Goal: Transaction & Acquisition: Purchase product/service

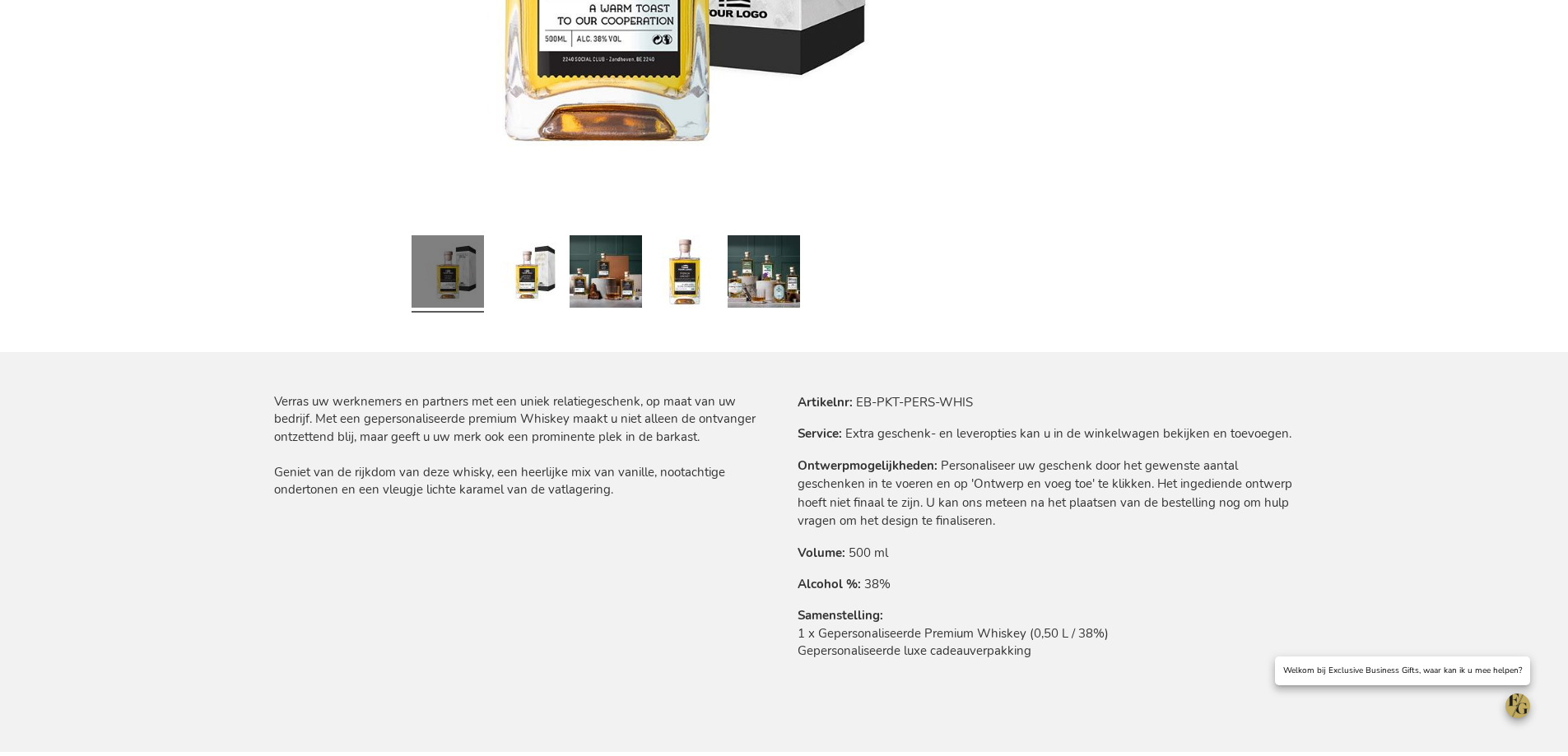
scroll to position [741, 0]
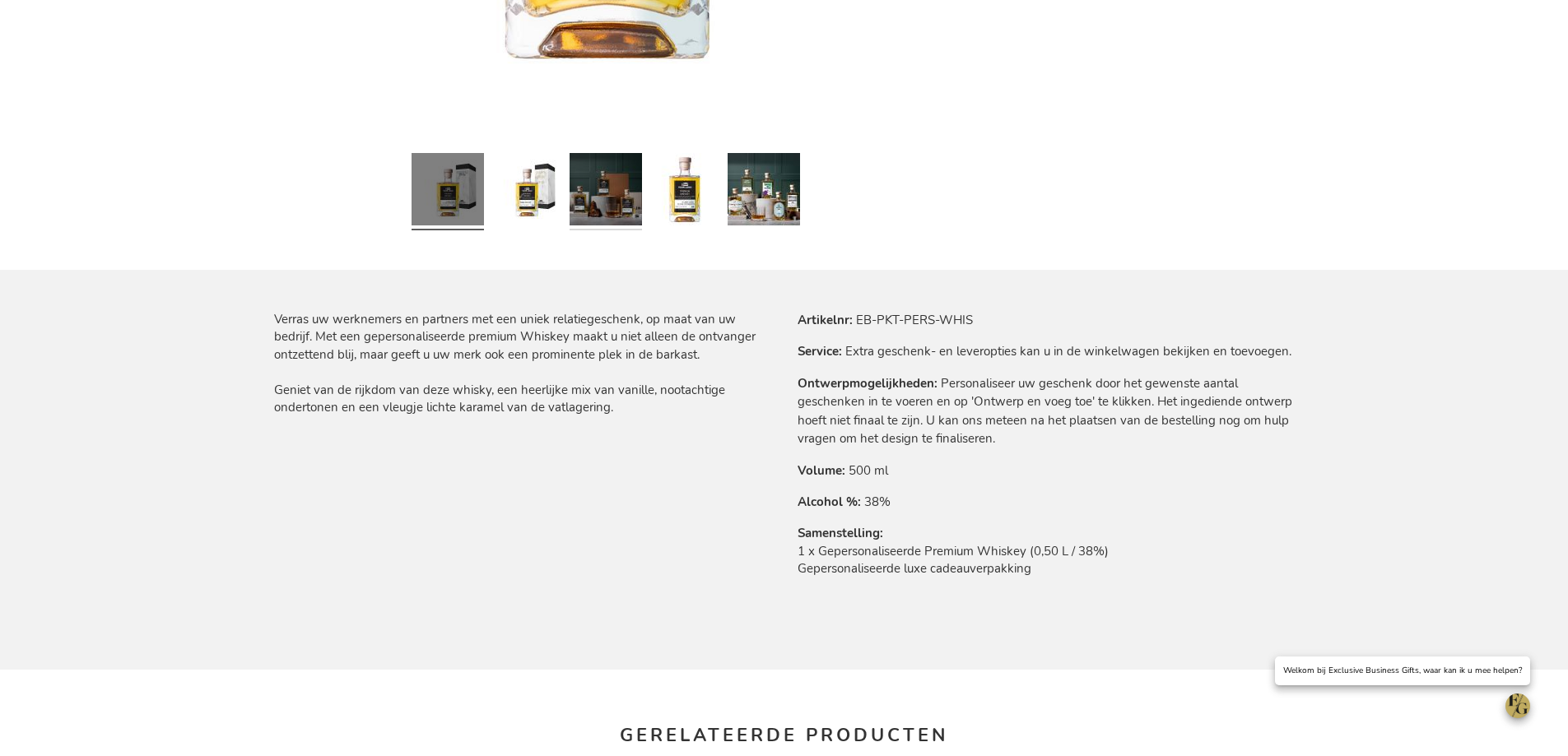
click at [591, 206] on link at bounding box center [606, 191] width 72 height 90
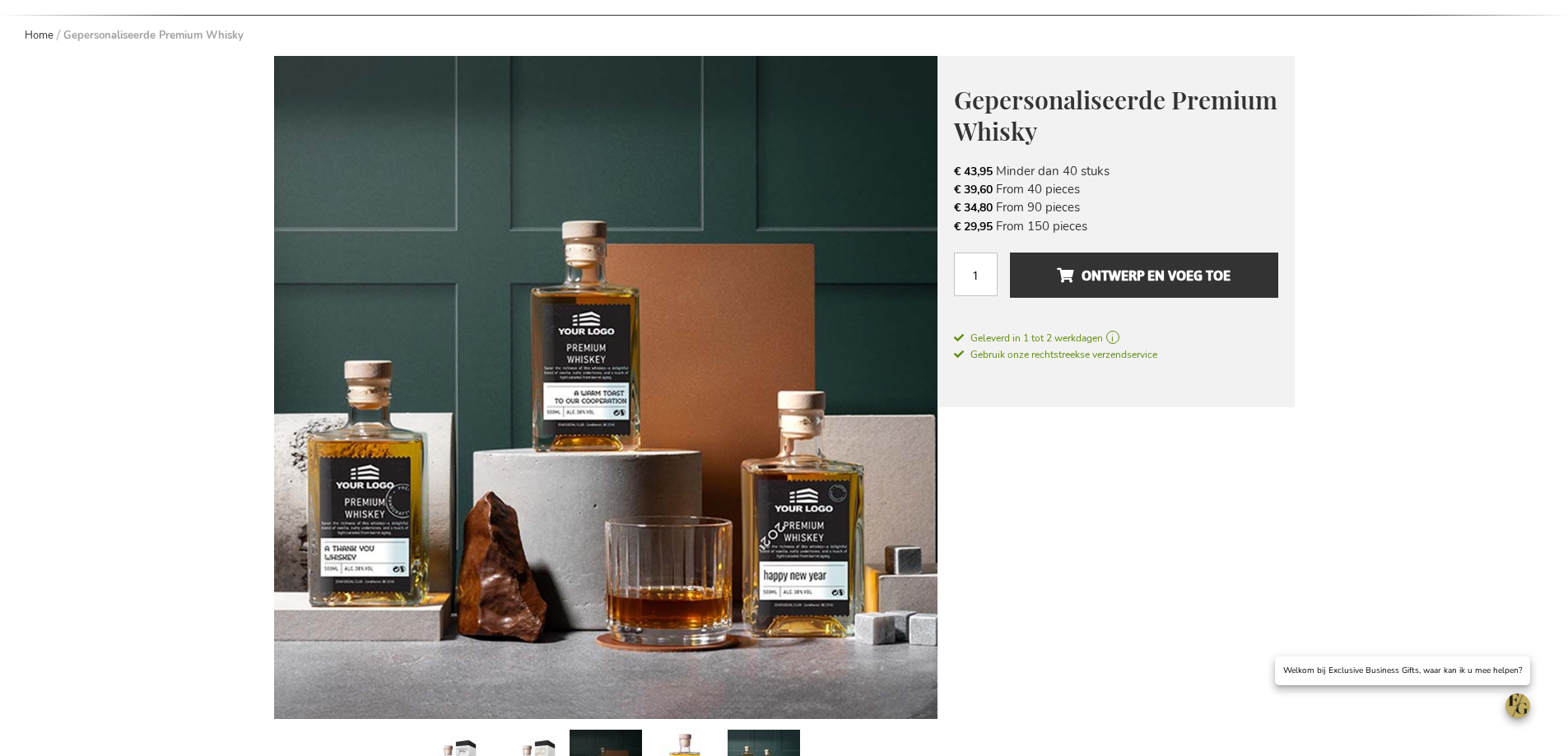
scroll to position [329, 0]
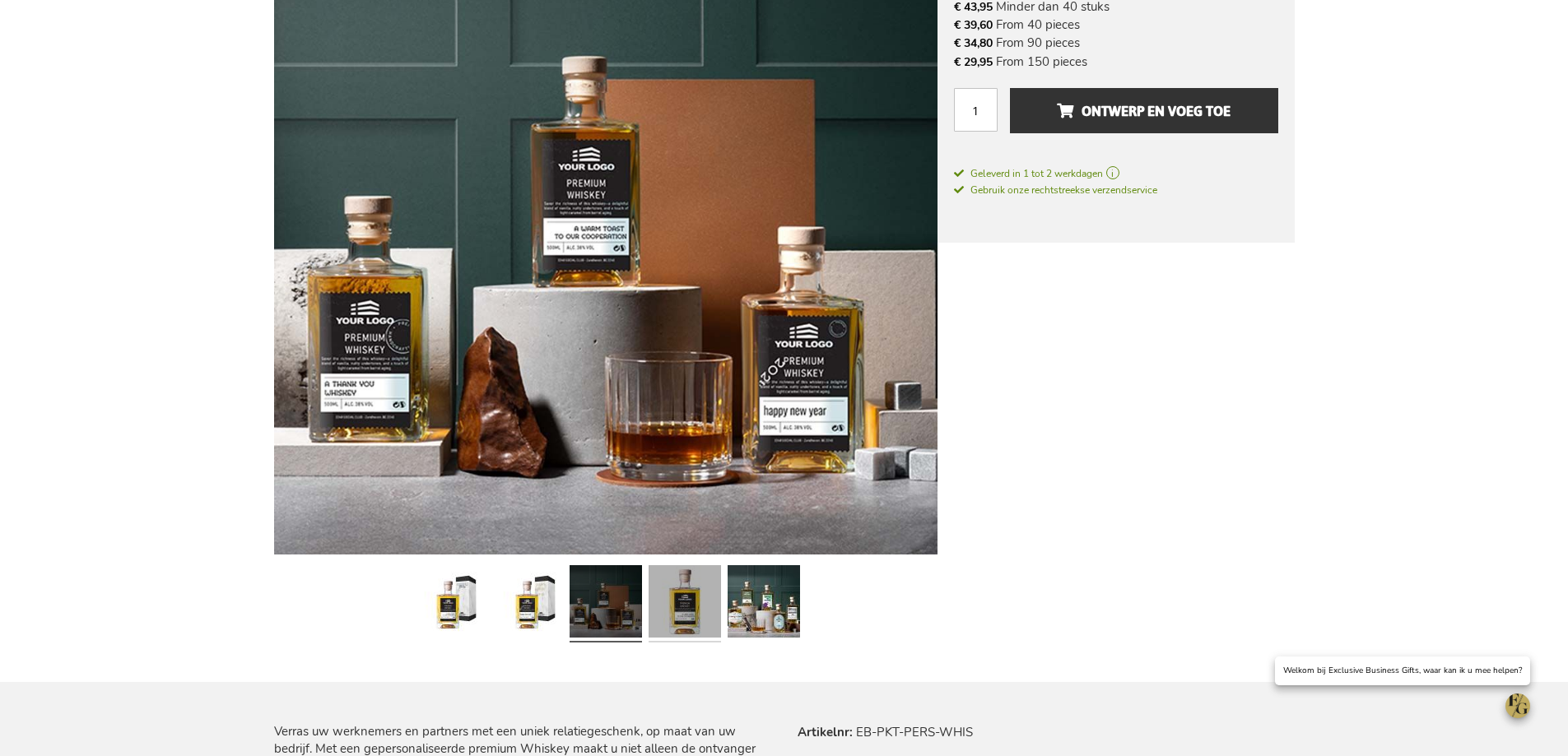
click at [692, 603] on link at bounding box center [685, 604] width 72 height 90
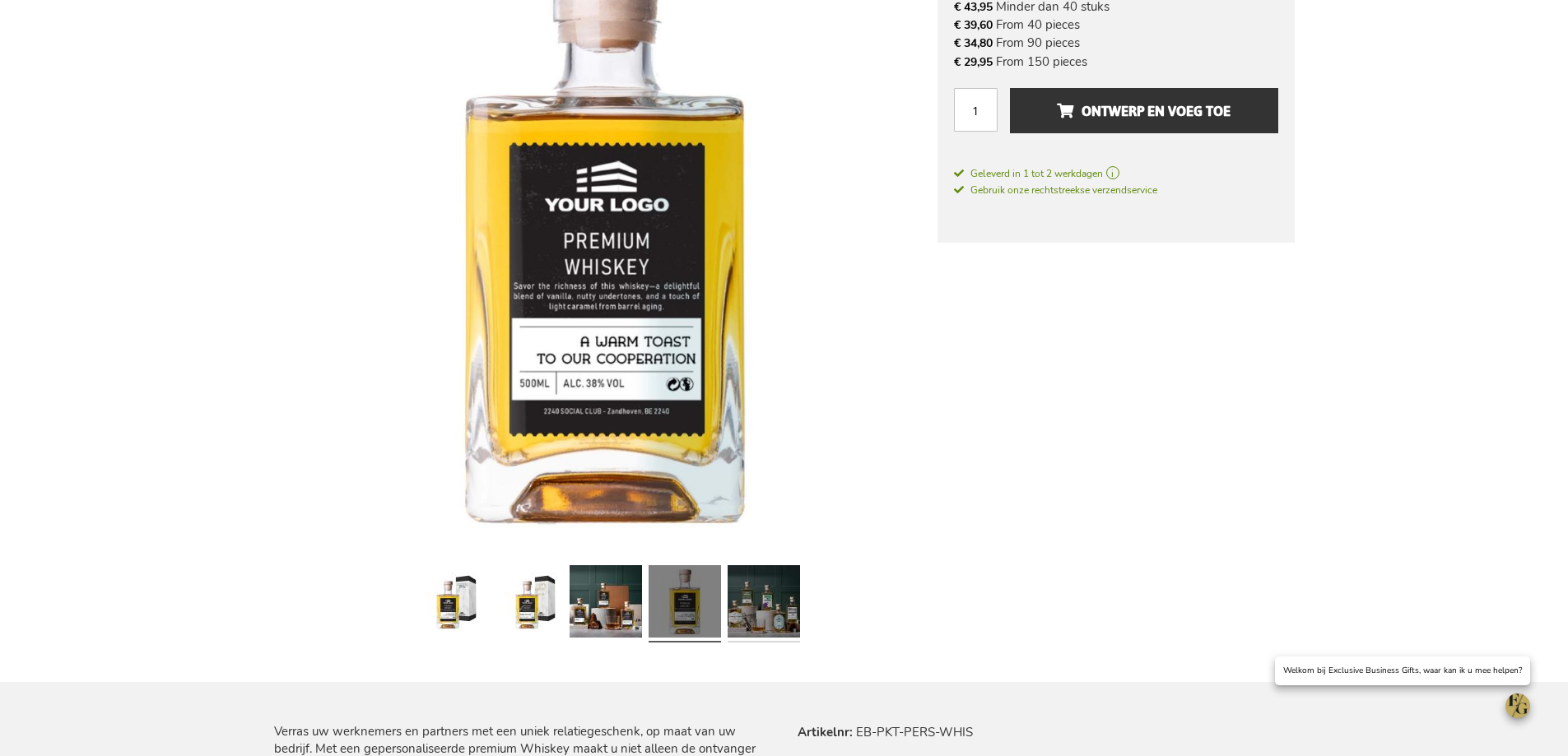
click at [752, 604] on link at bounding box center [764, 604] width 72 height 90
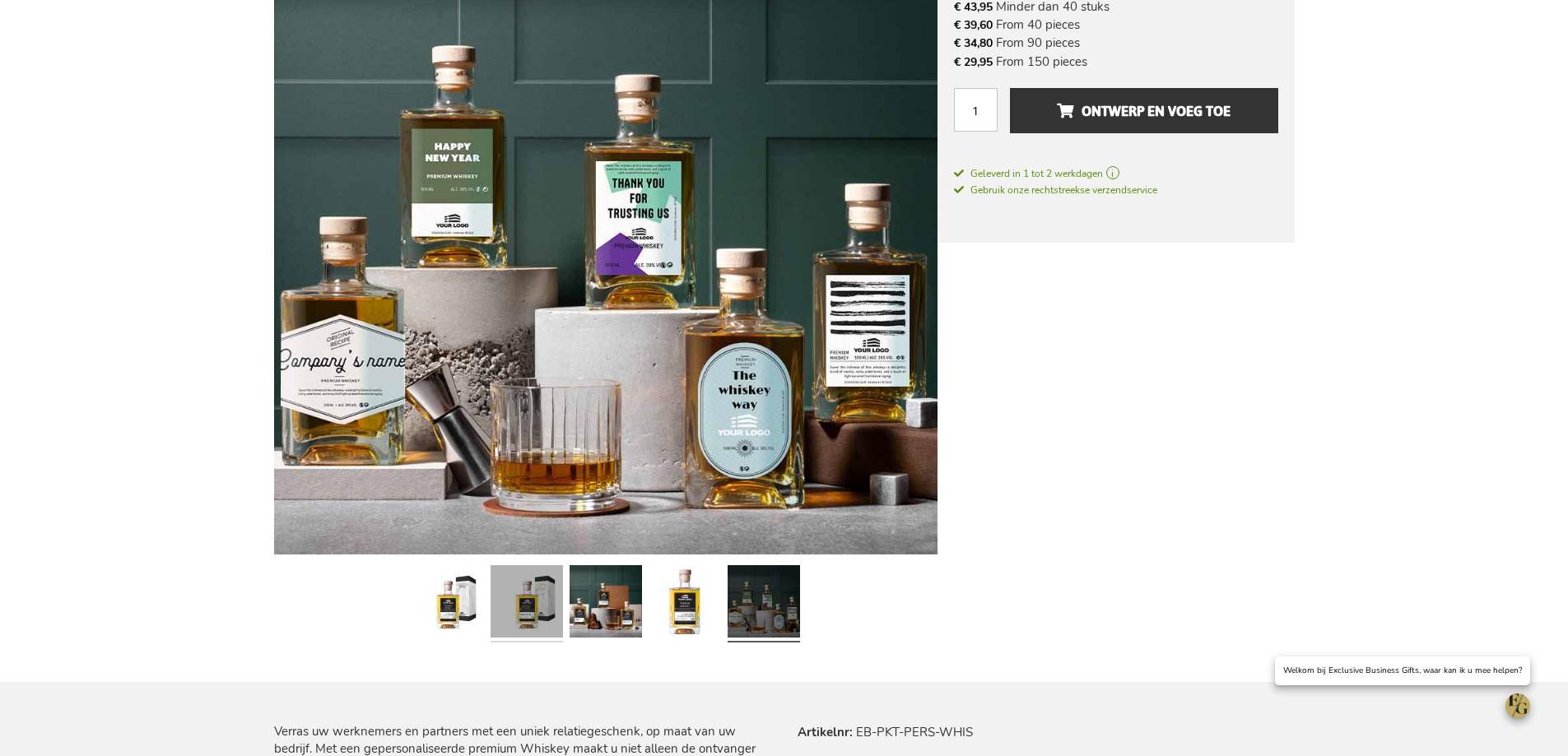
click at [556, 597] on link at bounding box center [527, 604] width 72 height 90
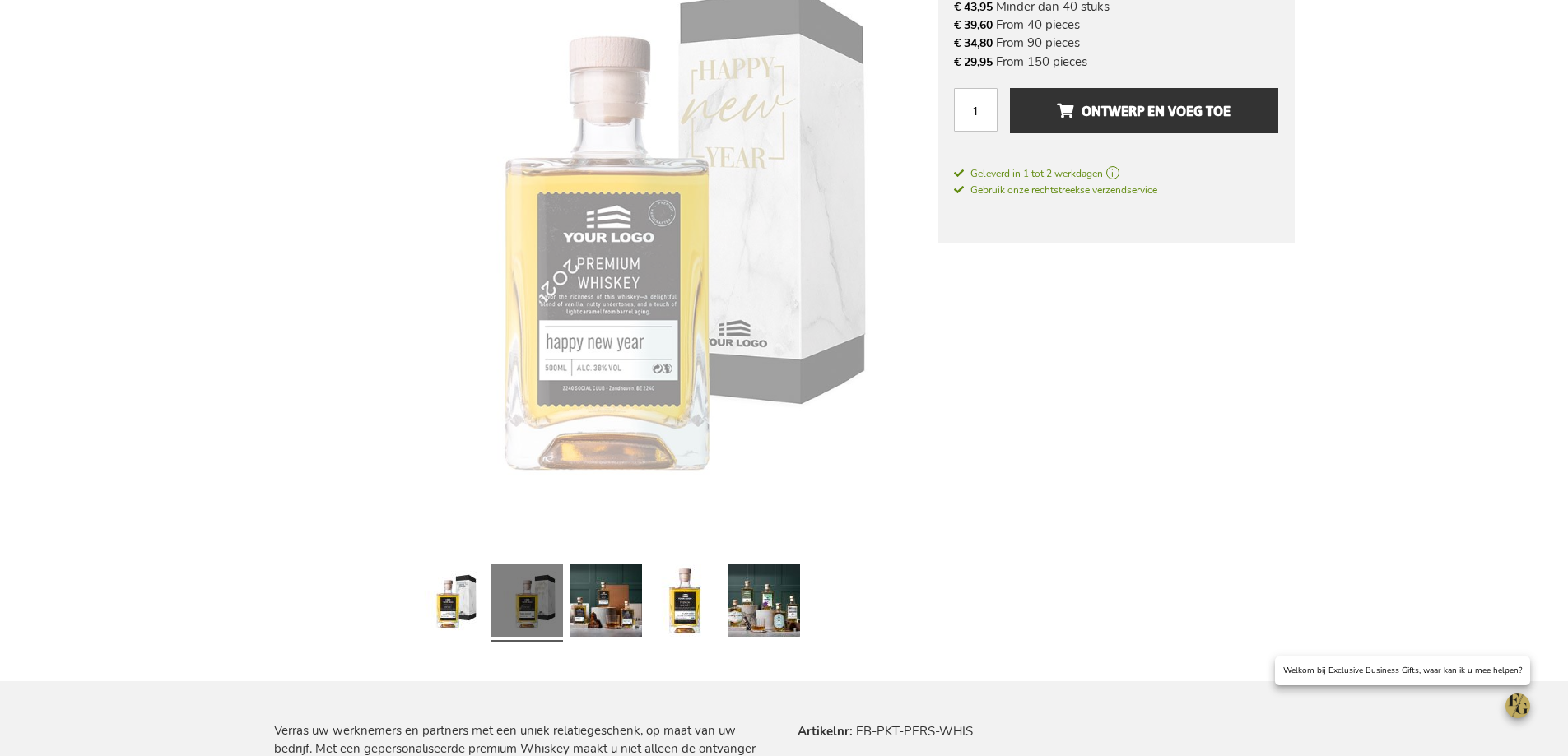
scroll to position [328, 0]
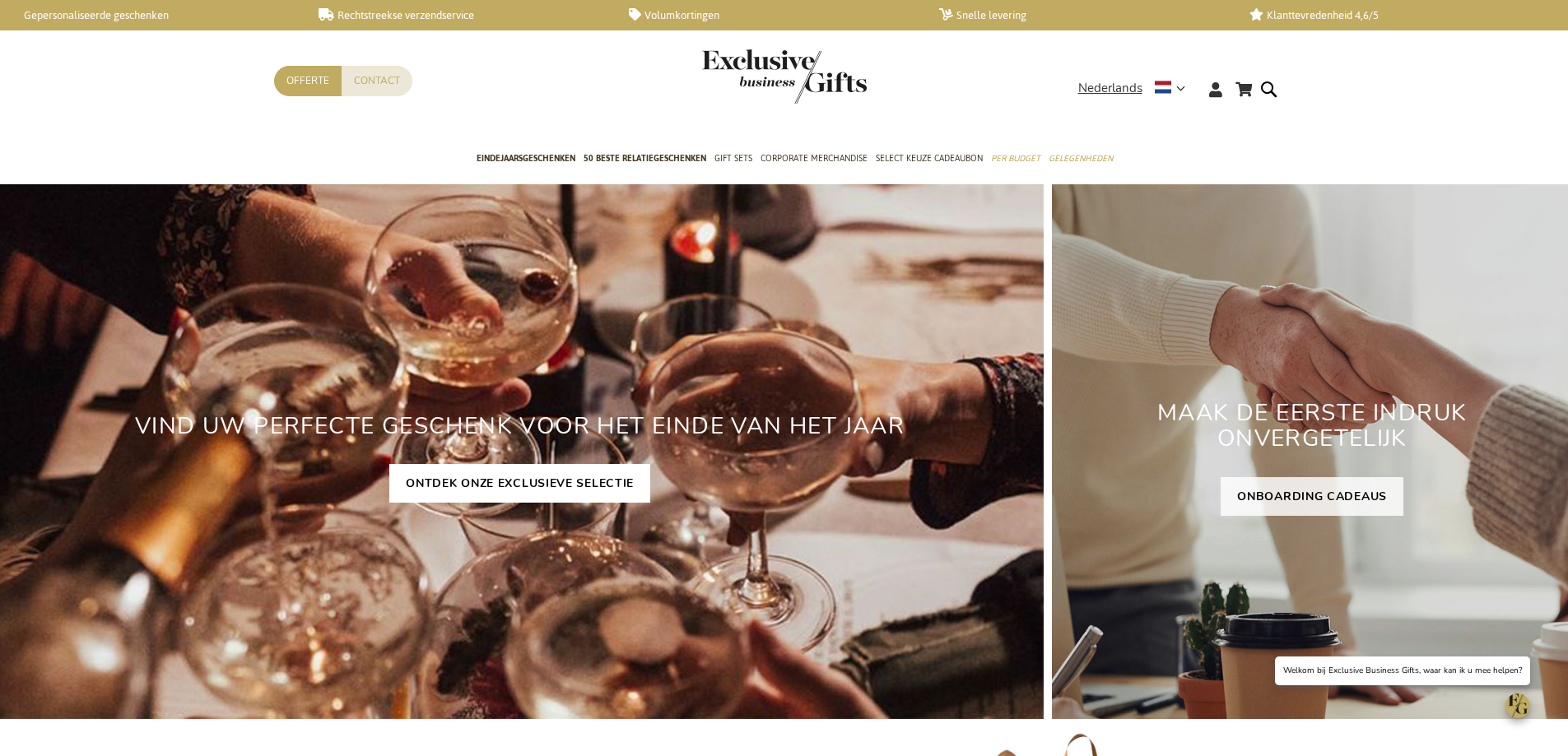
click at [543, 488] on link "ONTDEK ONZE EXCLUSIEVE SELECTIE" at bounding box center [520, 483] width 261 height 39
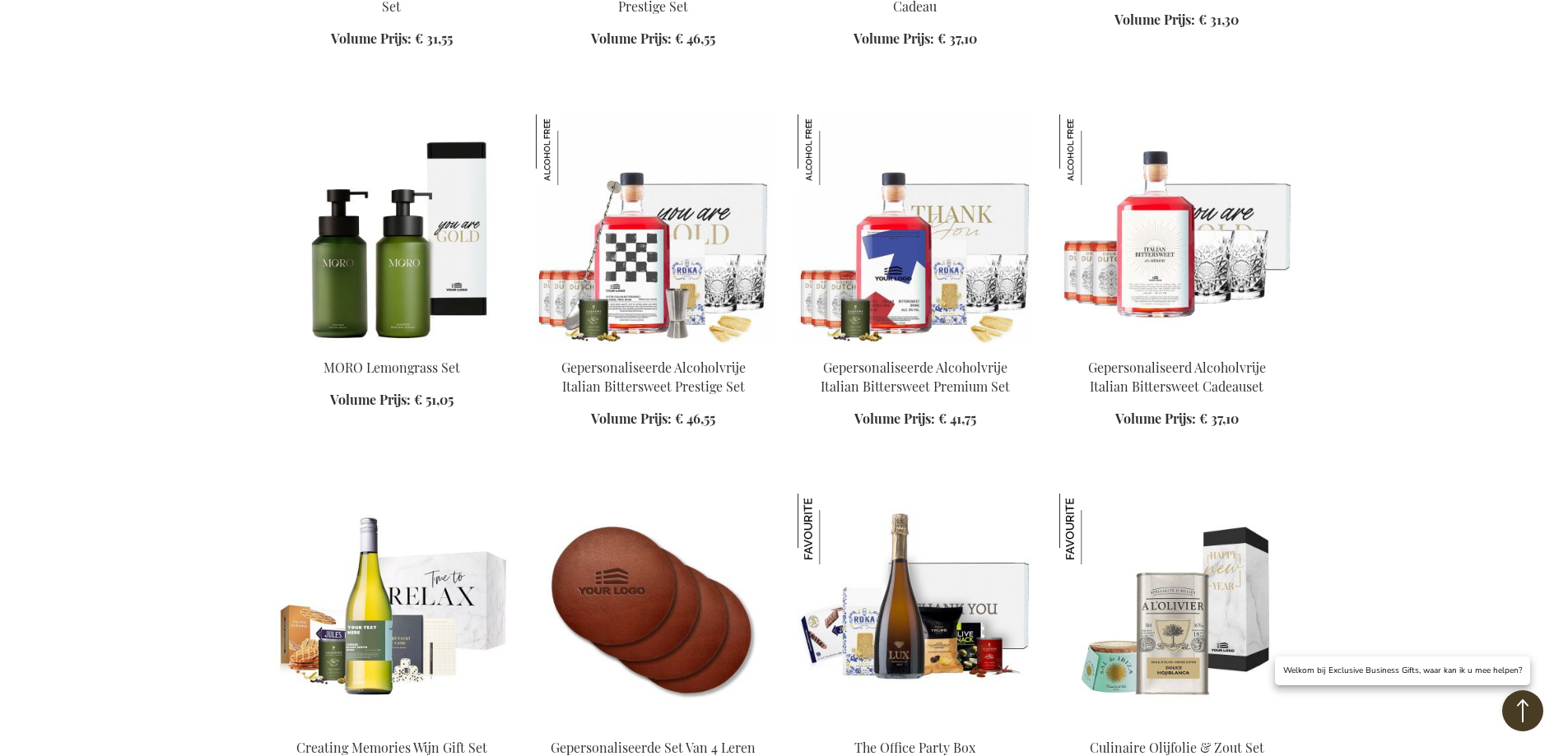
scroll to position [1975, 0]
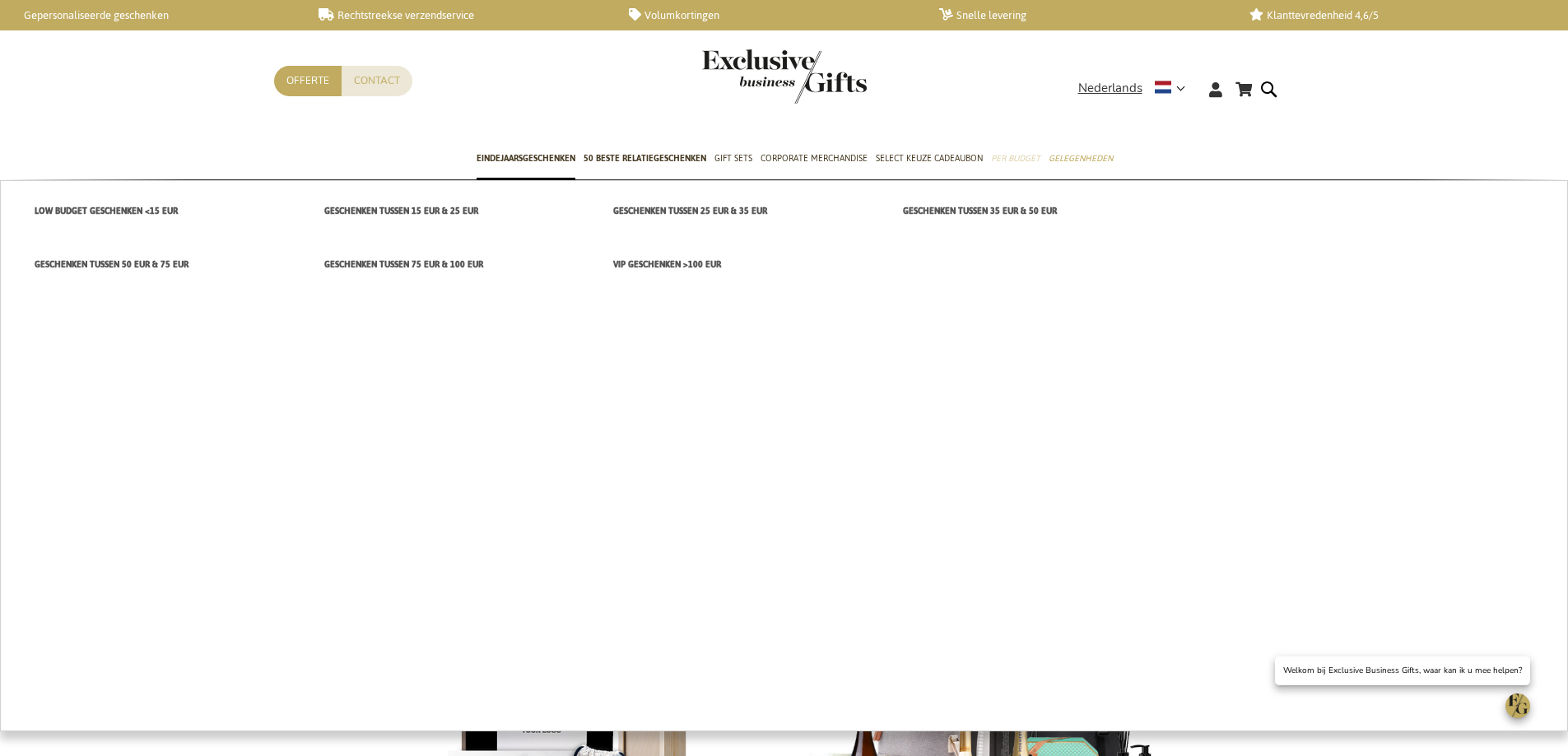
click at [1001, 155] on span "Per Budget" at bounding box center [1015, 158] width 50 height 17
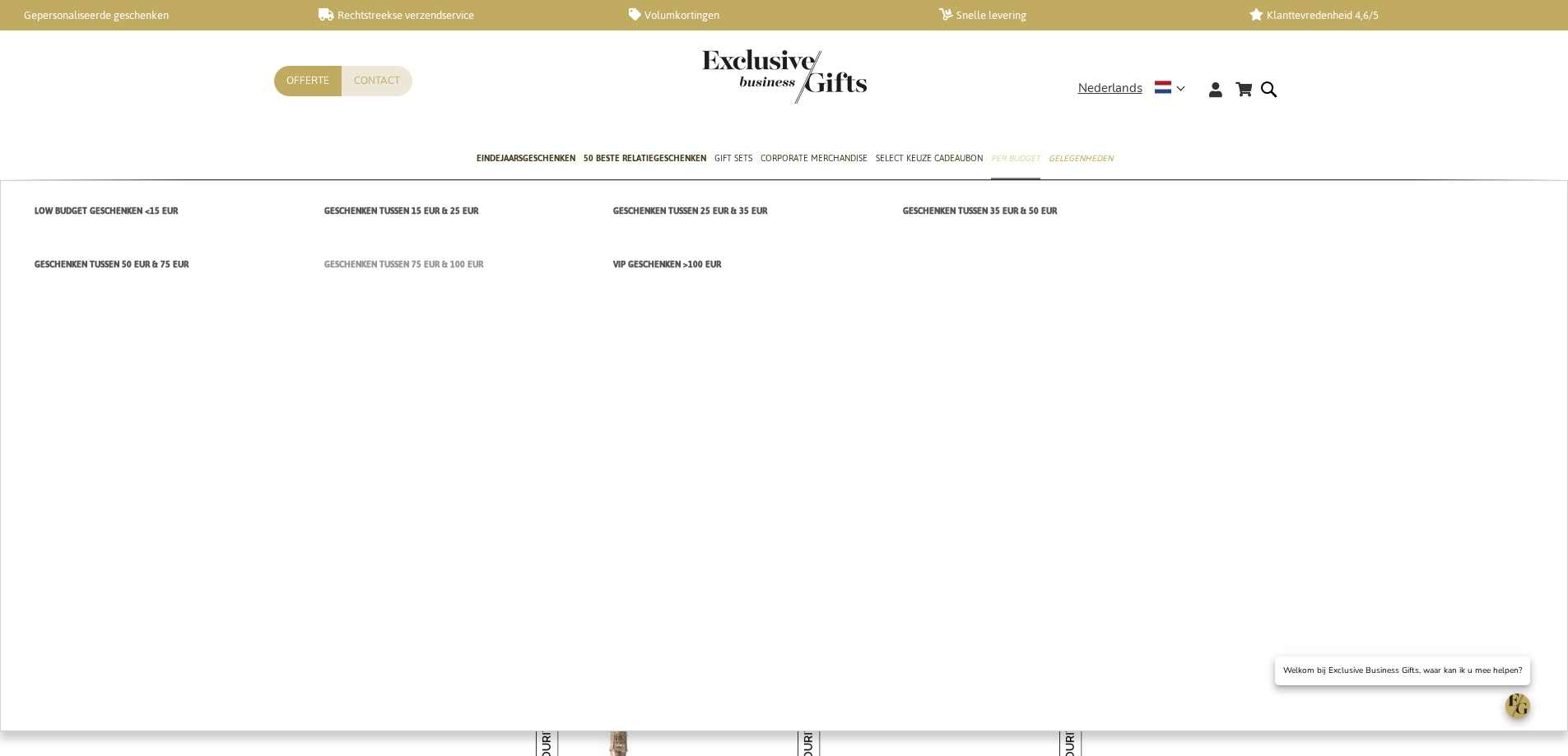
click at [382, 264] on span "Geschenken tussen 75 EUR & 100 EUR" at bounding box center [403, 265] width 159 height 17
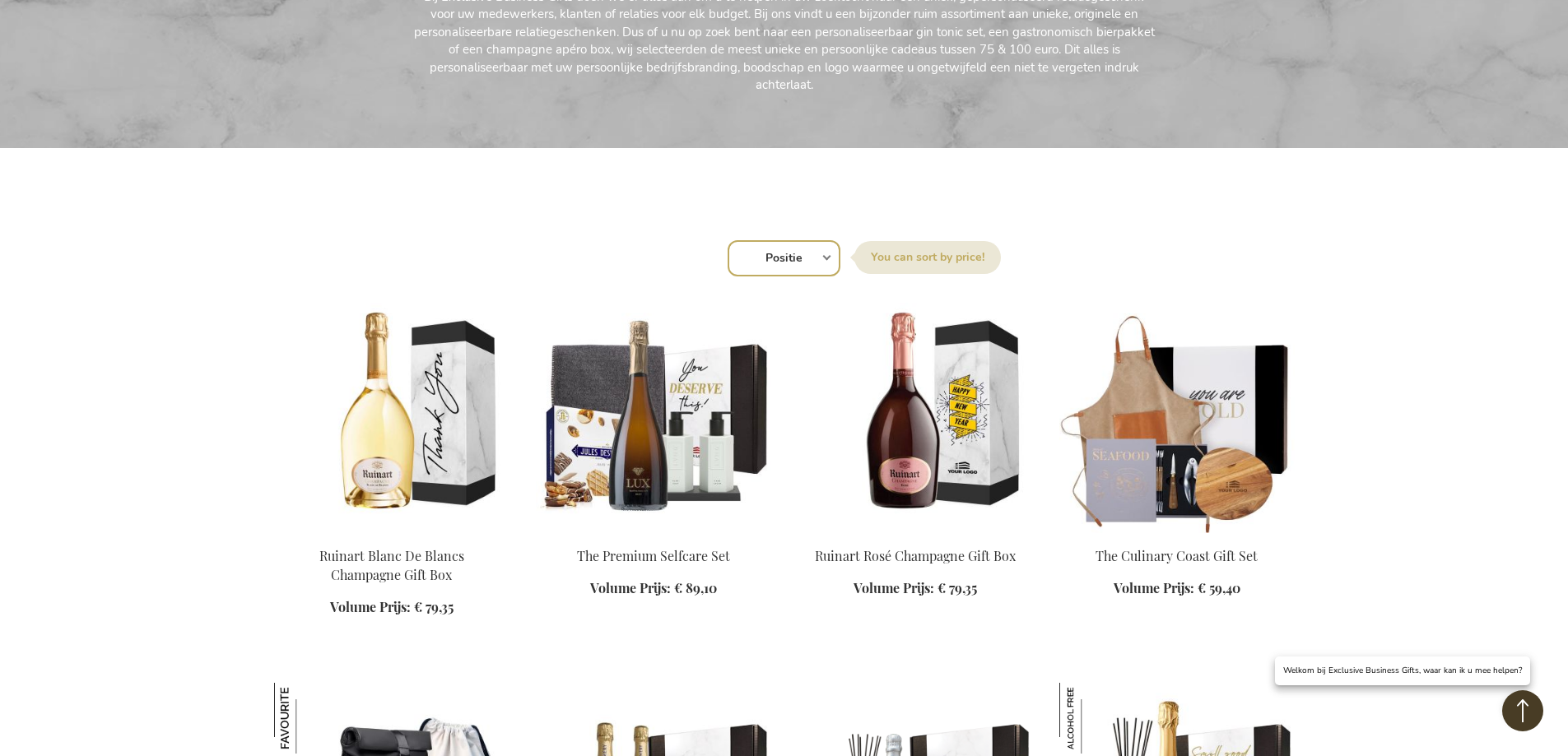
click at [1179, 476] on img at bounding box center [1176, 418] width 235 height 230
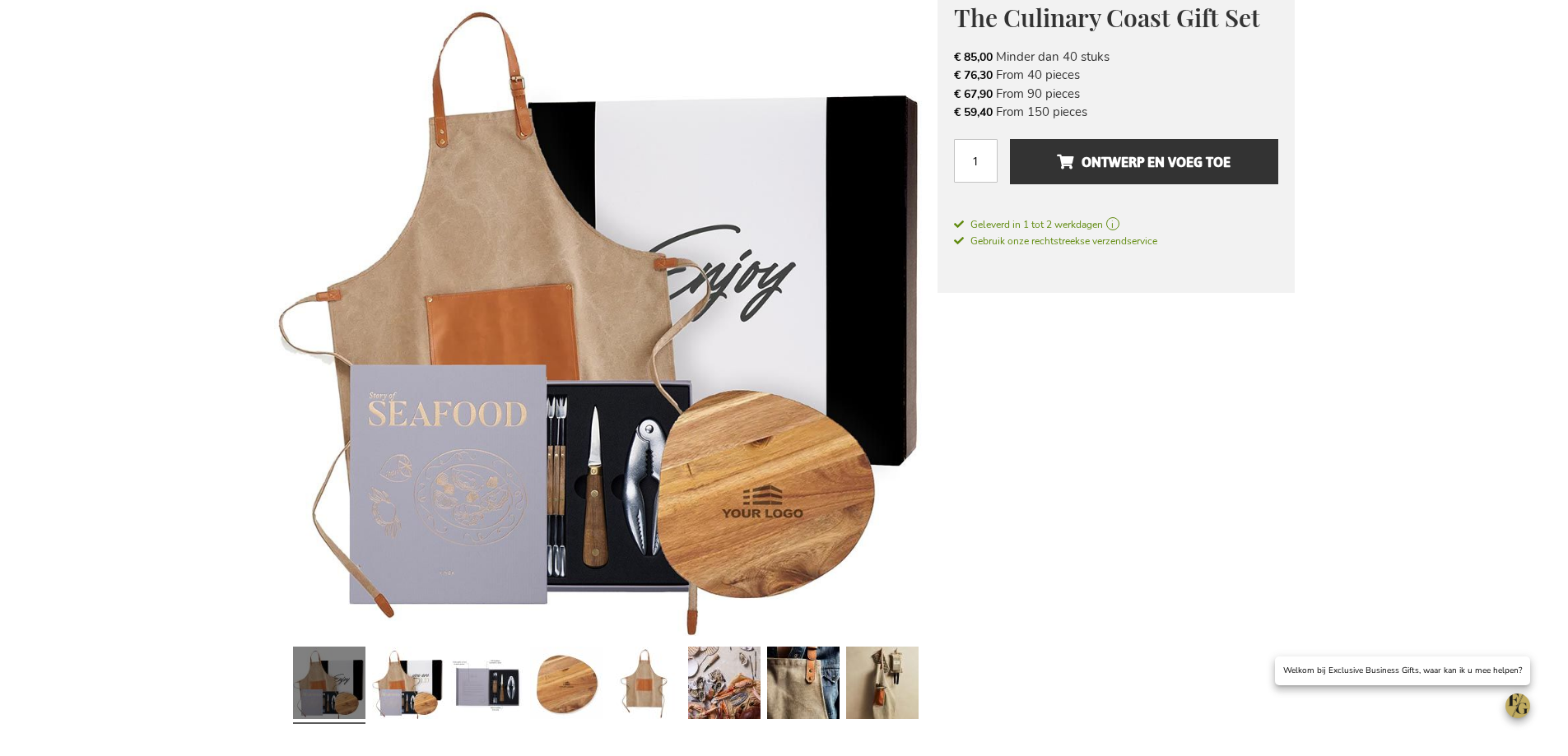
scroll to position [329, 0]
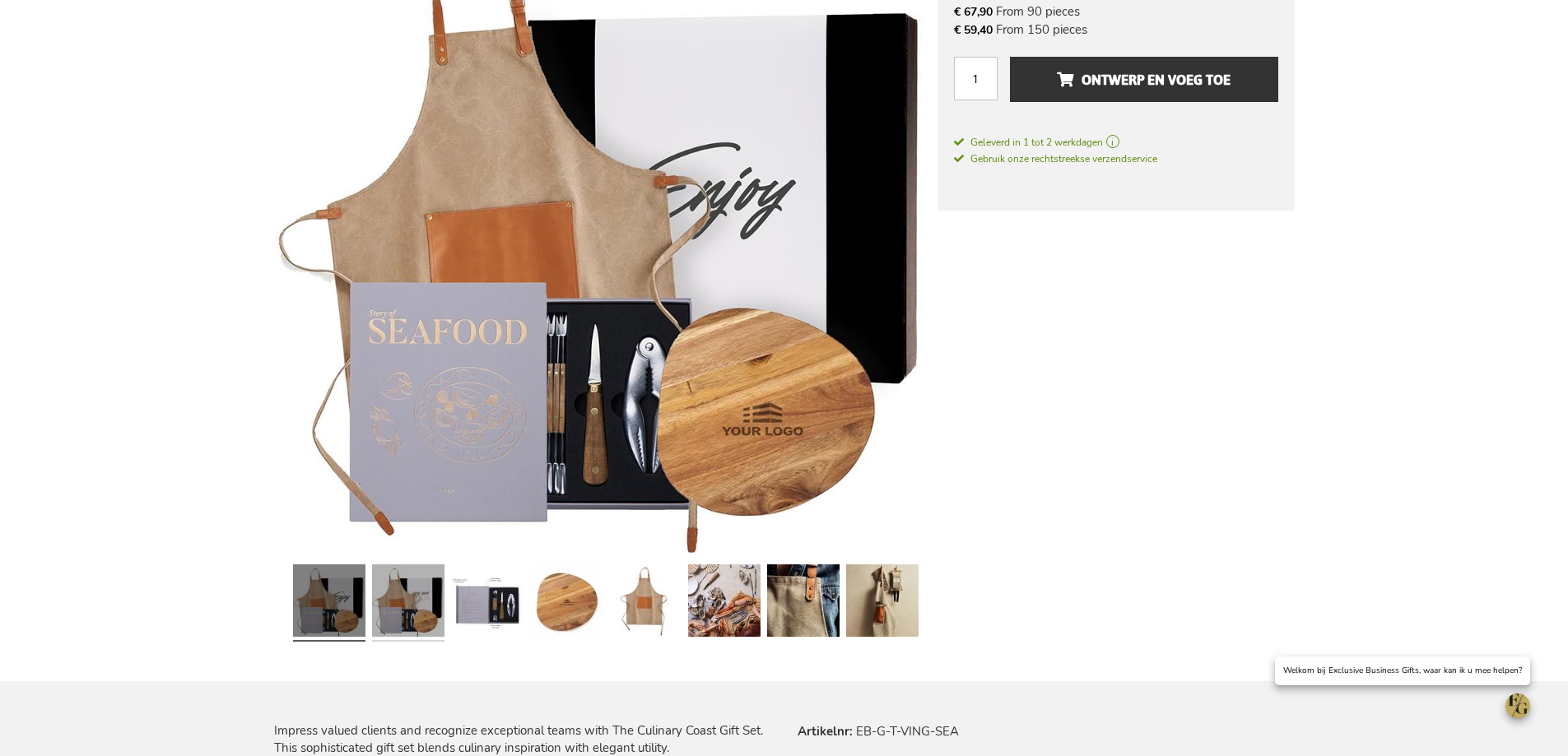
click at [417, 598] on link at bounding box center [409, 603] width 72 height 90
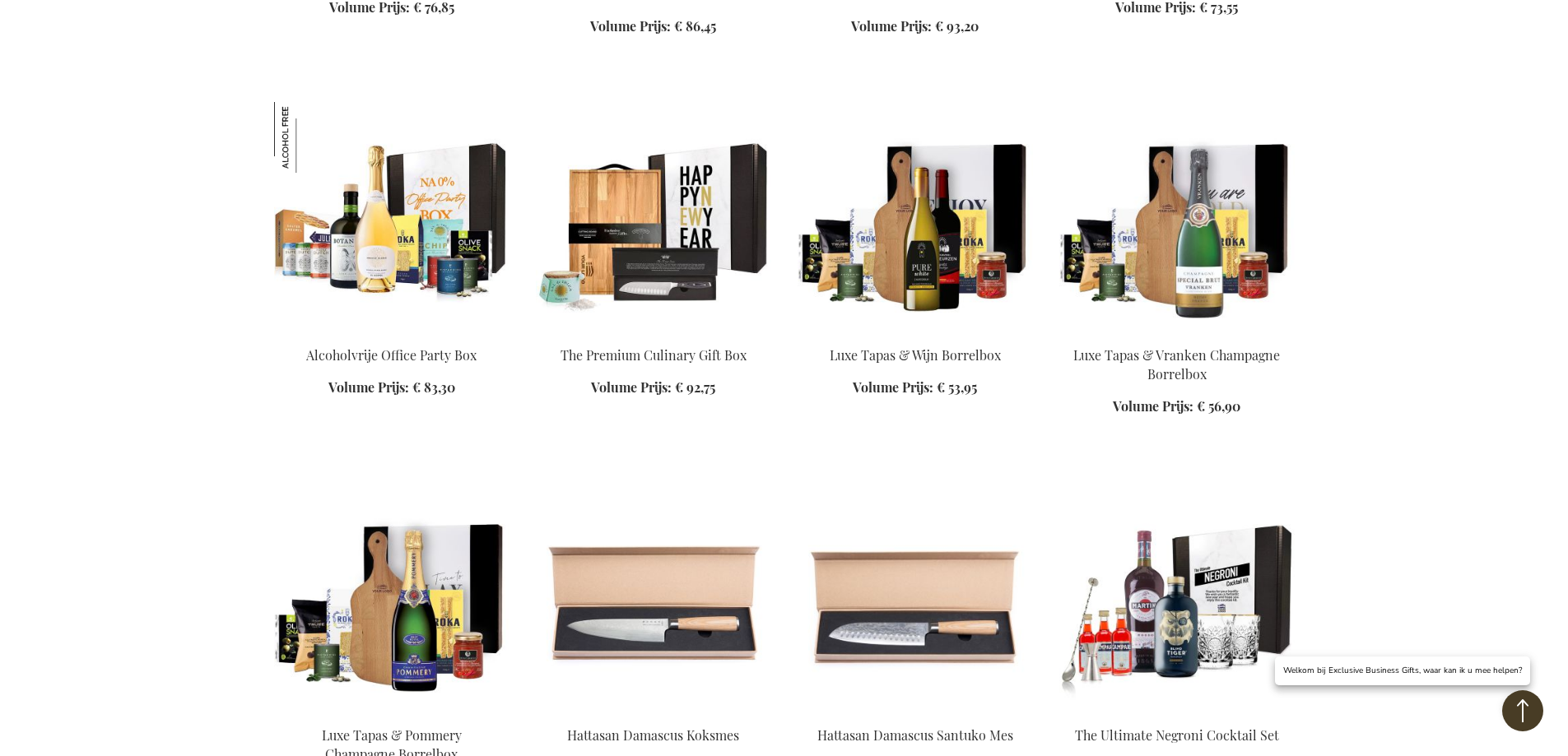
scroll to position [1455, 0]
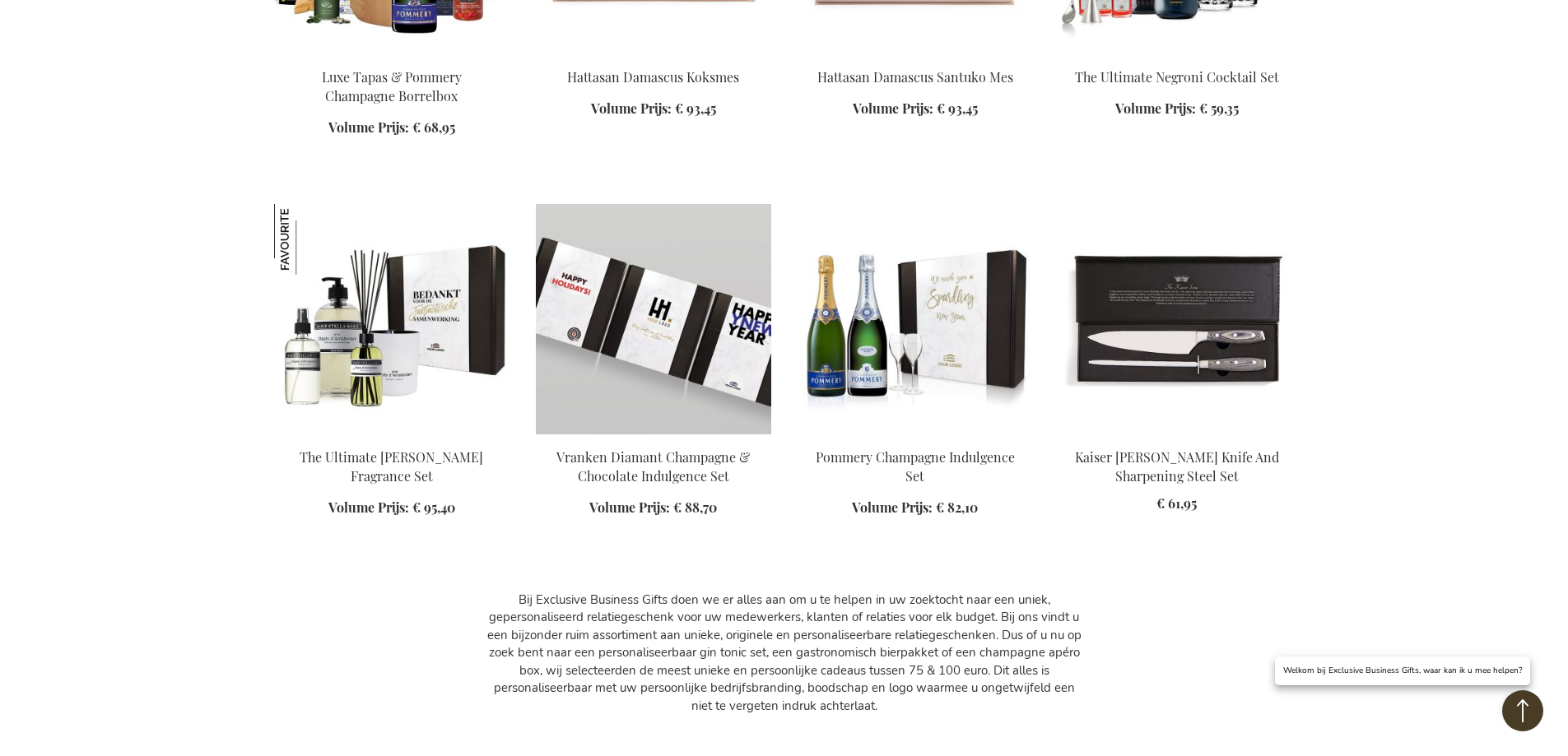
scroll to position [2196, 0]
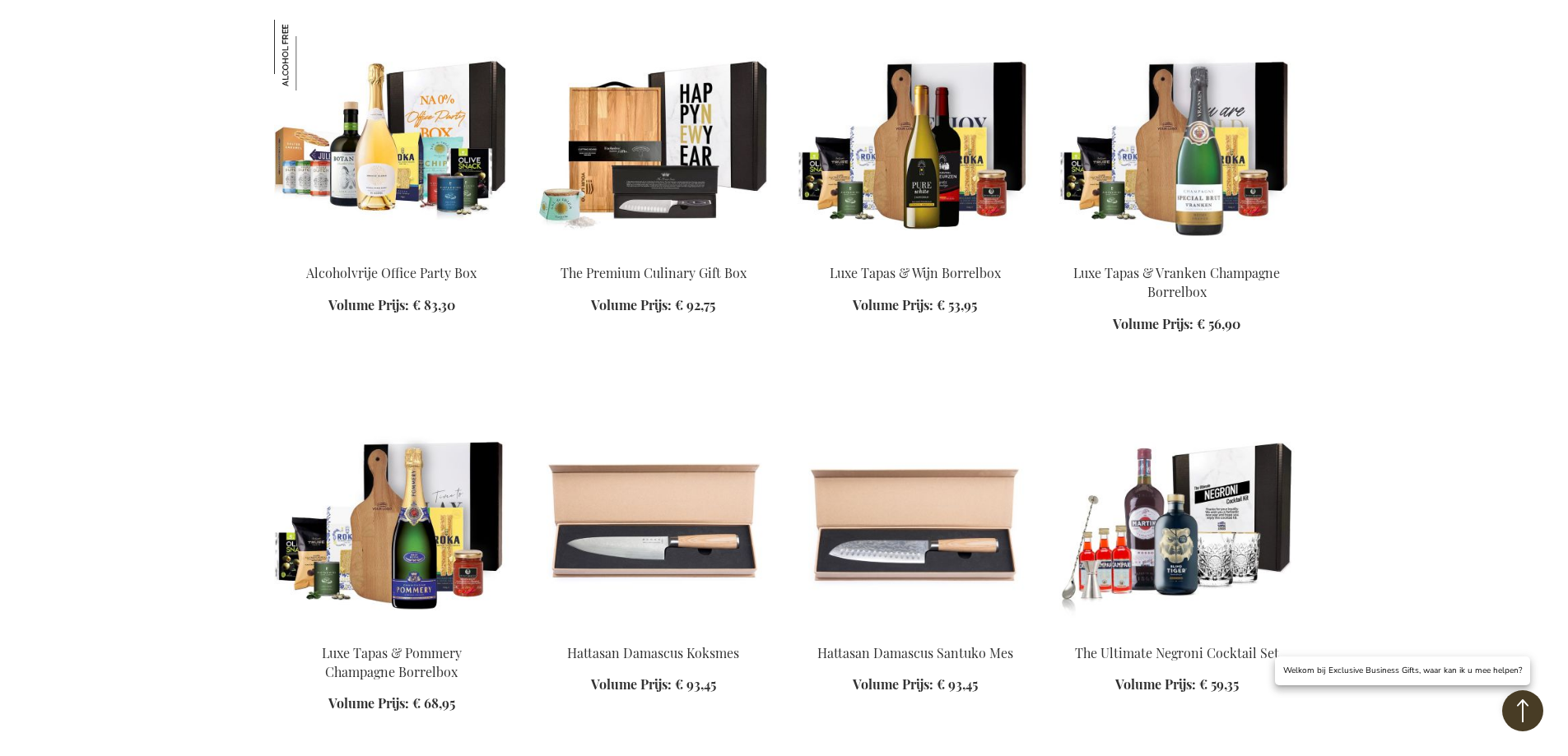
scroll to position [1372, 0]
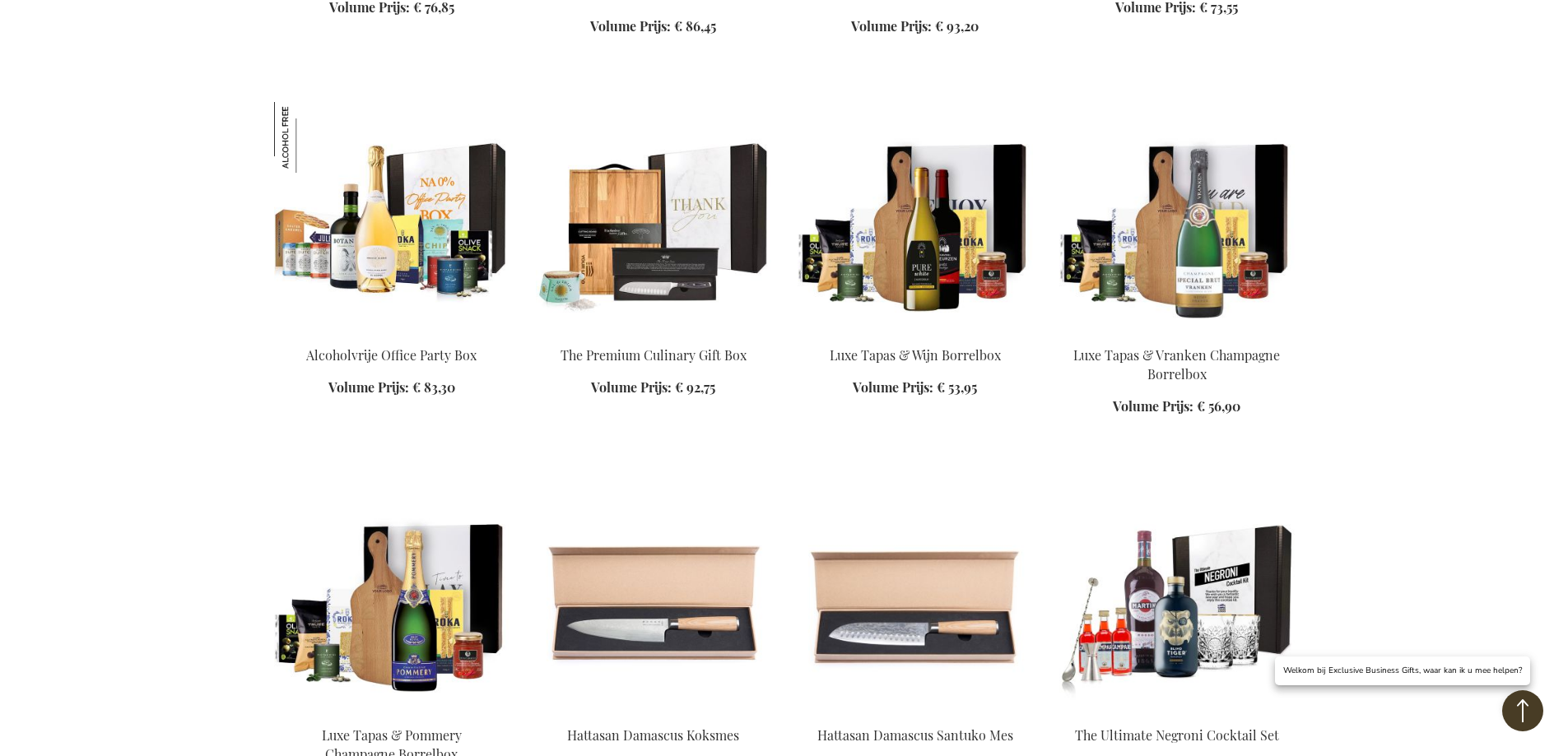
click at [719, 204] on img at bounding box center [653, 217] width 235 height 230
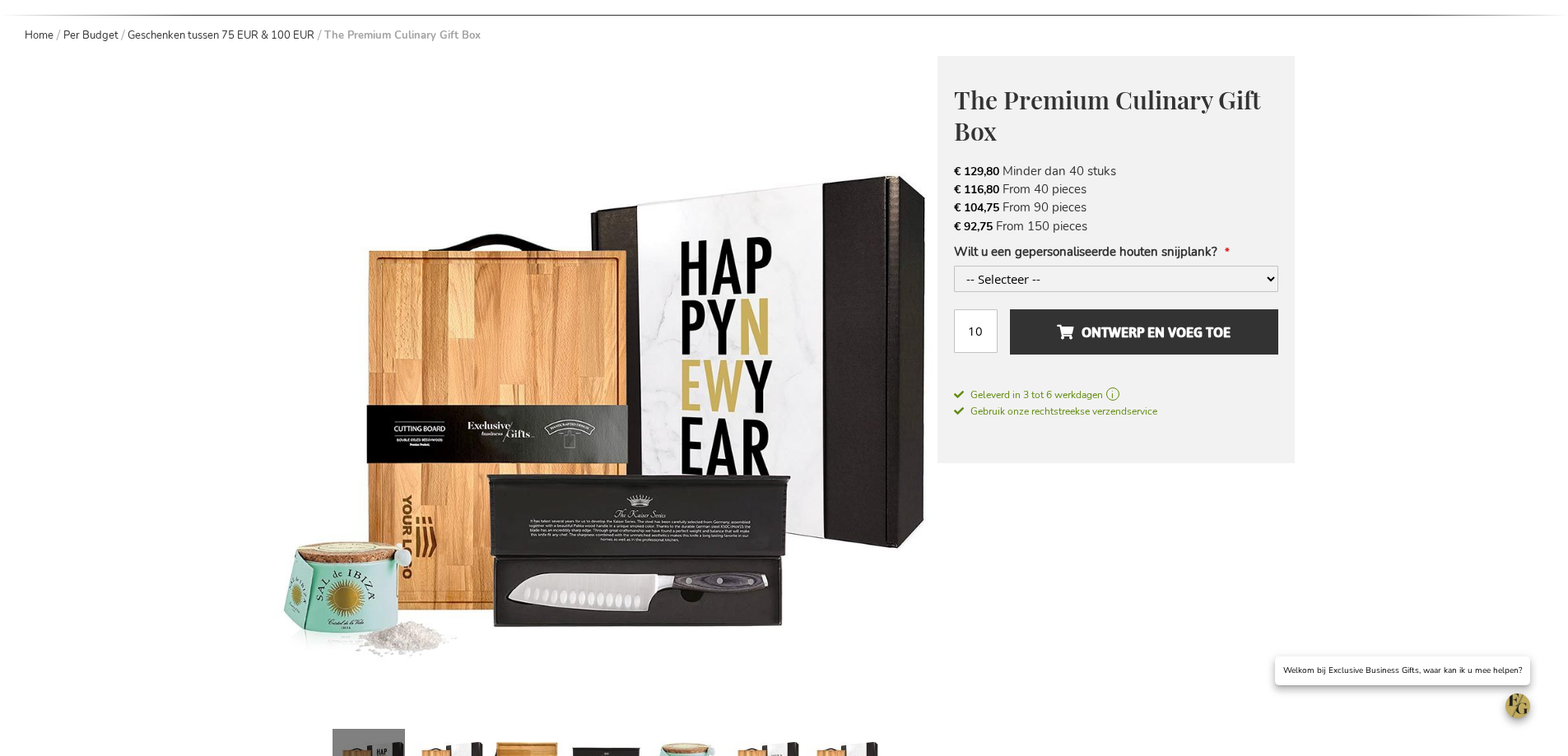
scroll to position [329, 0]
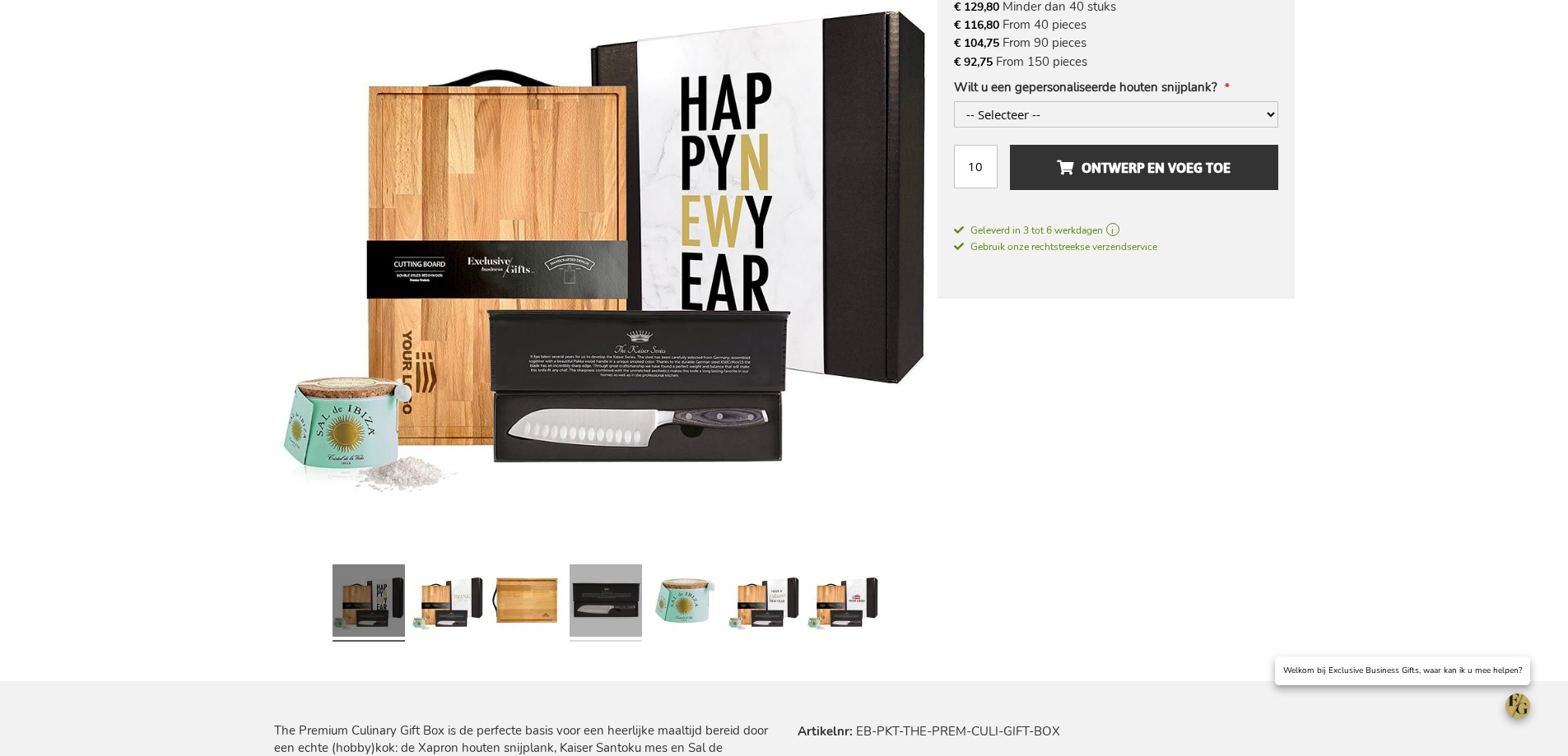
click at [614, 607] on link at bounding box center [606, 603] width 72 height 90
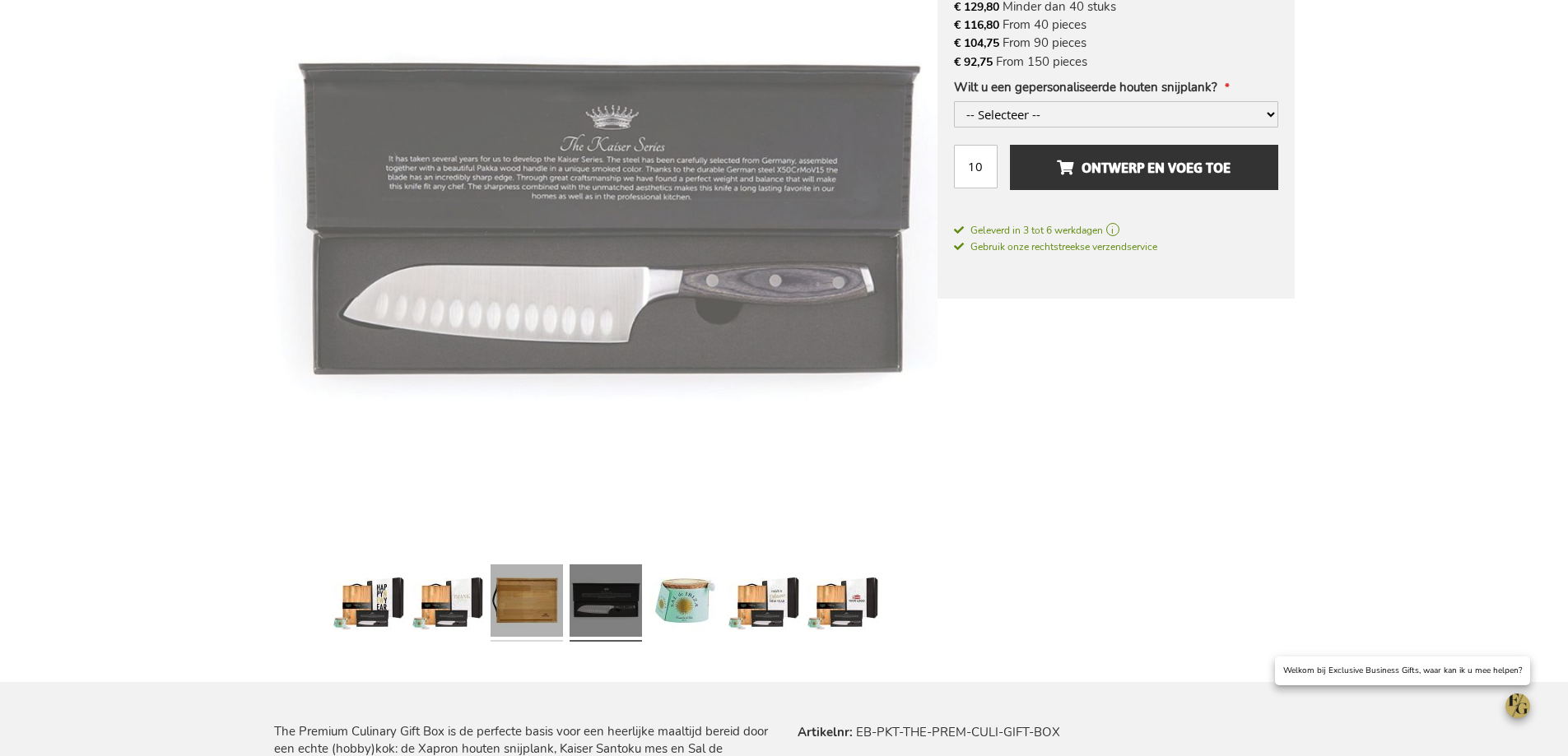
scroll to position [330, 0]
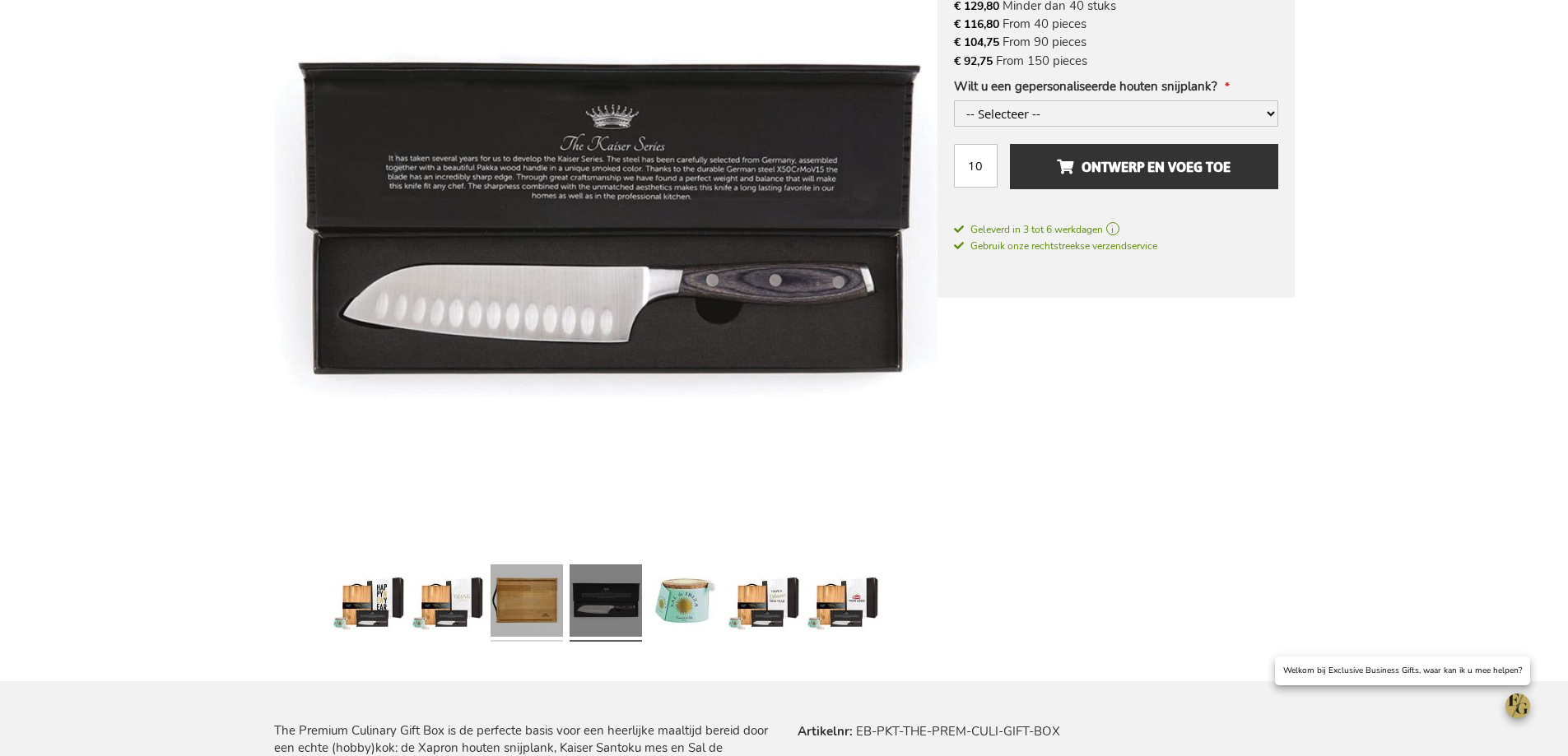
click at [558, 604] on link at bounding box center [527, 603] width 72 height 90
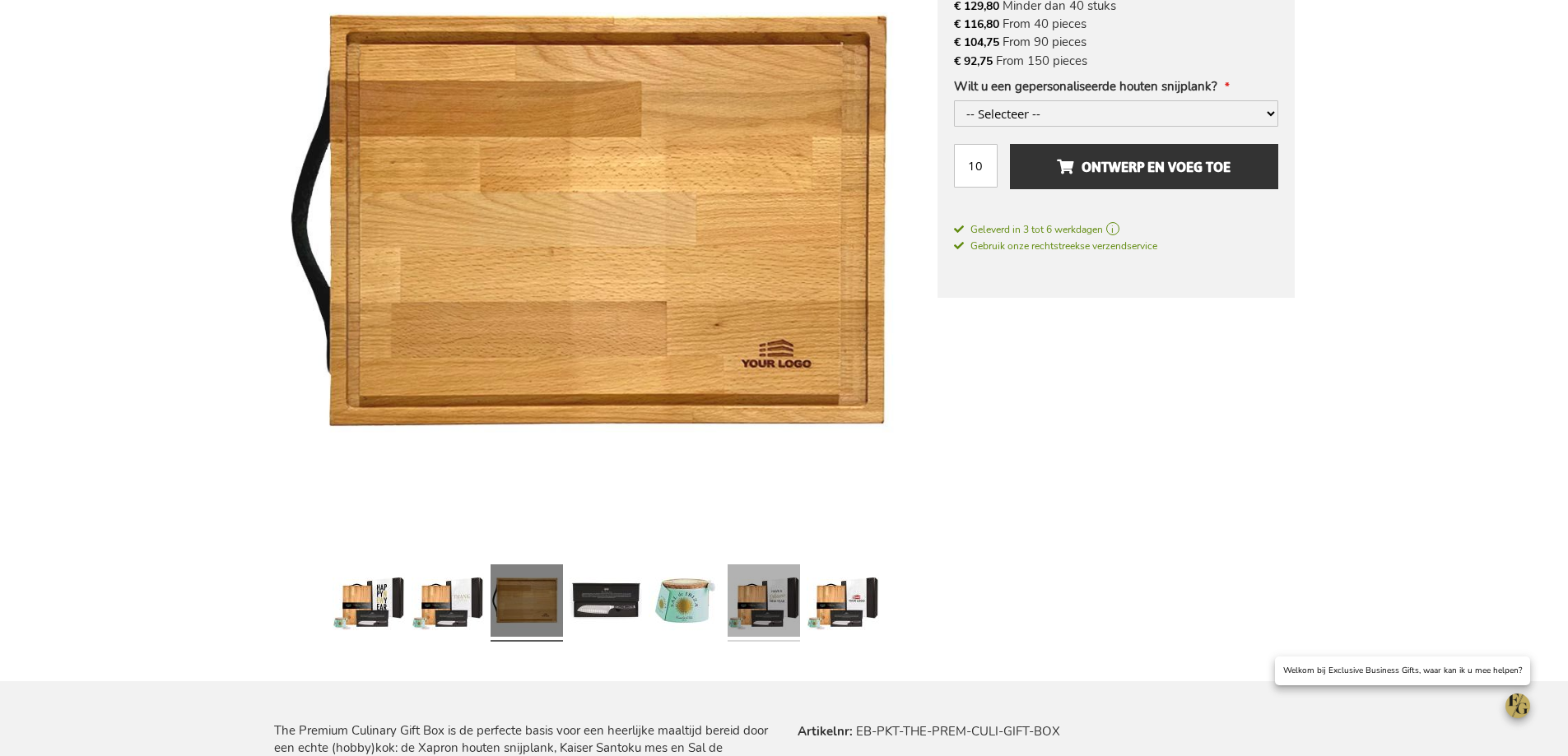
click at [770, 601] on link at bounding box center [764, 603] width 72 height 90
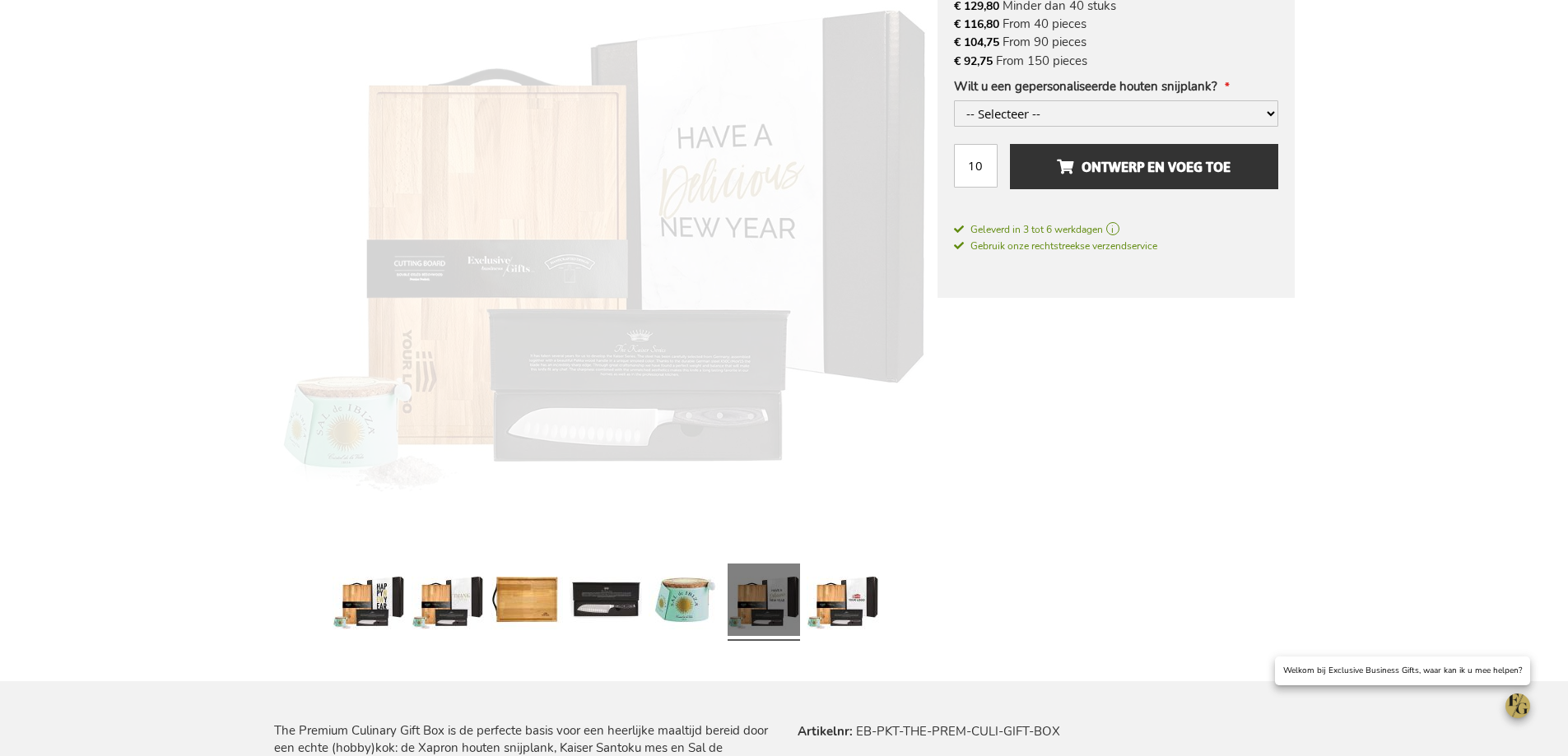
scroll to position [329, 0]
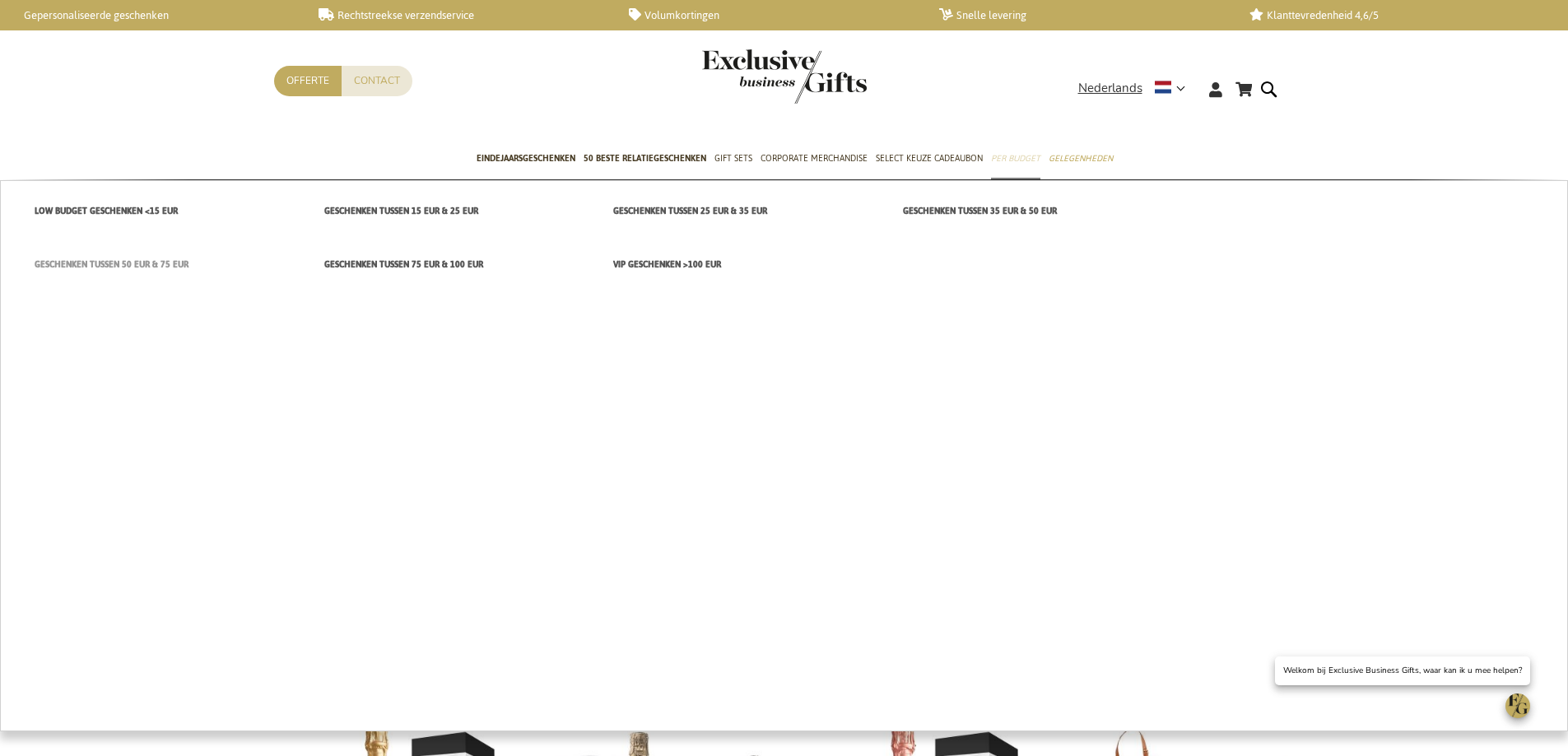
click at [173, 264] on span "Geschenken tussen 50 EUR & 75 EUR" at bounding box center [111, 265] width 154 height 17
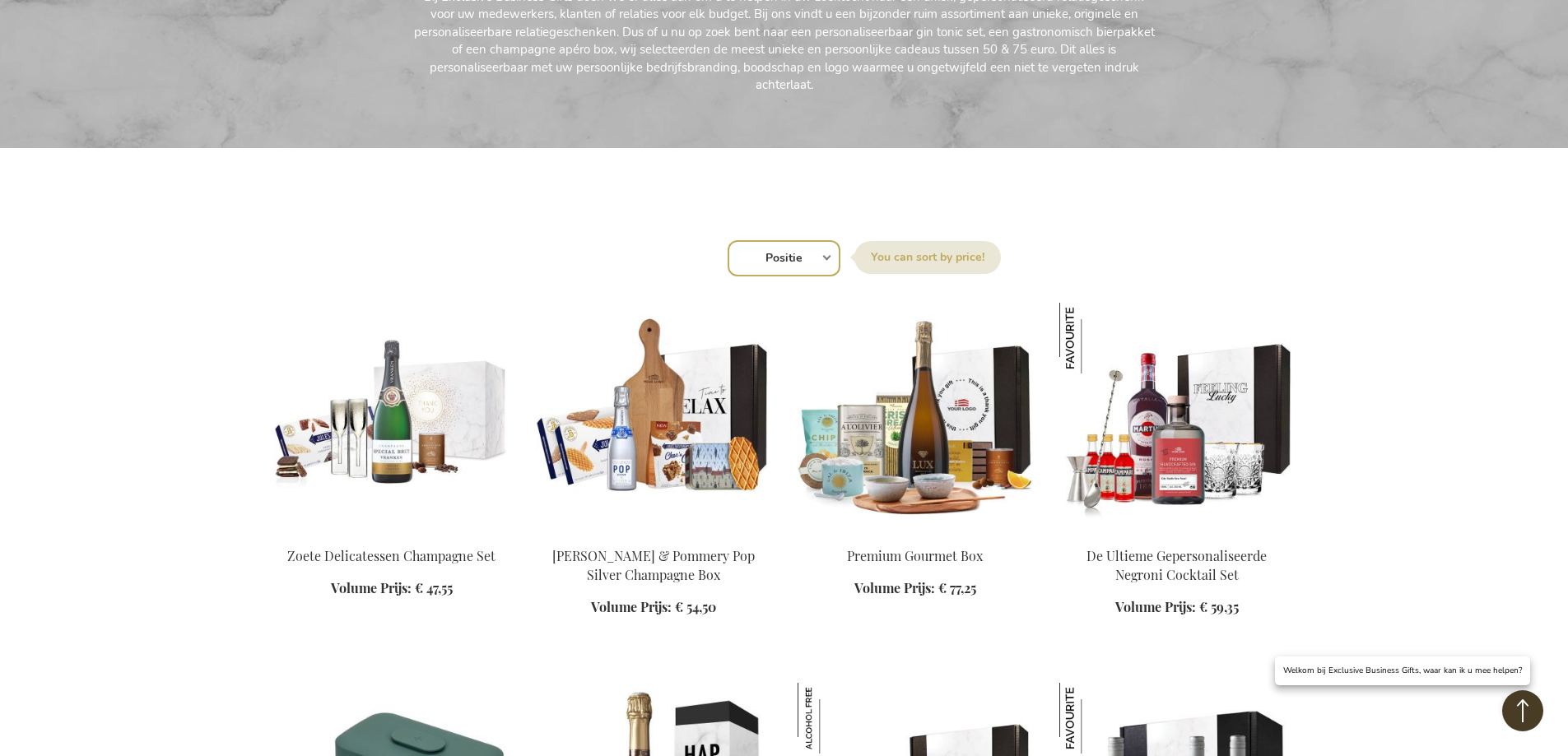
scroll to position [576, 0]
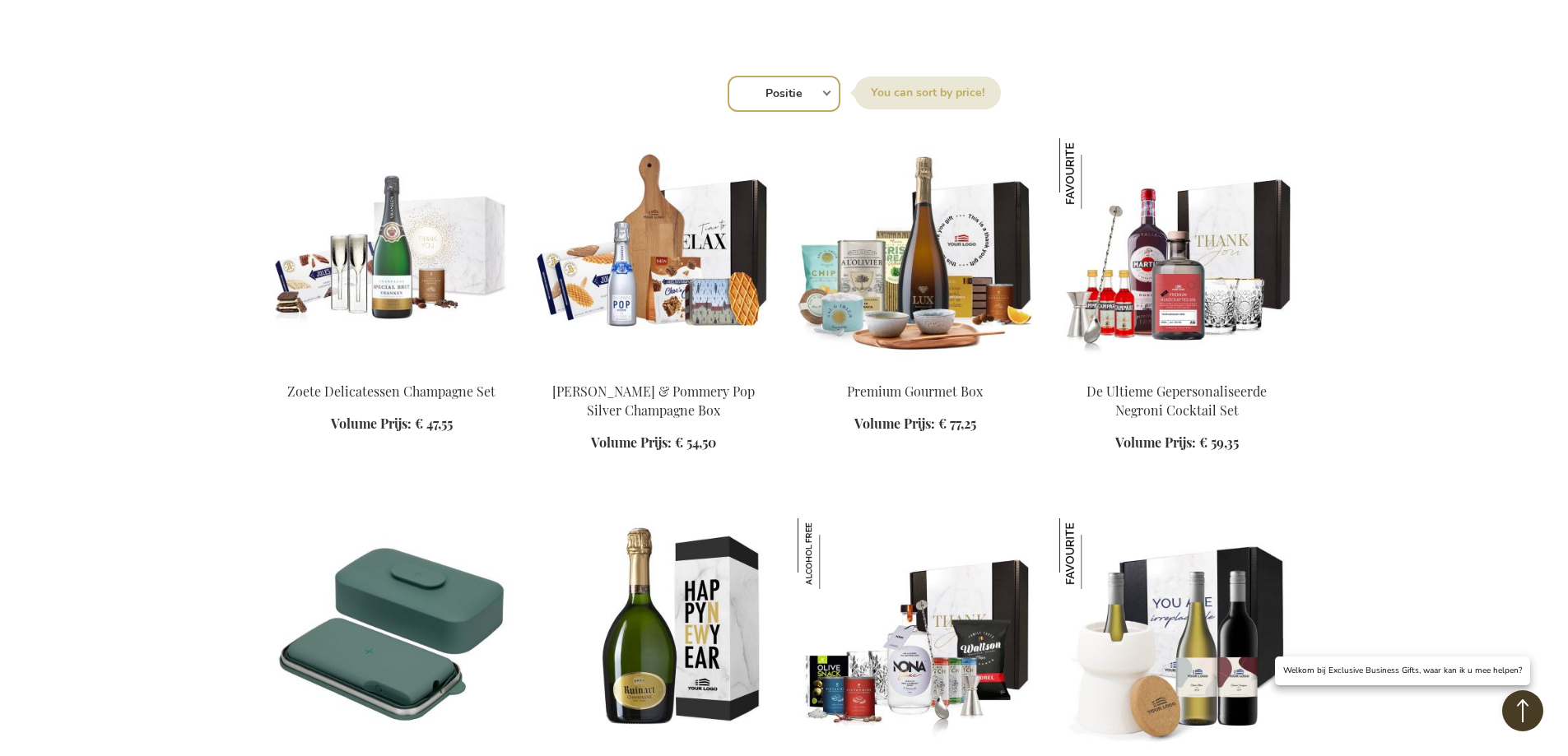
click at [1167, 297] on img at bounding box center [1176, 253] width 235 height 230
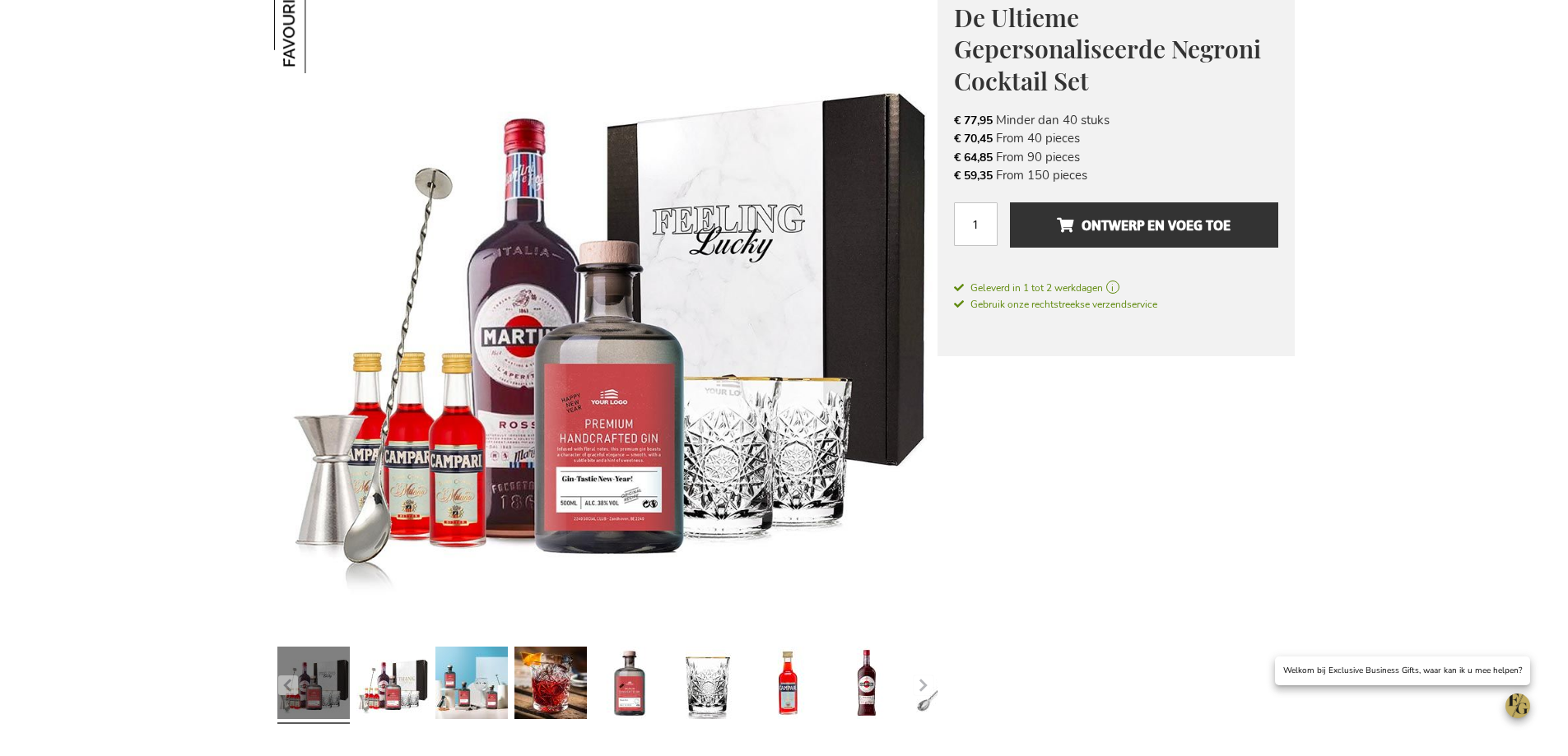
scroll to position [329, 0]
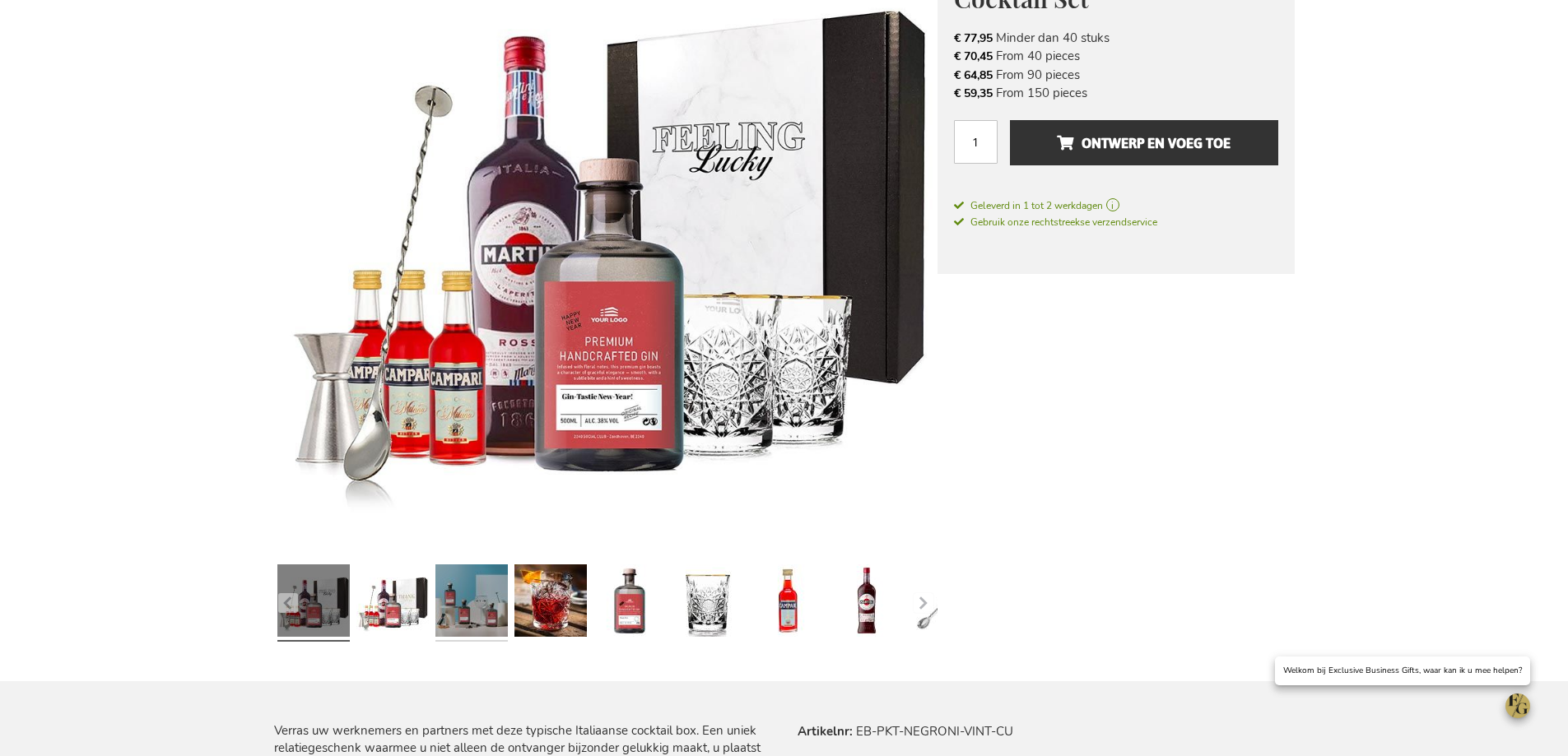
click at [469, 621] on link at bounding box center [472, 603] width 72 height 90
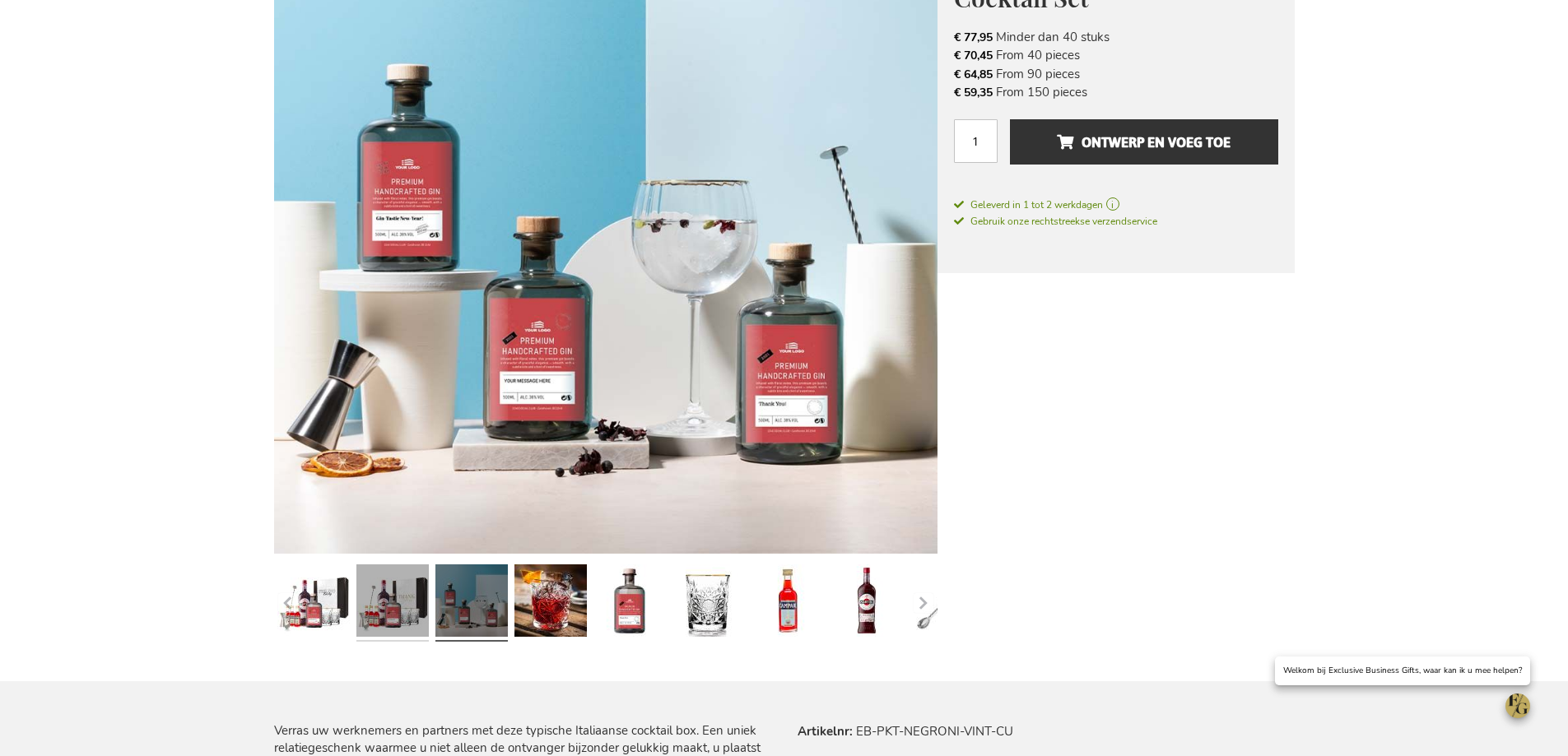
click at [412, 614] on link at bounding box center [392, 603] width 72 height 90
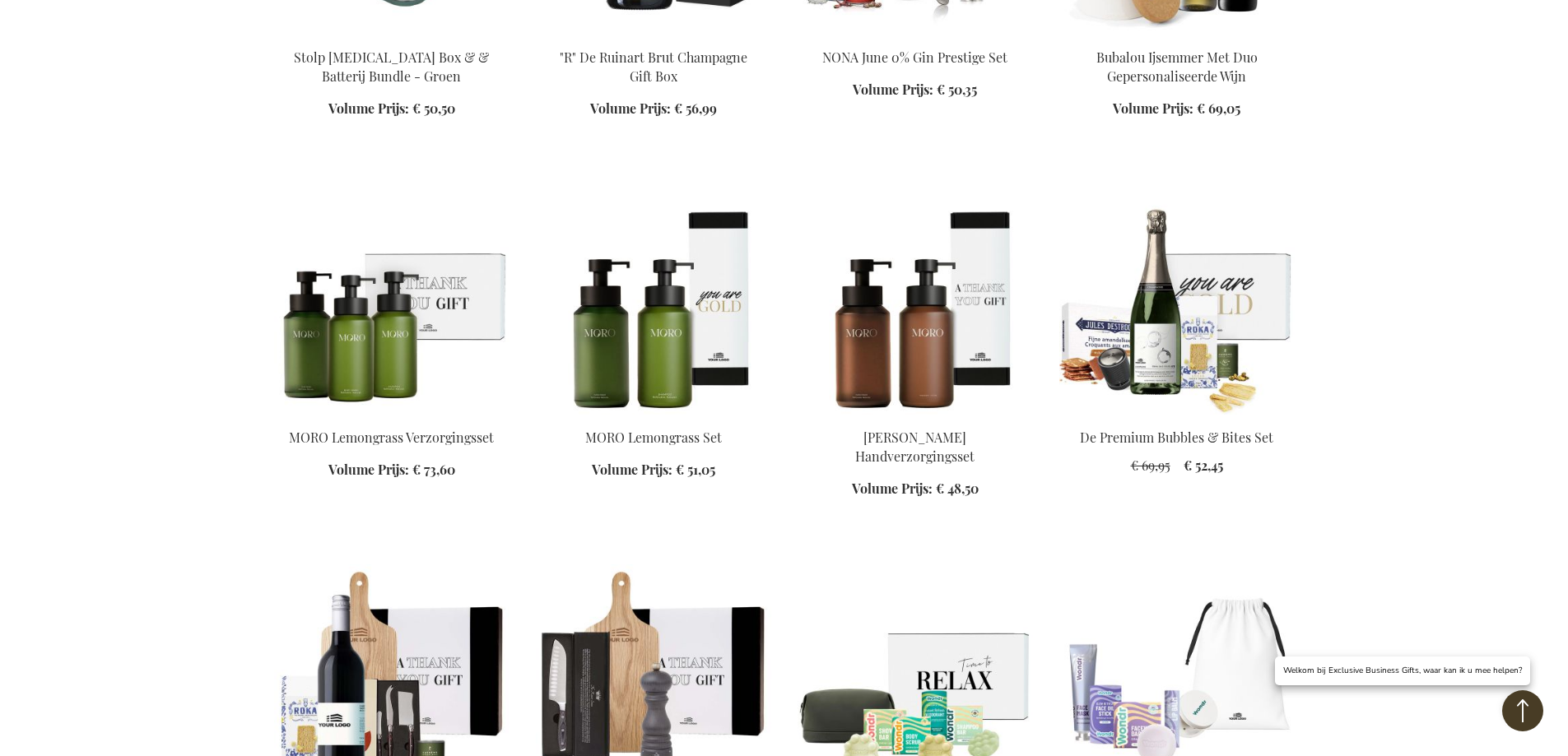
scroll to position [1455, 0]
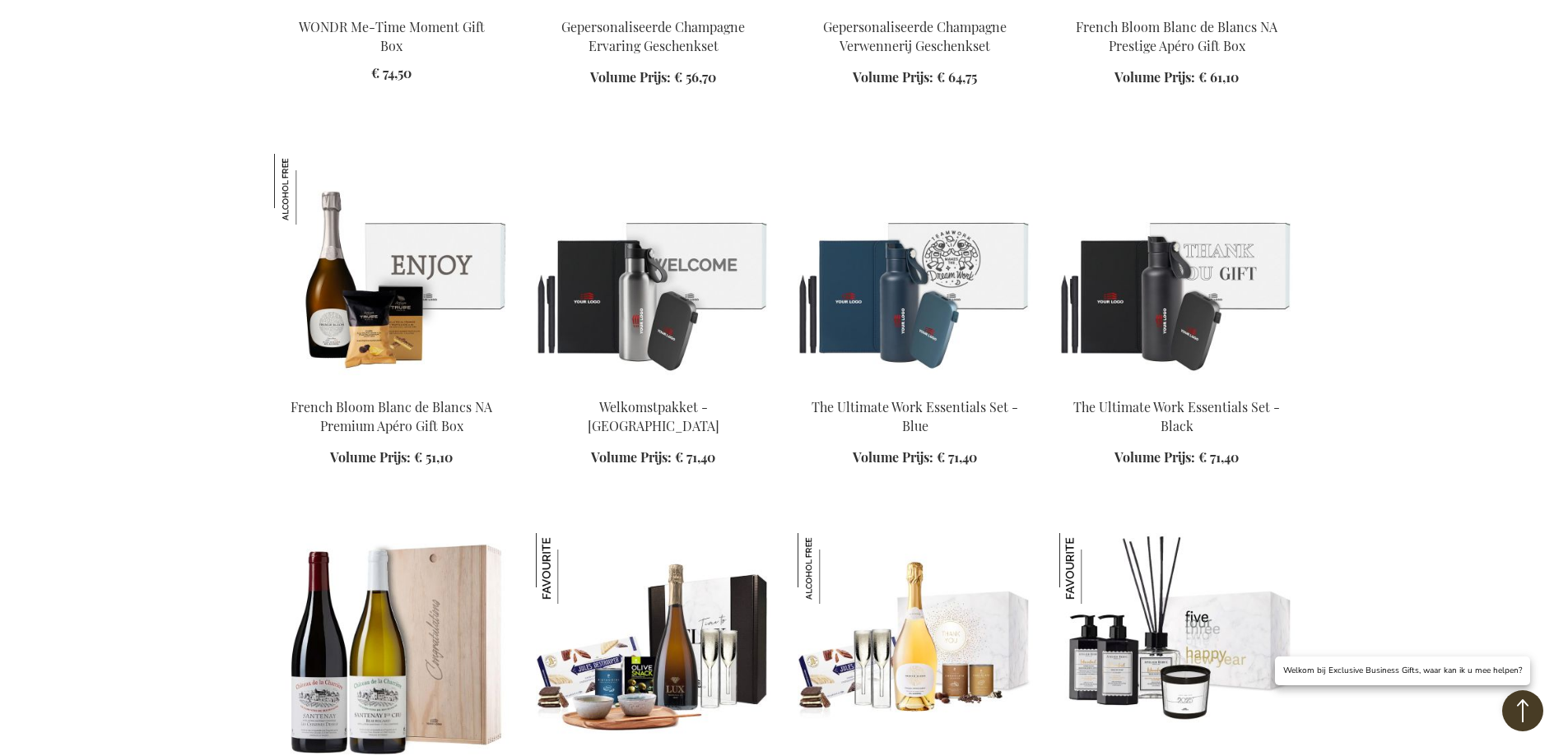
scroll to position [2524, 0]
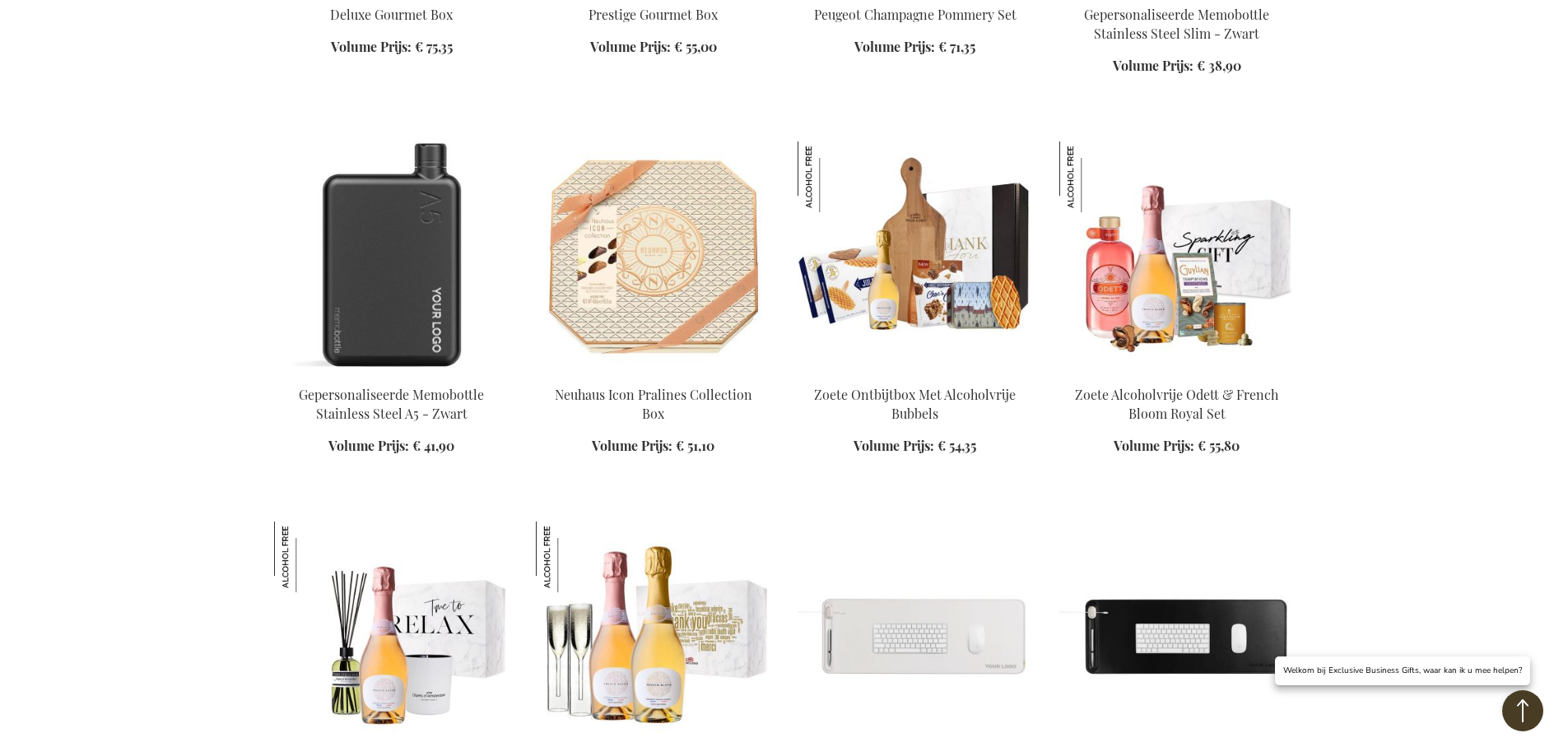
scroll to position [3758, 0]
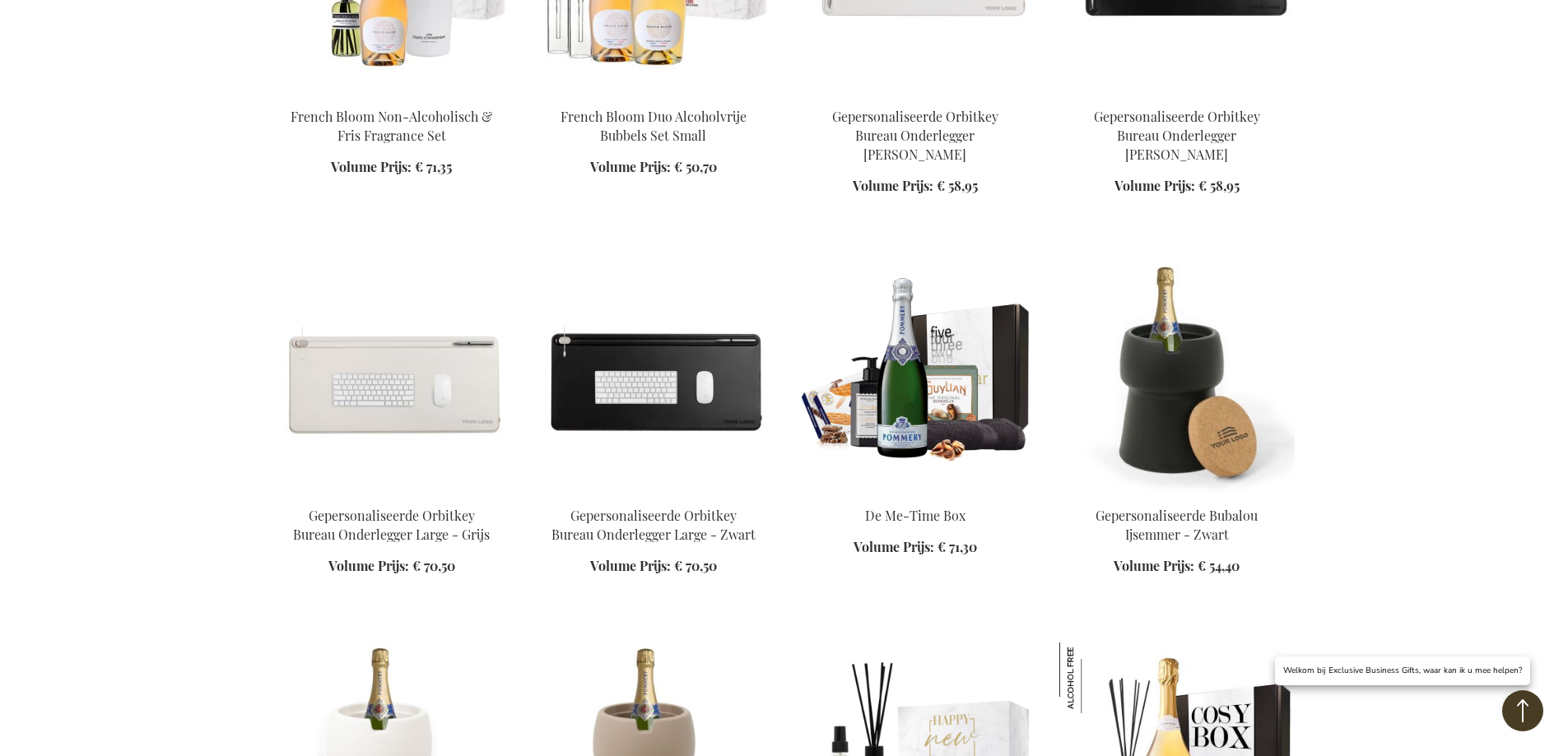
scroll to position [4417, 0]
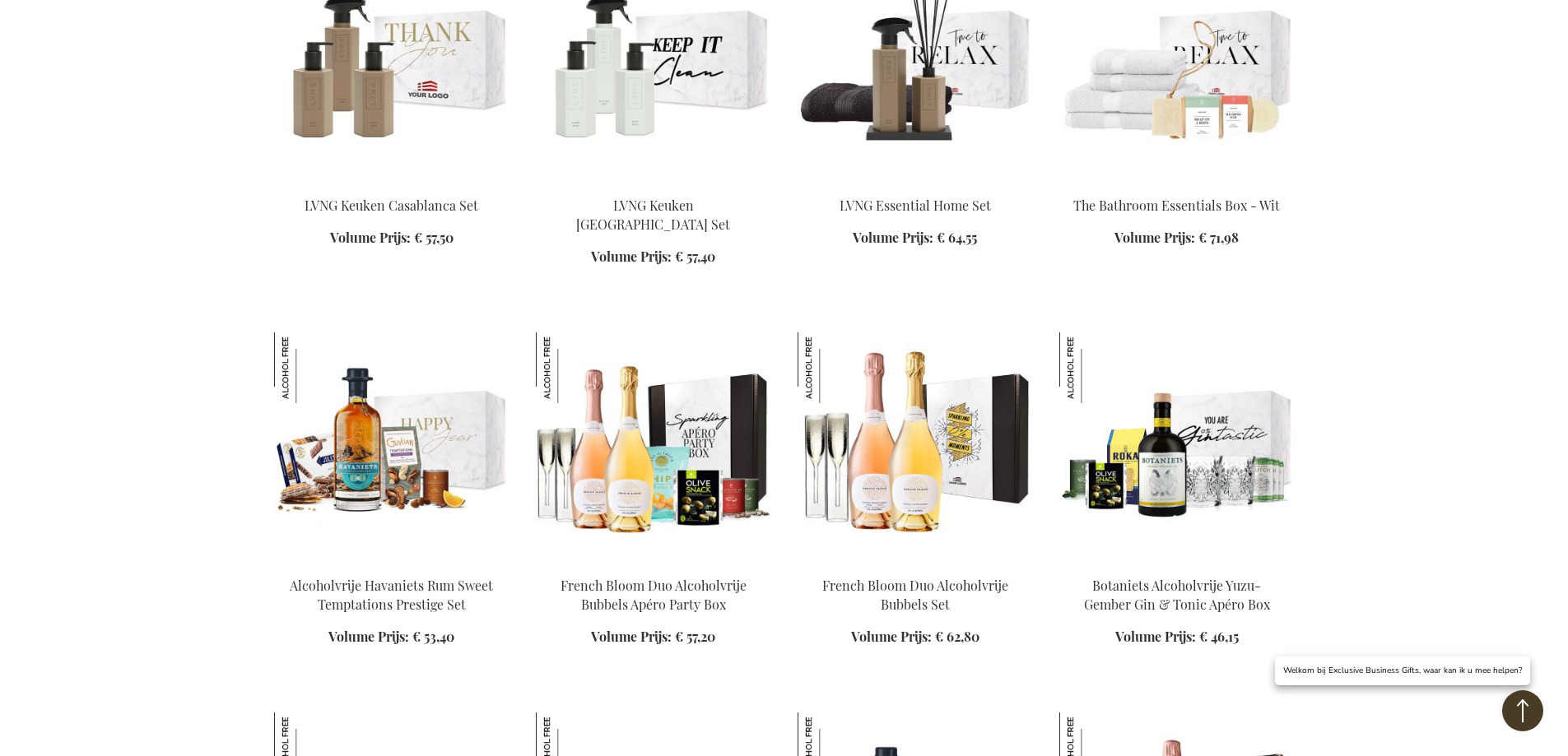
scroll to position [5568, 0]
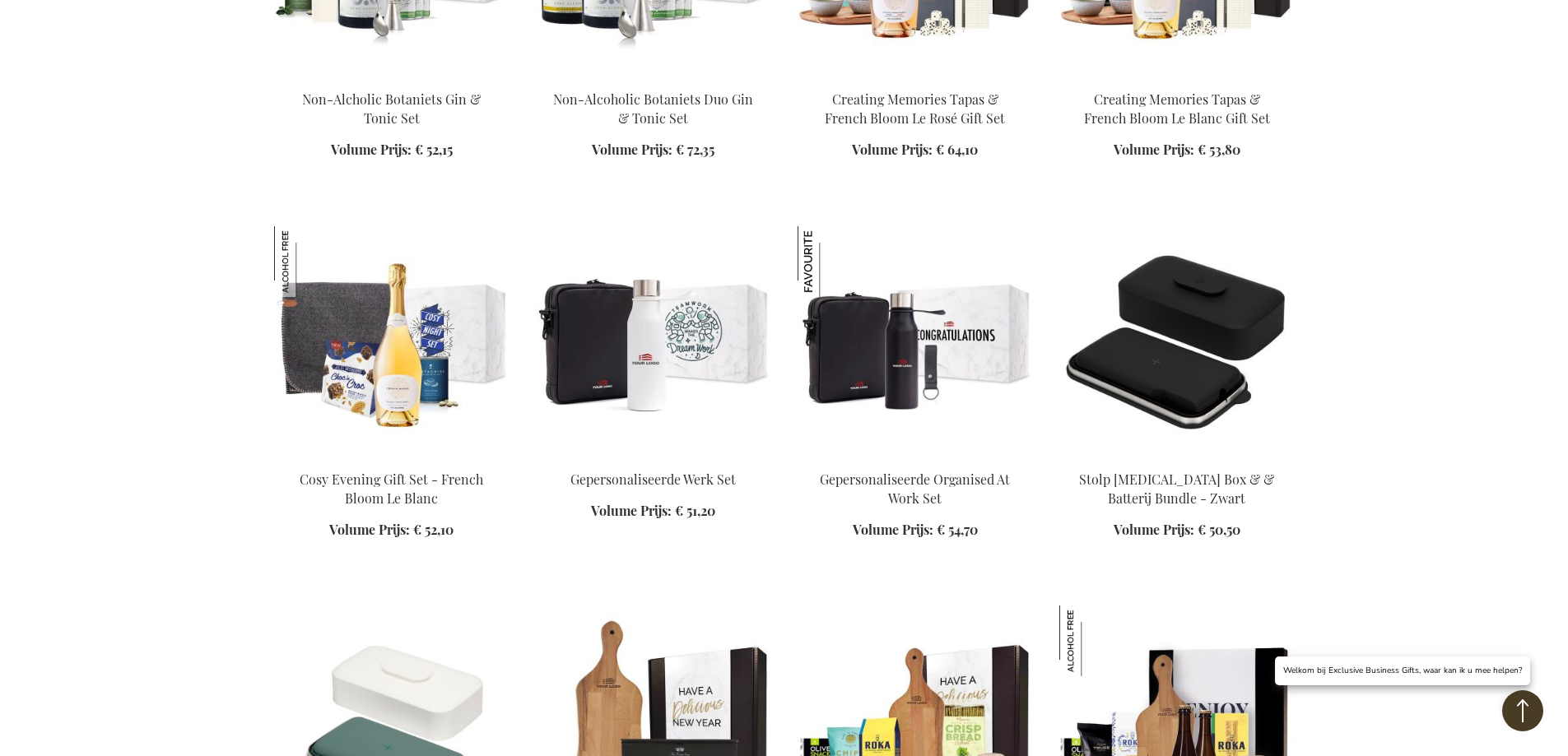
scroll to position [7050, 0]
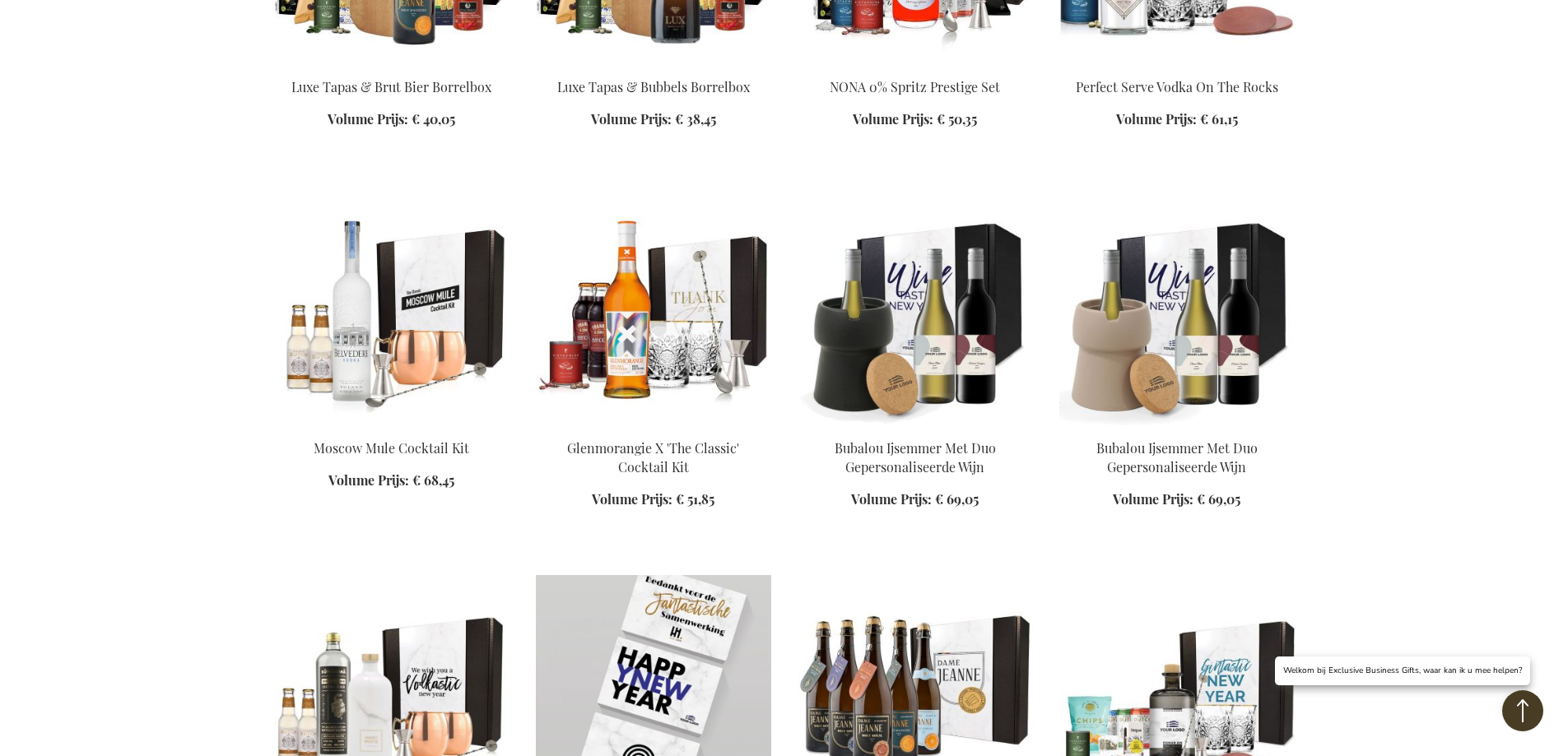
scroll to position [8284, 0]
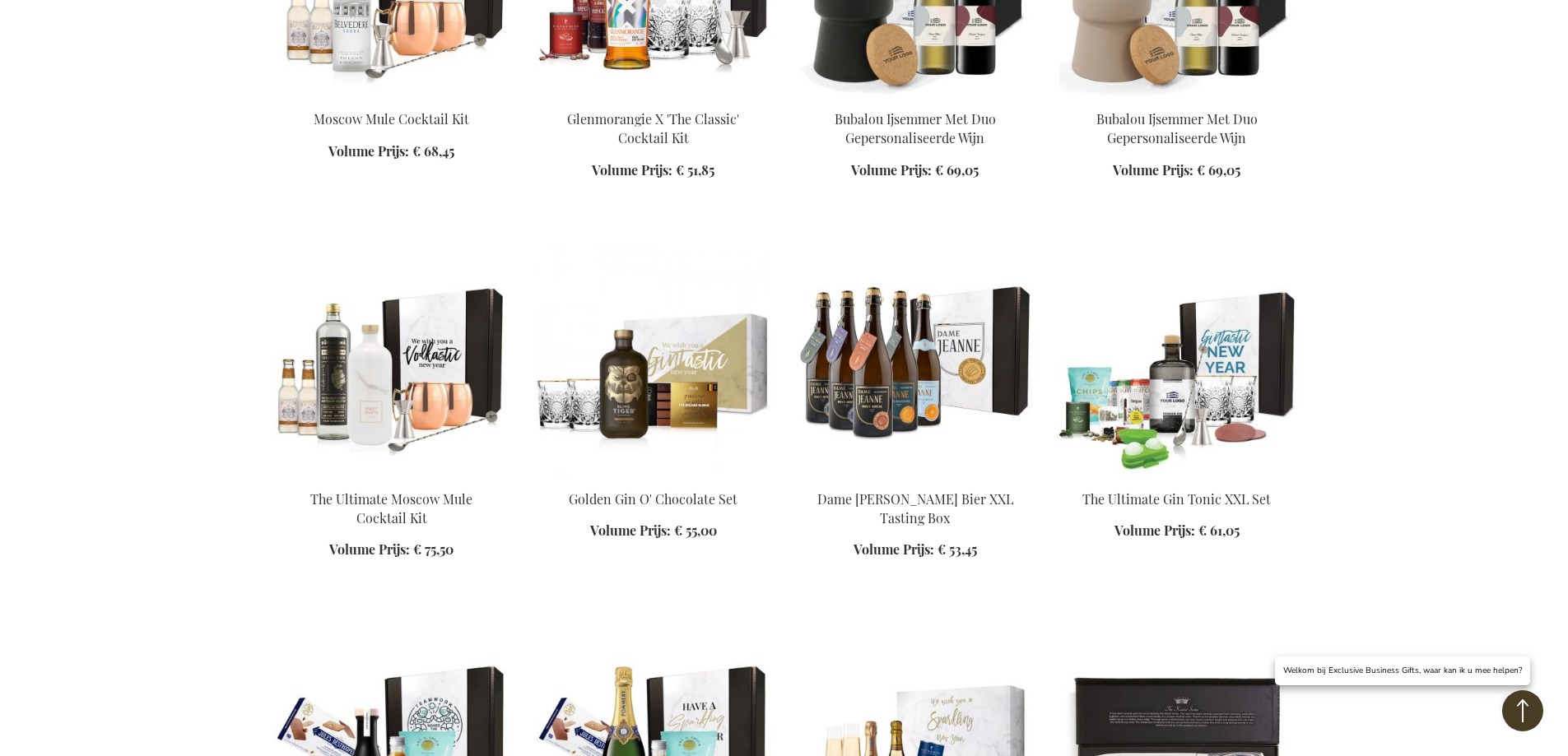
scroll to position [8613, 0]
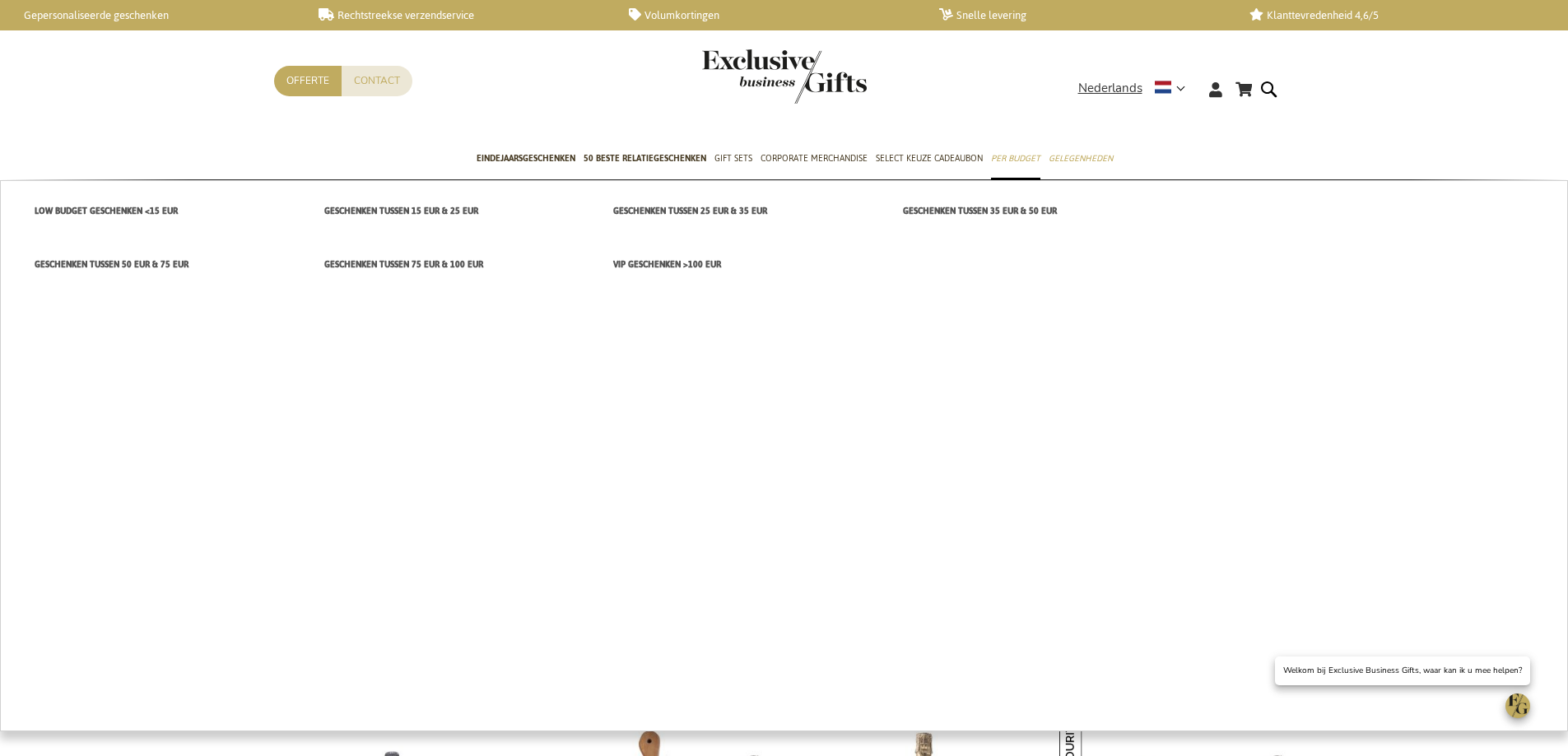
click at [1002, 216] on span "Geschenken tussen 35 EUR & 50 EUR" at bounding box center [980, 211] width 154 height 17
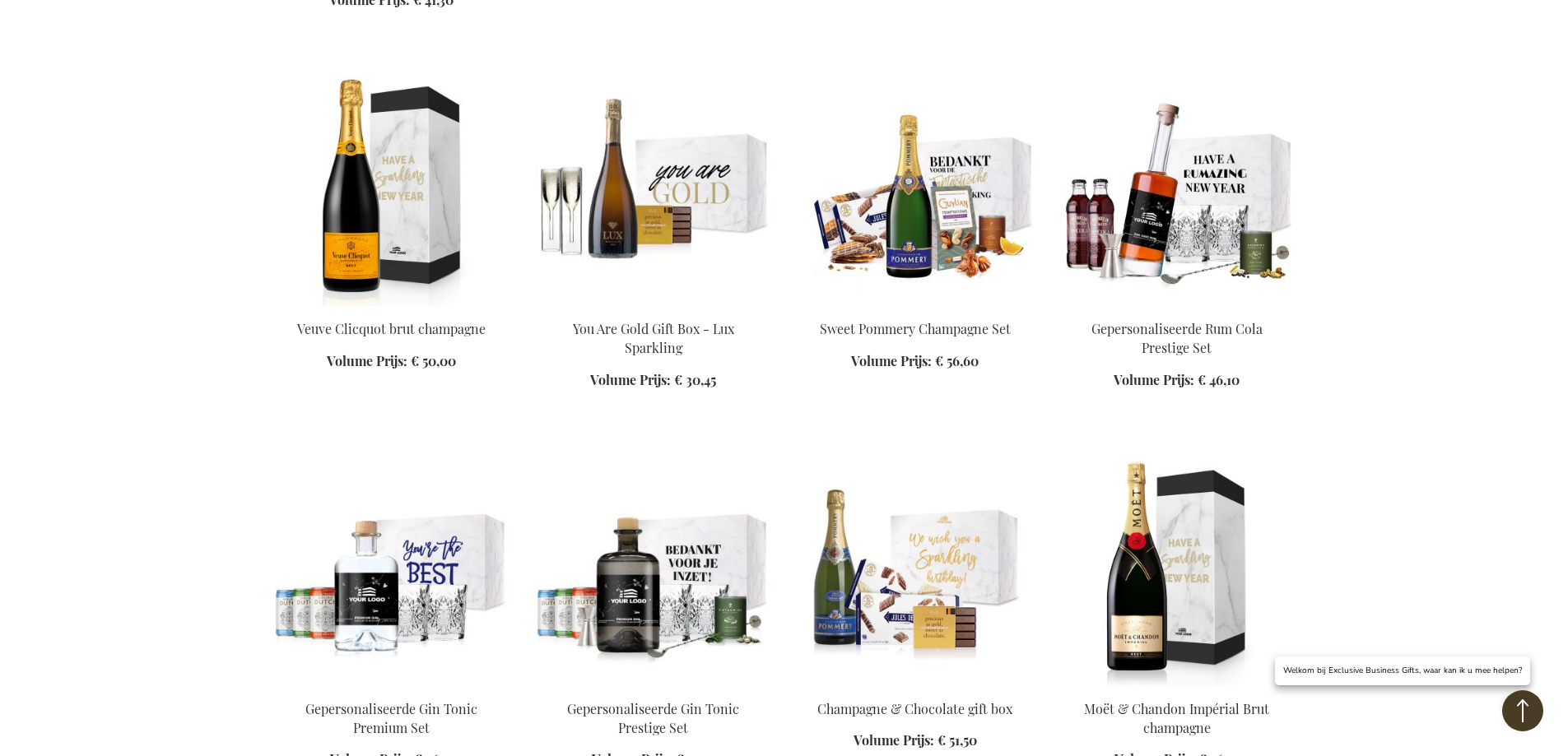
scroll to position [1645, 0]
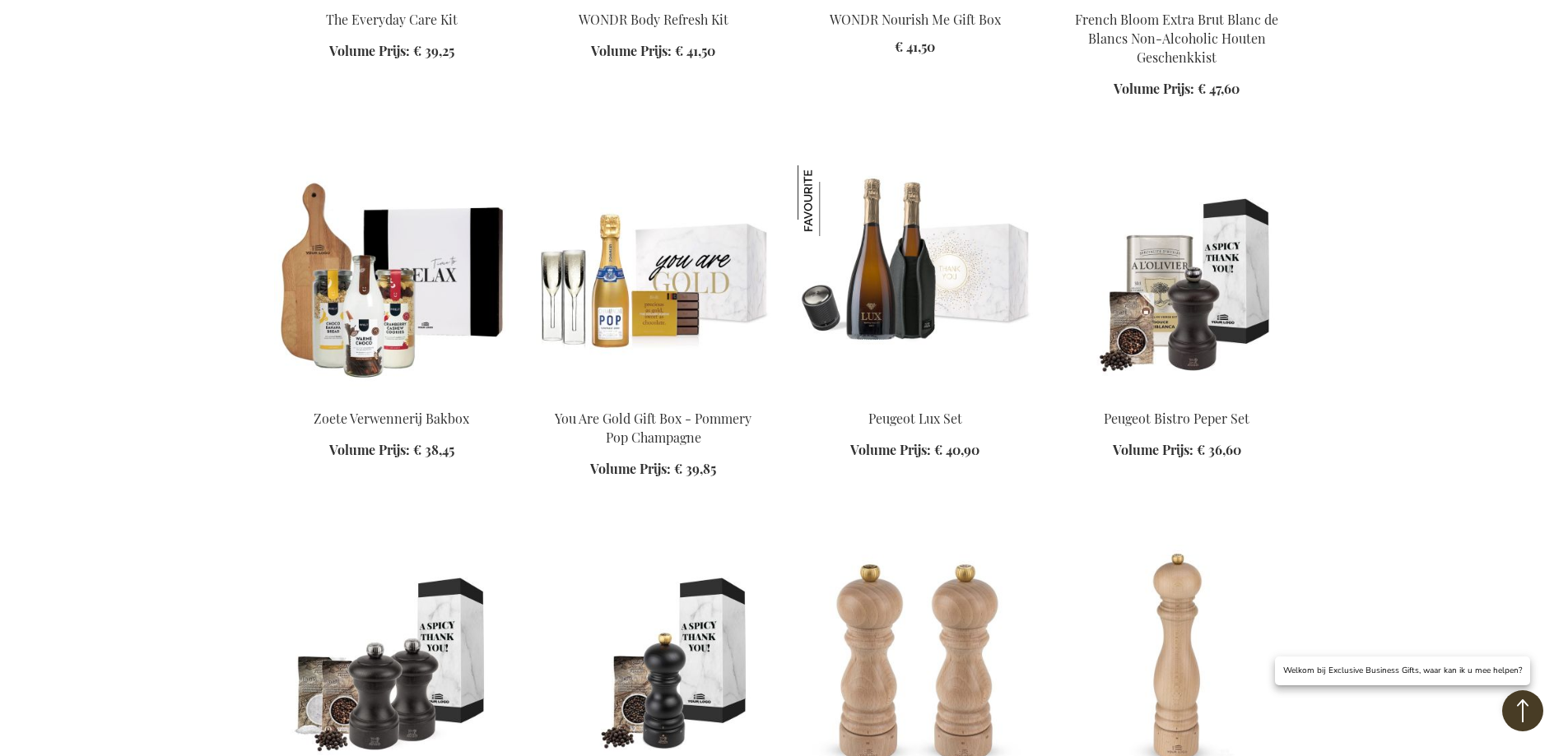
scroll to position [2633, 0]
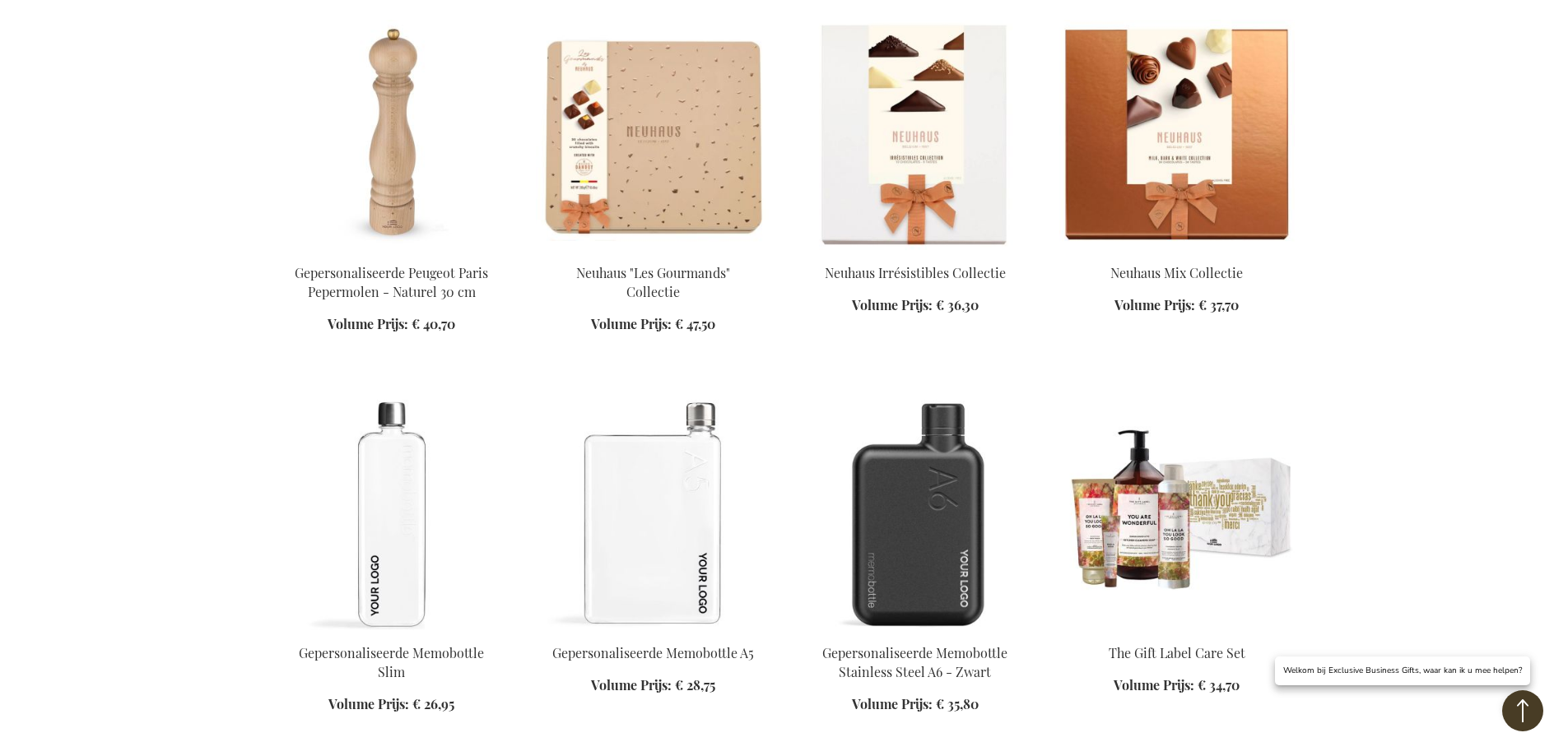
scroll to position [3785, 0]
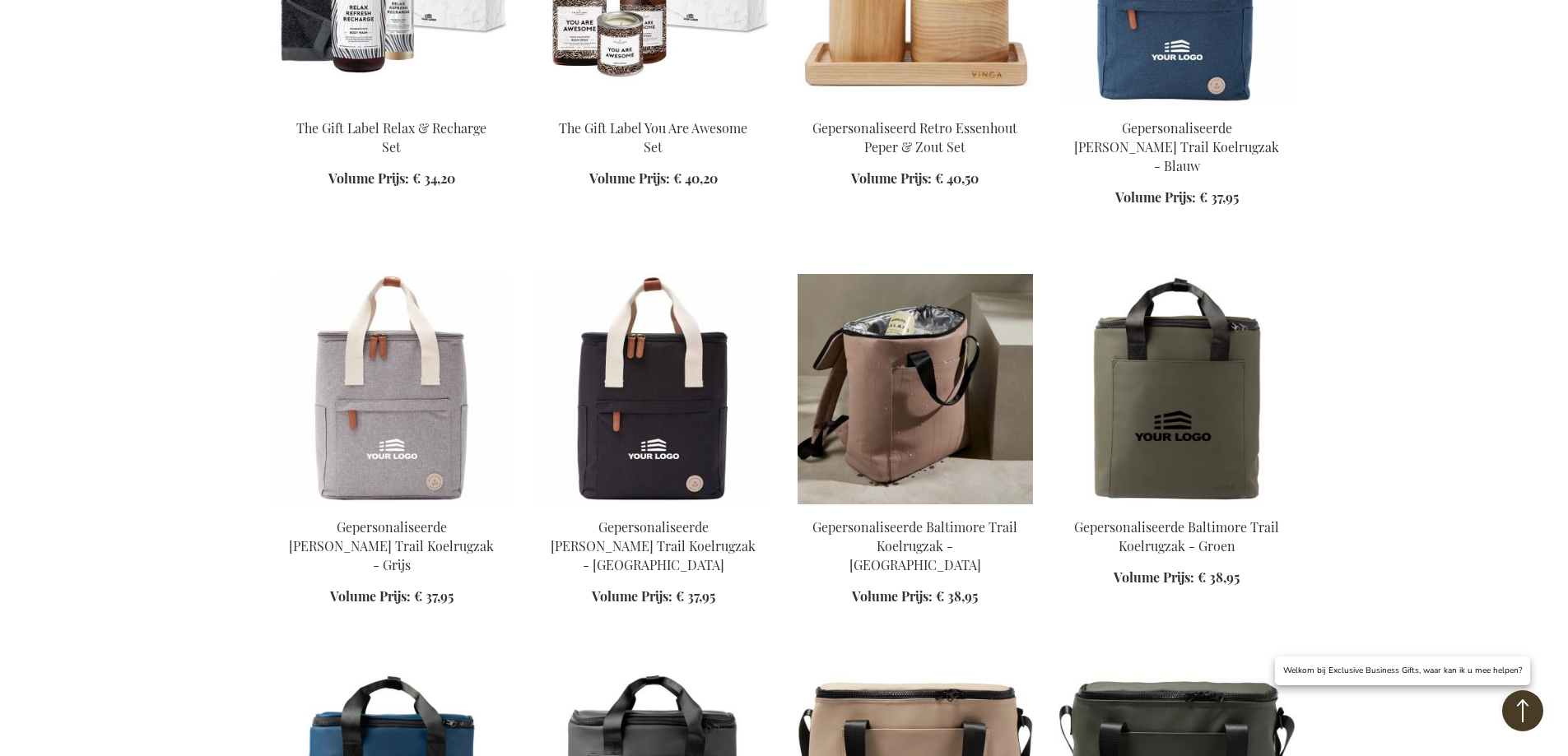
scroll to position [4526, 0]
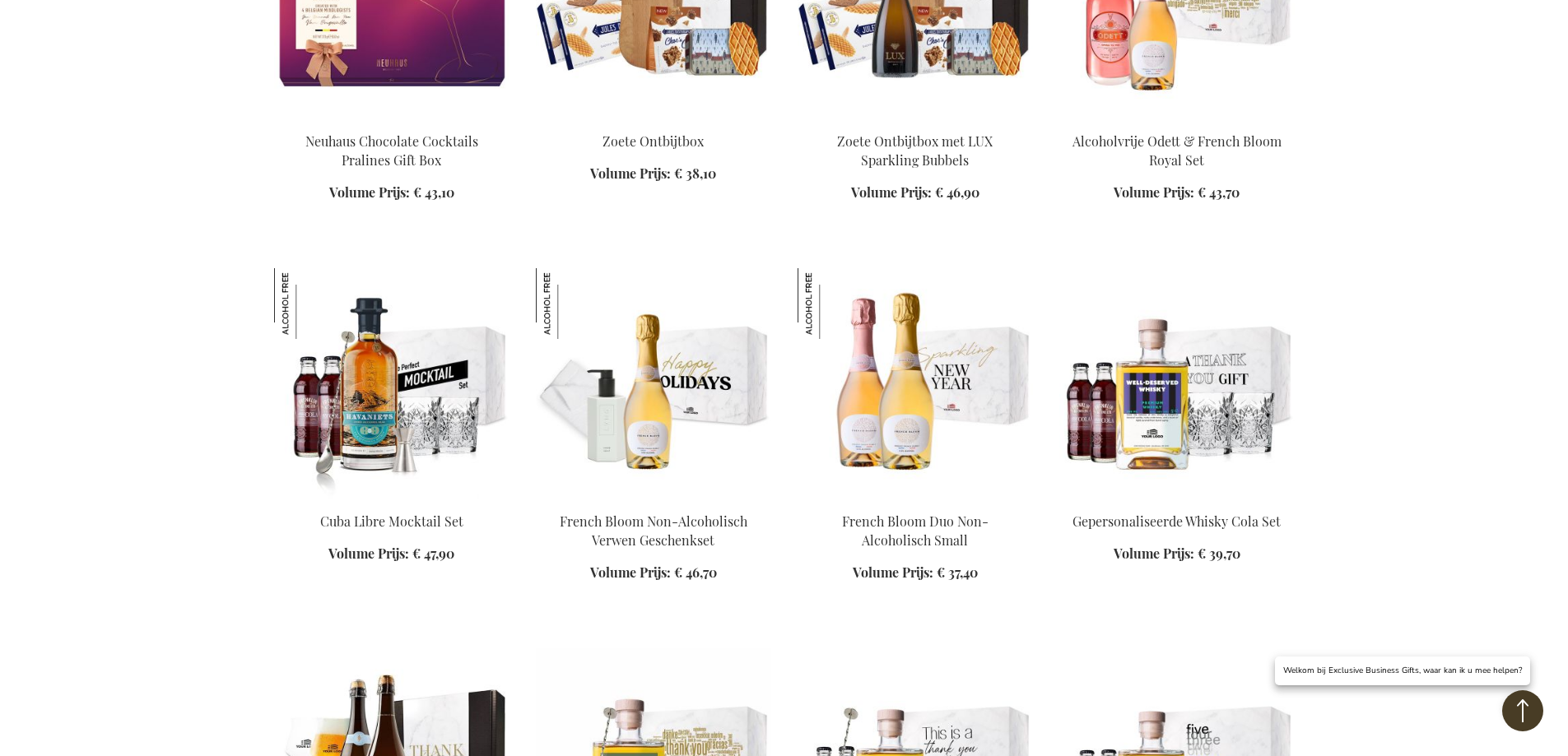
scroll to position [5924, 0]
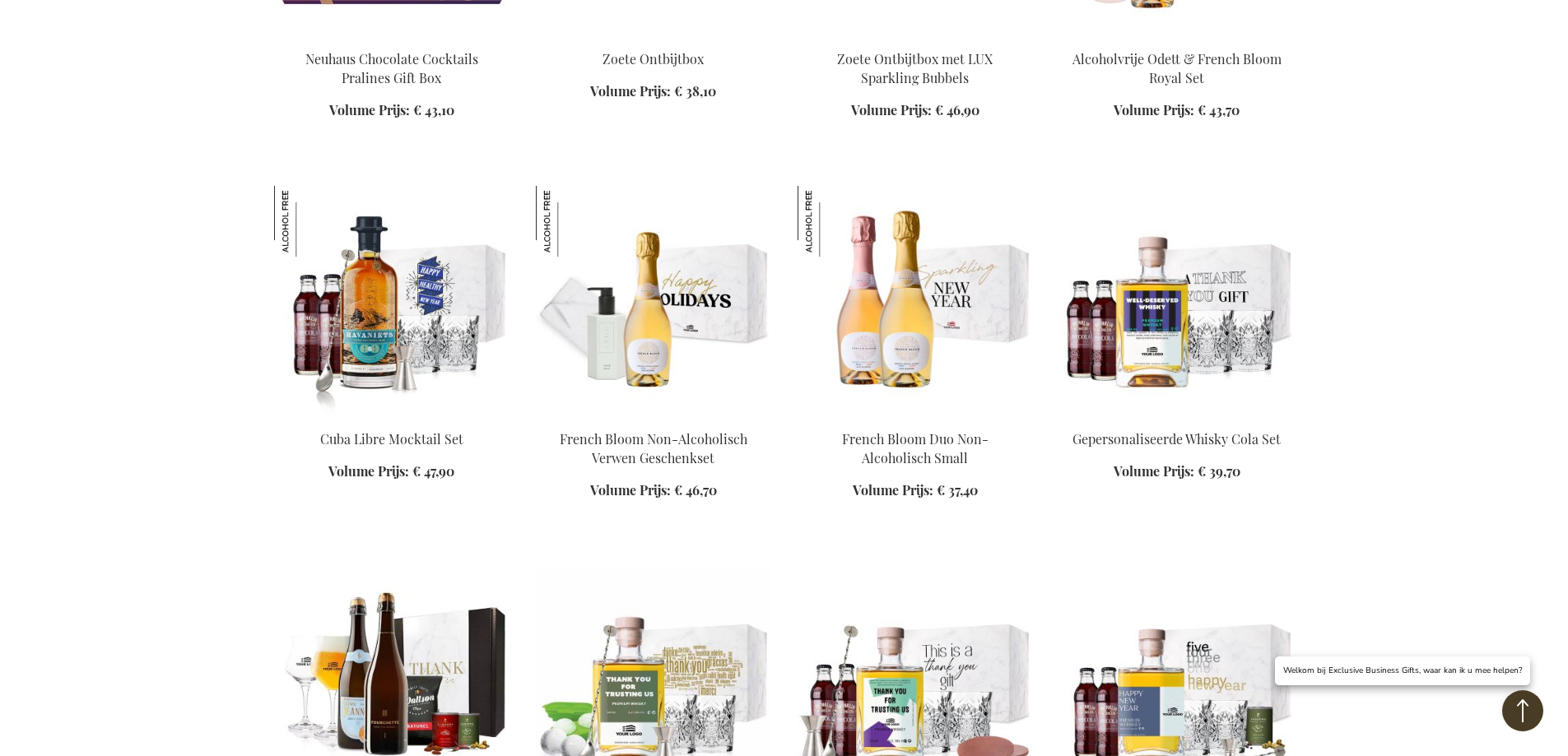
click at [331, 275] on img at bounding box center [392, 301] width 235 height 230
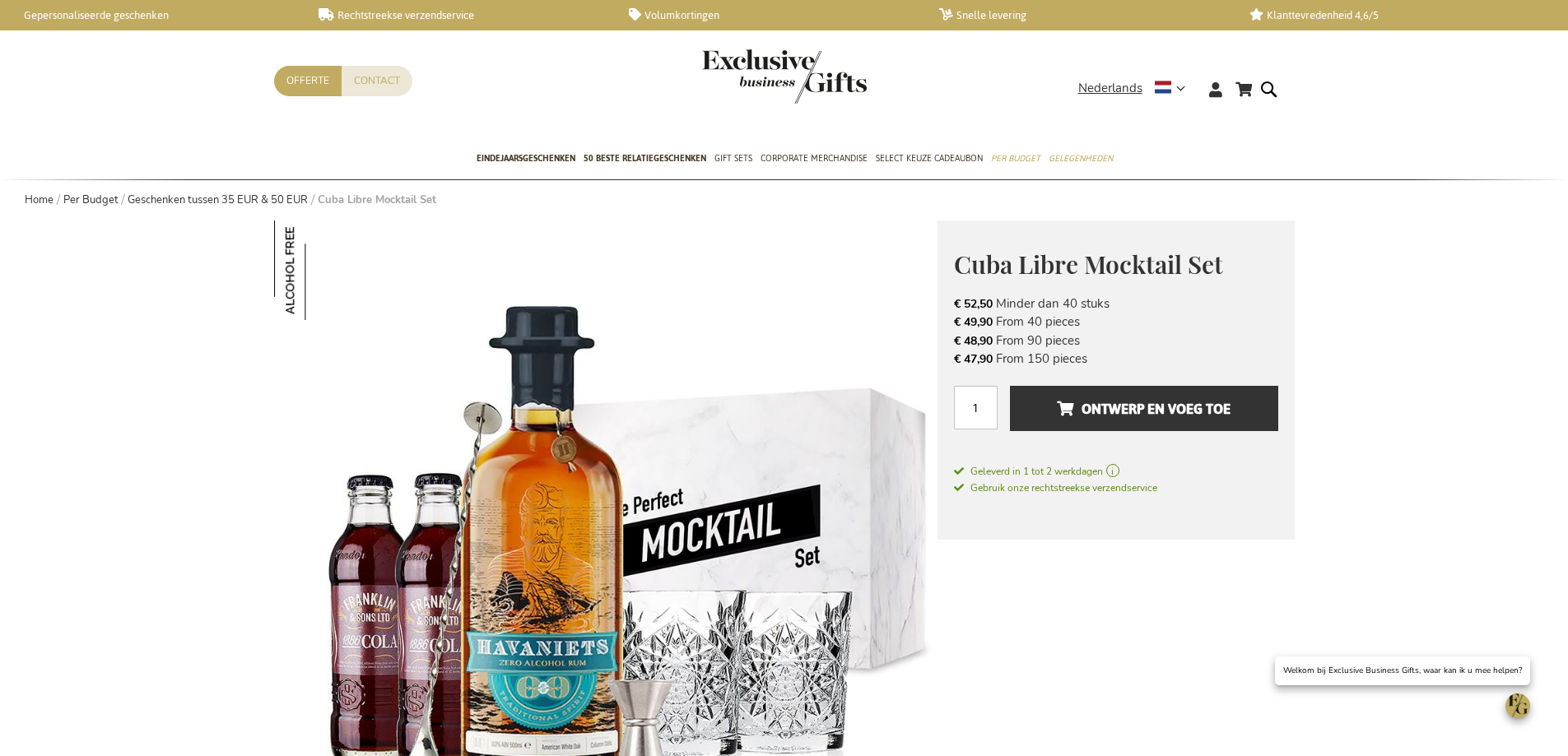
scroll to position [82, 0]
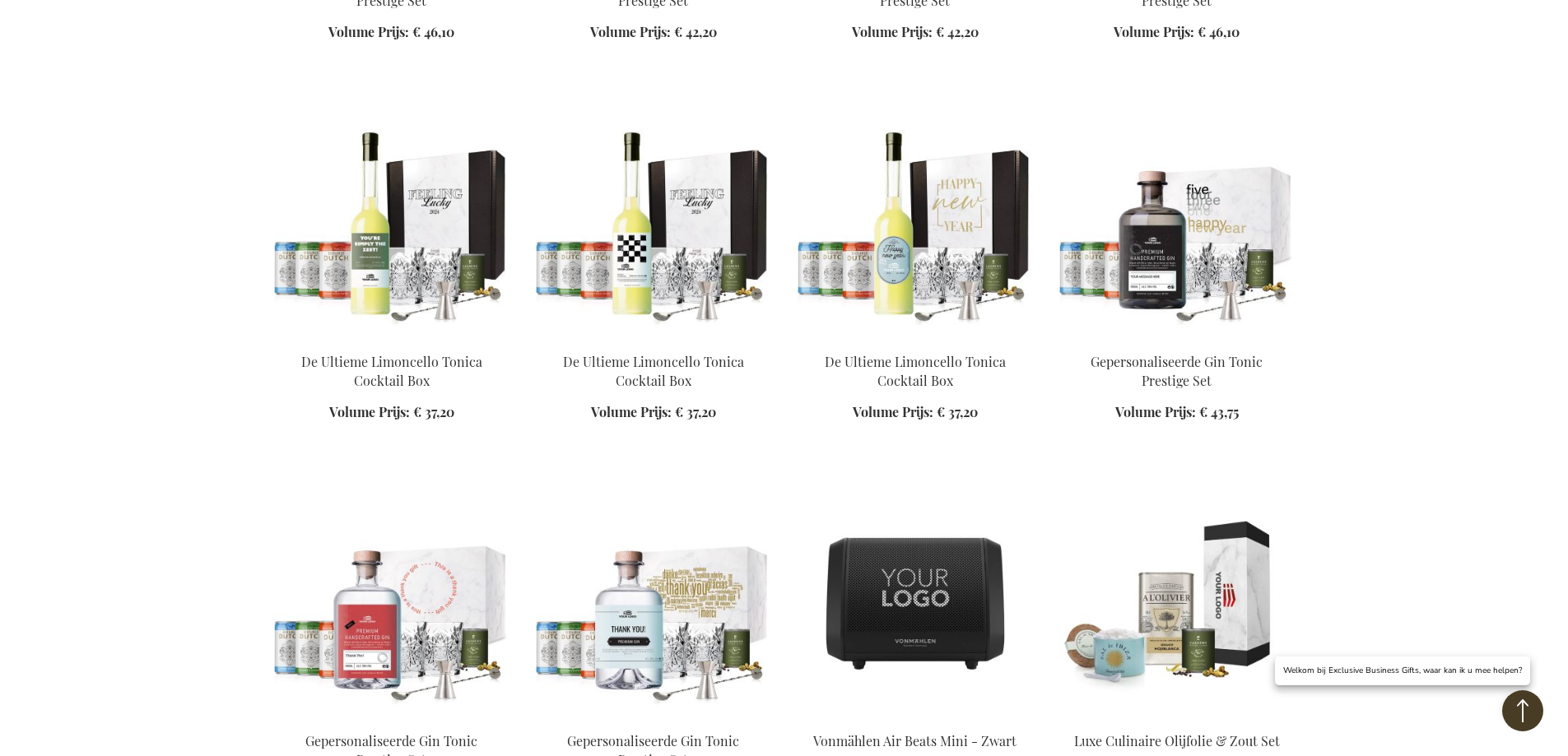
scroll to position [2709, 0]
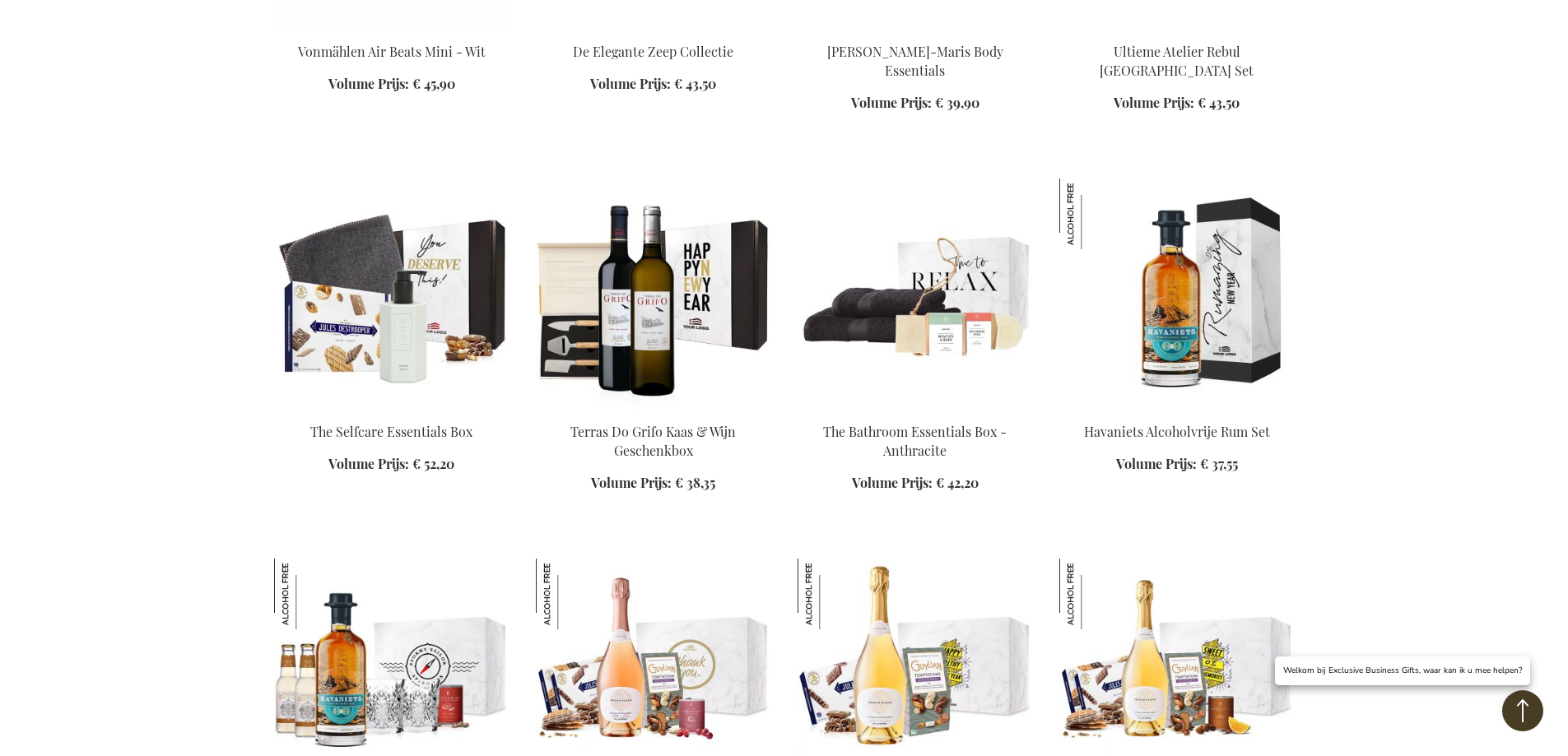
scroll to position [3778, 0]
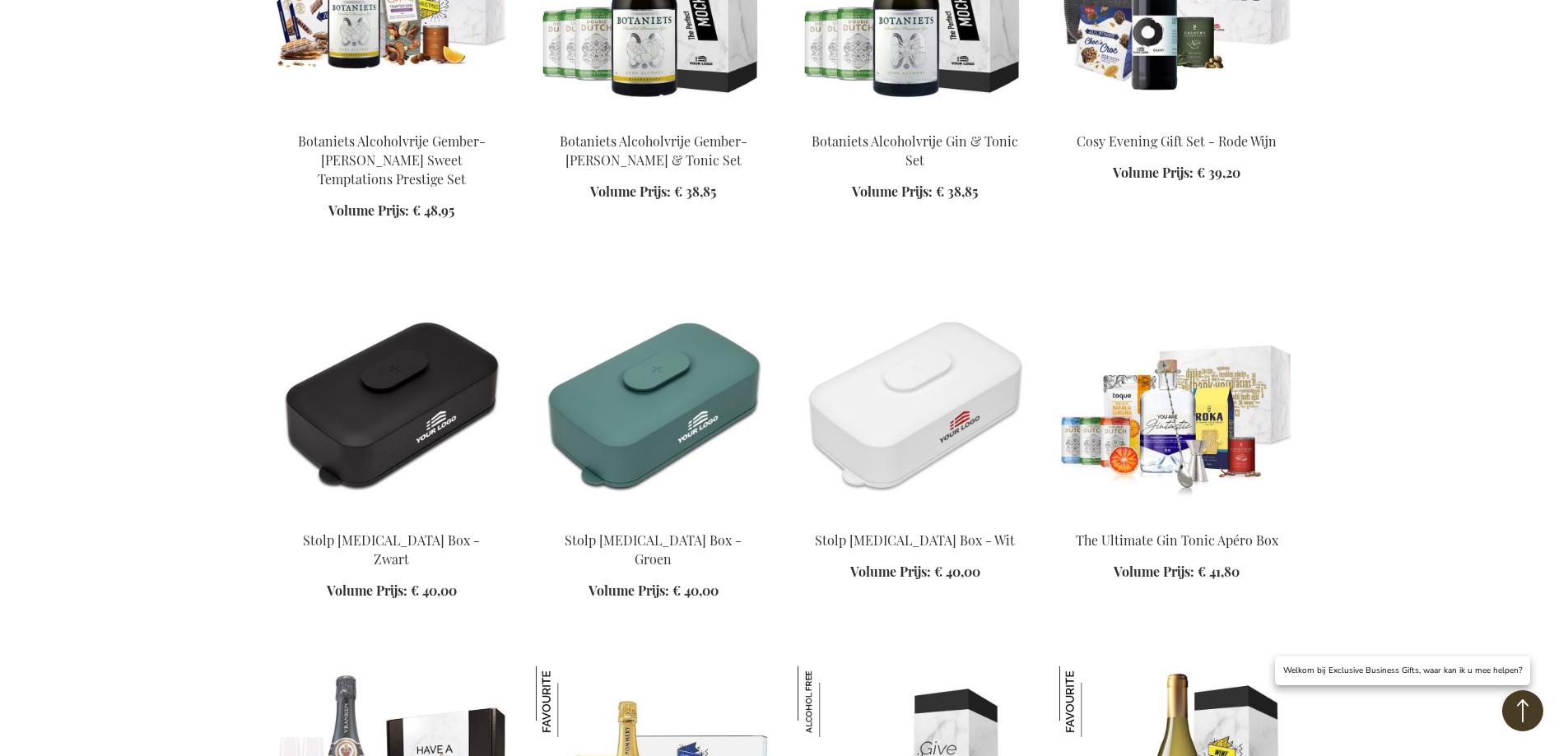
scroll to position [4930, 0]
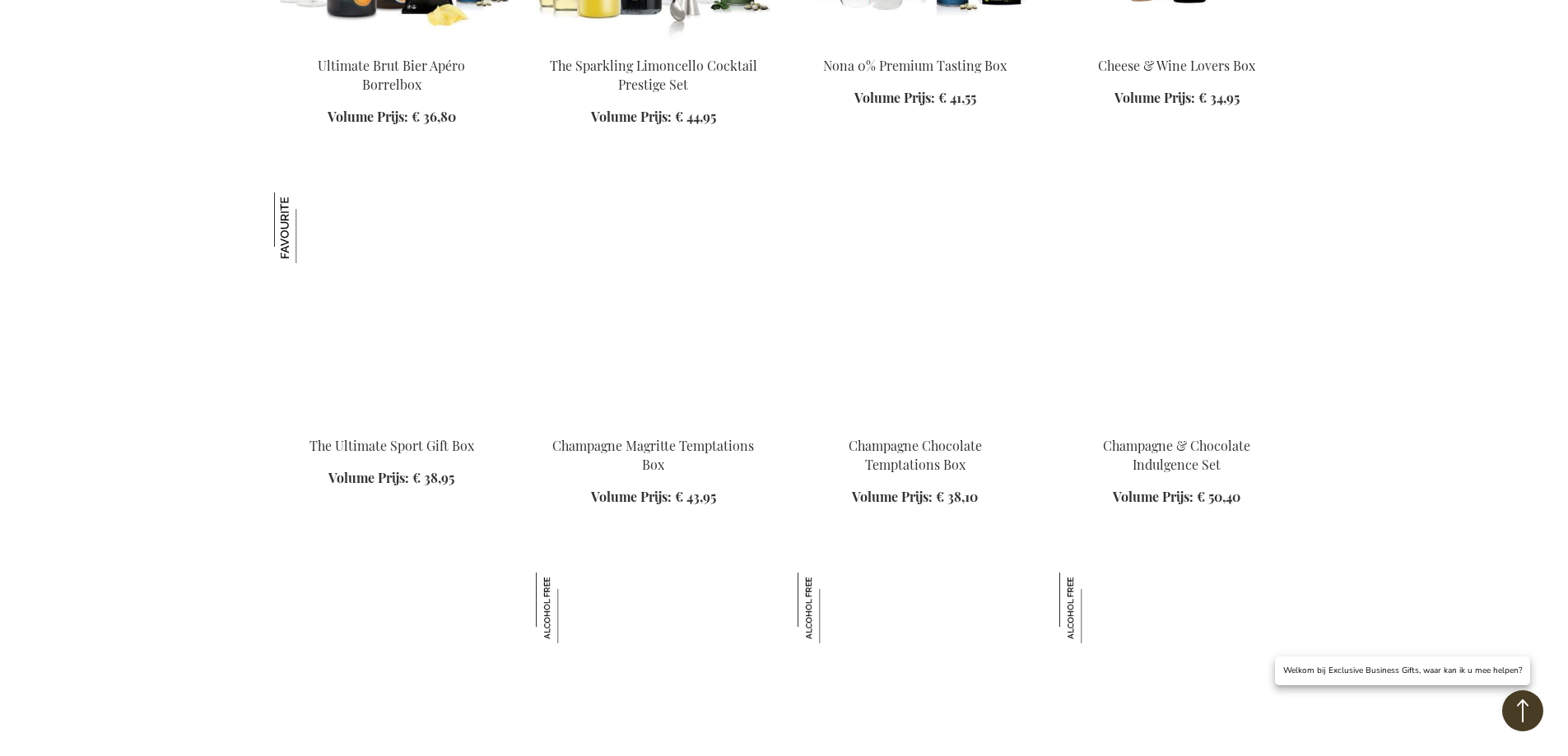
scroll to position [6246, 0]
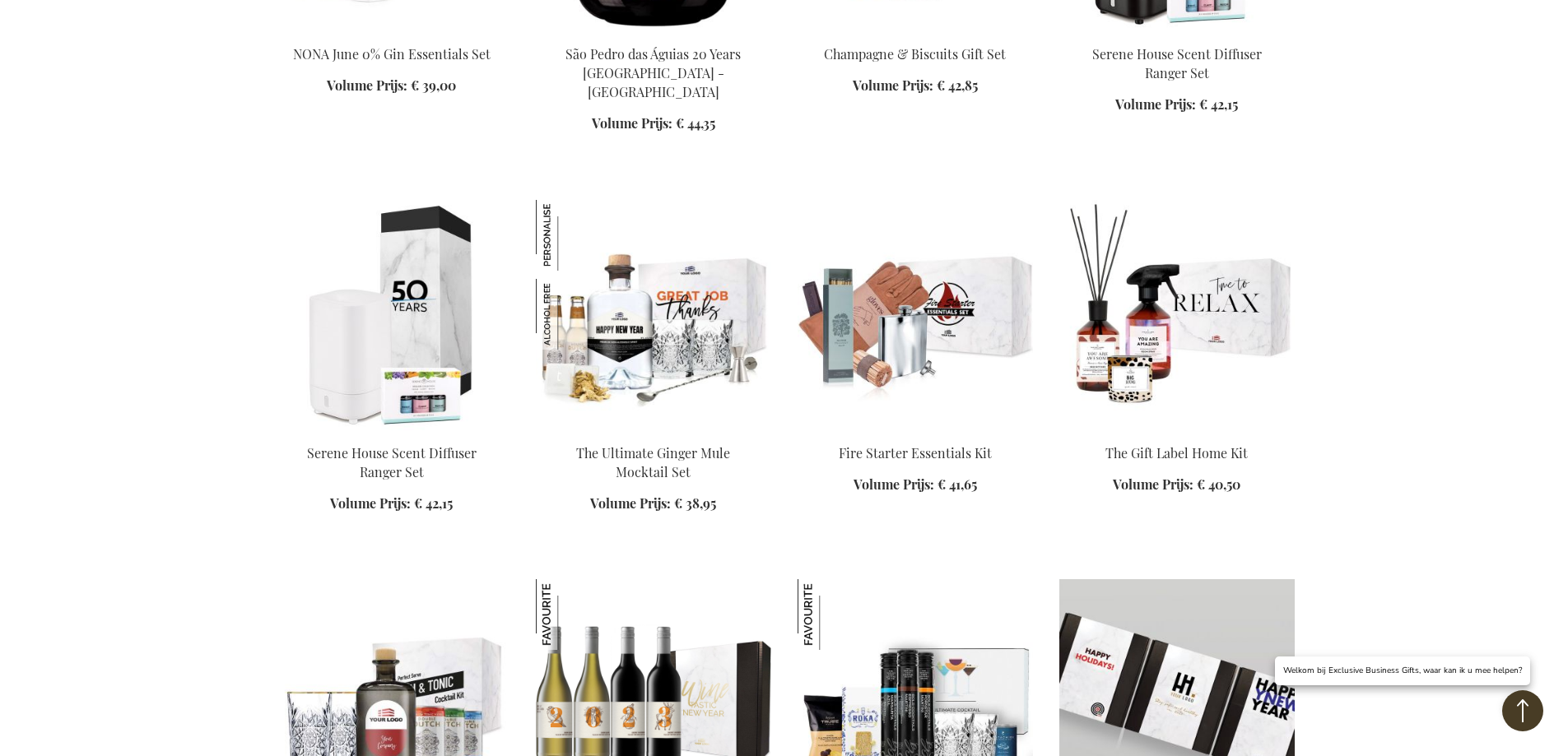
scroll to position [7316, 0]
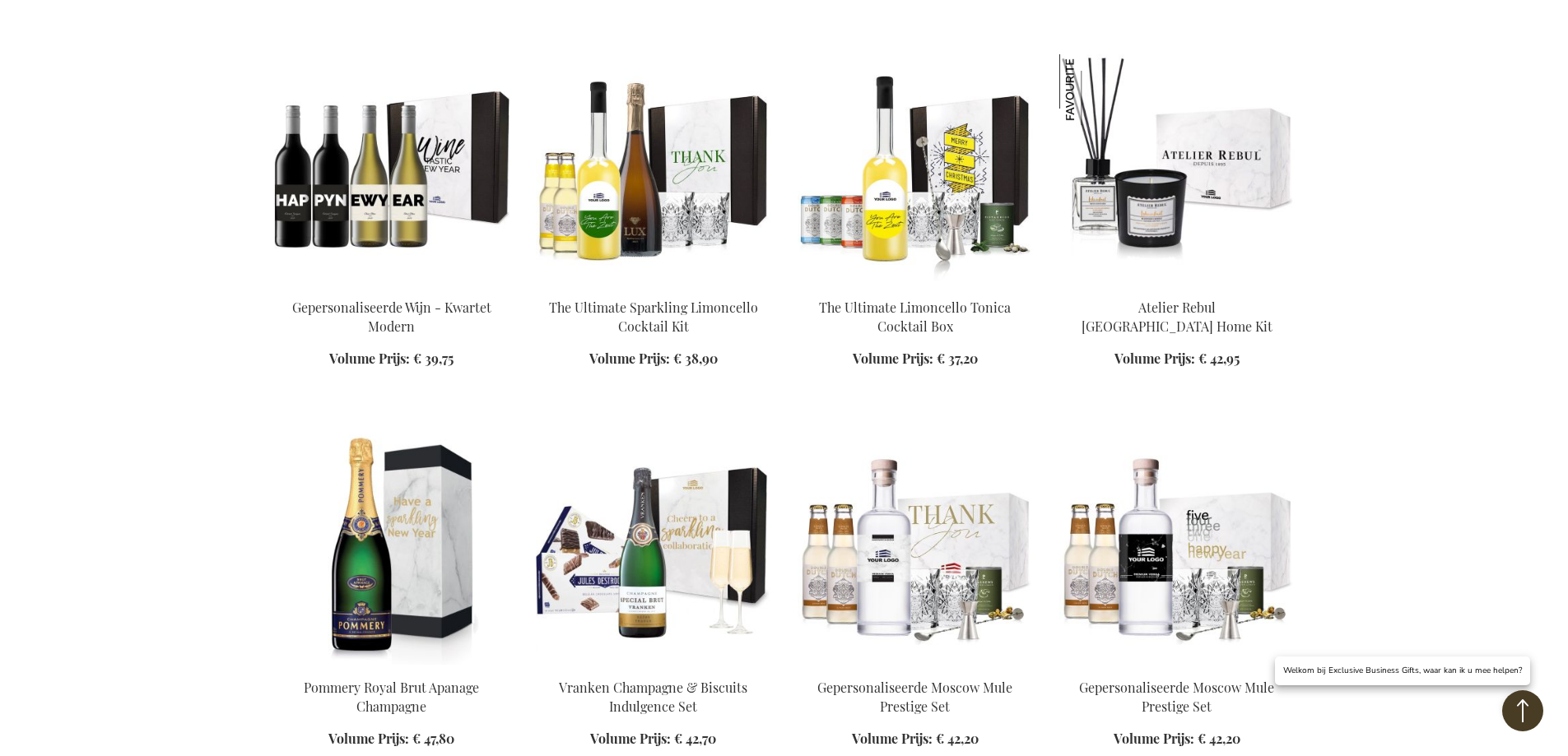
scroll to position [8139, 0]
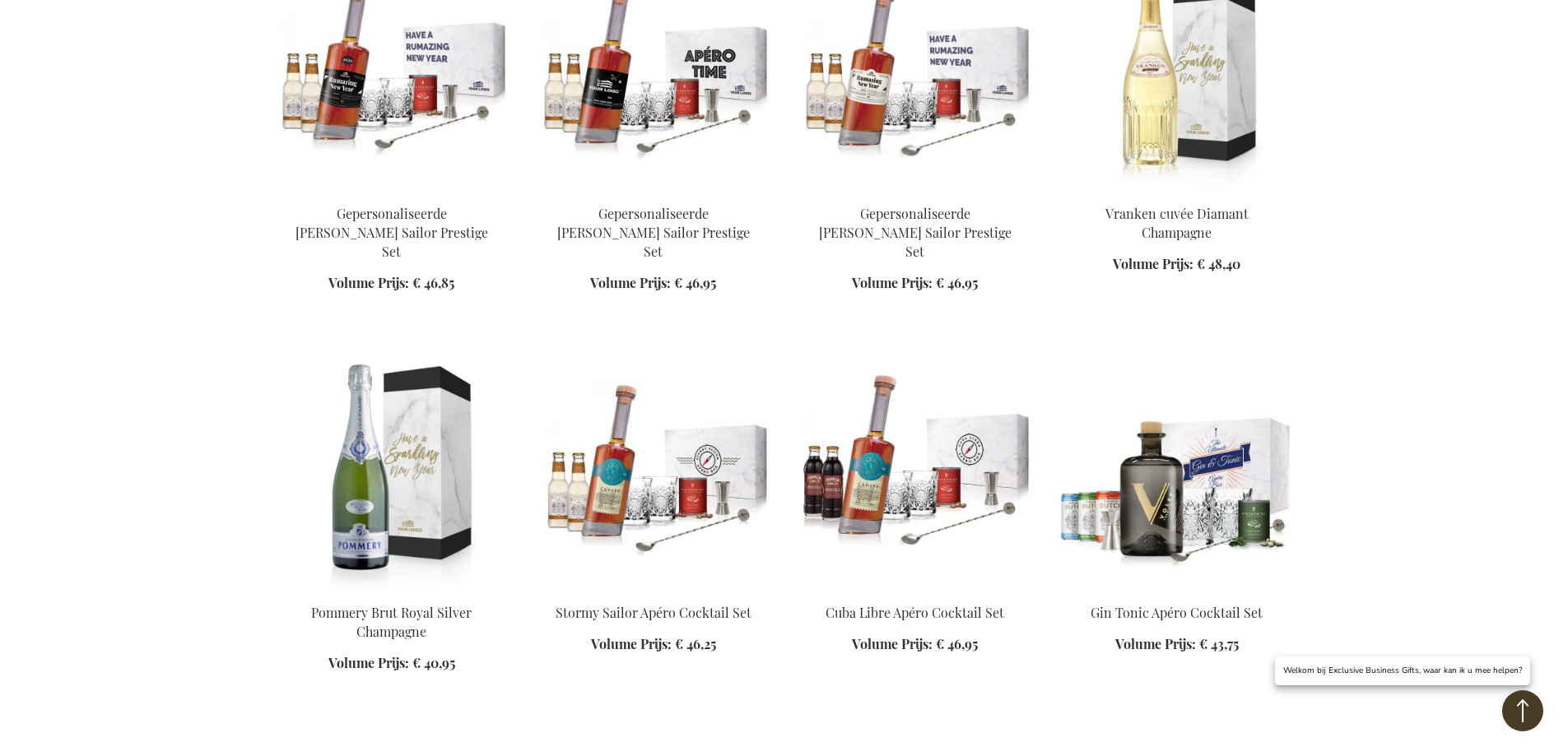
scroll to position [9538, 0]
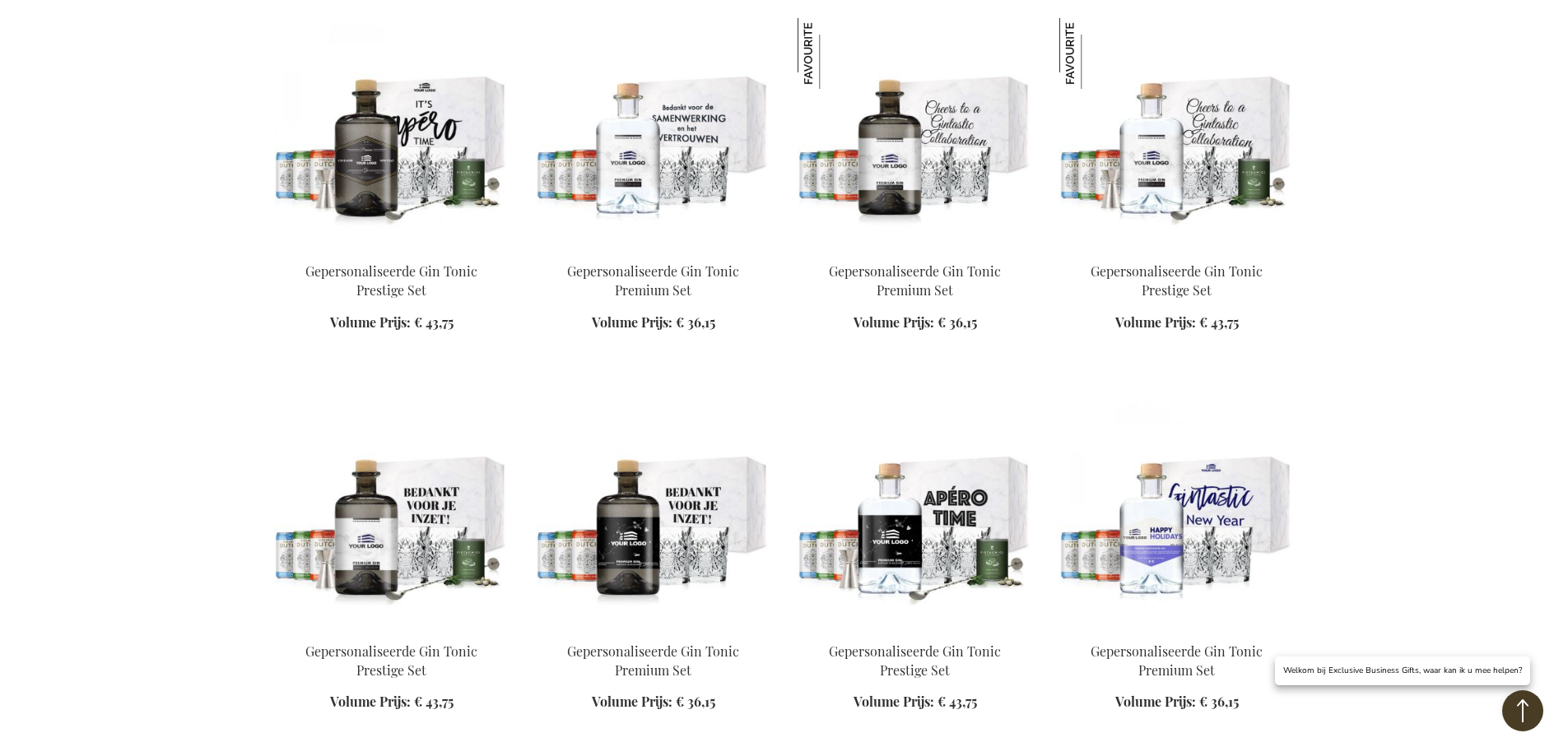
scroll to position [11018, 0]
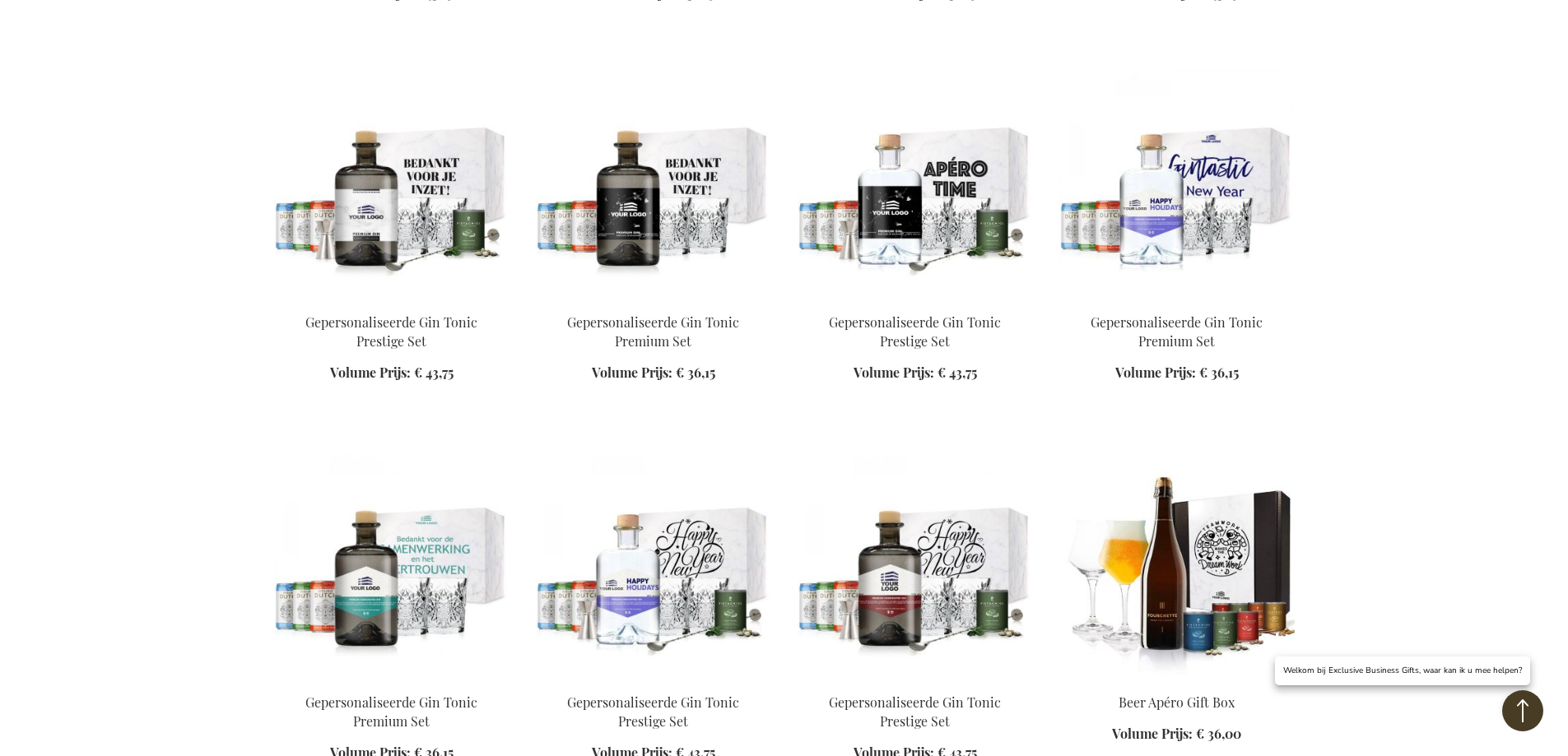
scroll to position [10936, 0]
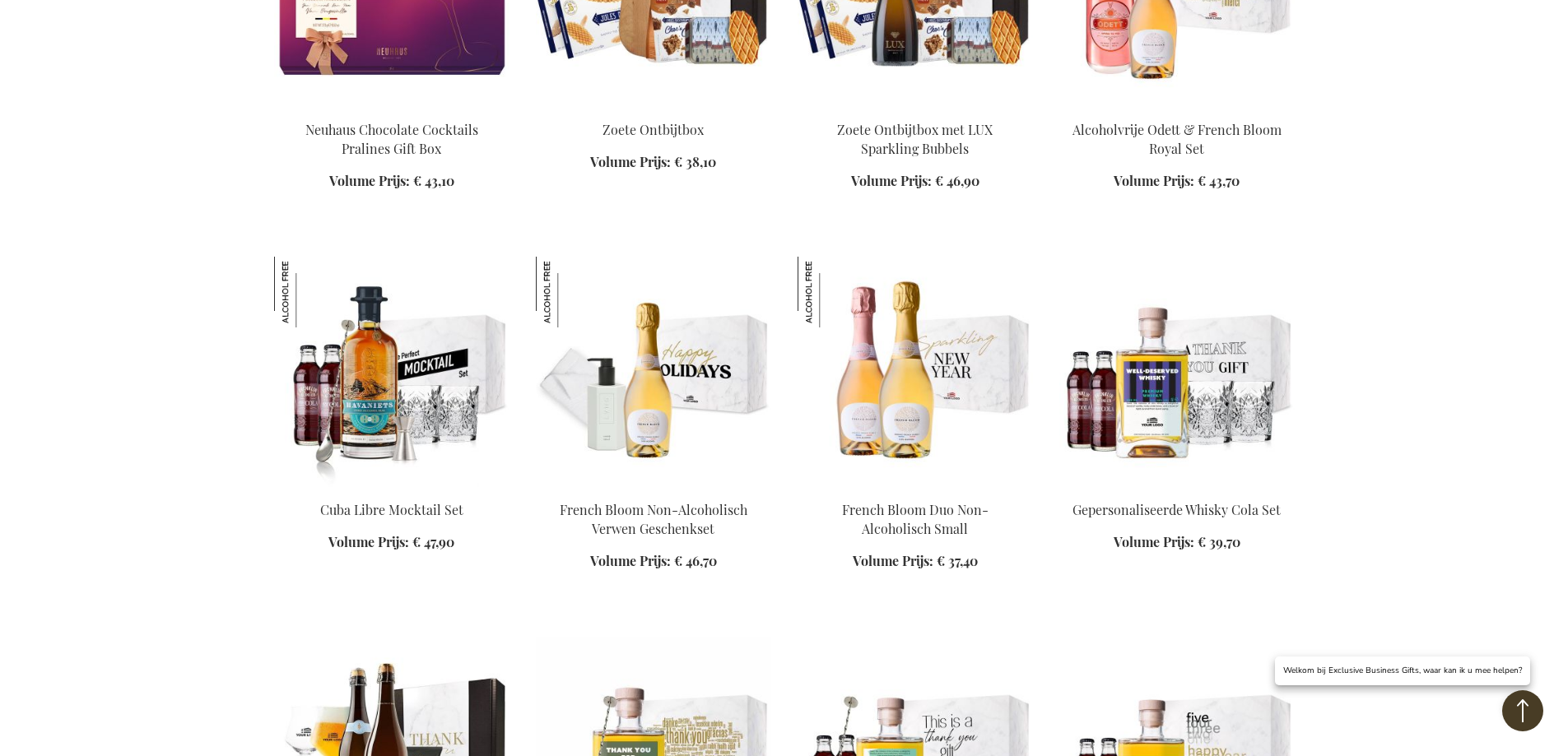
scroll to position [37, 0]
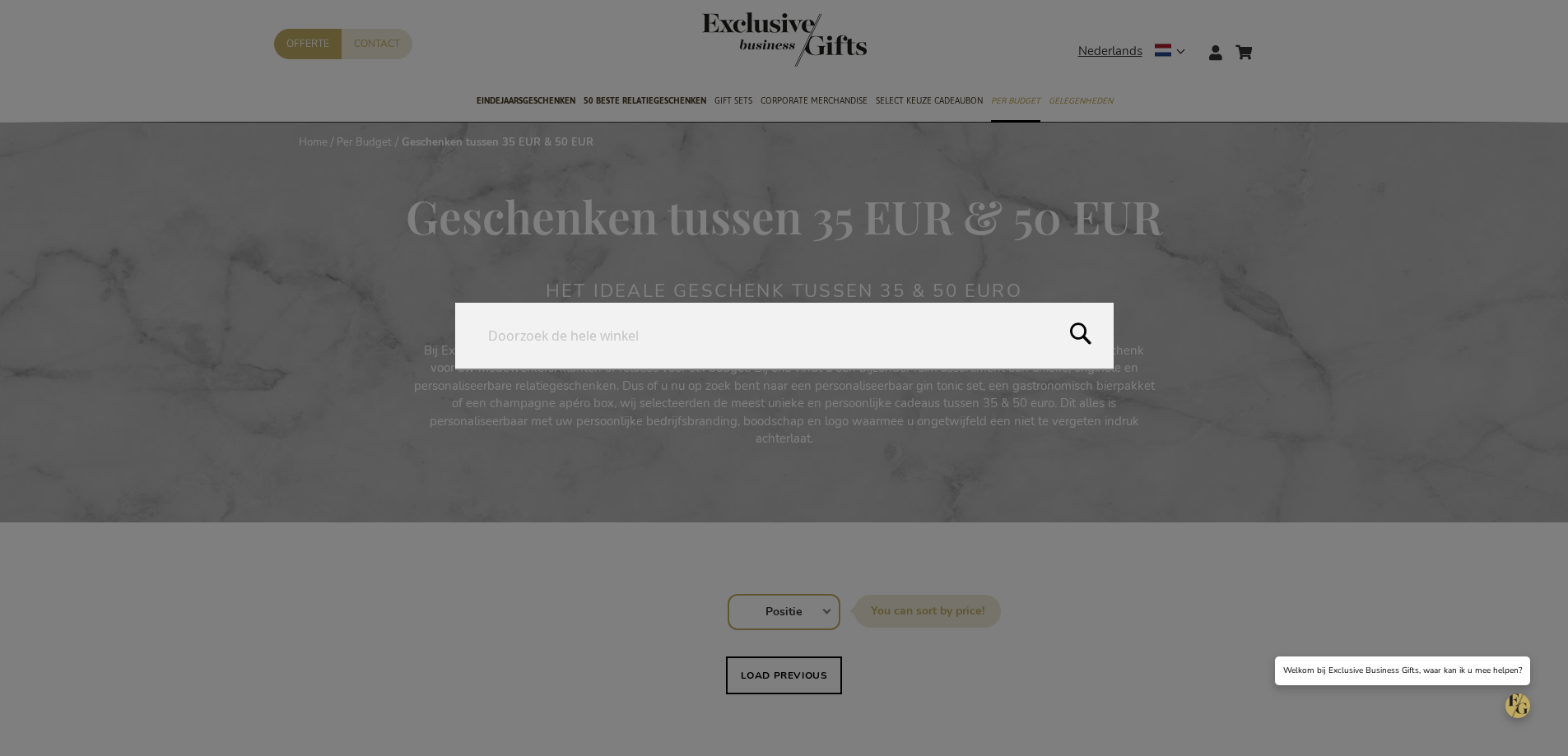
click at [1276, 42] on form "Search Search" at bounding box center [1273, 42] width 16 height 0
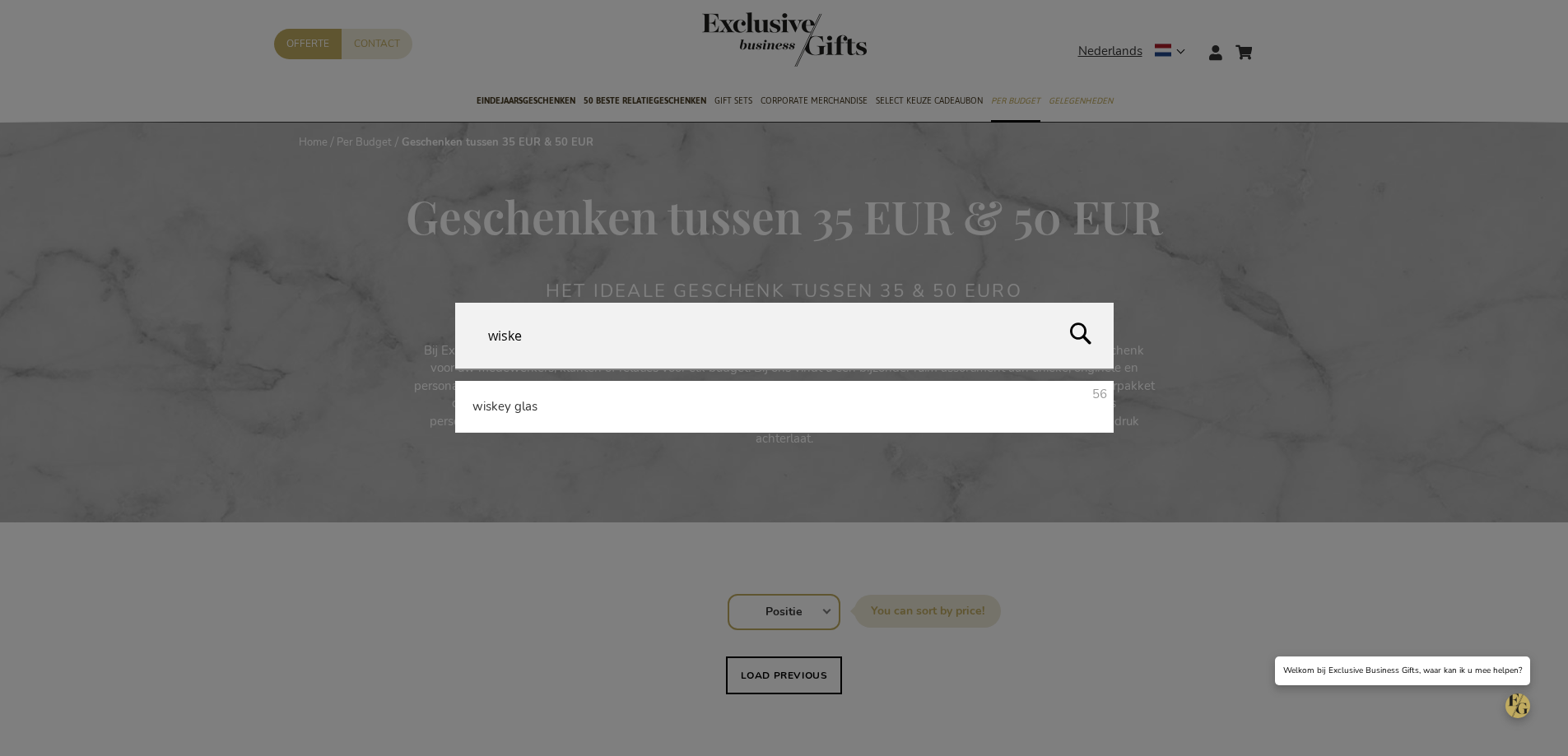
type input "wiskey"
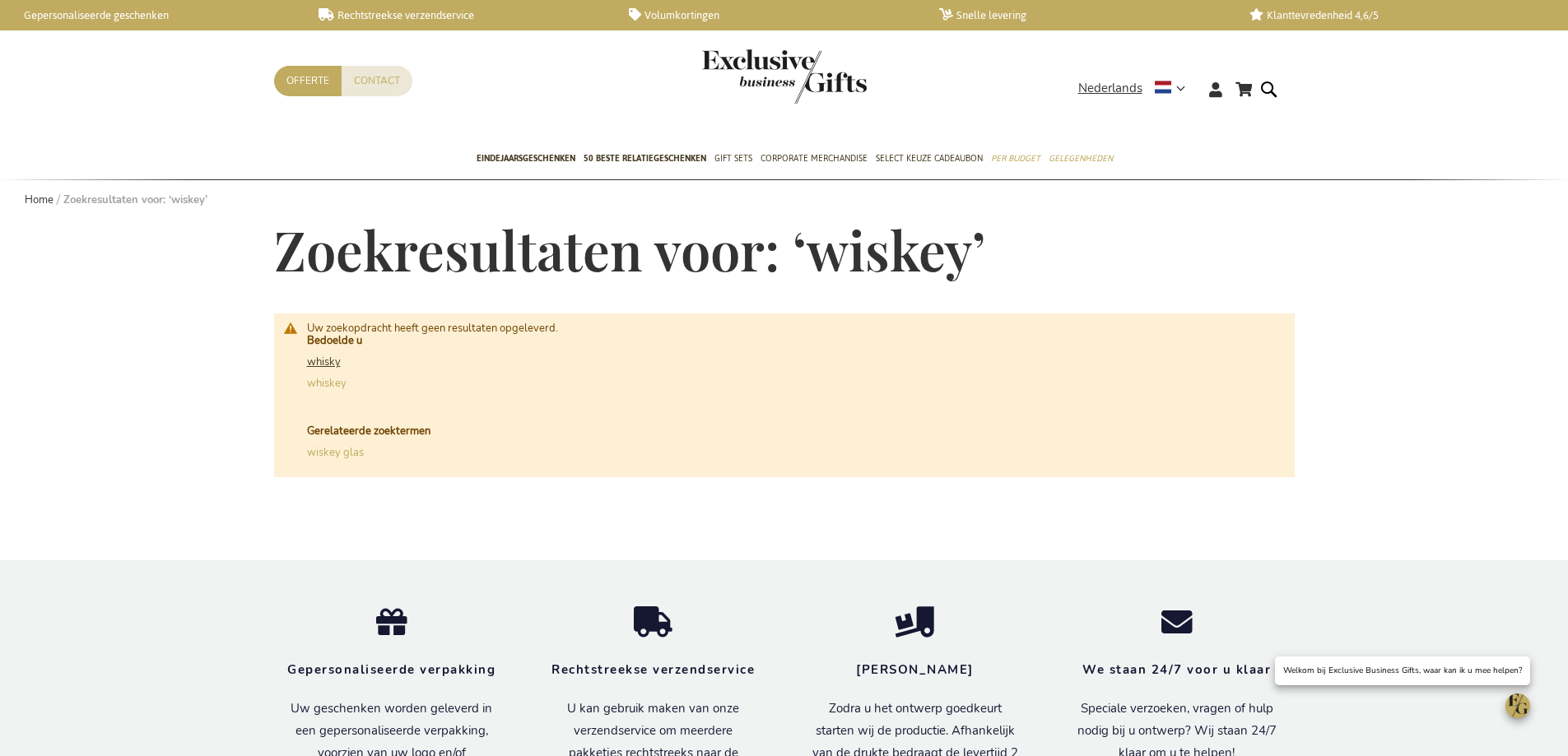
click at [337, 361] on link "whisky" at bounding box center [323, 362] width 33 height 15
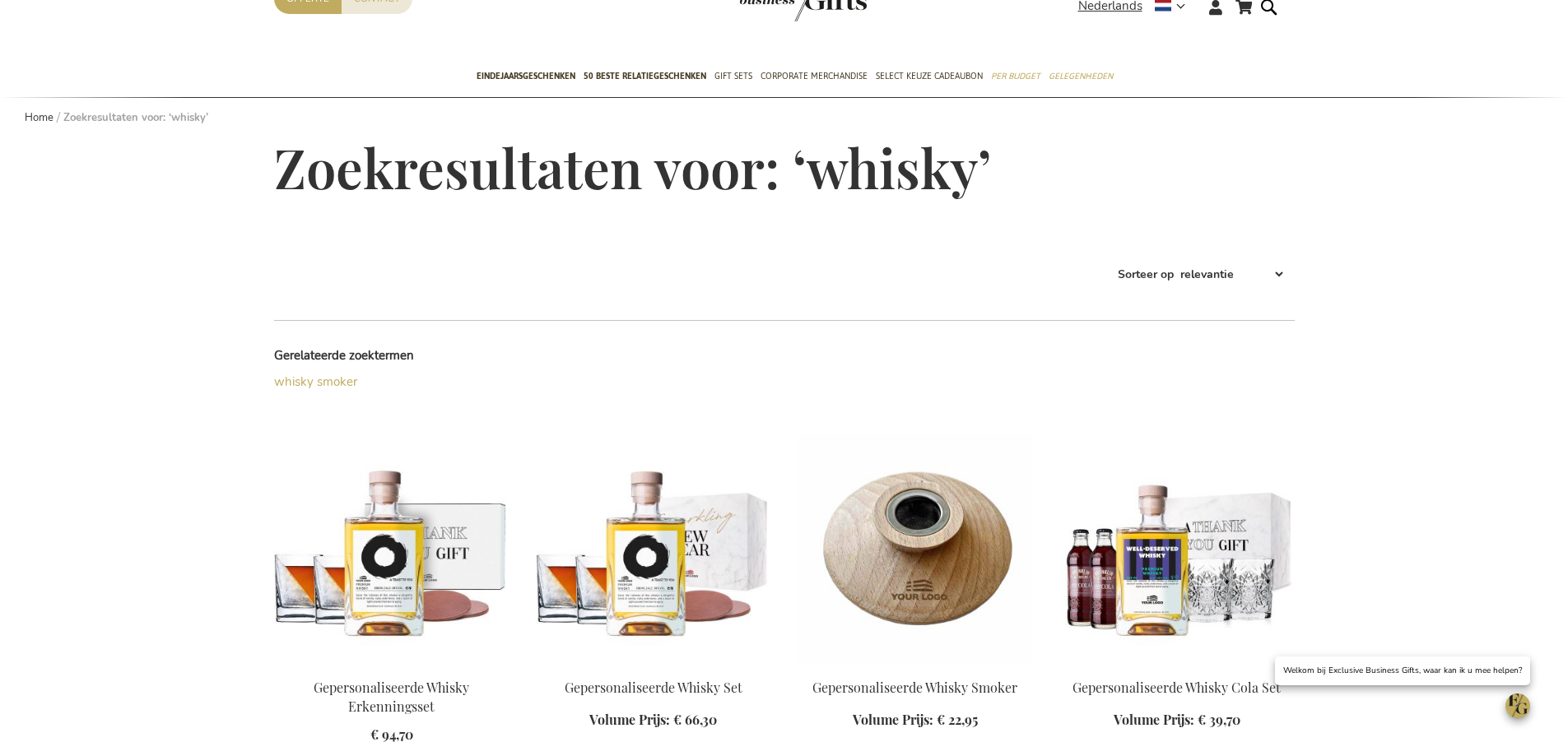
scroll to position [165, 0]
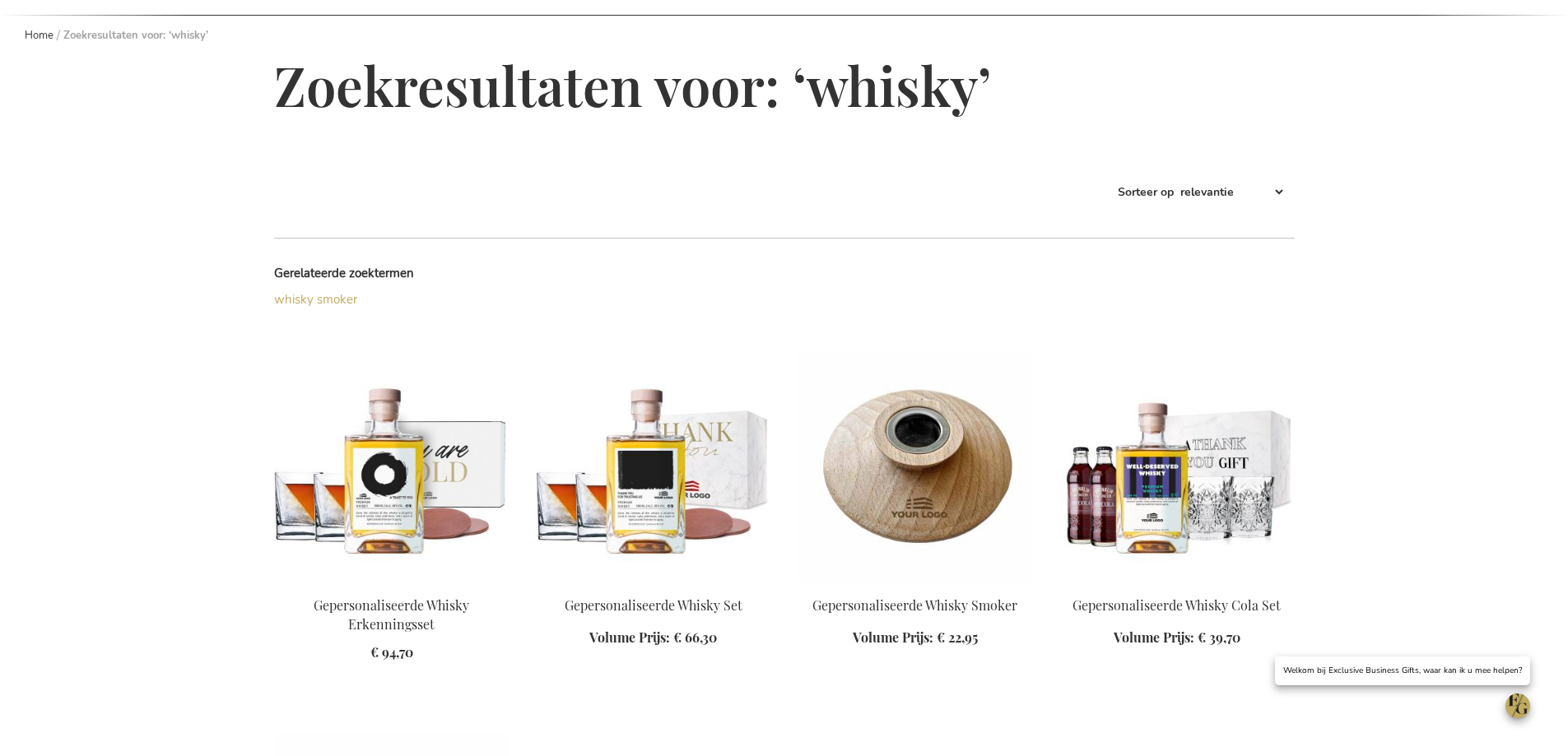
click at [686, 477] on img at bounding box center [653, 468] width 235 height 230
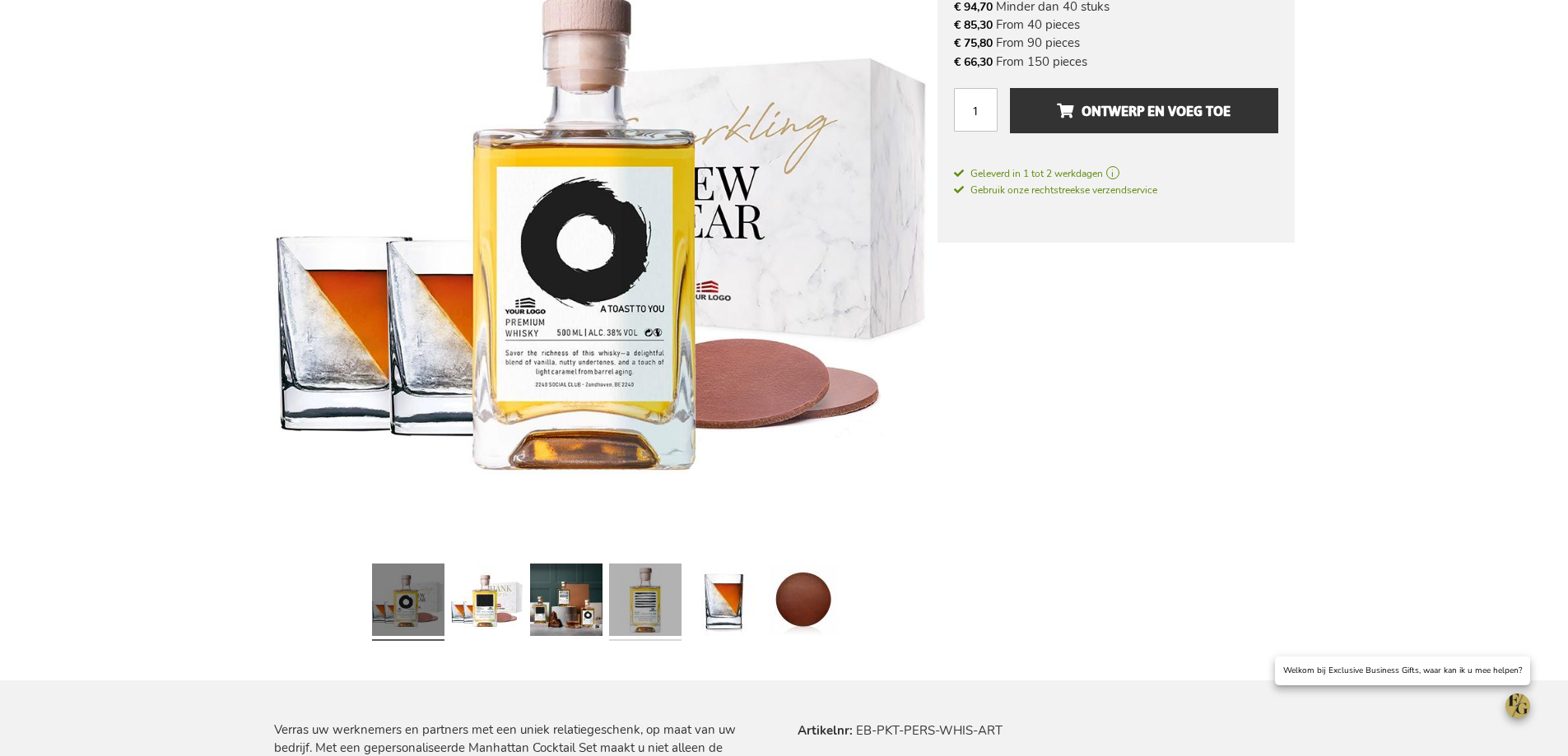
scroll to position [411, 0]
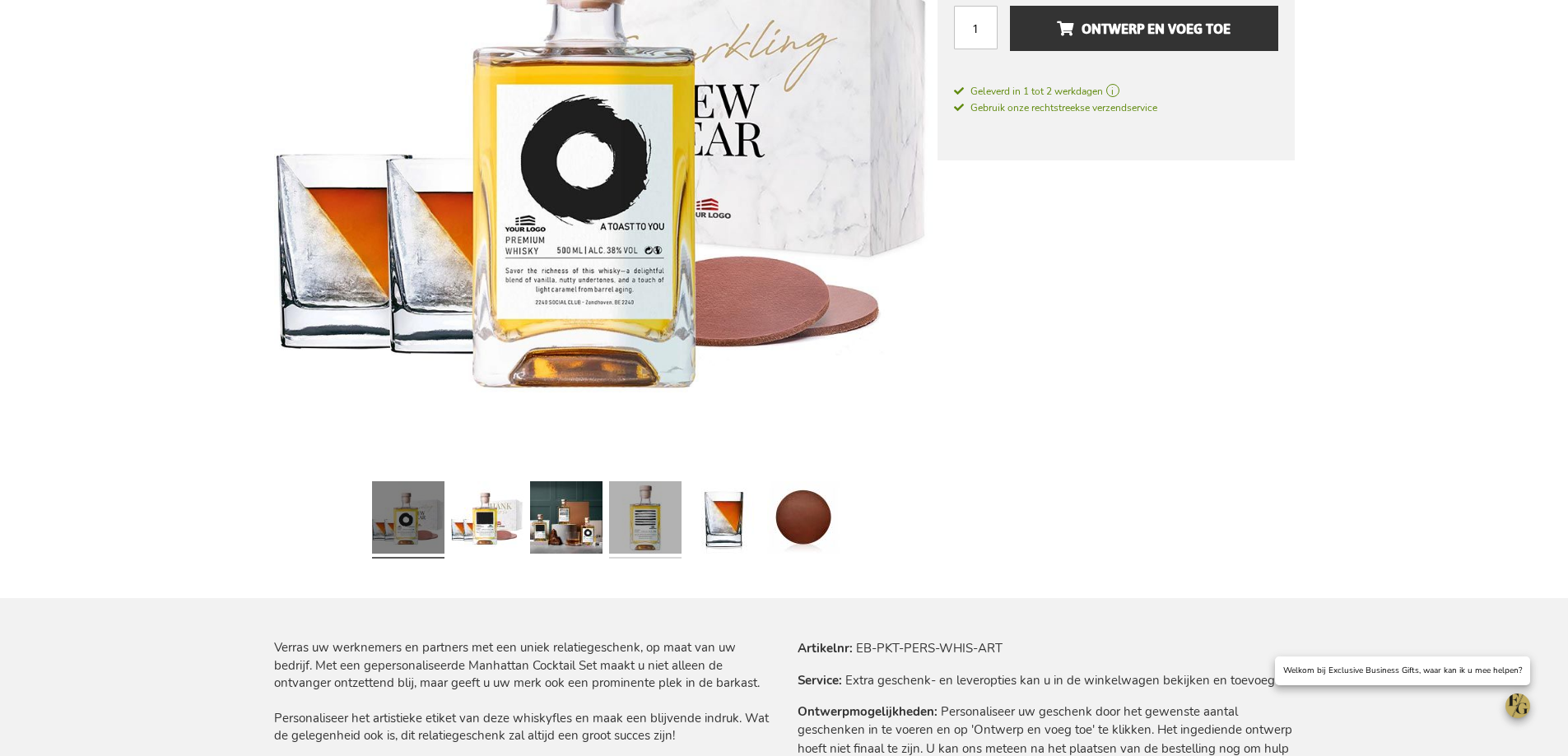
click at [633, 539] on link at bounding box center [645, 520] width 72 height 90
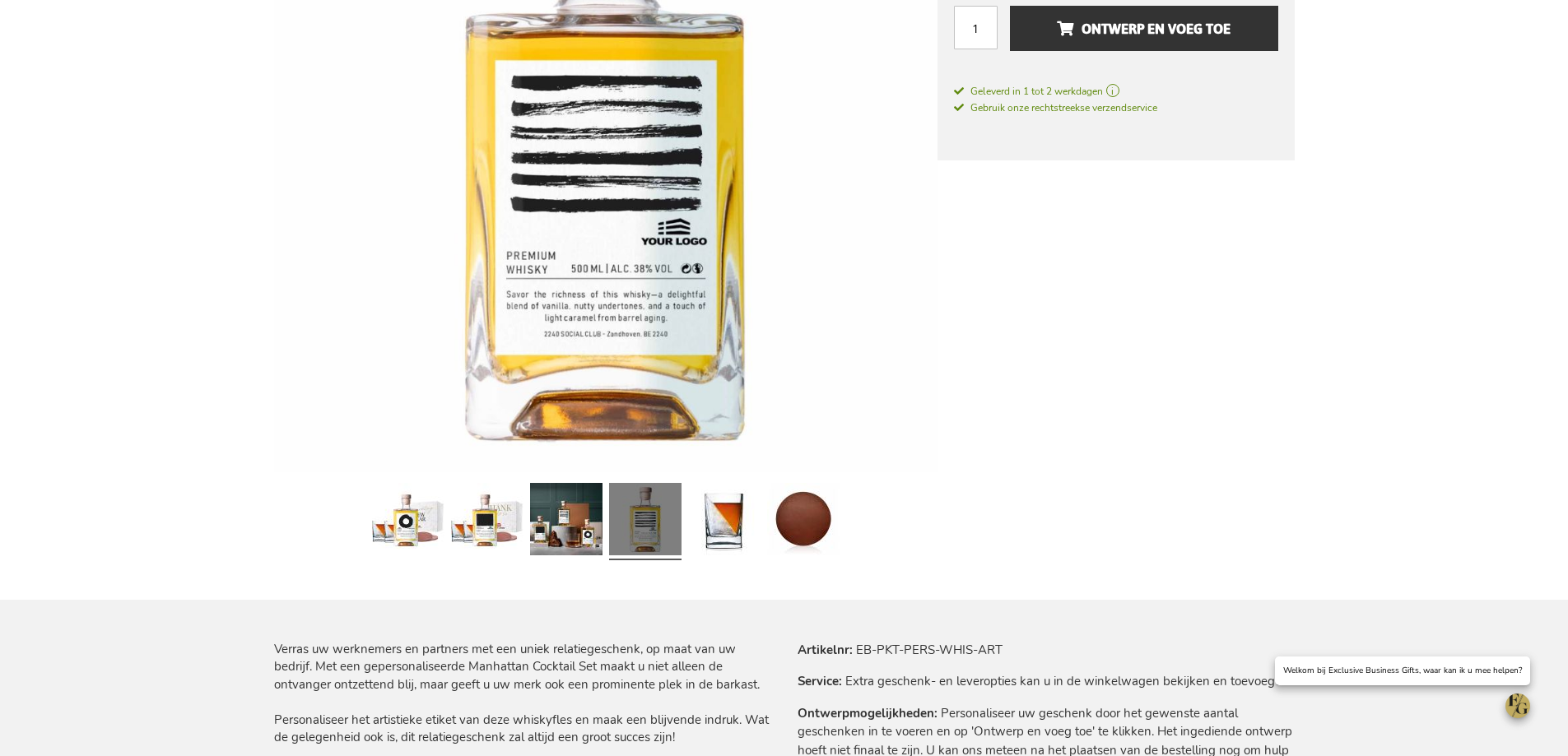
scroll to position [412, 0]
click at [500, 531] on link at bounding box center [488, 520] width 72 height 90
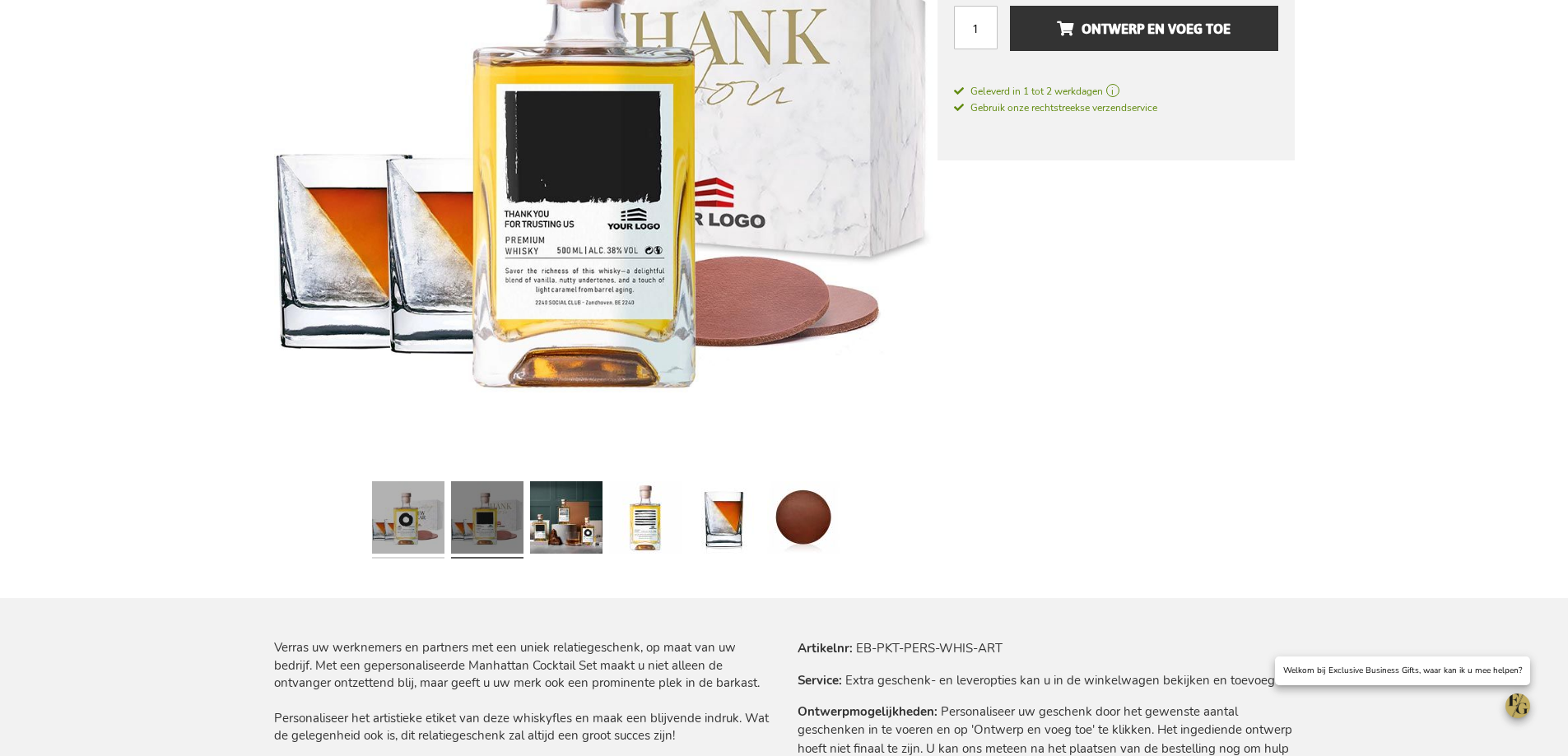
click at [437, 530] on link at bounding box center [409, 520] width 72 height 90
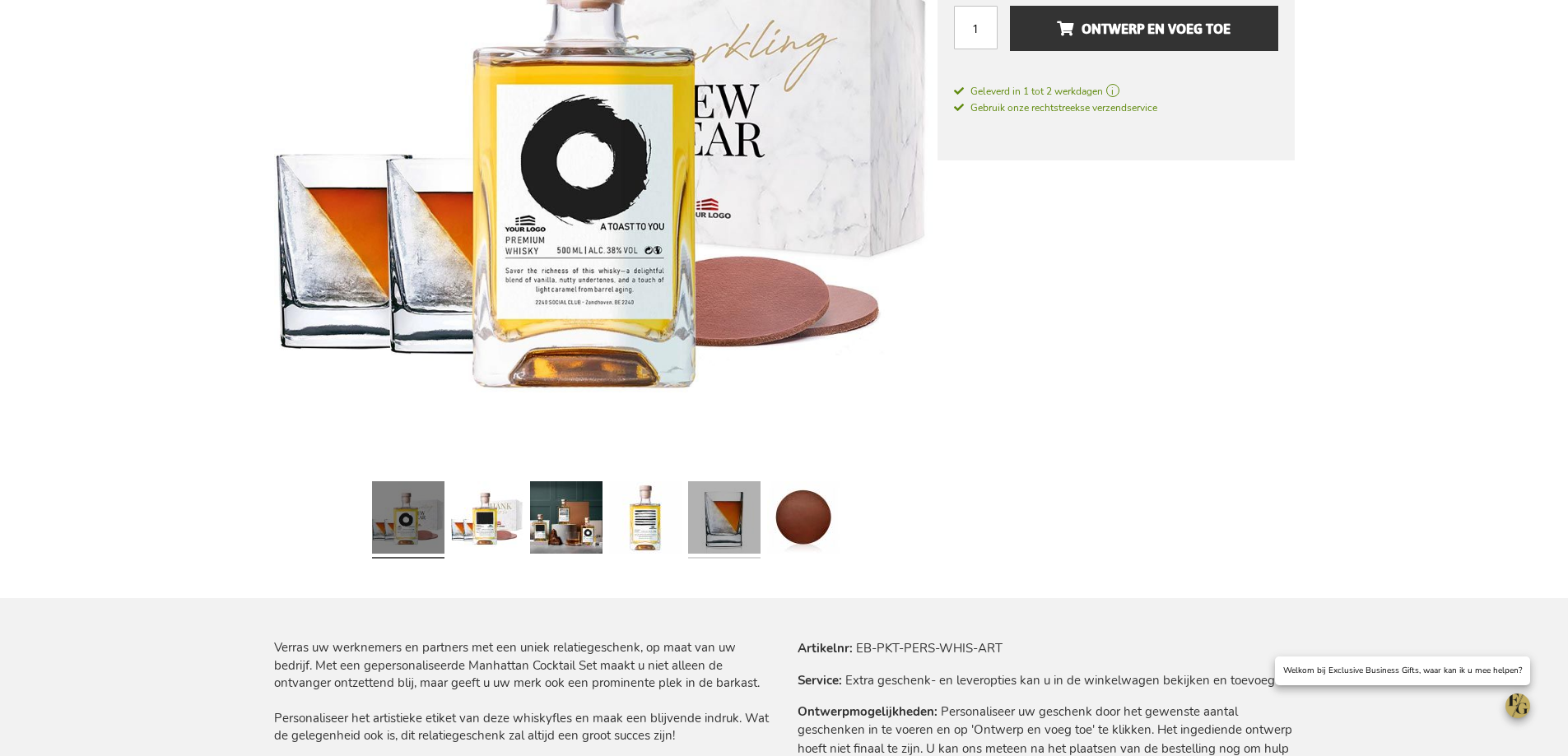
click at [732, 532] on link at bounding box center [724, 520] width 72 height 90
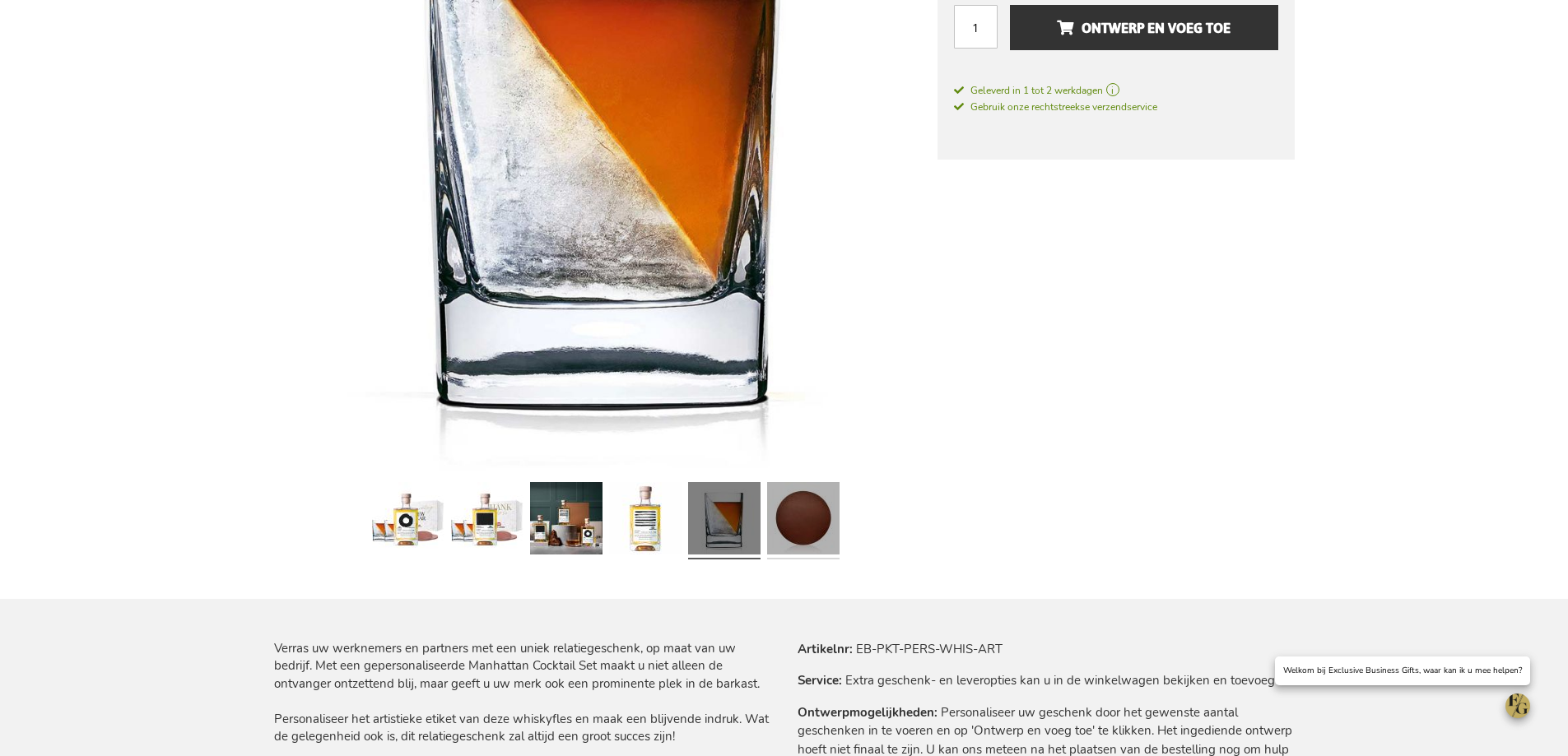
click at [778, 527] on link at bounding box center [803, 520] width 72 height 90
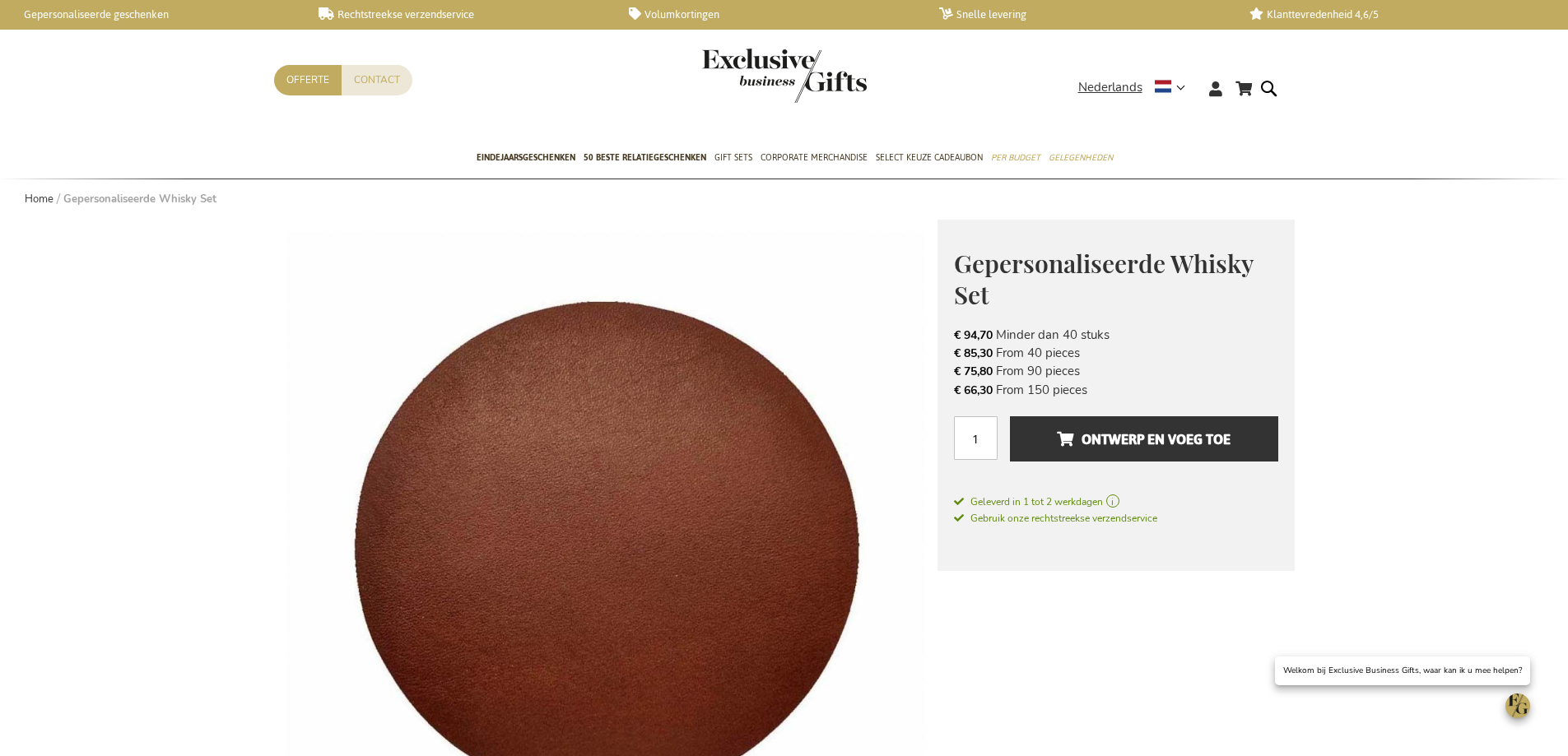
scroll to position [659, 0]
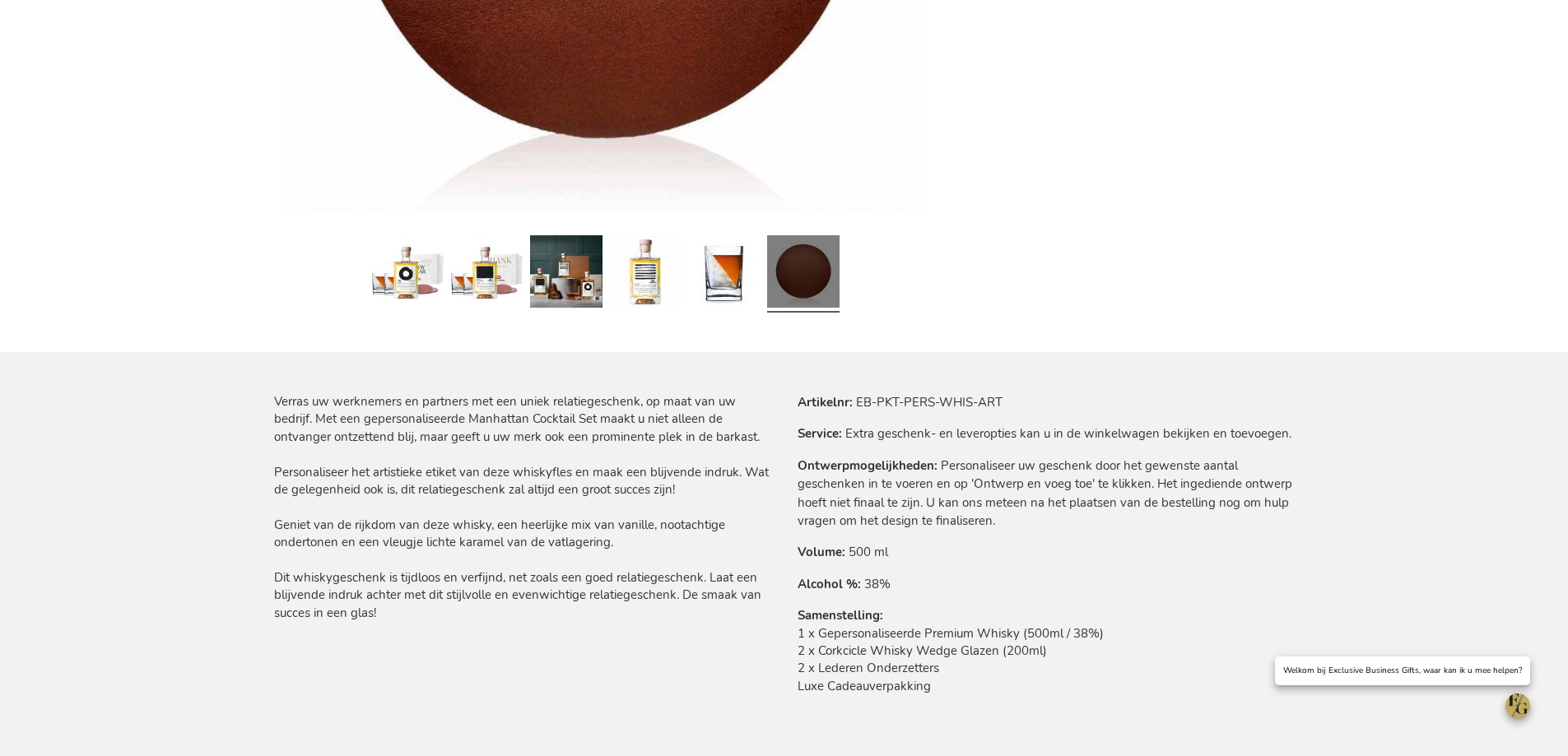
drag, startPoint x: 348, startPoint y: 408, endPoint x: 591, endPoint y: 622, distance: 323.8
click at [591, 622] on div "Verras uw werknemers en partners met een uniek relatiegeschenk, op maat van uw …" at bounding box center [523, 507] width 497 height 229
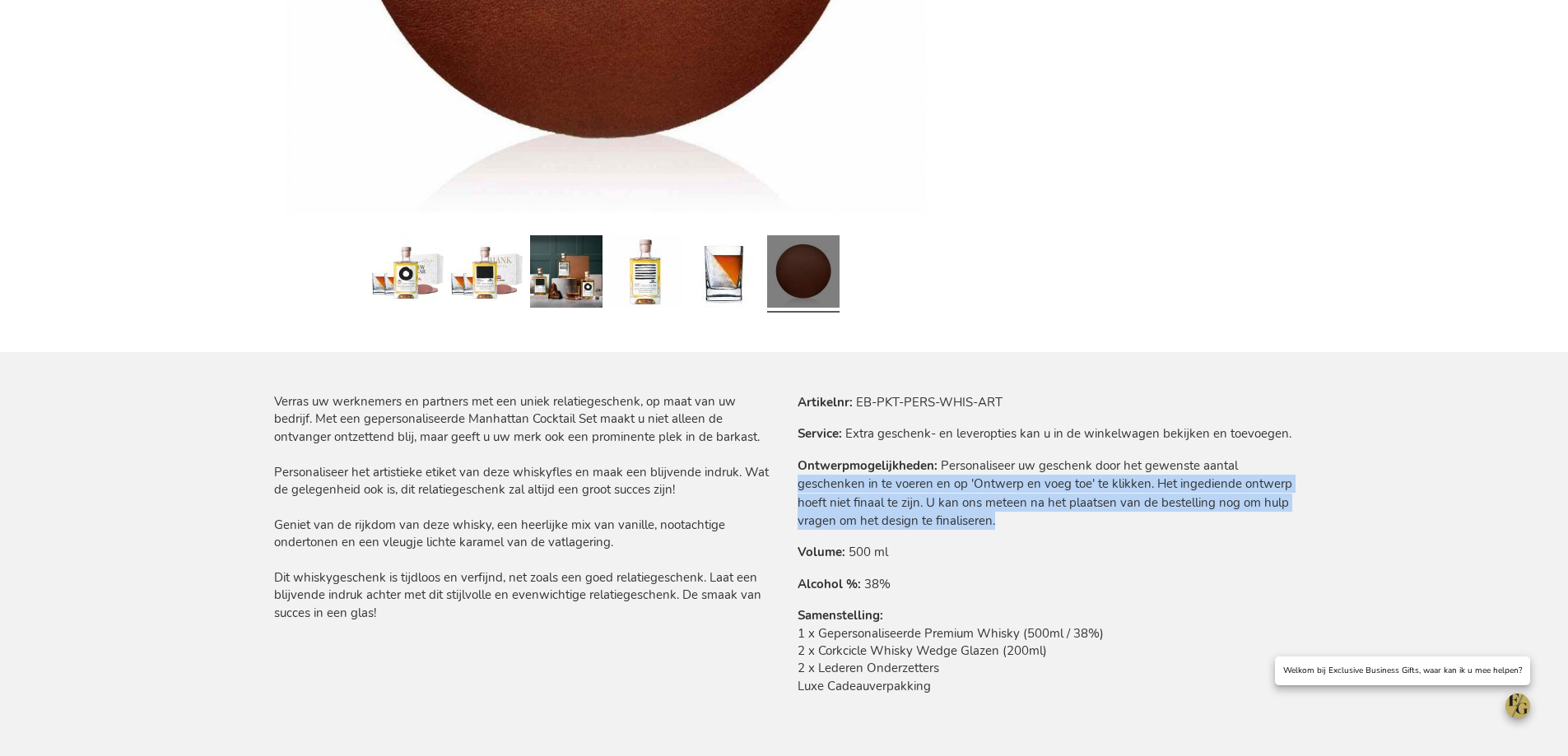
drag, startPoint x: 1021, startPoint y: 524, endPoint x: 800, endPoint y: 483, distance: 224.8
click at [800, 483] on tr "Ontwerpmogelijkheden Personaliseer uw geschenk door het gewenste aantal geschen…" at bounding box center [1046, 494] width 497 height 74
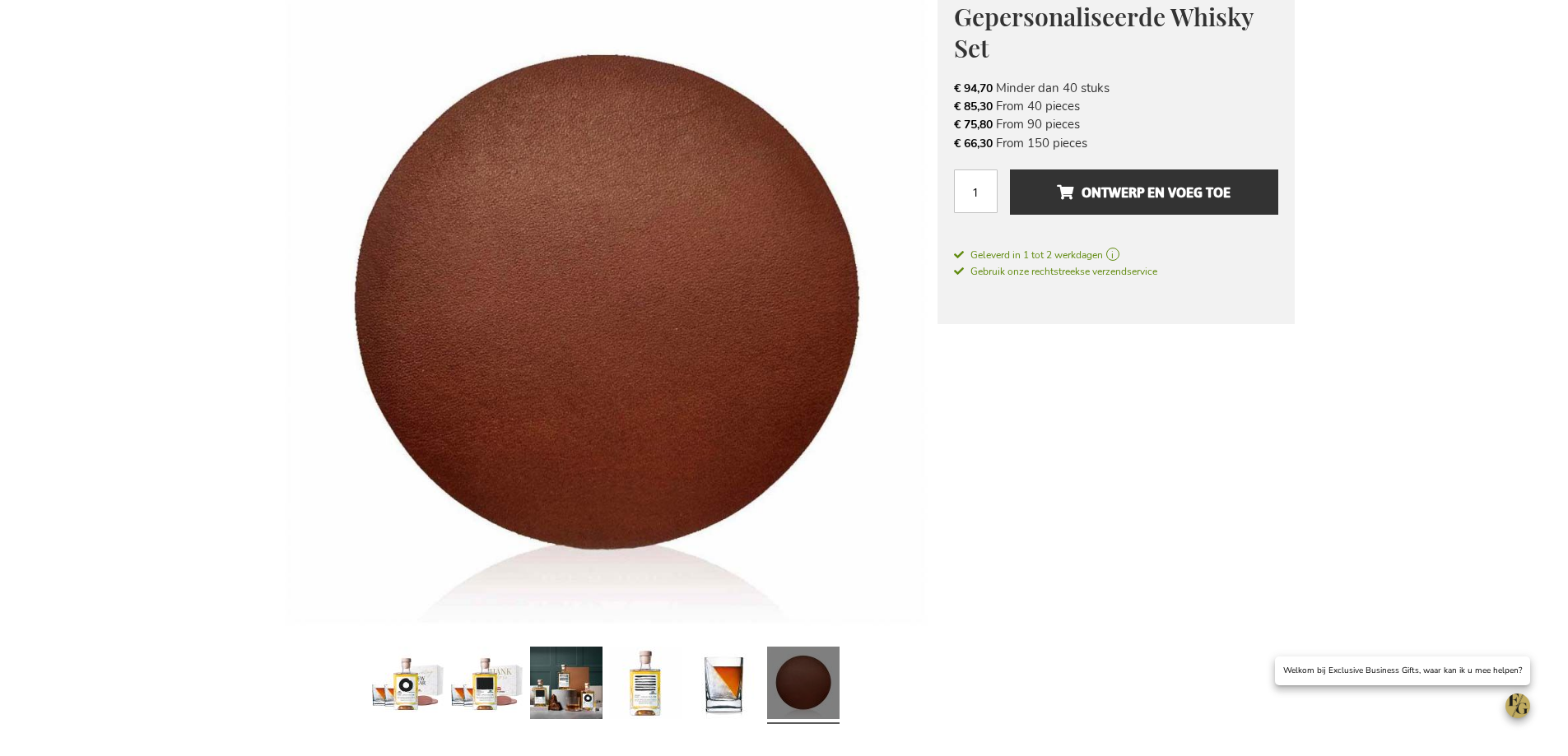
scroll to position [83, 0]
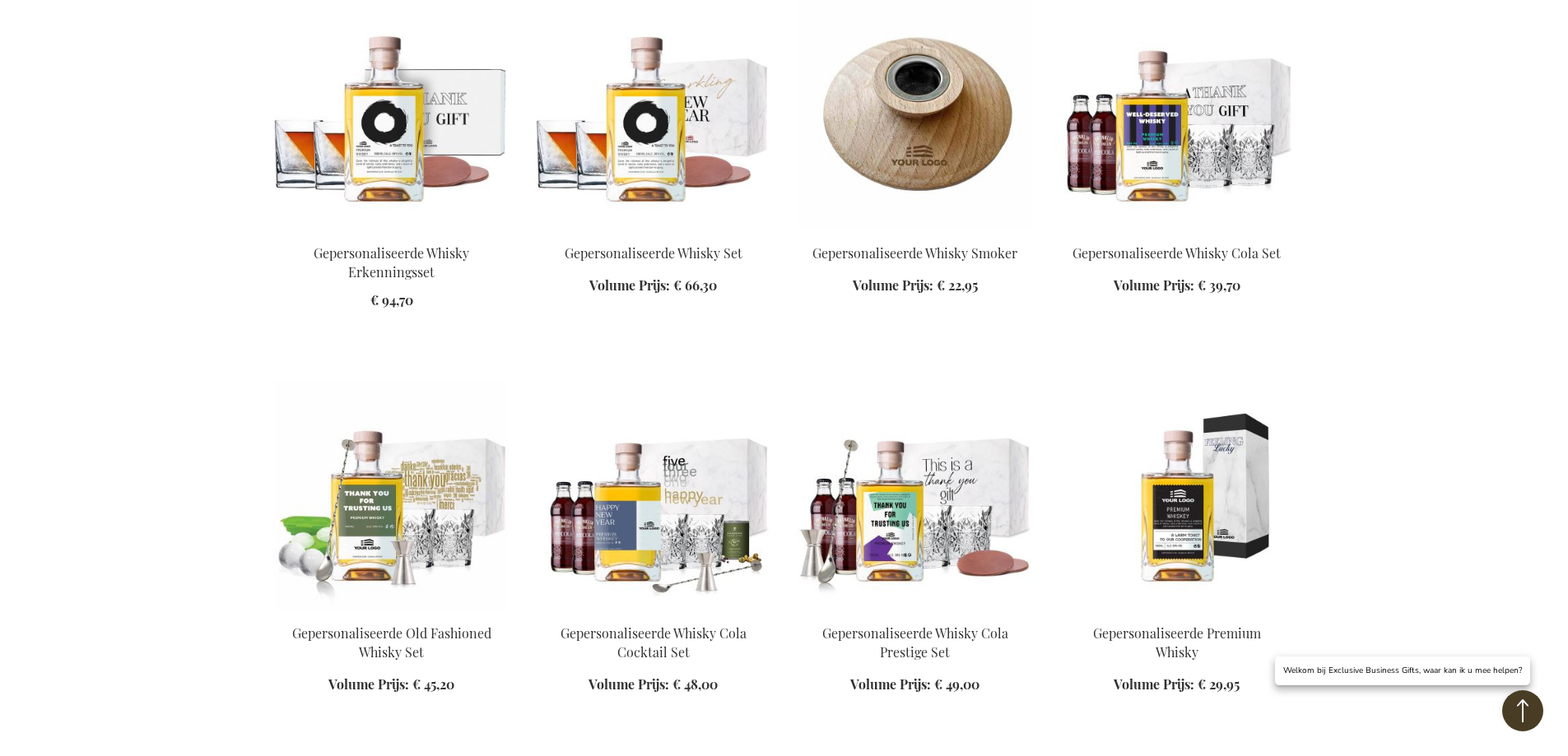
click at [385, 165] on img at bounding box center [392, 115] width 235 height 230
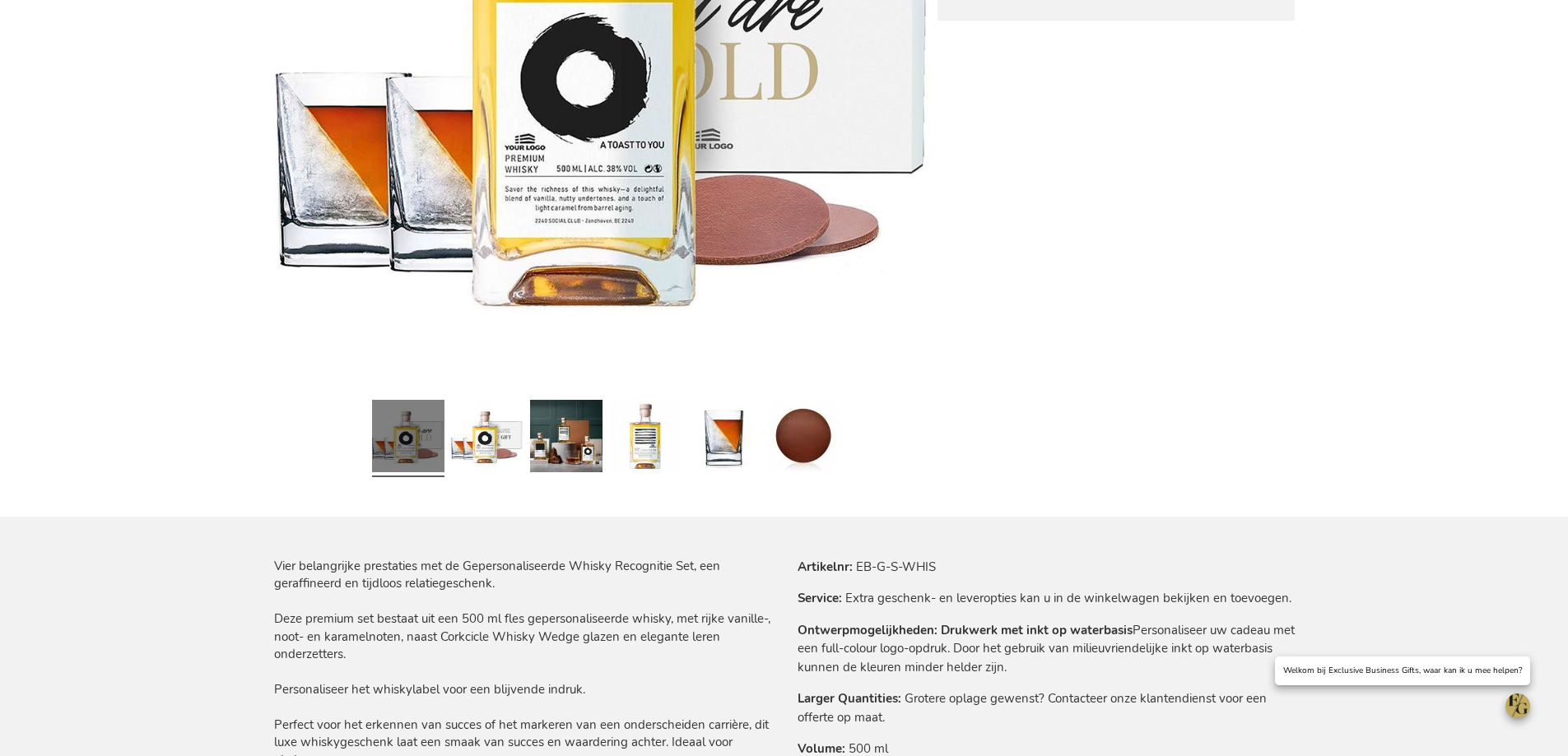
scroll to position [658, 0]
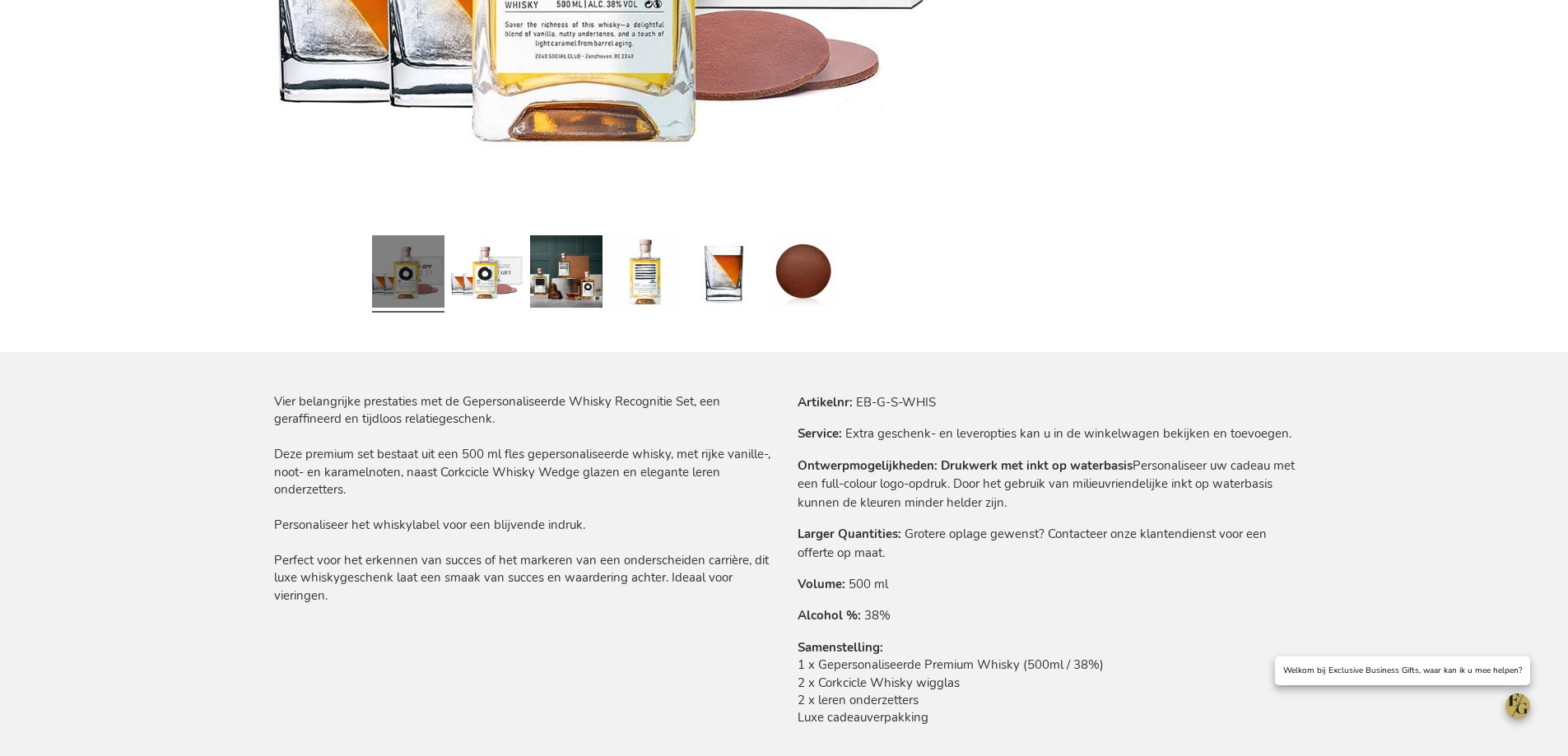
drag, startPoint x: 331, startPoint y: 411, endPoint x: 543, endPoint y: 603, distance: 286.0
click at [543, 603] on div "Vier belangrijke prestaties met de Gepersonaliseerde Whisky Recognitie Set, een…" at bounding box center [523, 499] width 497 height 211
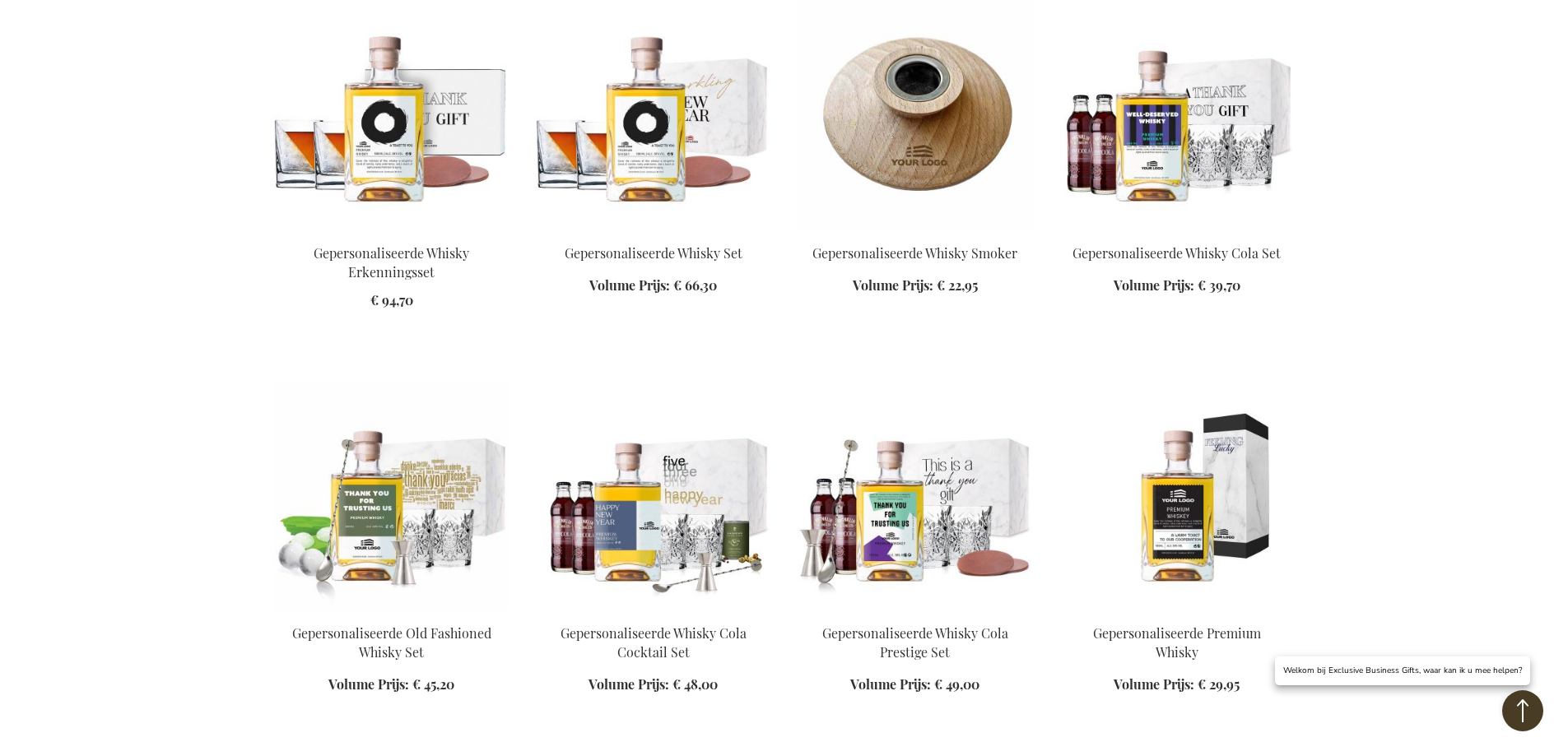
click at [420, 149] on img at bounding box center [392, 115] width 235 height 230
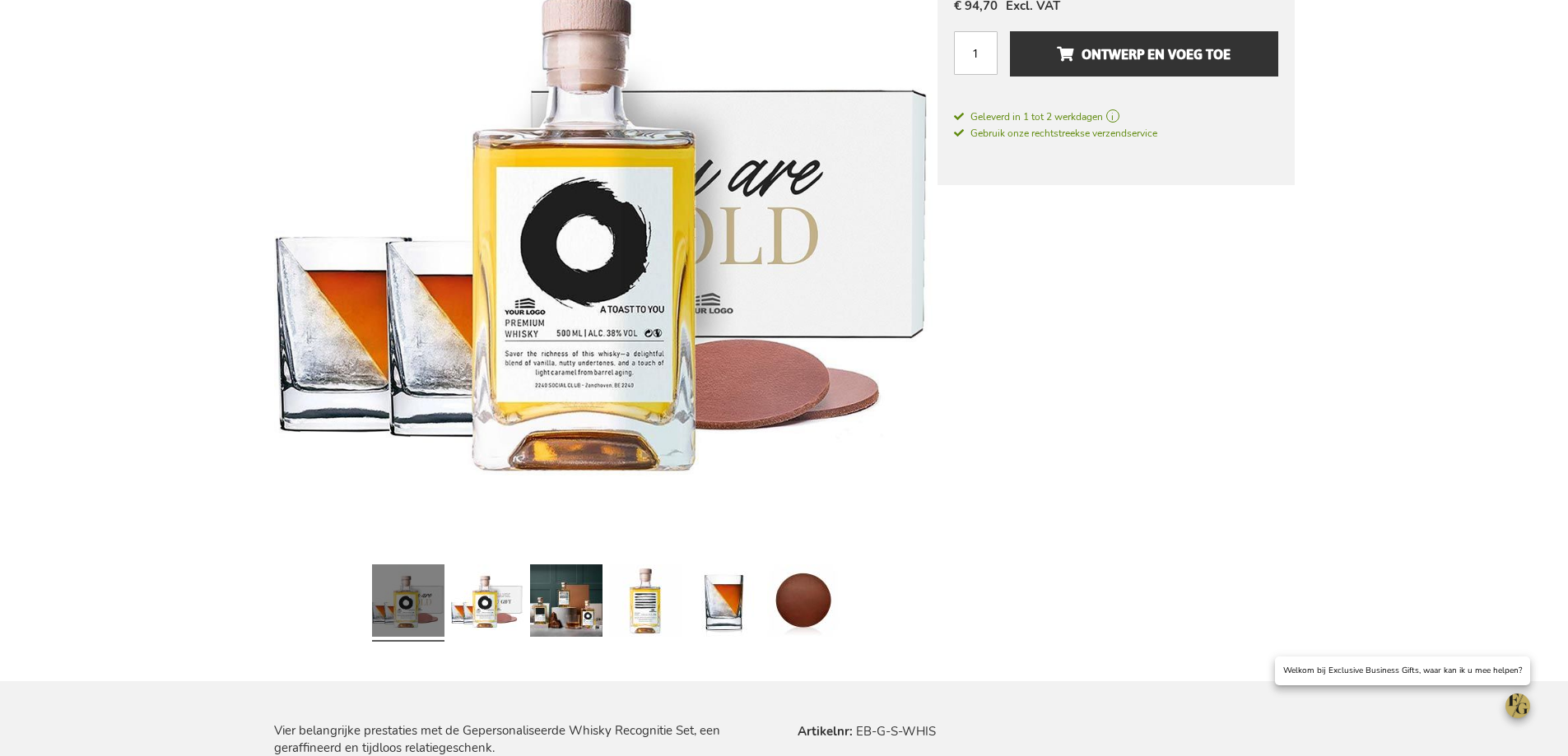
scroll to position [905, 0]
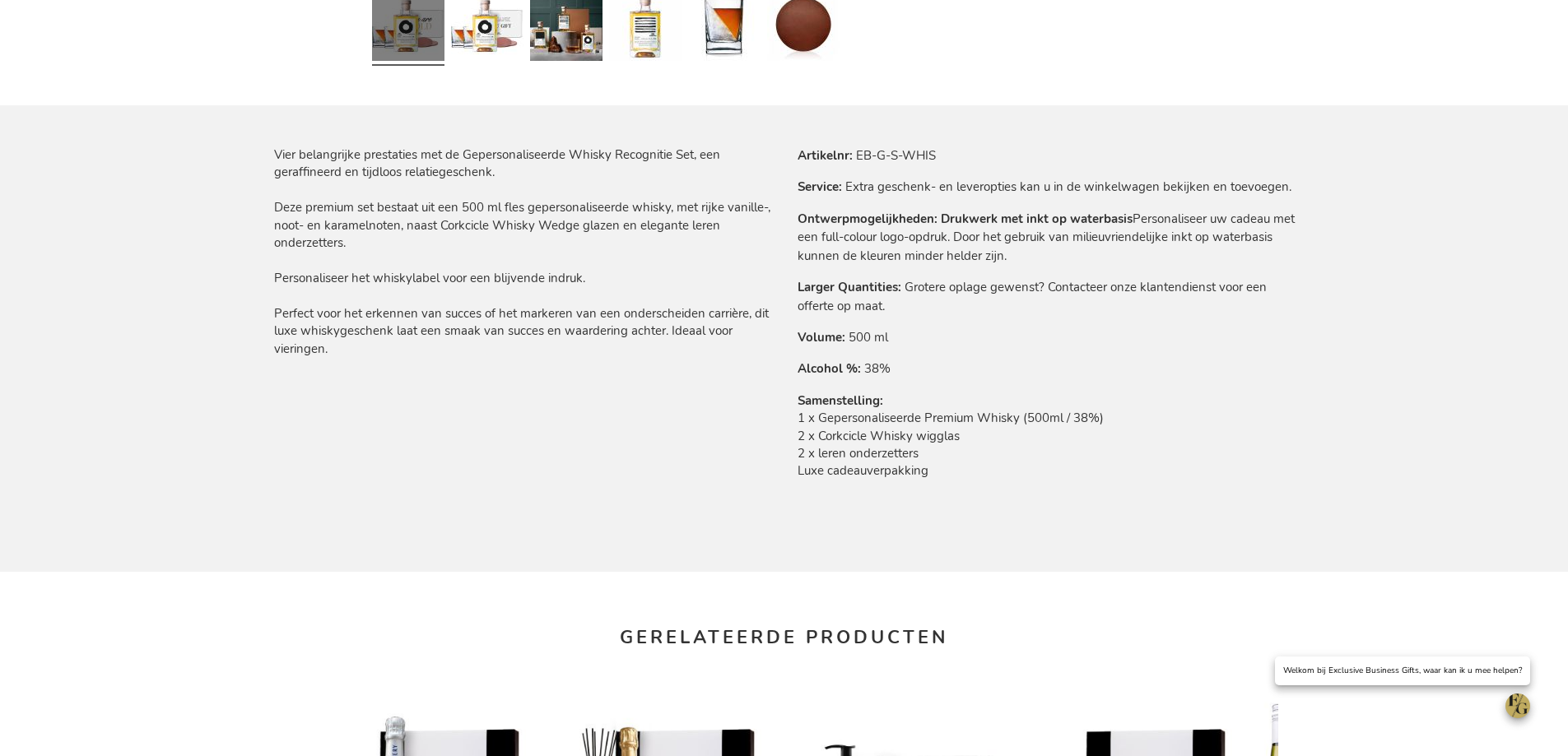
drag, startPoint x: 396, startPoint y: 247, endPoint x: 266, endPoint y: 230, distance: 131.1
click at [266, 230] on main "Ga naar het einde van de afbeeldingen-gallerij Ga naar het begin van de afbeeld…" at bounding box center [784, 164] width 1047 height 1698
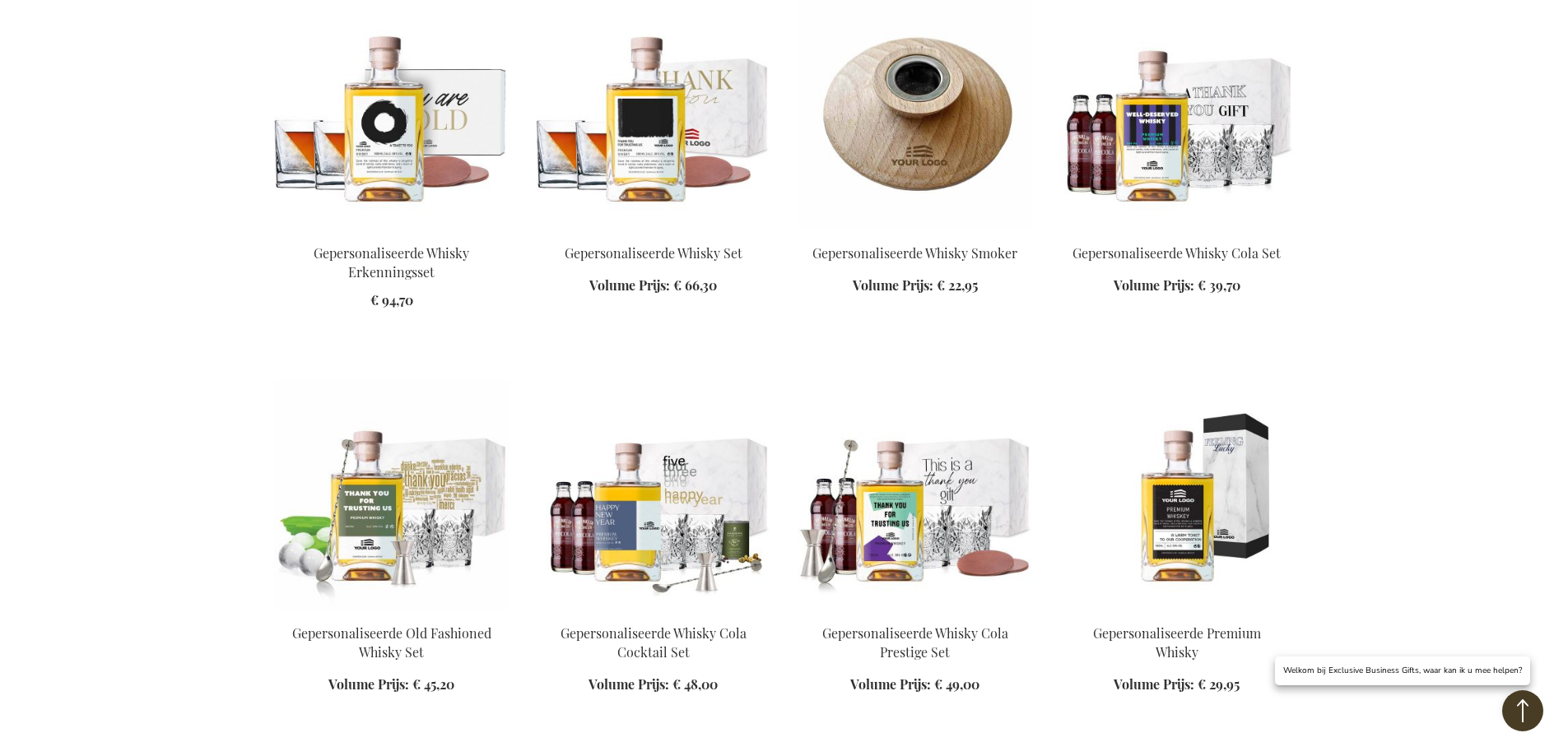
click at [657, 237] on link at bounding box center [653, 231] width 235 height 15
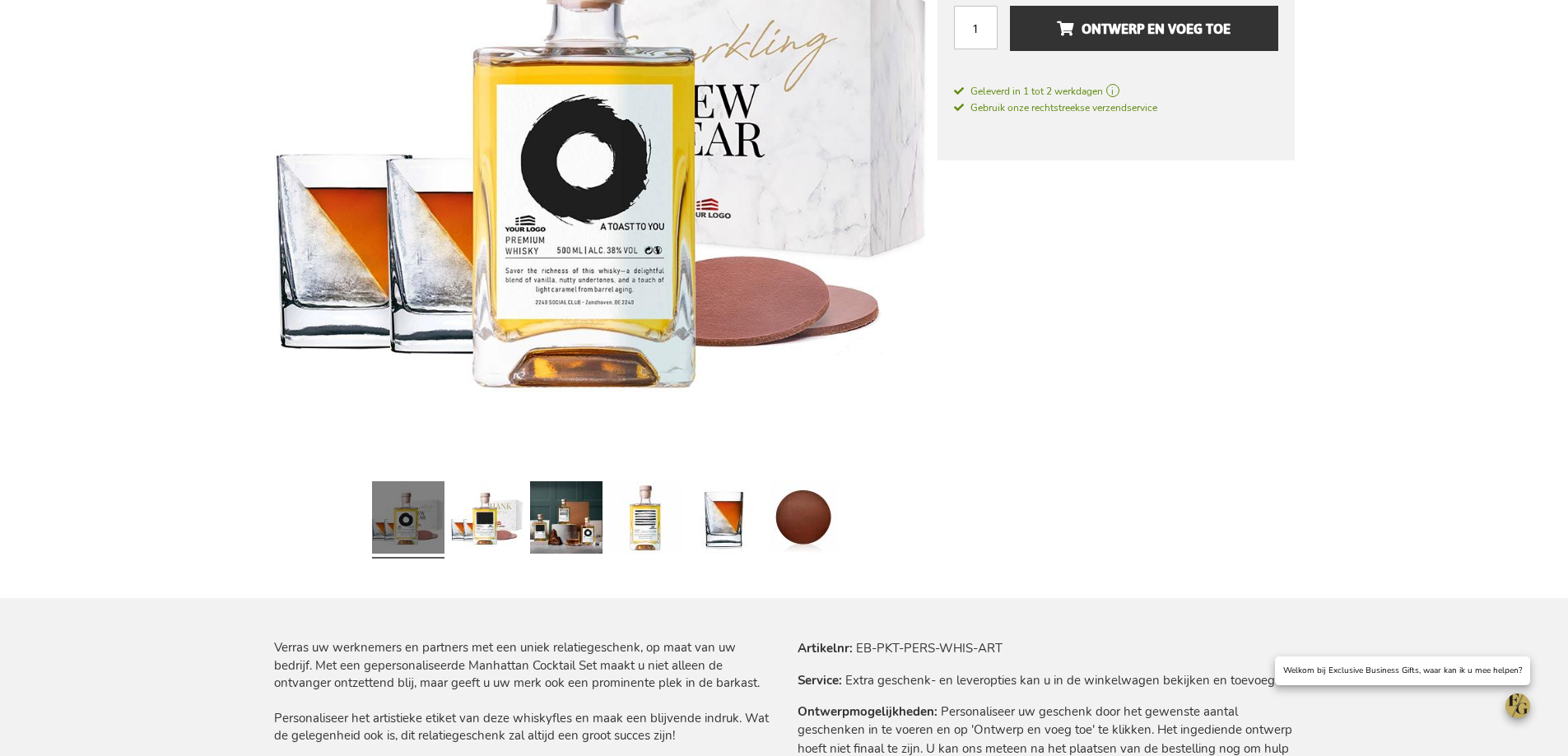
scroll to position [329, 0]
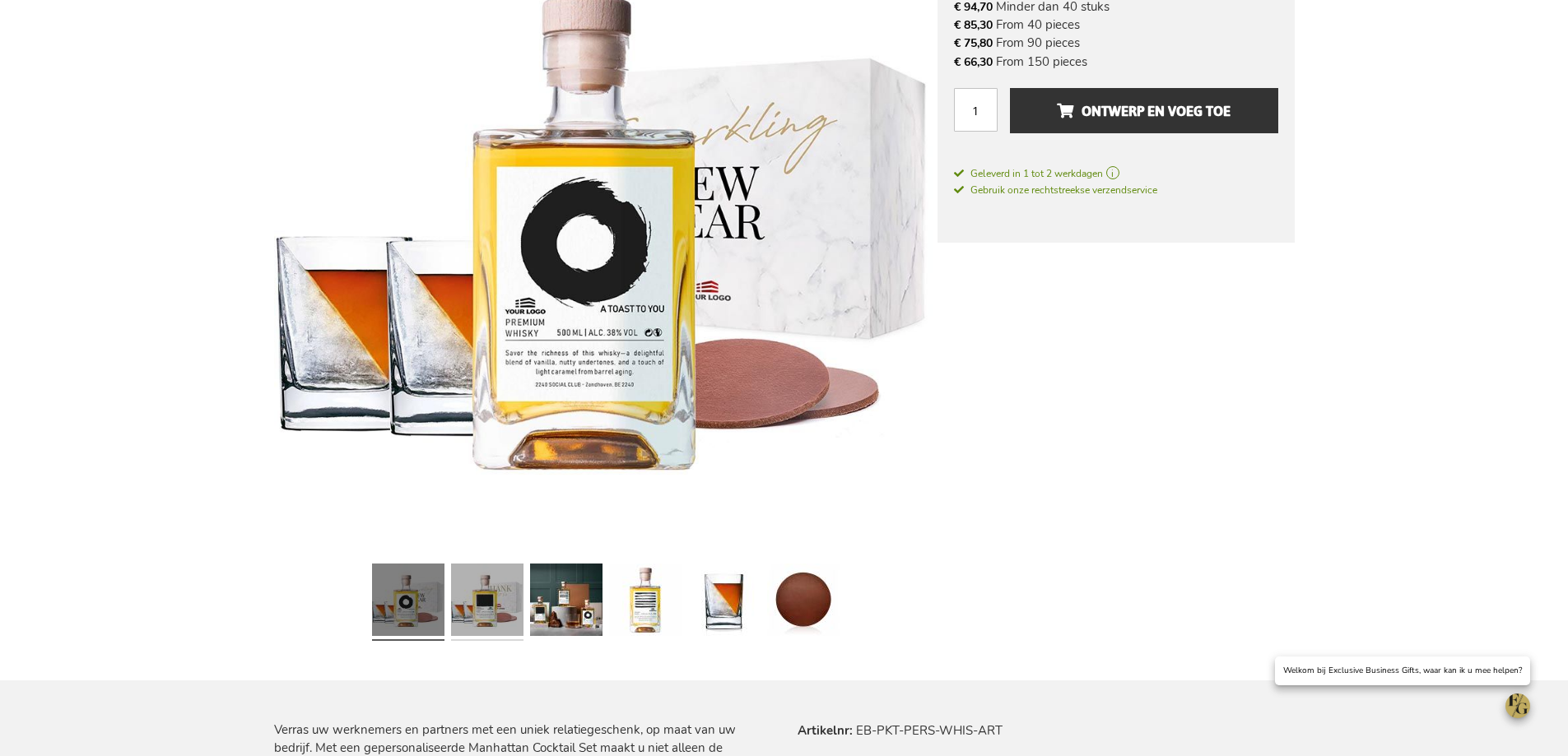
click at [494, 606] on link at bounding box center [488, 602] width 72 height 90
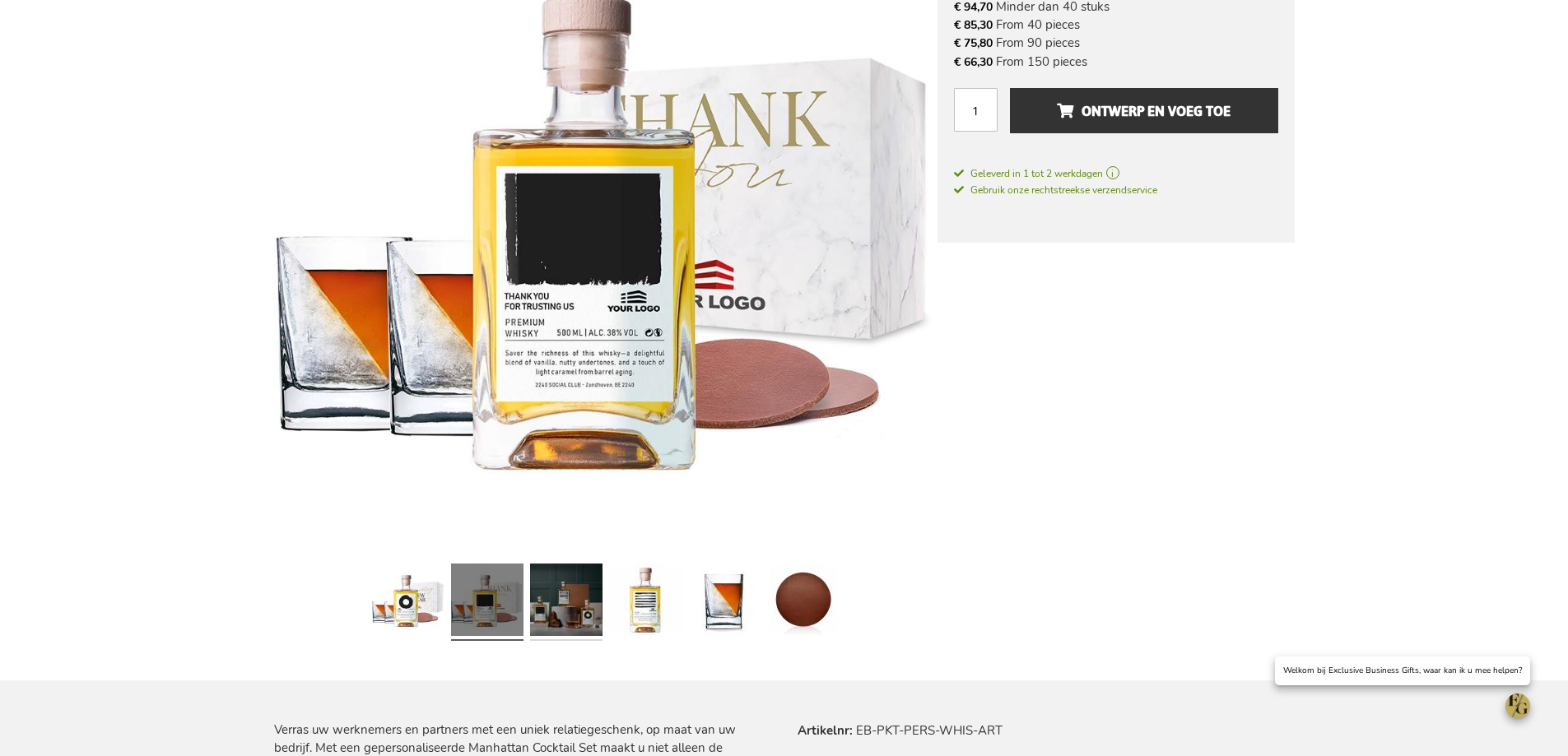
click at [555, 615] on link at bounding box center [567, 602] width 72 height 90
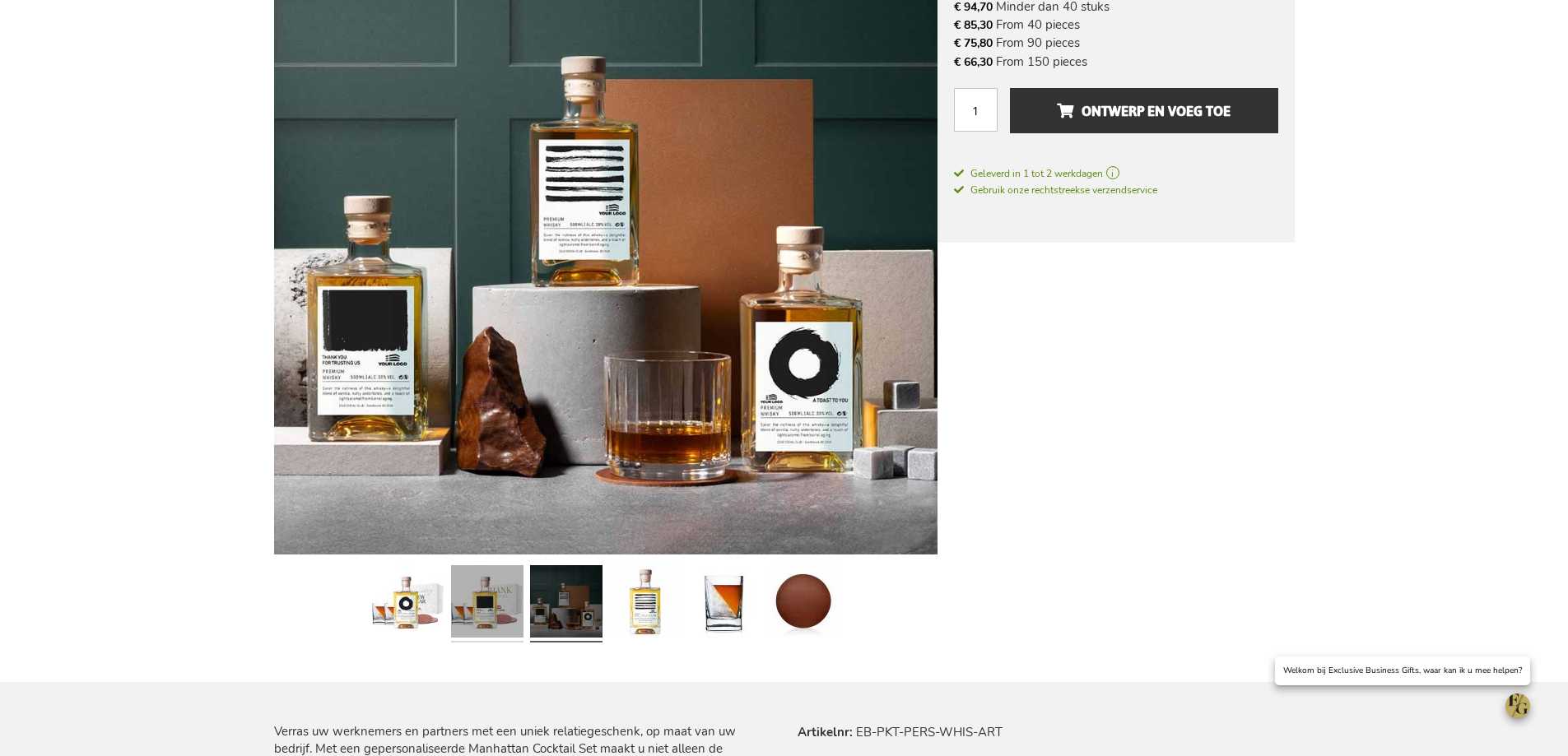
click at [506, 607] on link at bounding box center [488, 604] width 72 height 90
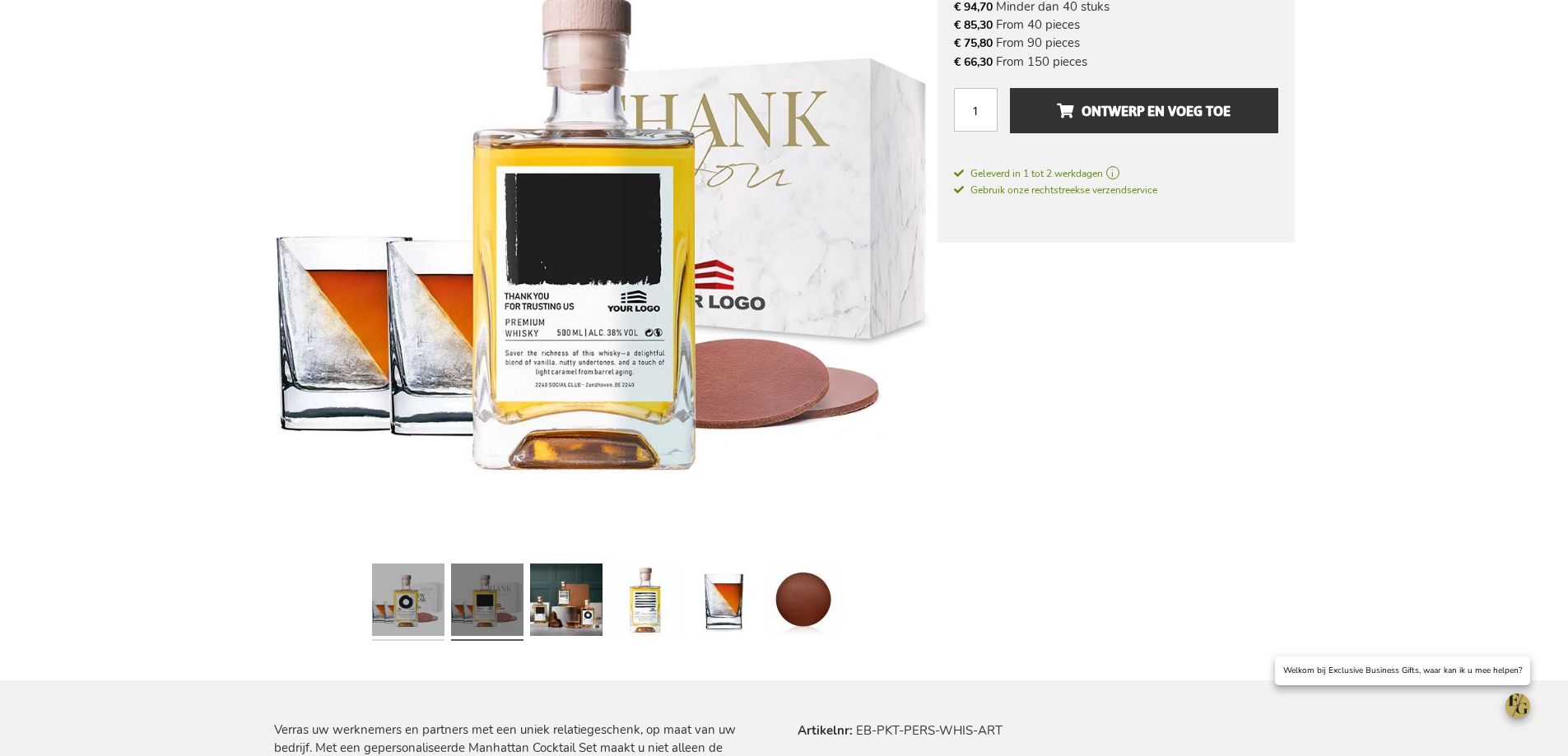
click at [403, 602] on link at bounding box center [409, 602] width 72 height 90
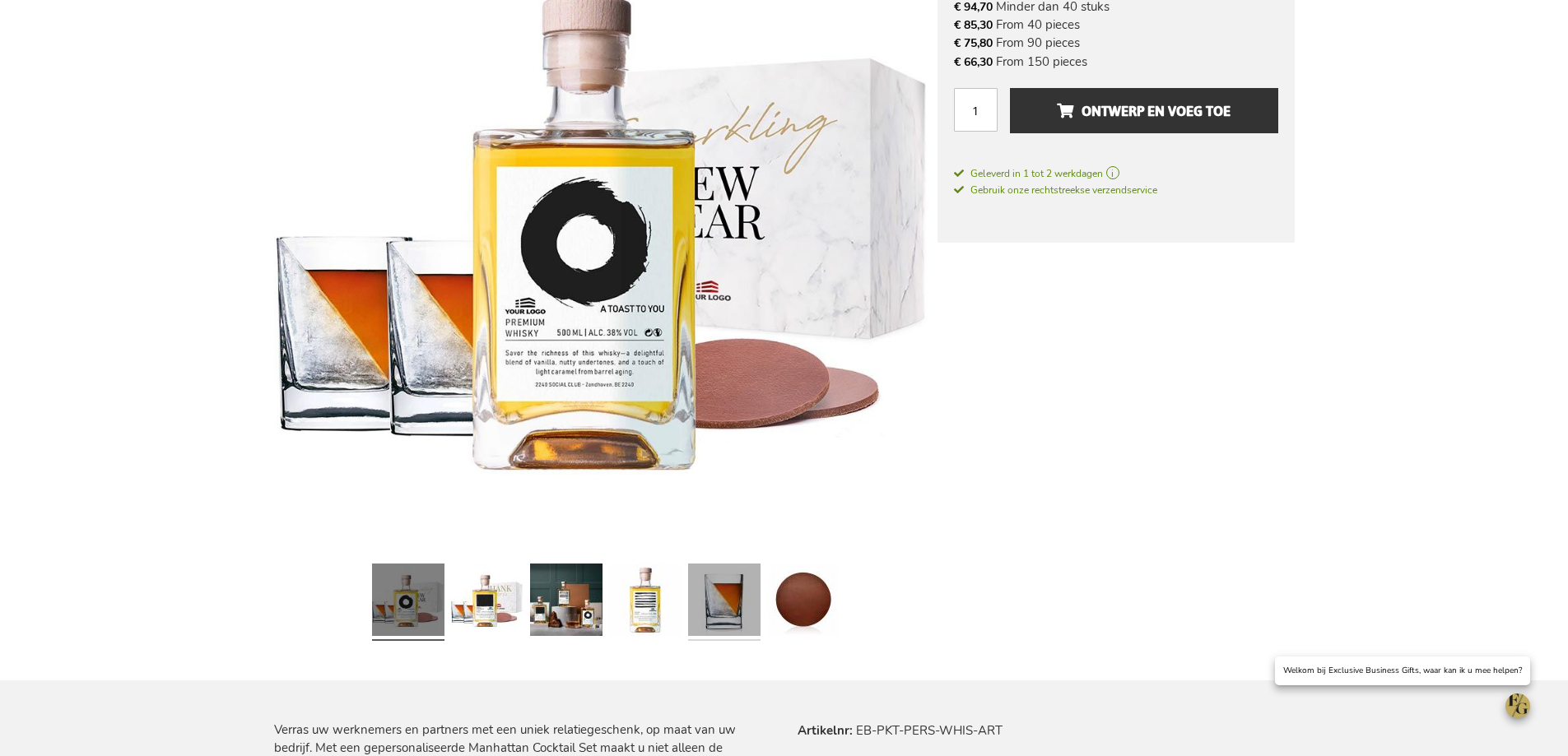
click at [728, 621] on link at bounding box center [724, 602] width 72 height 90
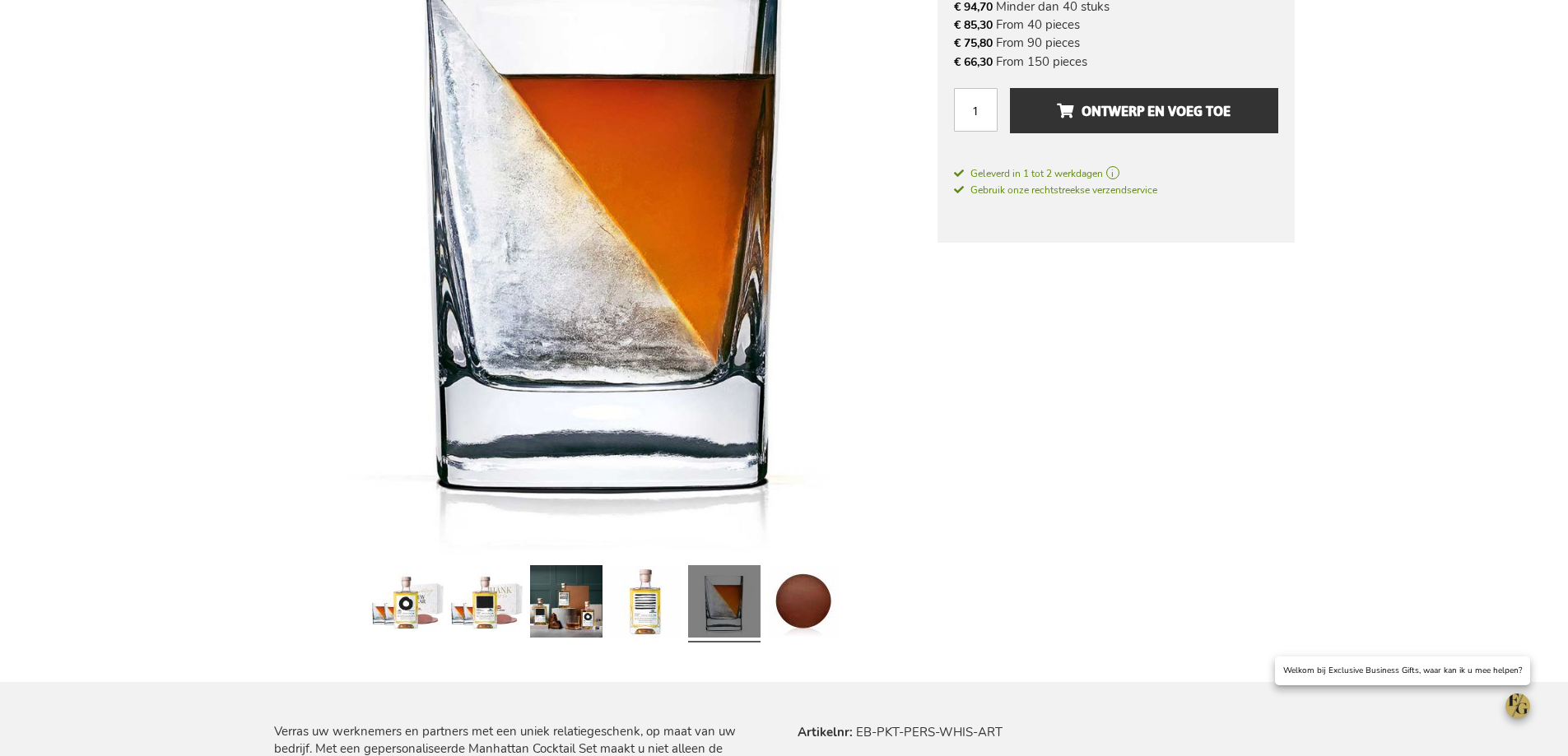
scroll to position [165, 0]
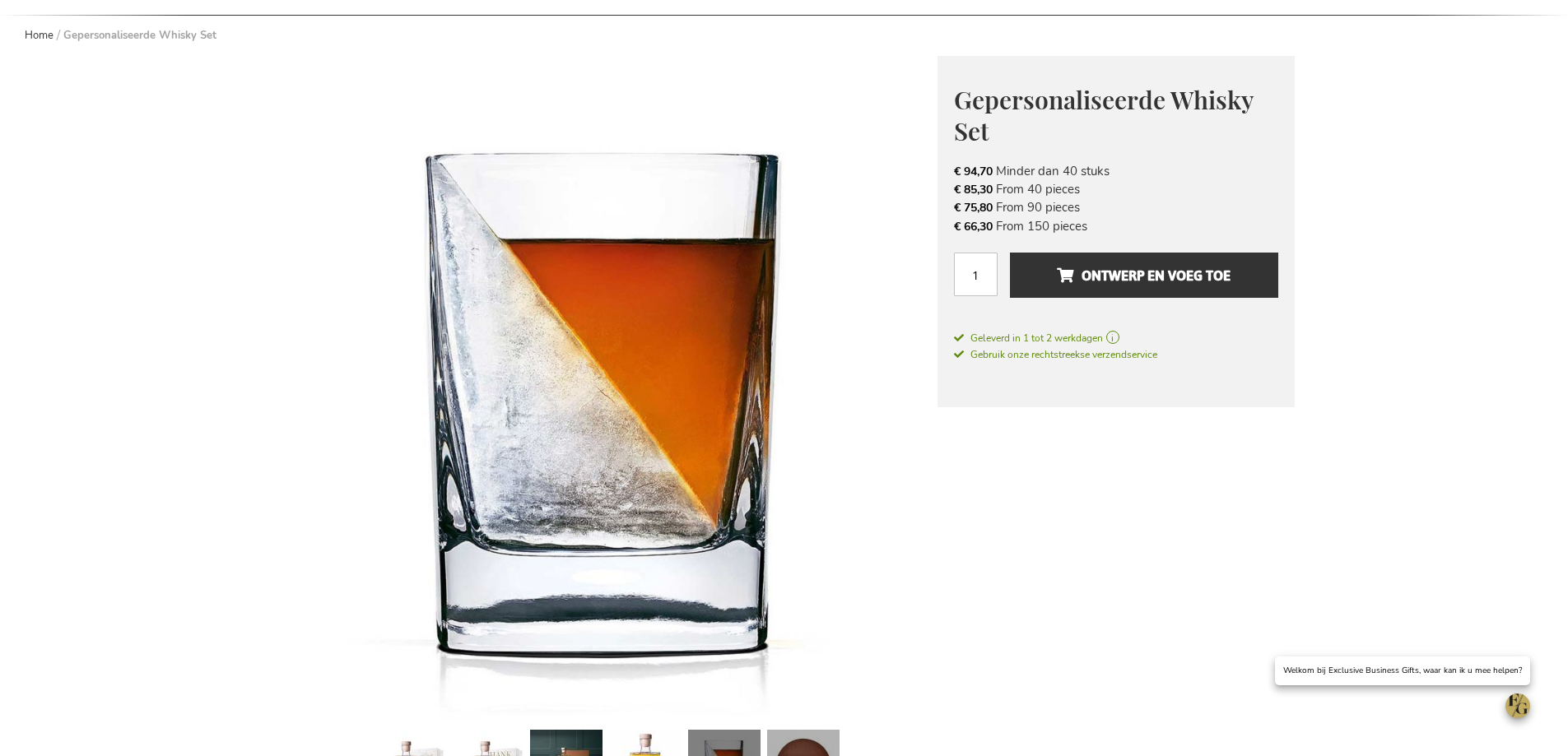
click at [812, 745] on link at bounding box center [803, 768] width 72 height 90
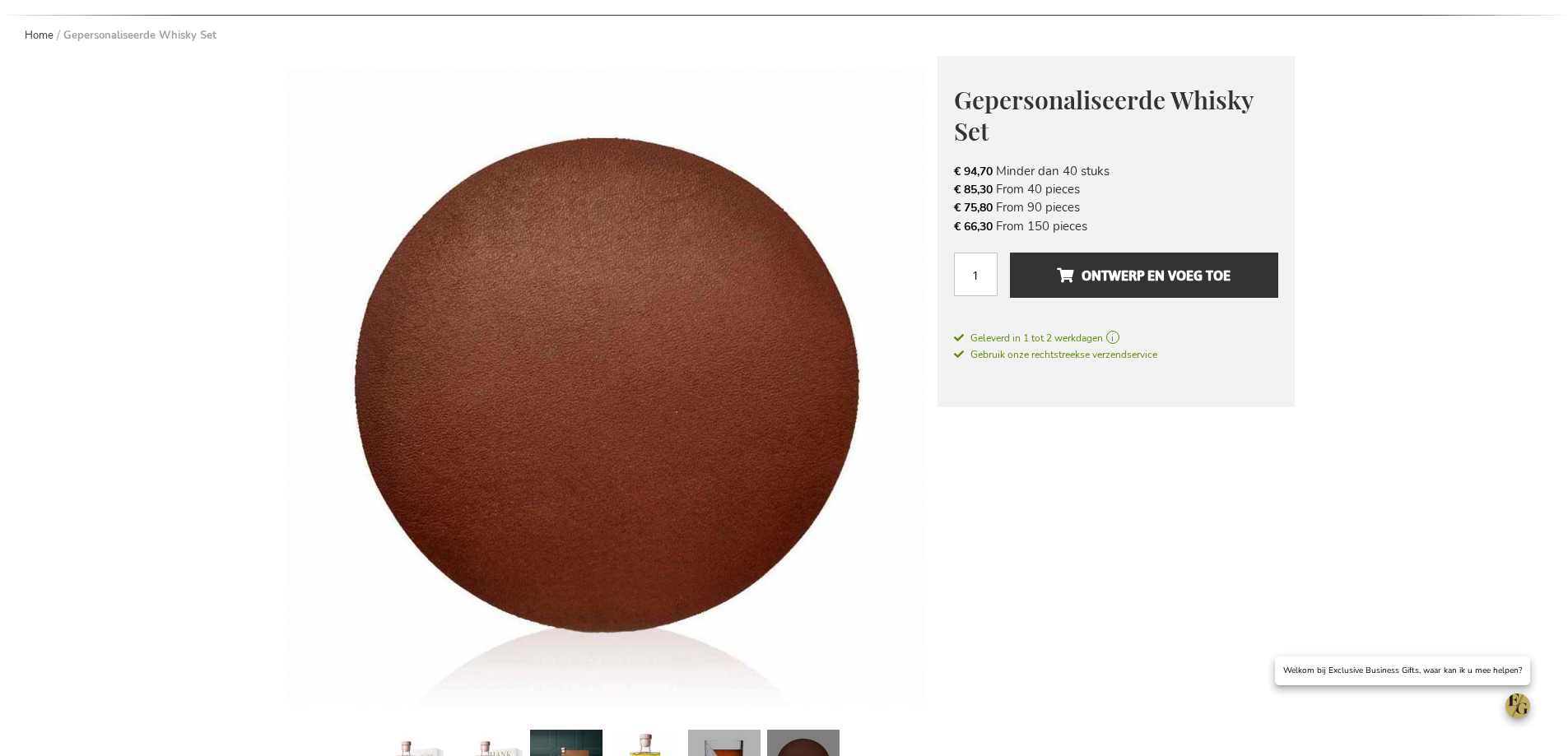
click at [741, 734] on link at bounding box center [724, 768] width 72 height 90
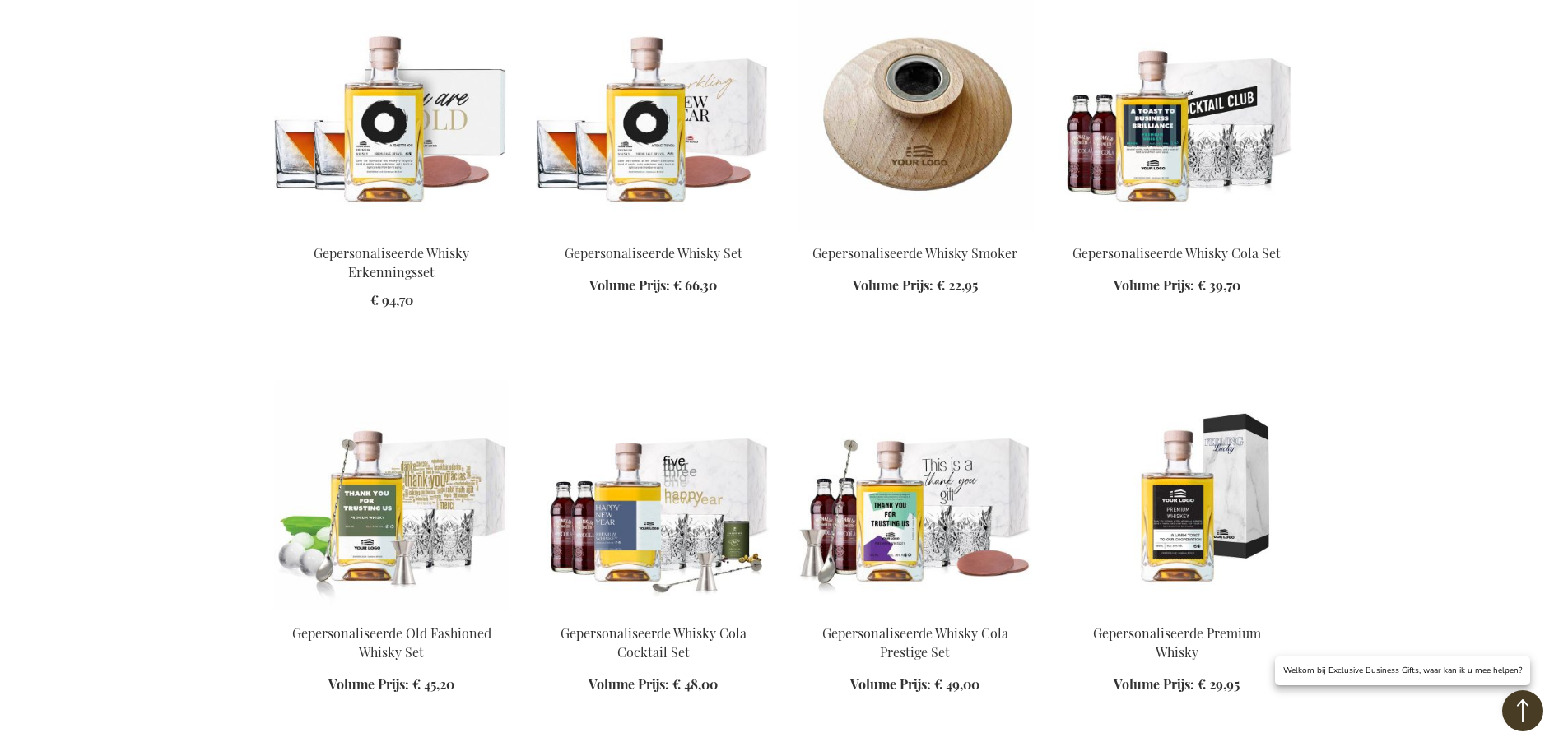
click at [1207, 161] on img at bounding box center [1176, 115] width 235 height 230
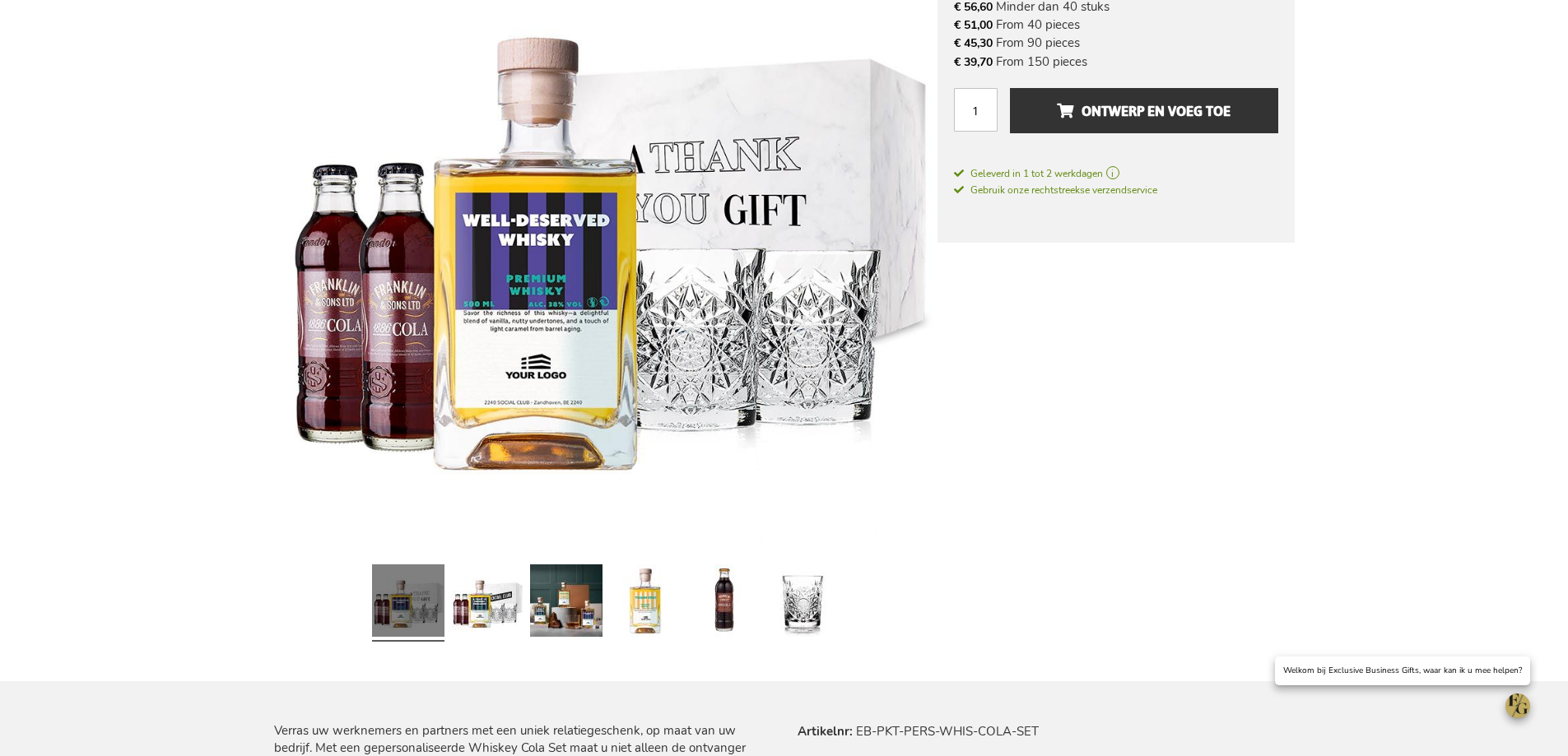
scroll to position [411, 0]
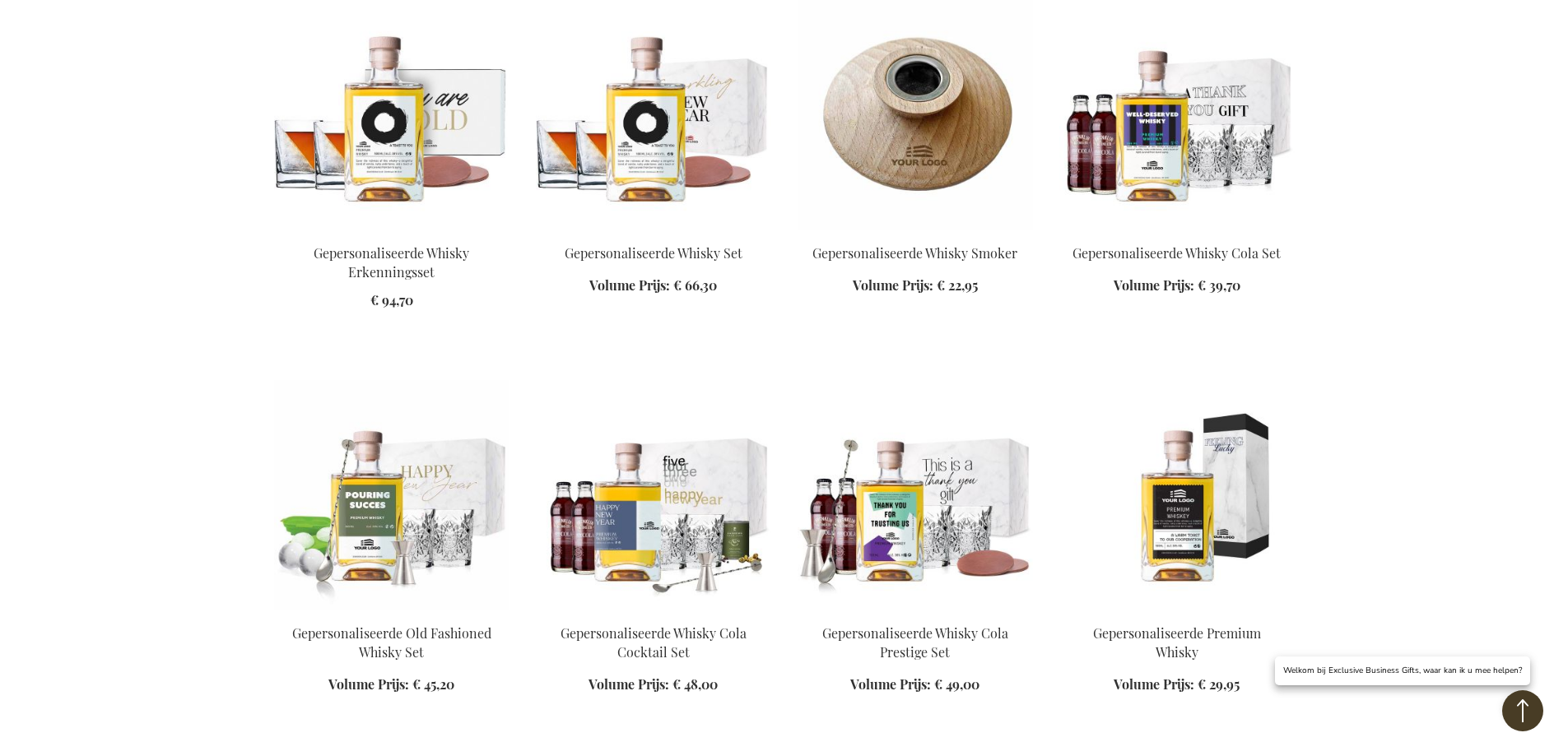
click at [407, 559] on img at bounding box center [392, 495] width 235 height 230
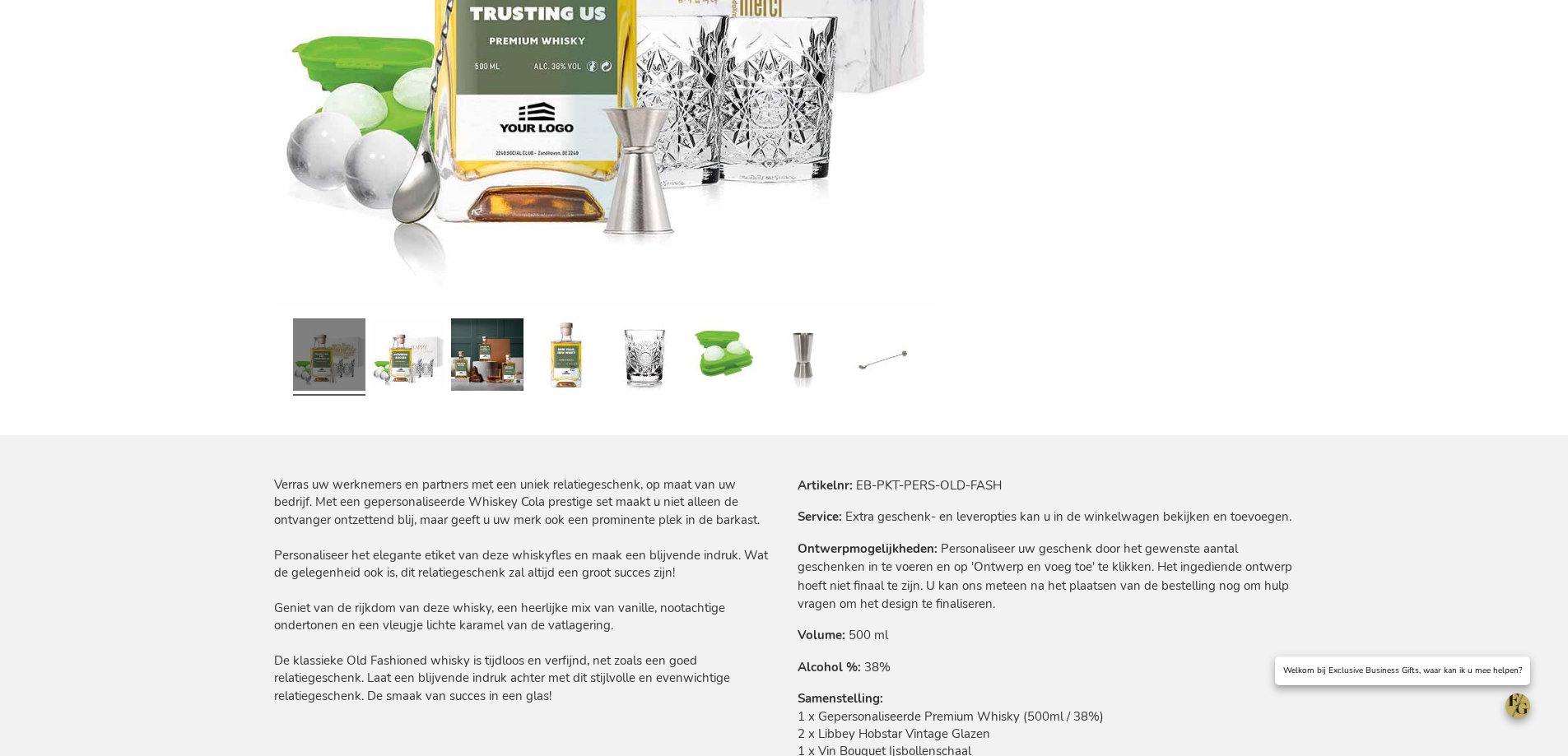
scroll to position [741, 0]
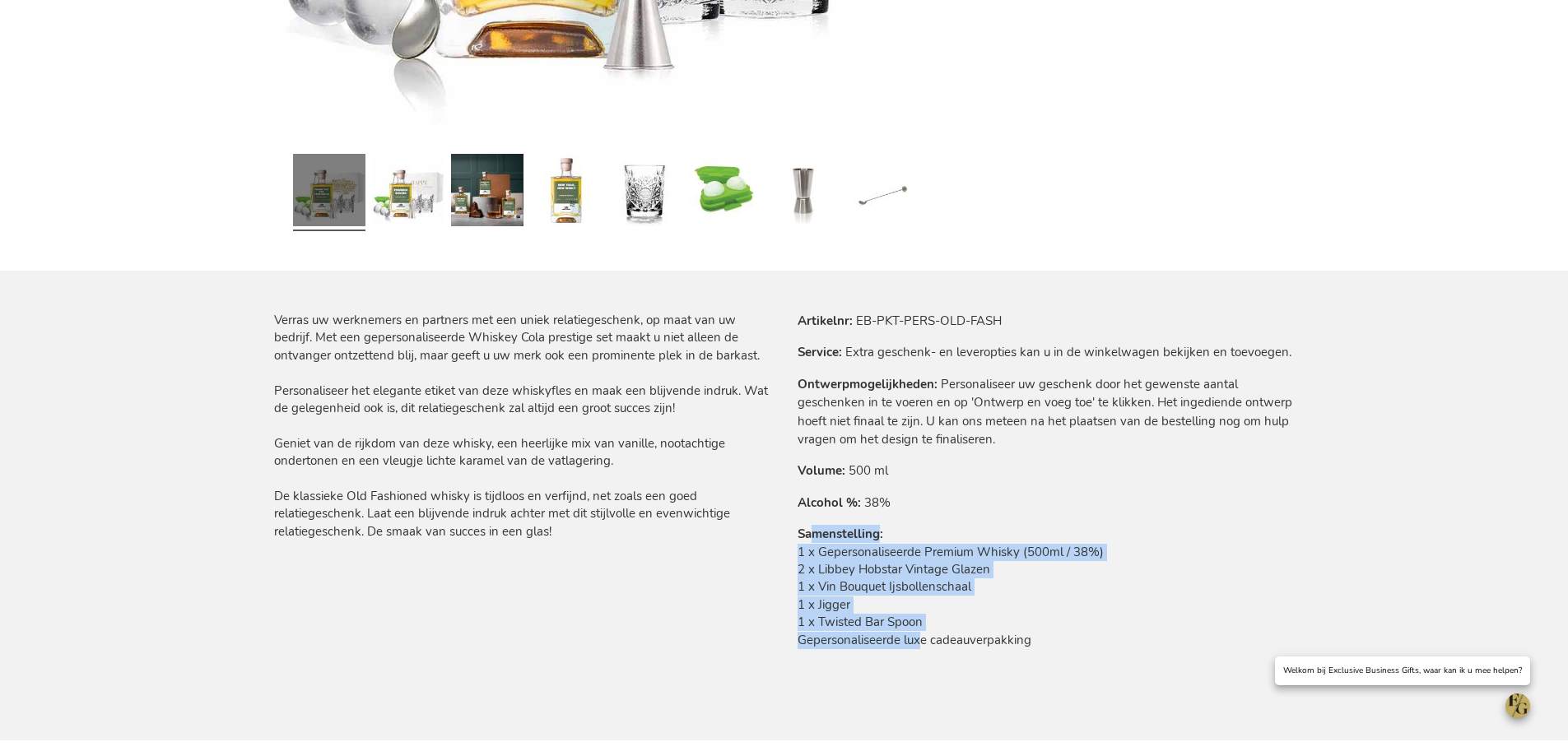
drag, startPoint x: 816, startPoint y: 541, endPoint x: 893, endPoint y: 639, distance: 124.6
click at [915, 644] on tr "Samenstelling 1 x Gepersonaliseerde Premium Whisky (500ml / 38%) 2 x Libbey Hob…" at bounding box center [1046, 590] width 497 height 132
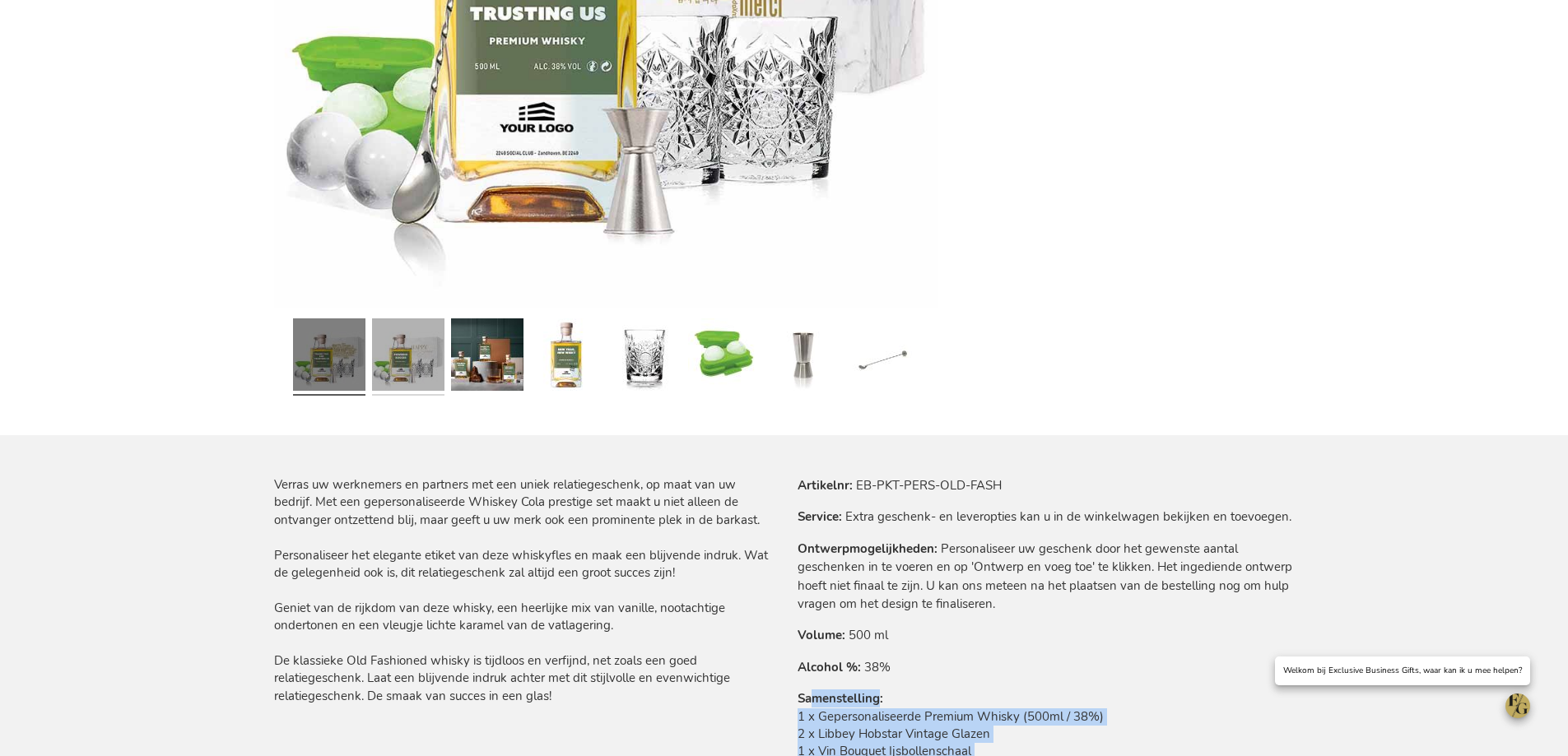
scroll to position [411, 0]
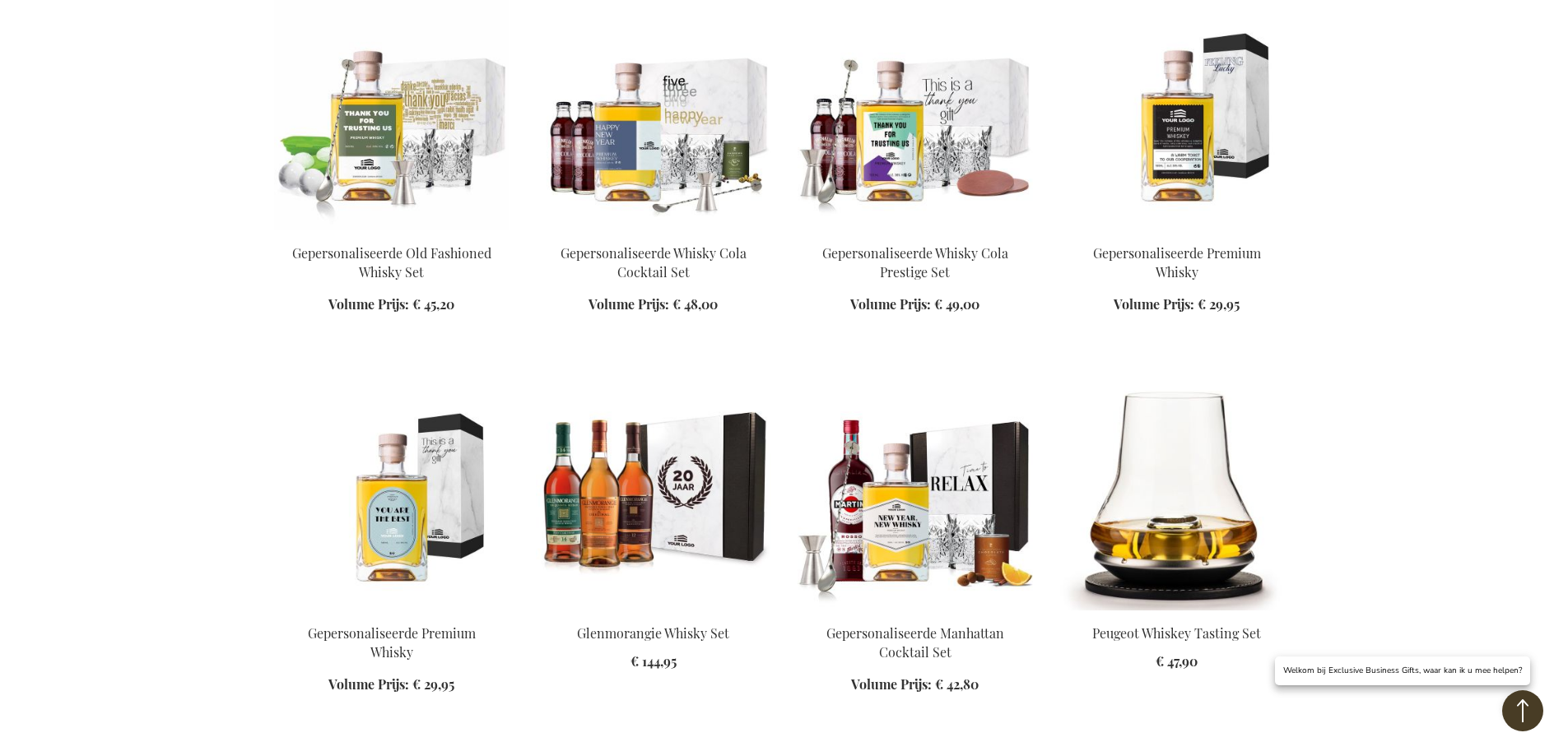
click at [873, 541] on img at bounding box center [915, 495] width 235 height 230
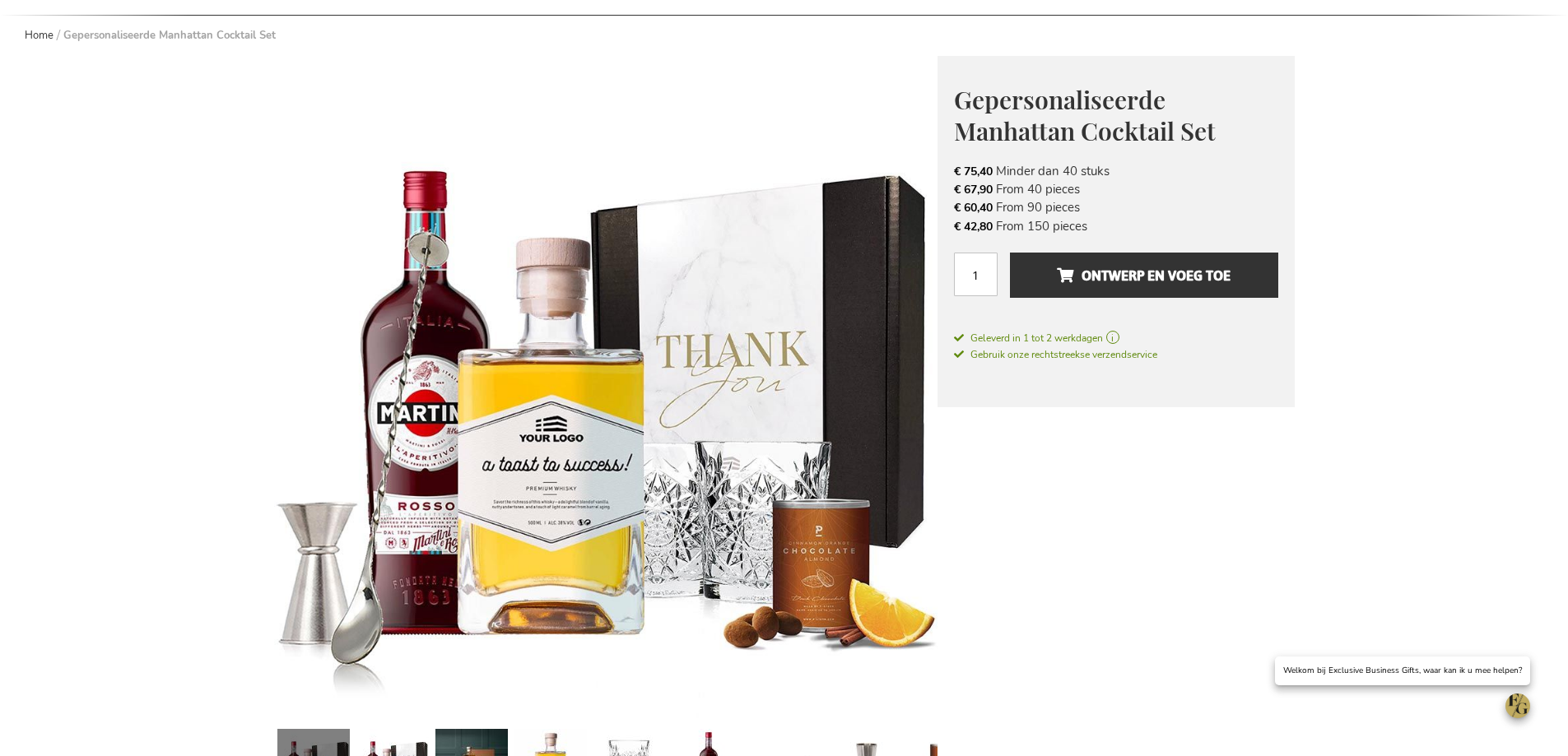
scroll to position [247, 0]
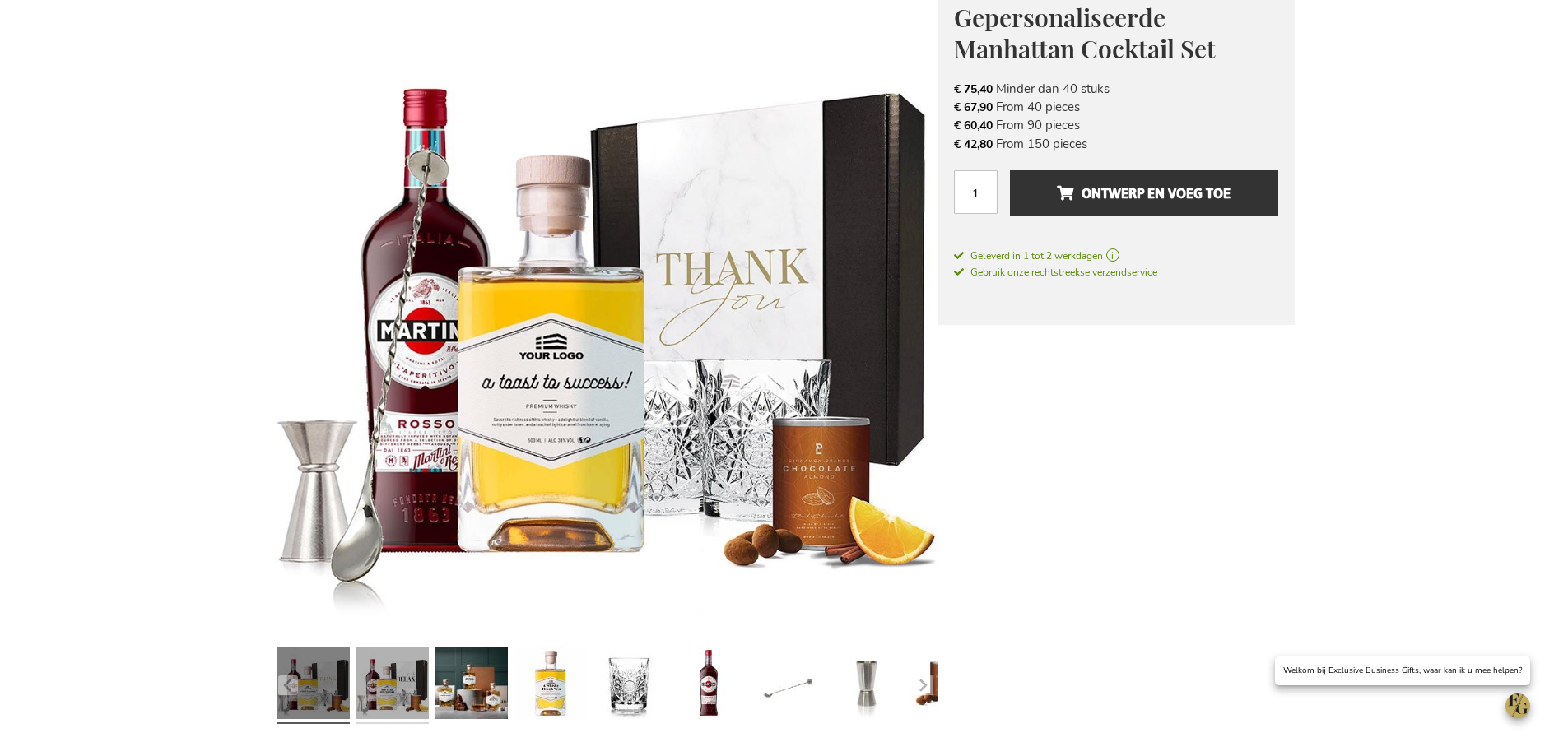
click at [403, 676] on link at bounding box center [392, 685] width 72 height 90
click at [476, 698] on link at bounding box center [472, 685] width 72 height 90
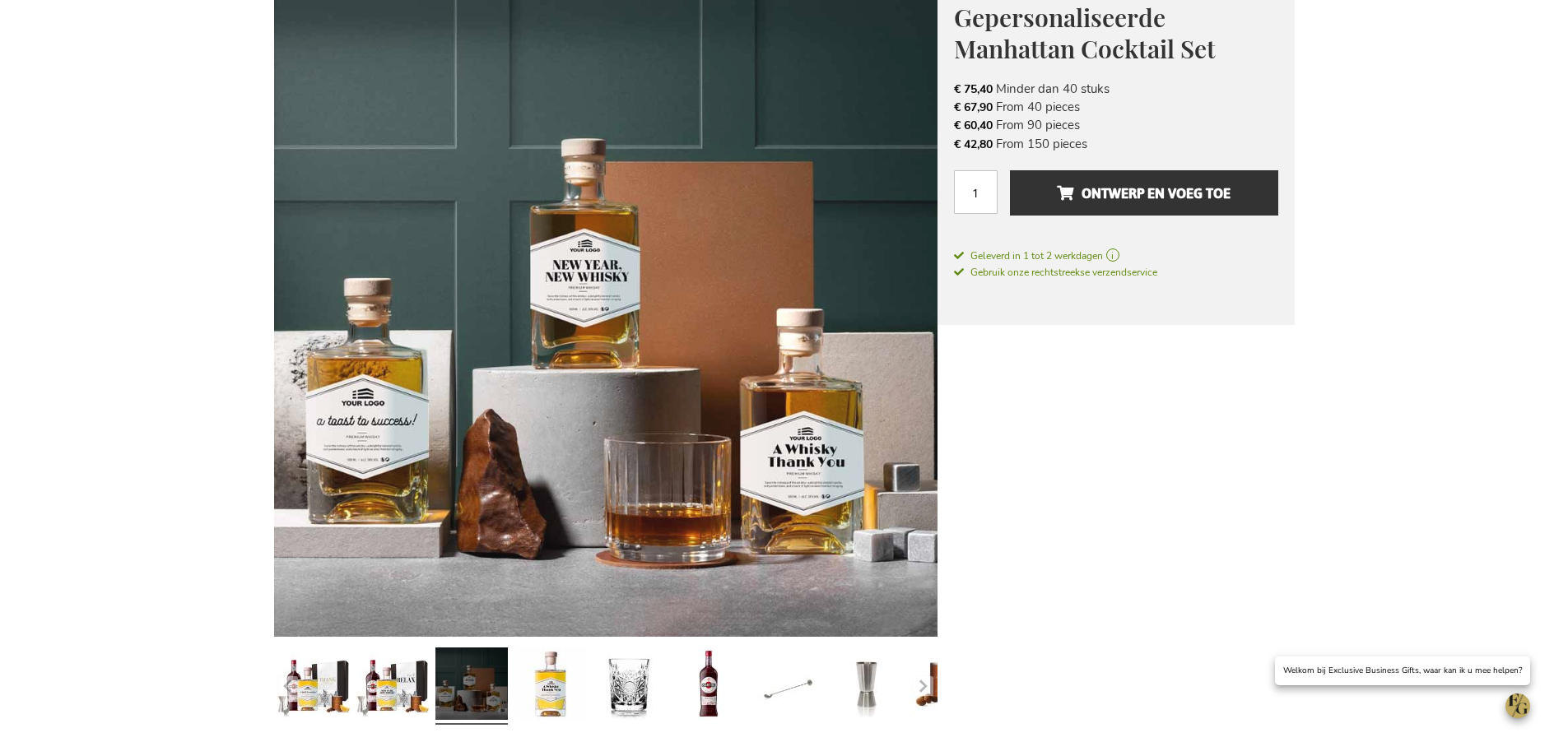
scroll to position [248, 0]
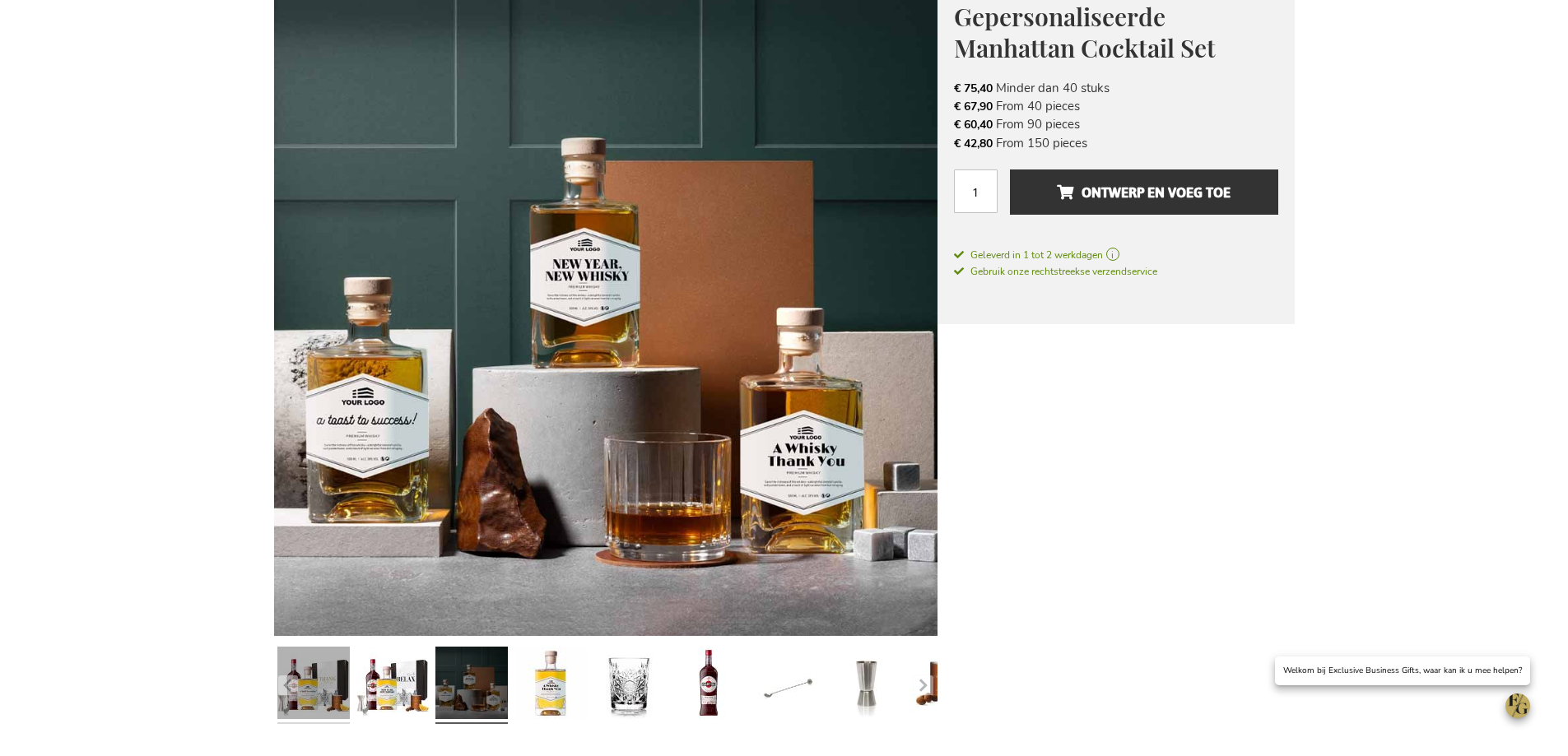
click at [336, 691] on link at bounding box center [313, 685] width 72 height 90
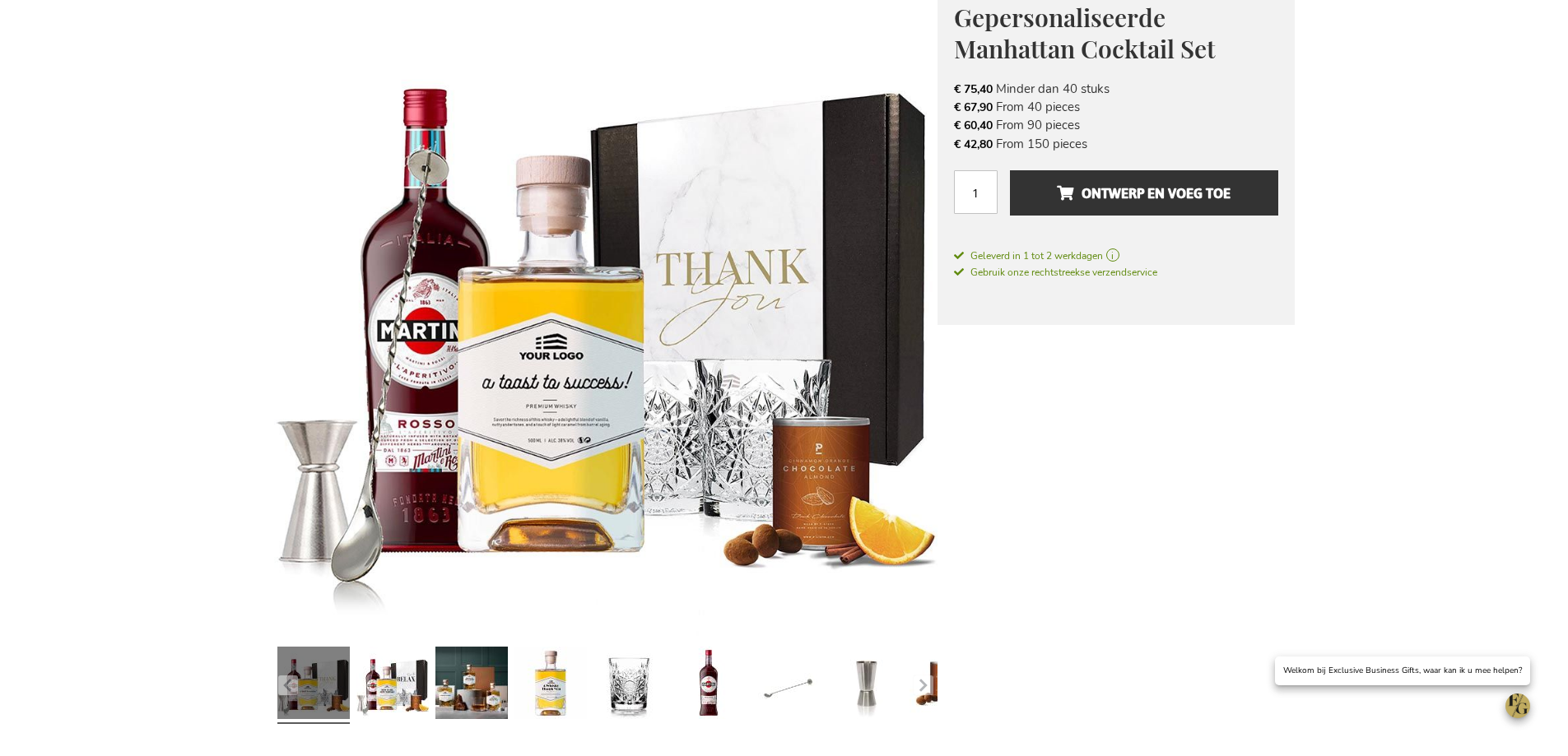
scroll to position [493, 0]
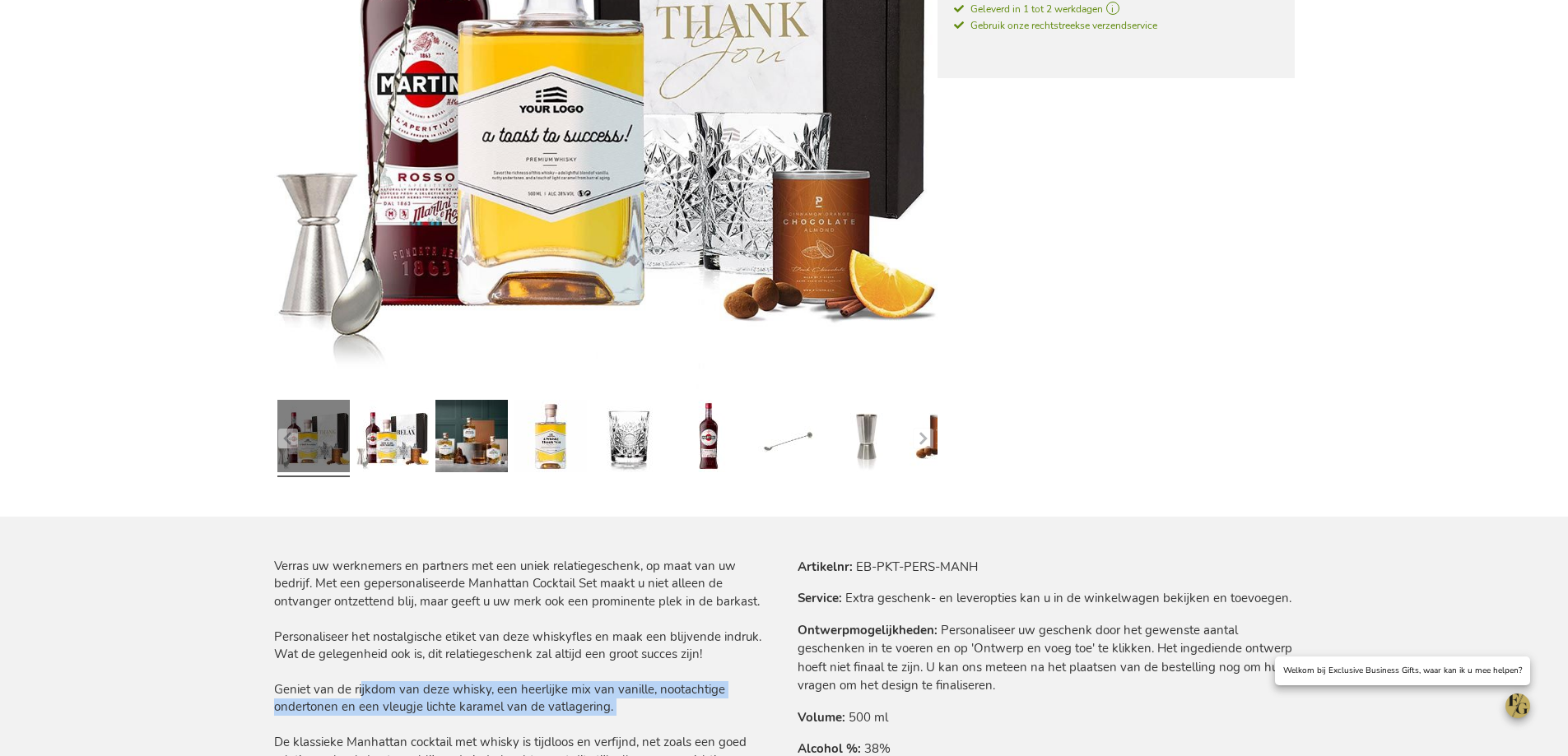
drag, startPoint x: 354, startPoint y: 688, endPoint x: 419, endPoint y: 720, distance: 72.4
click at [419, 720] on div "Verras uw werknemers en partners met een uniek relatiegeschenk, op maat van uw …" at bounding box center [523, 672] width 497 height 229
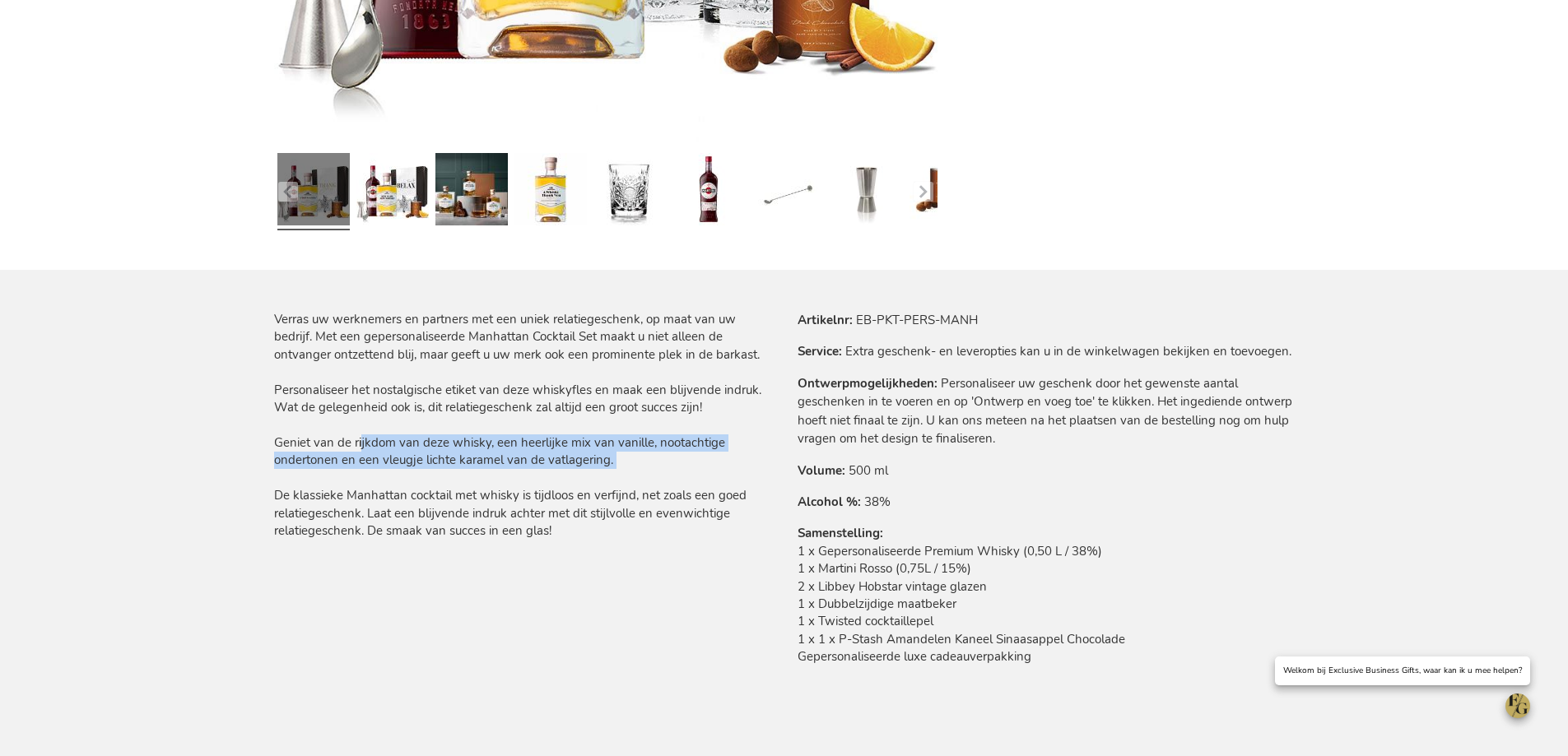
drag, startPoint x: 548, startPoint y: 529, endPoint x: 266, endPoint y: 491, distance: 284.5
click at [266, 491] on main "Ga naar het einde van de afbeeldingen-gallerij Ga naar het begin van de afbeeld…" at bounding box center [784, 567] width 1047 height 2175
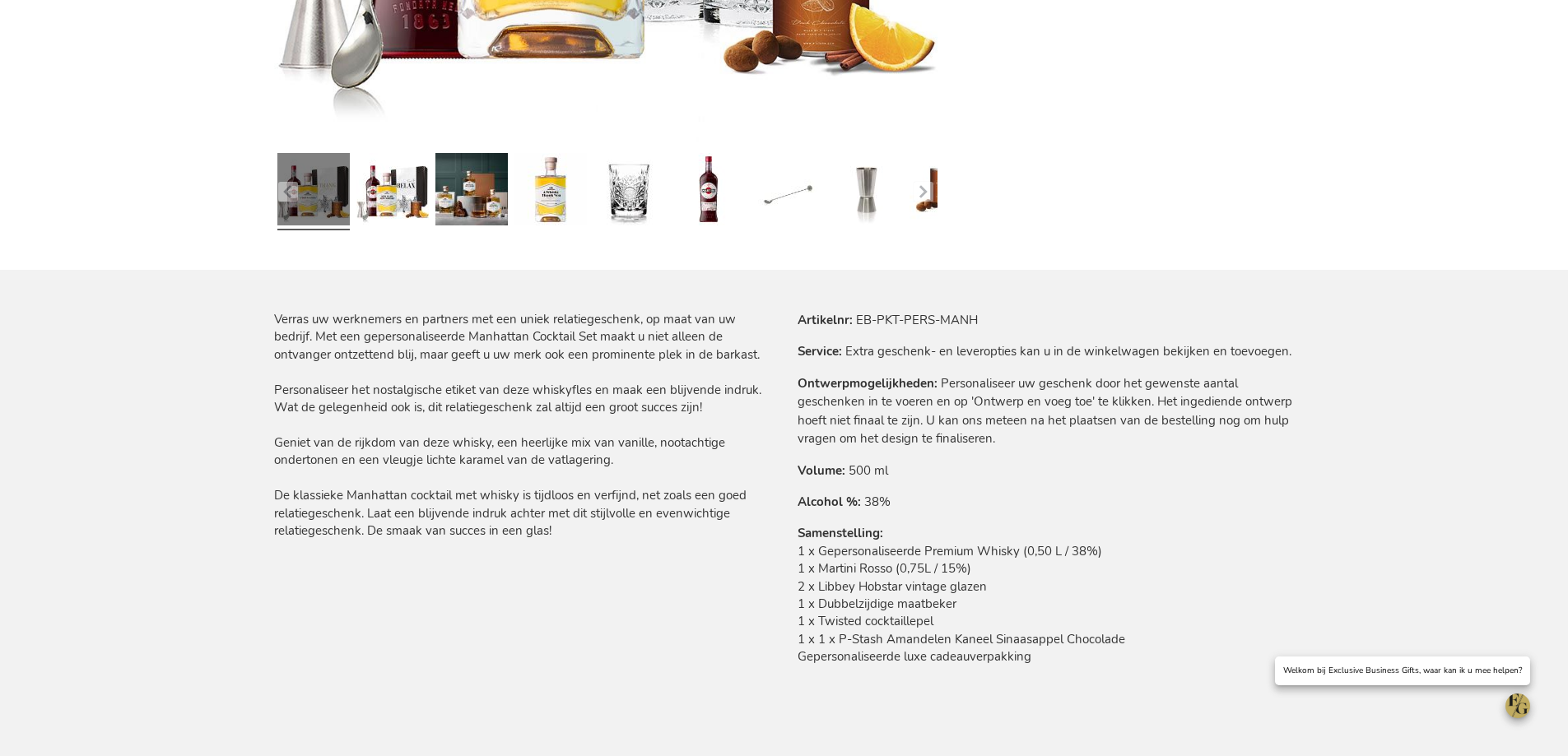
click at [0, 0] on td "Personaliseer uw geschenk door het gewenste aantal geschenken in te voeren en o…" at bounding box center [0, 0] width 0 height 0
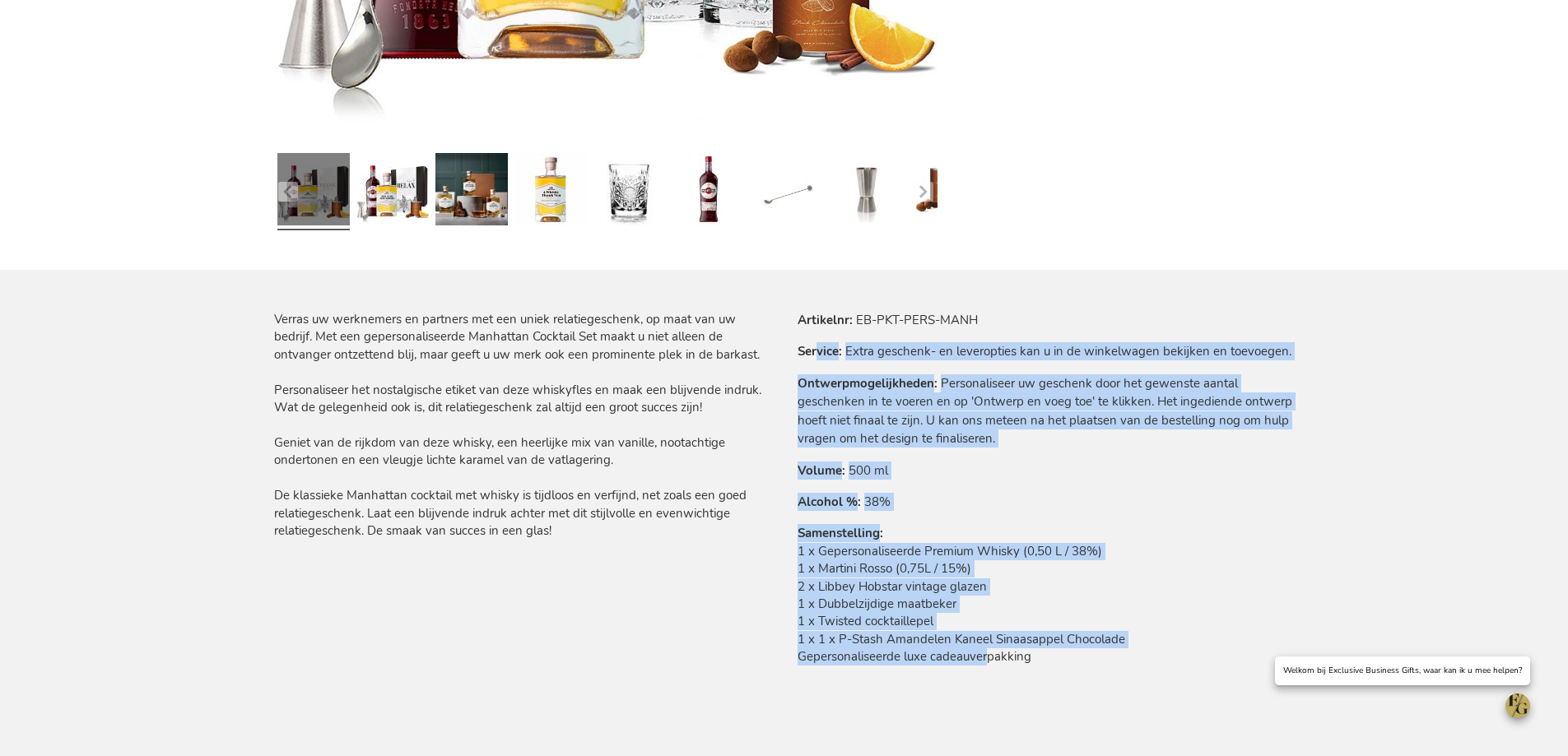
drag, startPoint x: 817, startPoint y: 352, endPoint x: 978, endPoint y: 656, distance: 344.0
click at [978, 656] on tbody "Artikelnr EB-PKT-PERS-MANH Service Extra geschenk- en leveropties kan u in de w…" at bounding box center [1046, 500] width 497 height 377
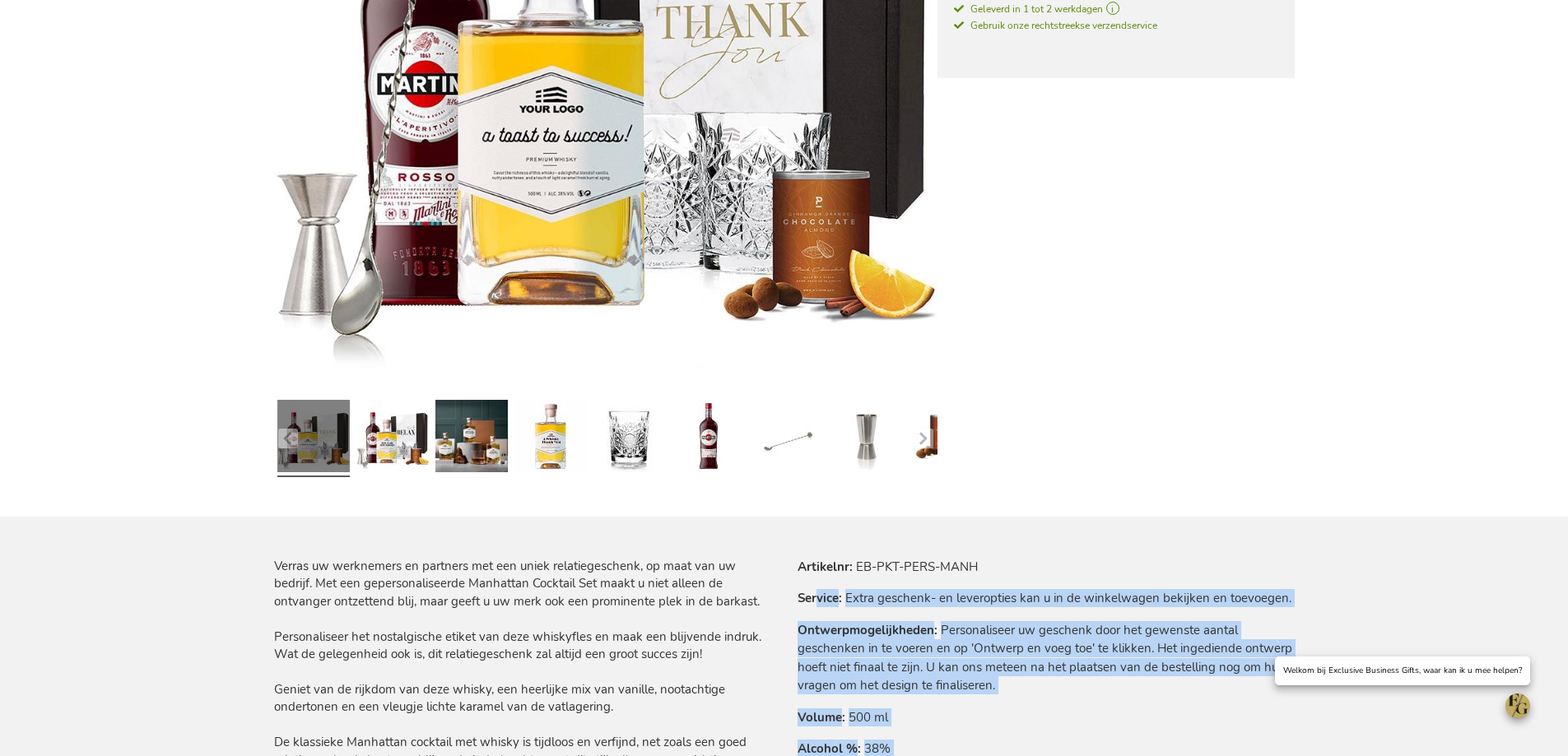
scroll to position [247, 0]
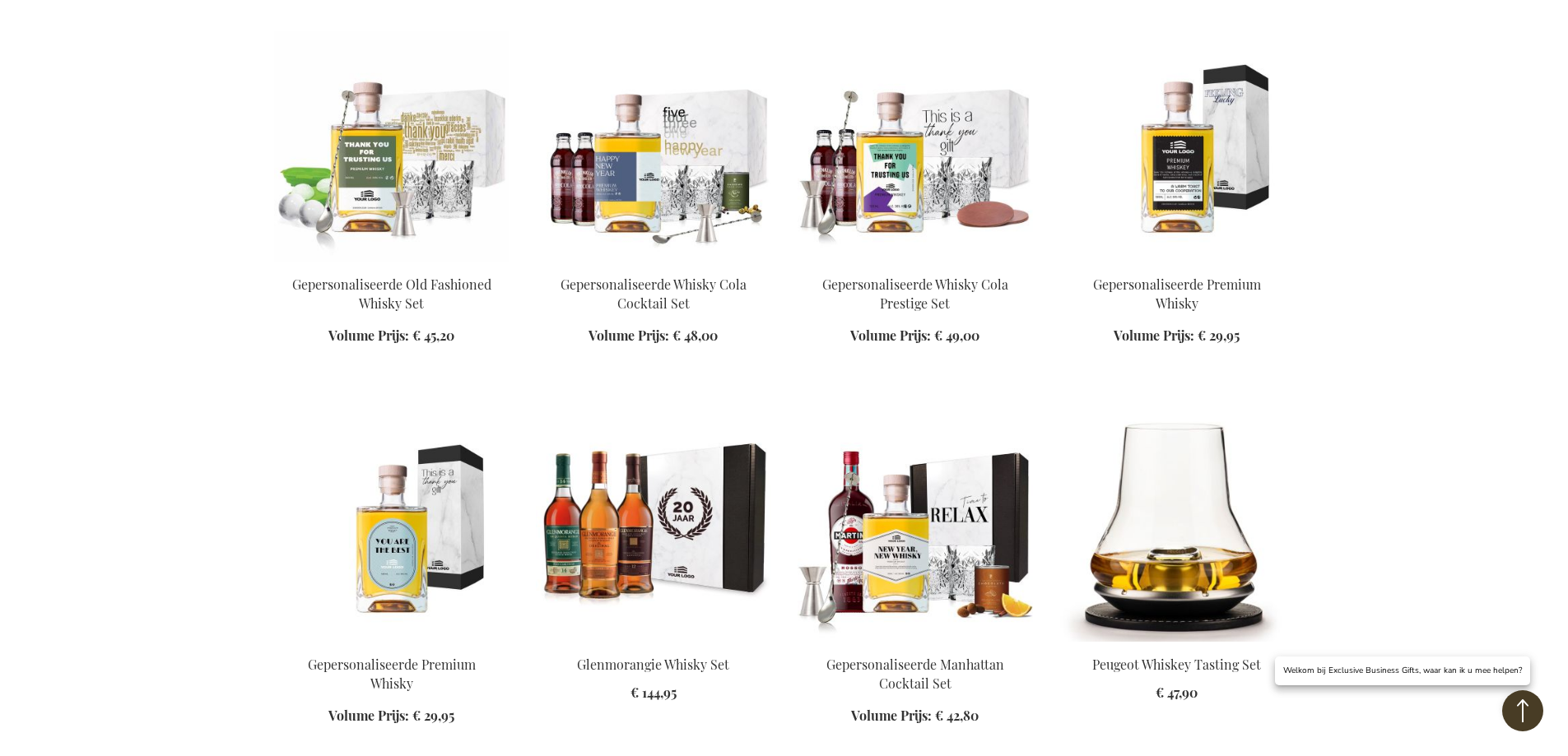
scroll to position [947, 0]
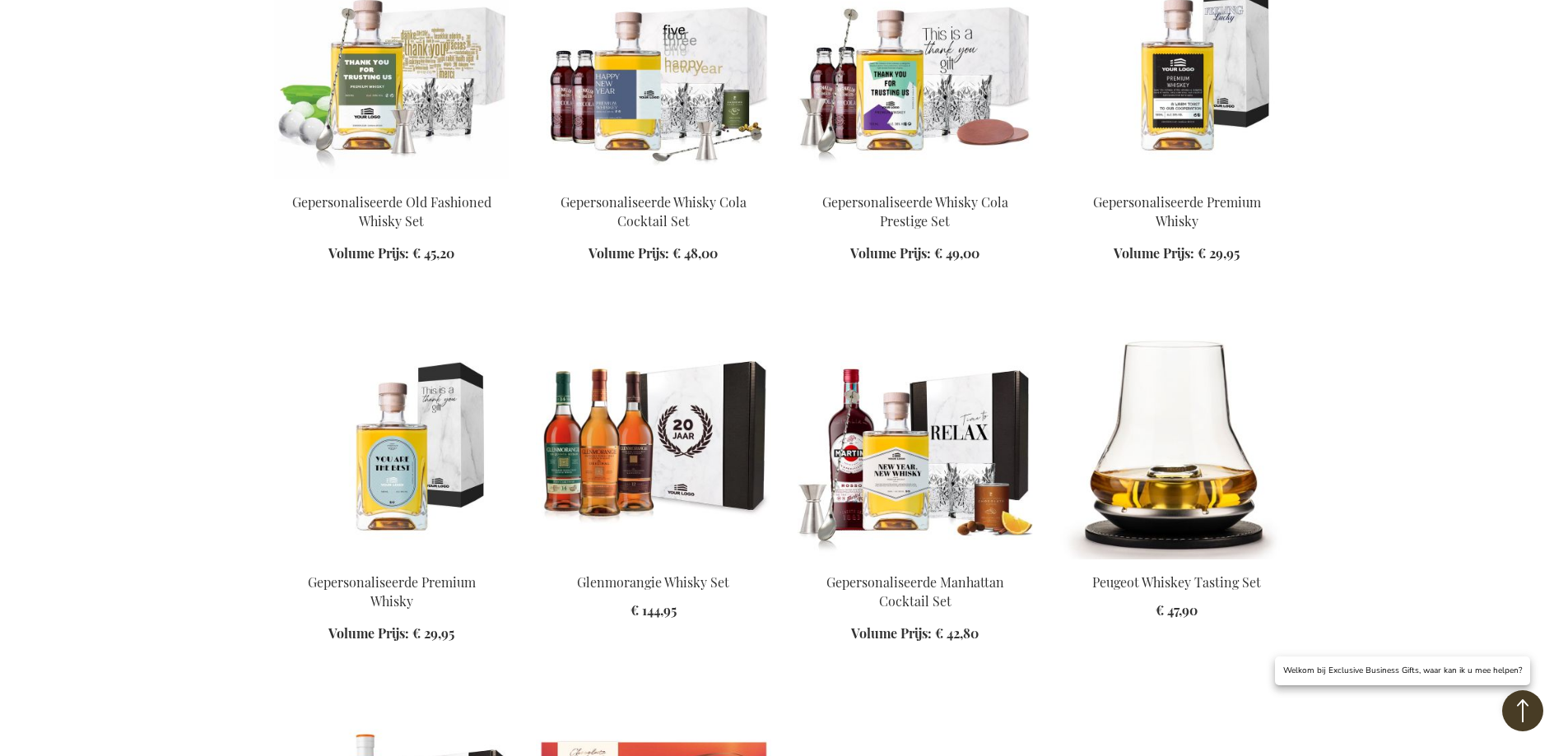
click at [903, 500] on img at bounding box center [915, 445] width 235 height 230
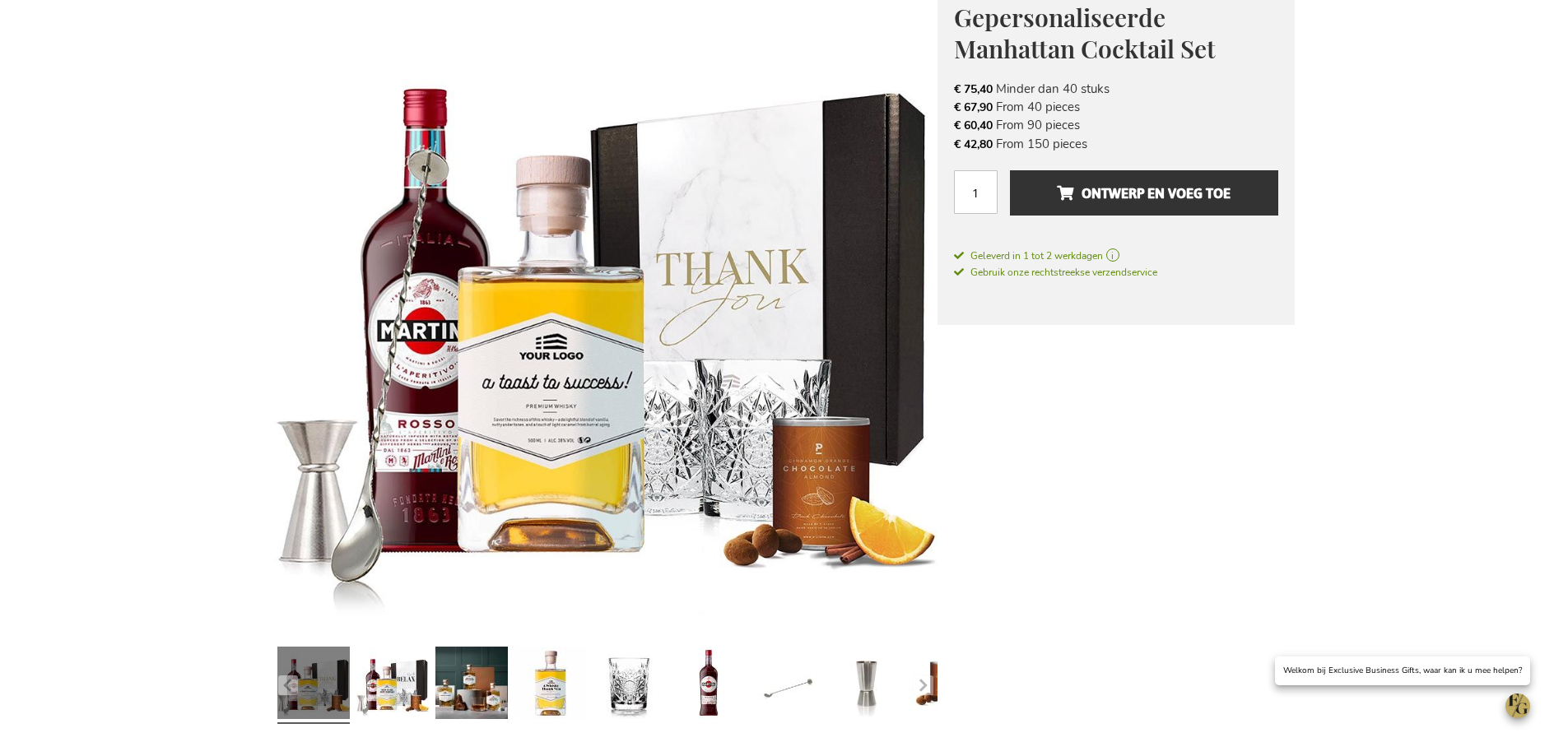
scroll to position [82, 0]
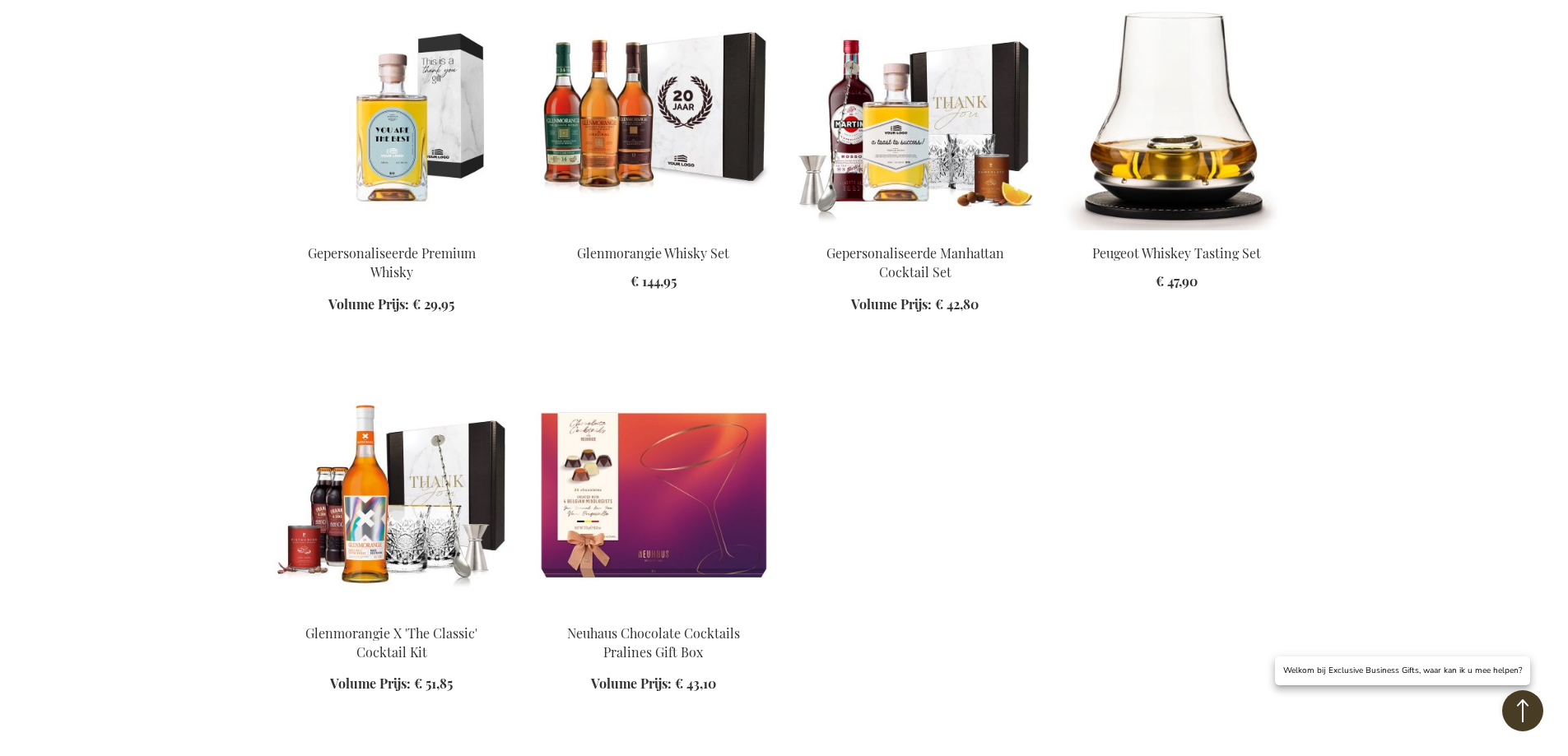
scroll to position [1277, 0]
click at [978, 100] on img at bounding box center [915, 115] width 235 height 230
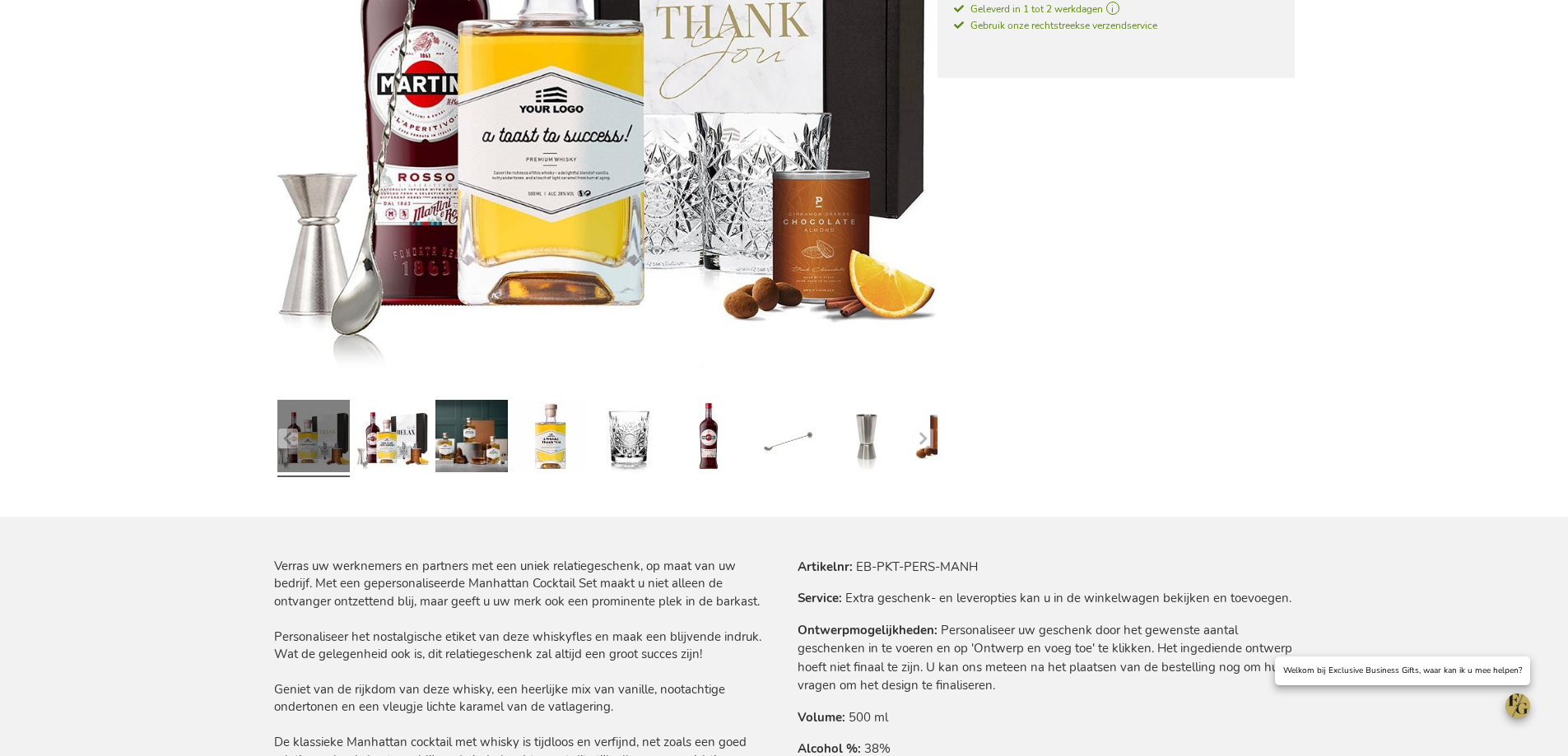
scroll to position [741, 0]
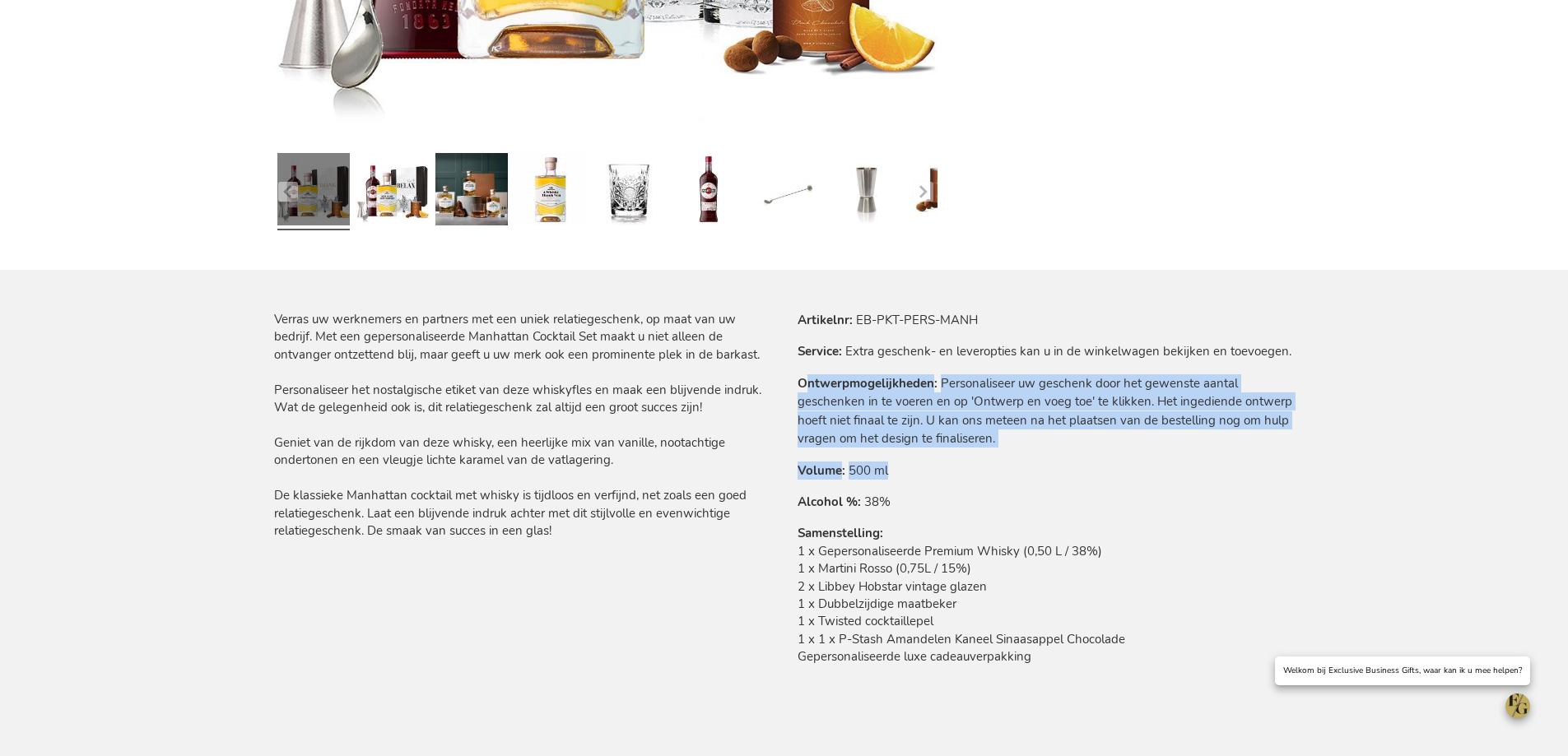
drag, startPoint x: 807, startPoint y: 381, endPoint x: 990, endPoint y: 449, distance: 195.2
click at [990, 449] on tbody "Artikelnr EB-PKT-PERS-MANH Service Extra geschenk- en leveropties kan u in de w…" at bounding box center [1046, 500] width 497 height 377
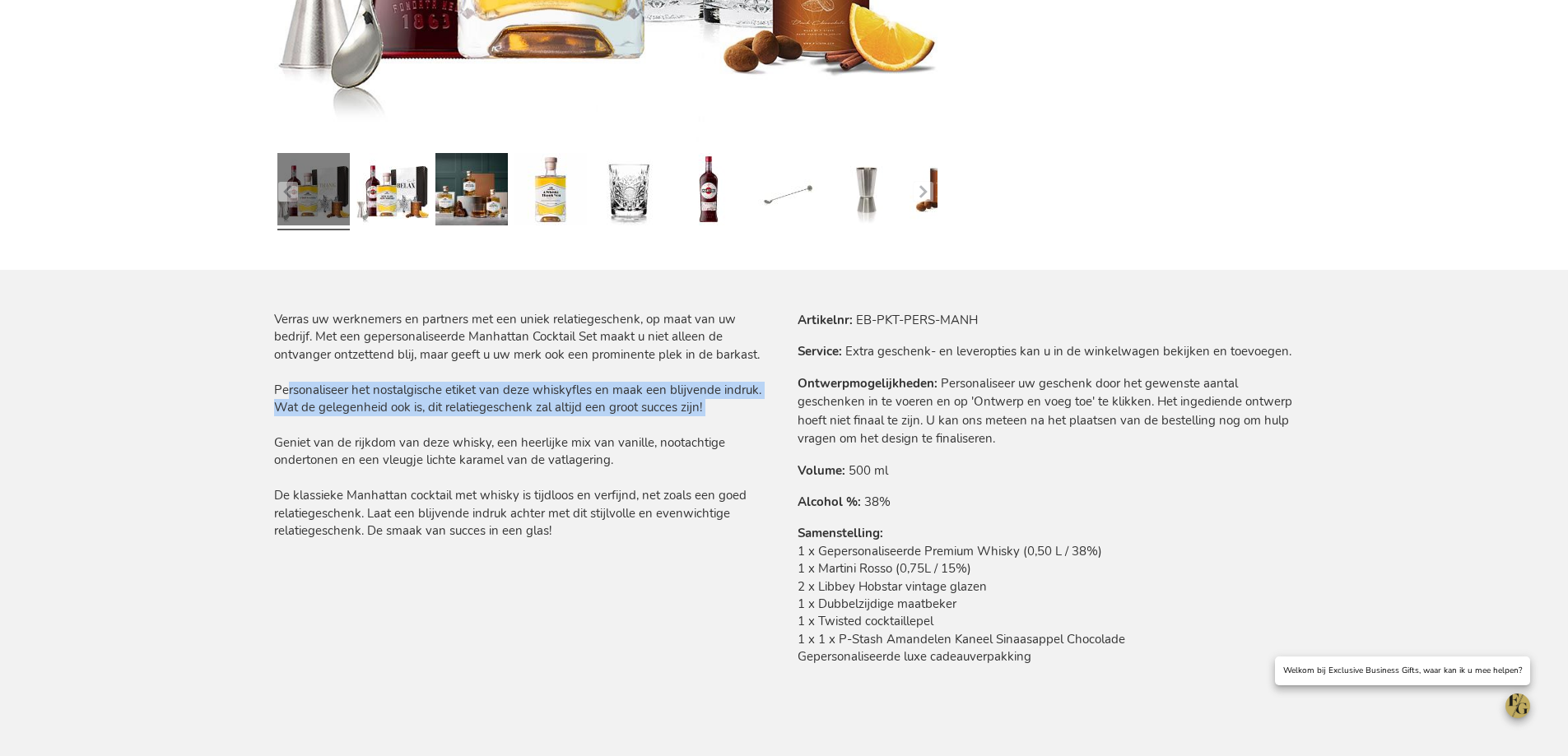
drag, startPoint x: 277, startPoint y: 382, endPoint x: 717, endPoint y: 420, distance: 441.6
click at [717, 420] on div "Verras uw werknemers en partners met een uniek relatiegeschenk, op maat van uw …" at bounding box center [523, 426] width 497 height 229
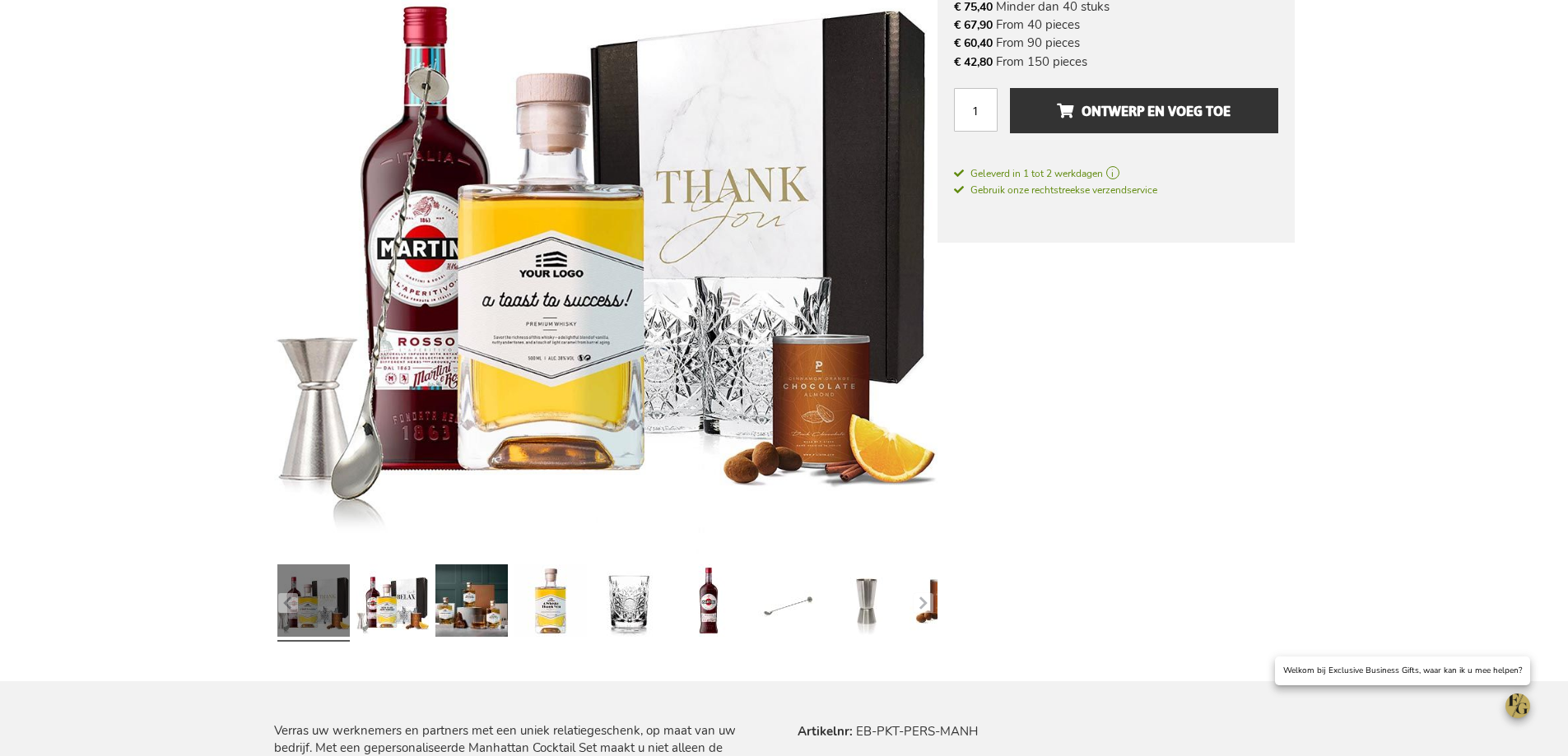
scroll to position [247, 0]
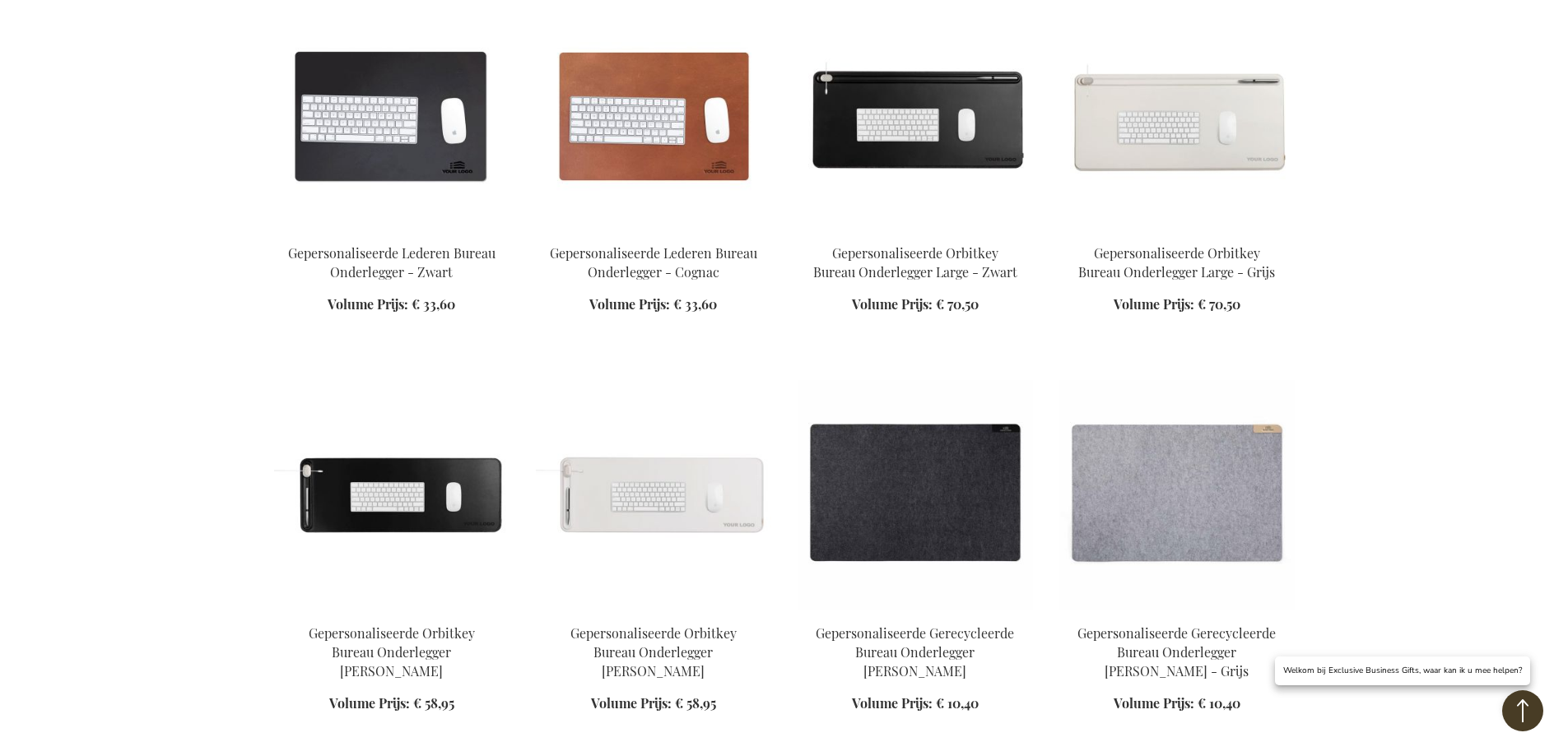
click at [929, 112] on img at bounding box center [915, 115] width 235 height 230
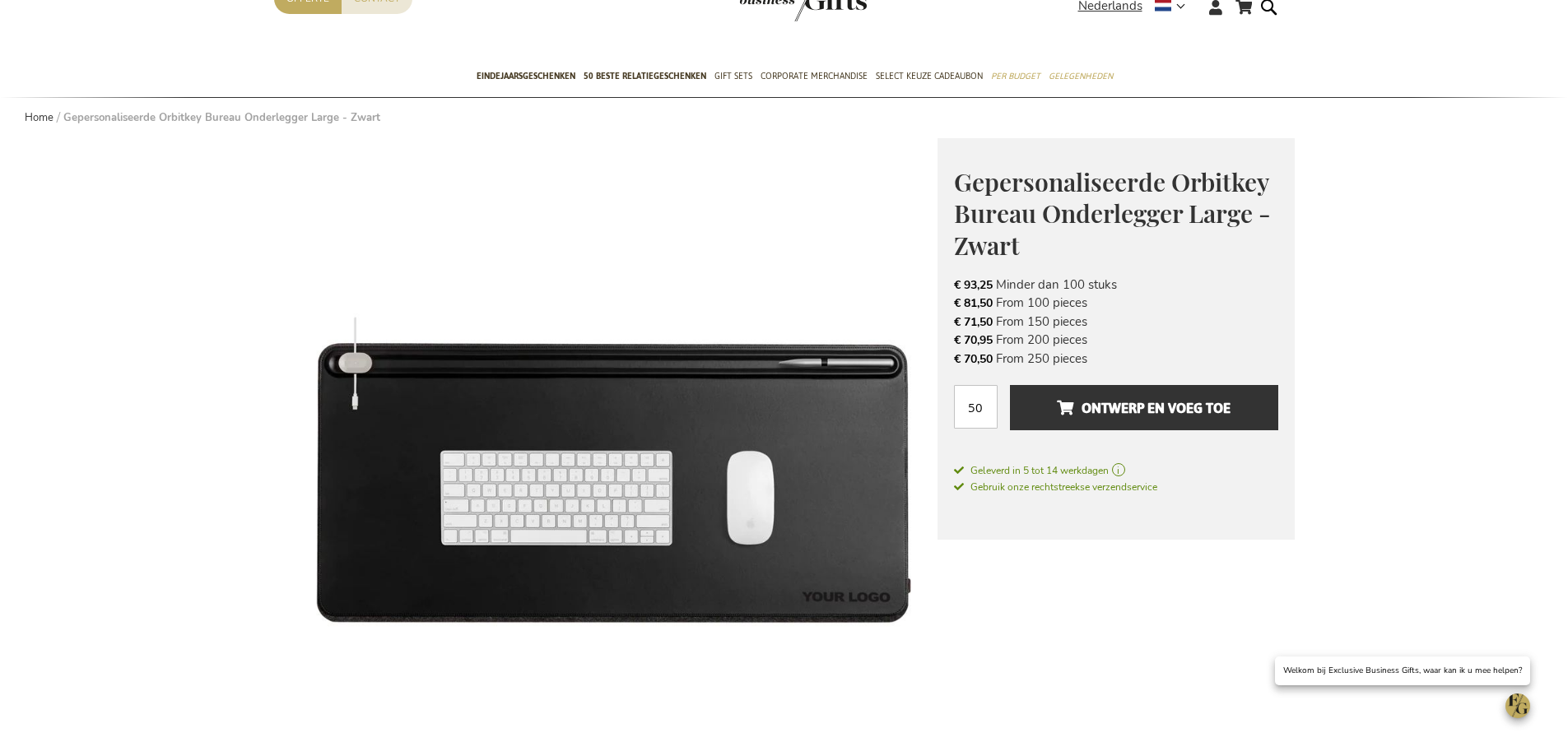
scroll to position [165, 0]
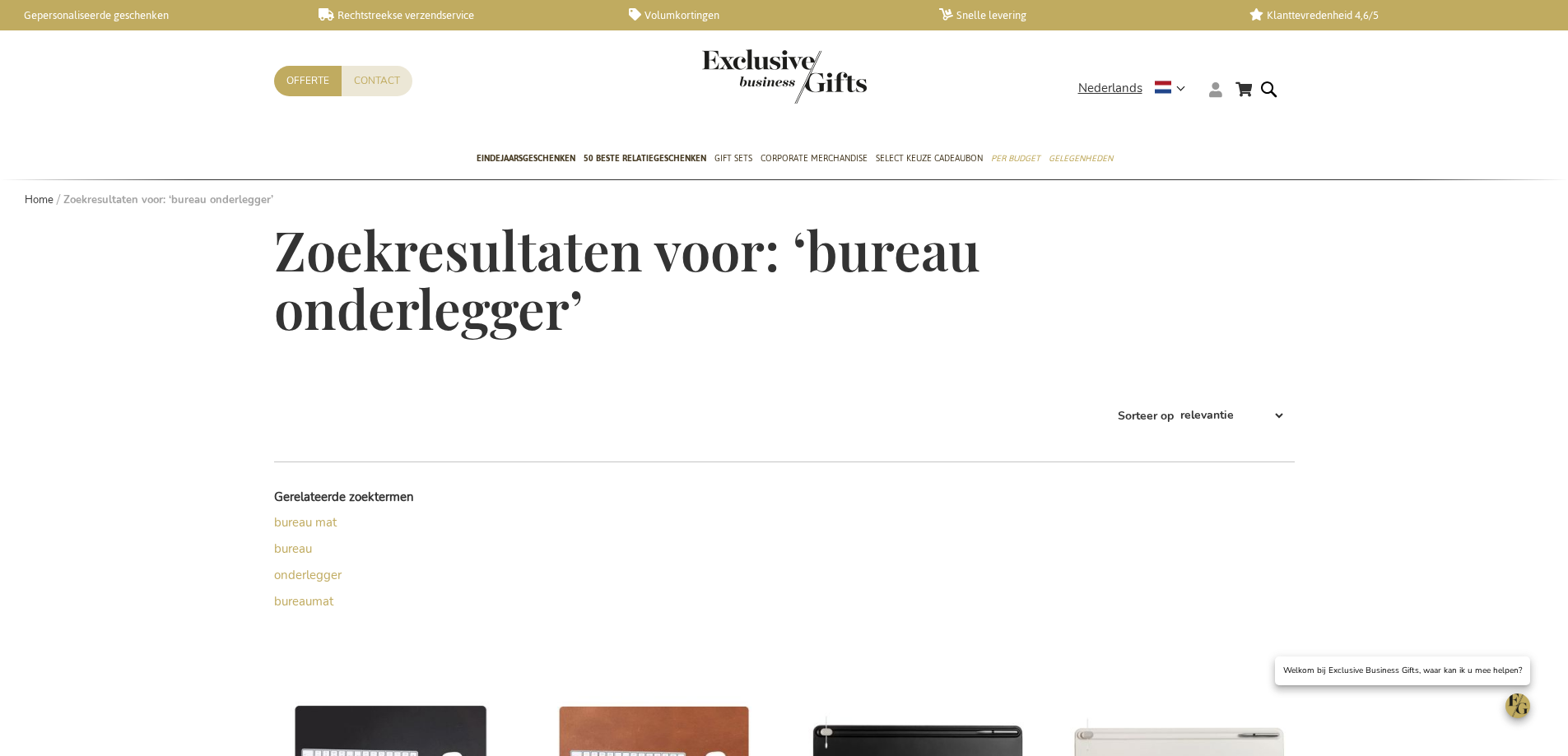
click at [1210, 96] on icon at bounding box center [1216, 90] width 13 height 15
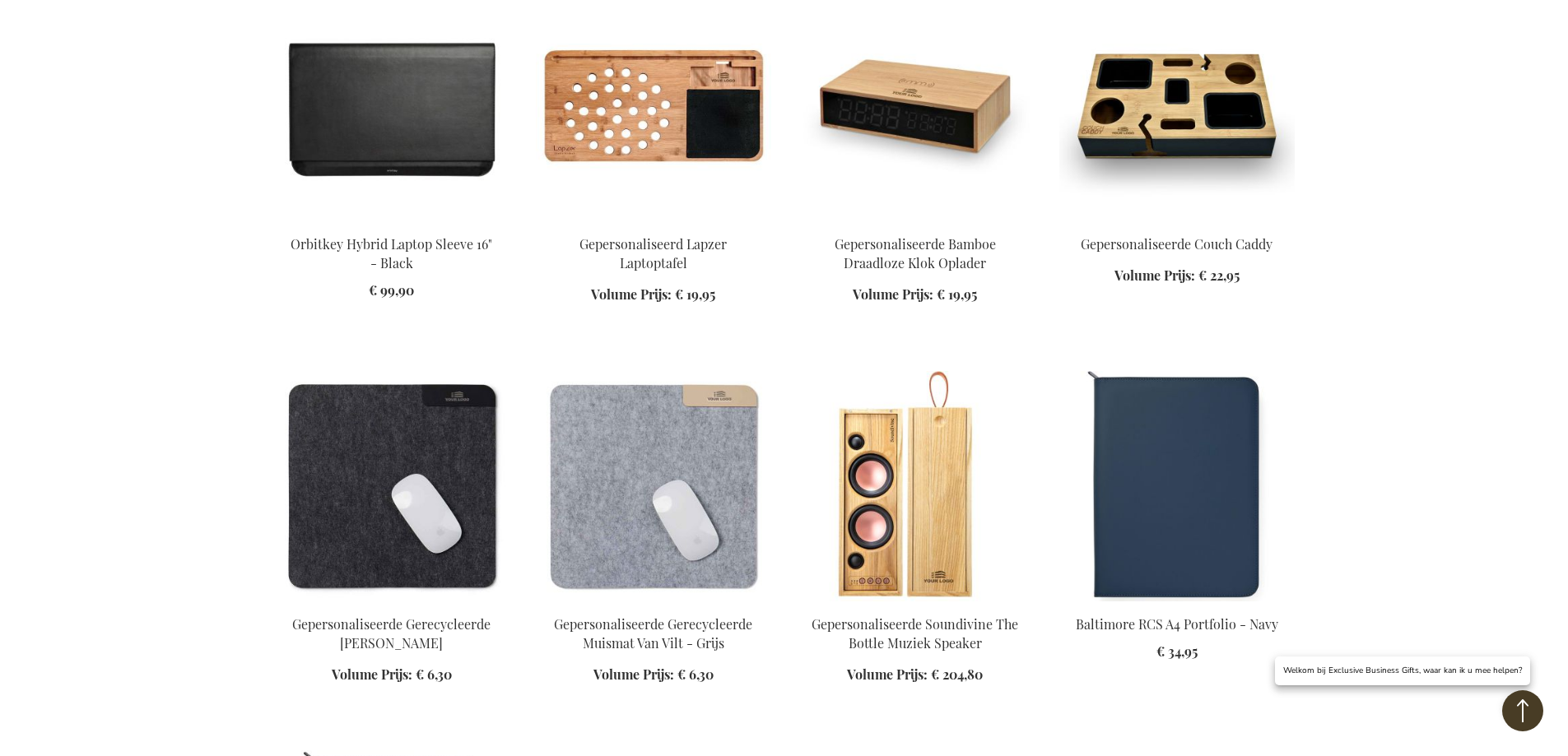
scroll to position [2716, 0]
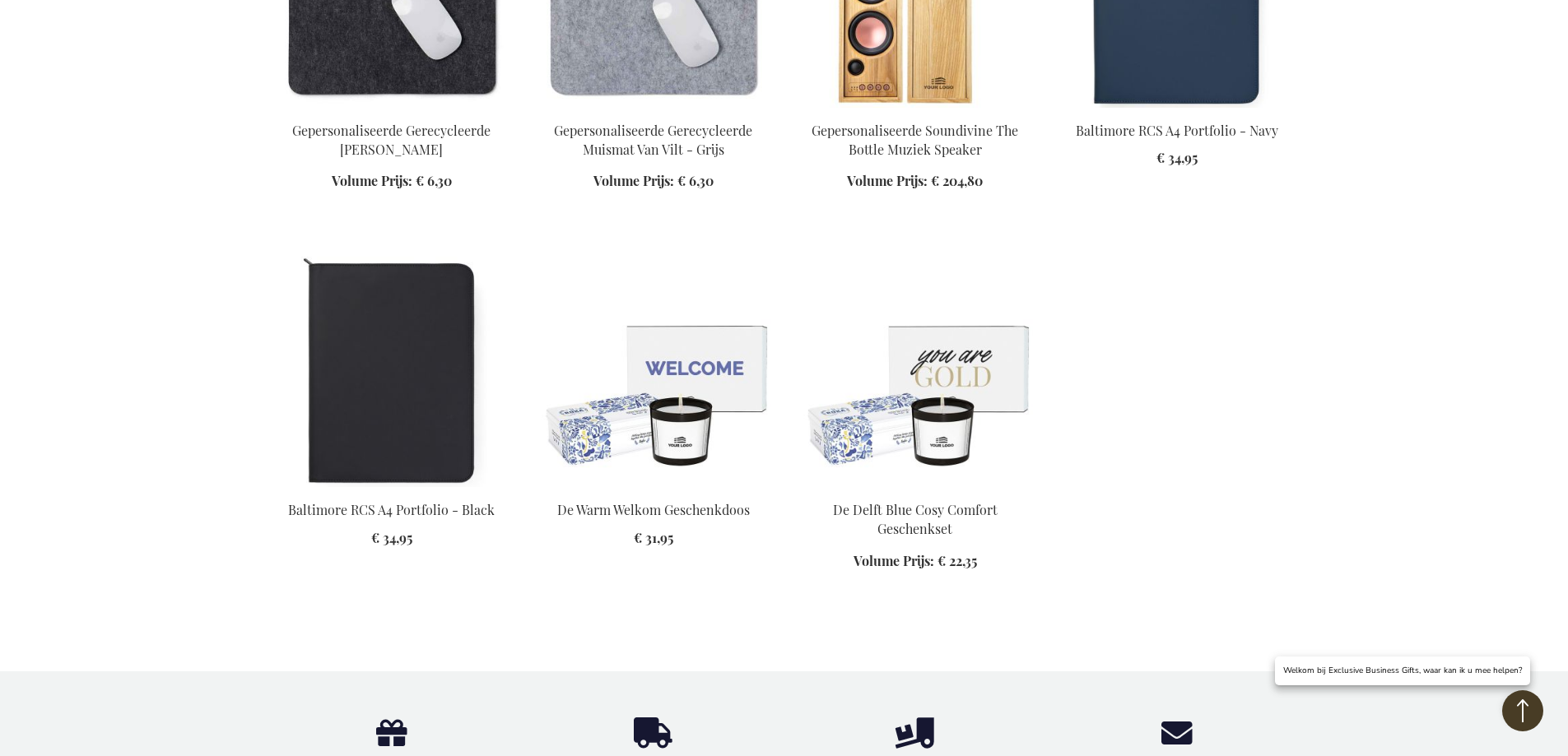
click at [1487, 668] on p "Welkom bij Exclusive Business Gifts, waar kan ik u mee helpen?" at bounding box center [1402, 670] width 239 height 12
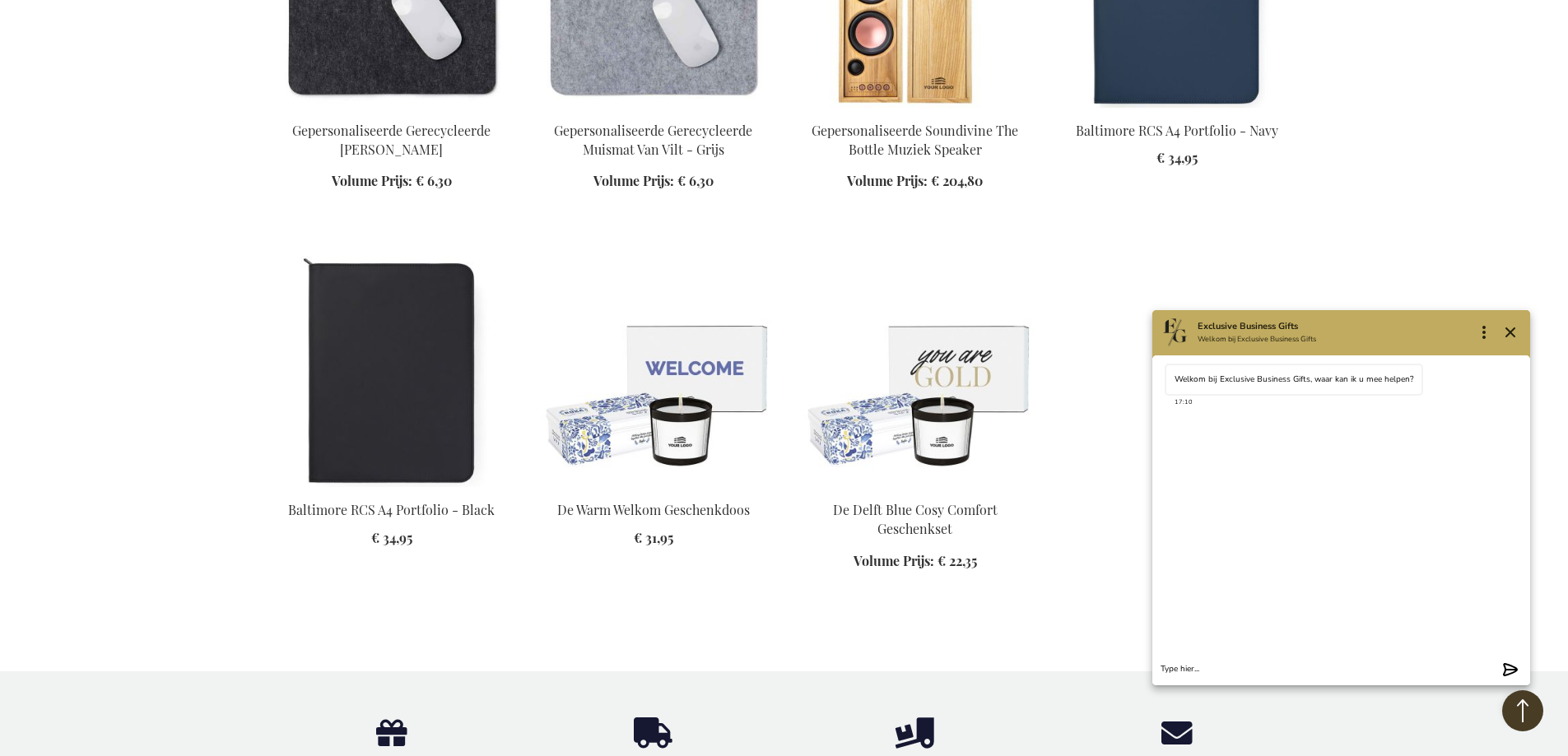
click at [1180, 718] on icon at bounding box center [1176, 733] width 31 height 31
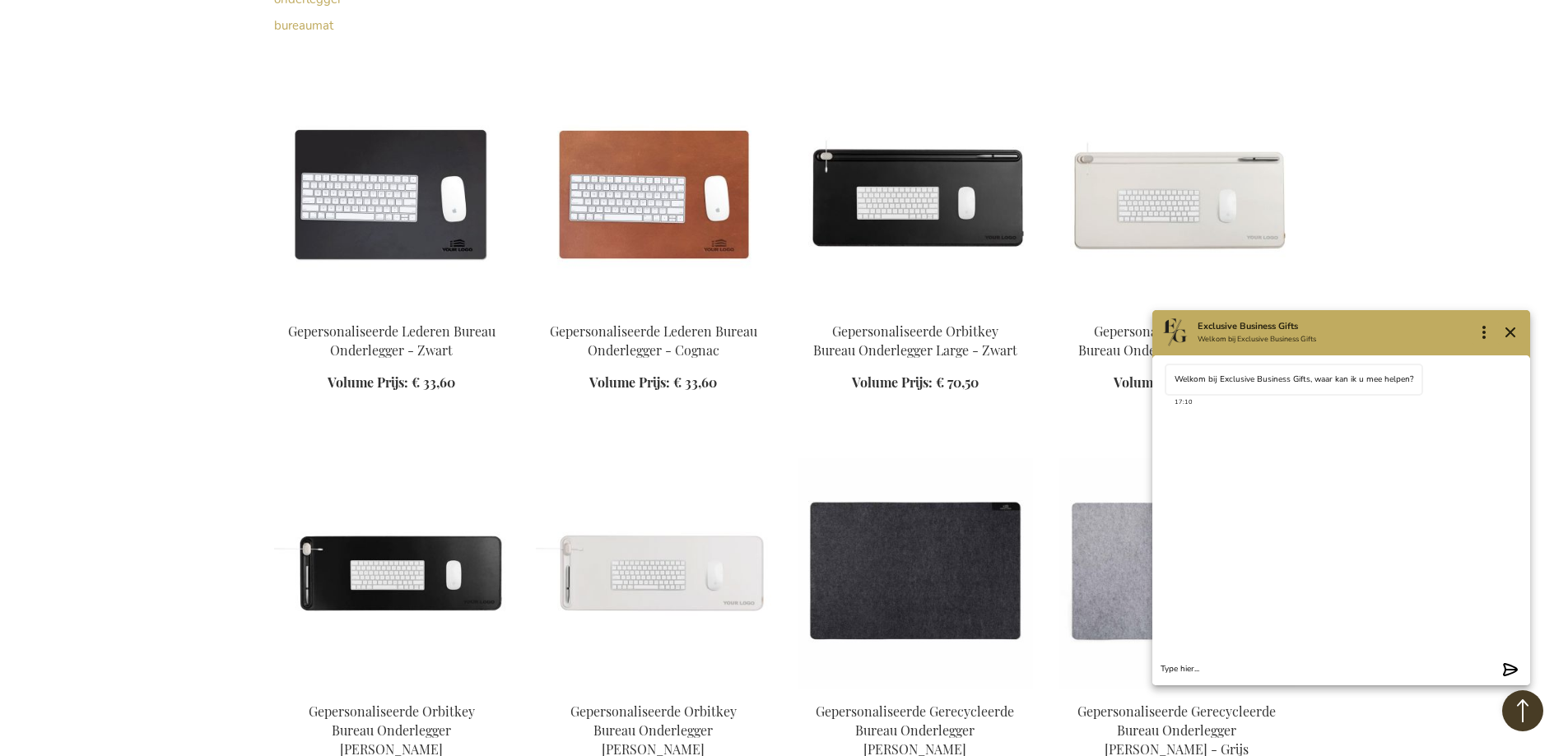
scroll to position [741, 0]
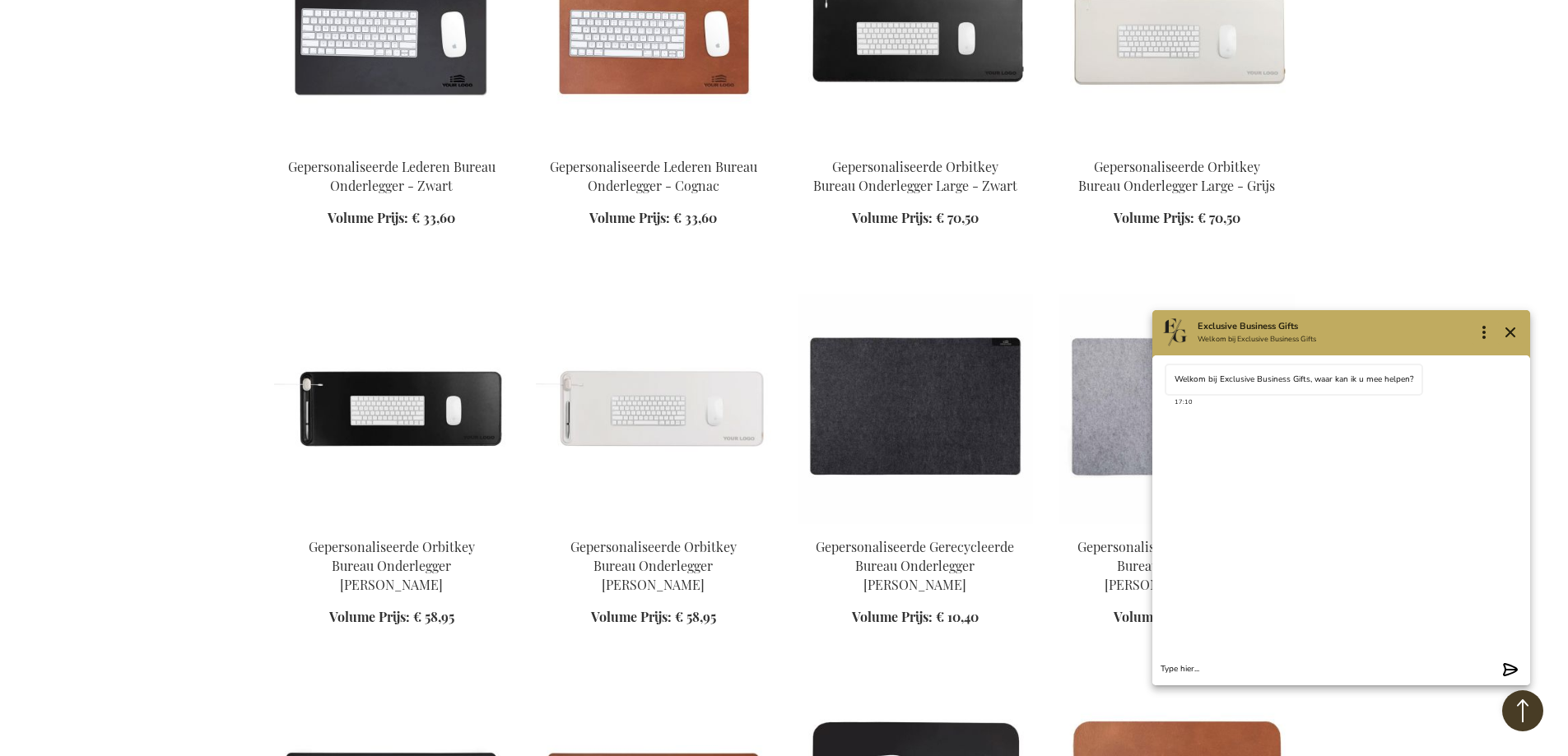
click at [688, 426] on img at bounding box center [653, 408] width 235 height 230
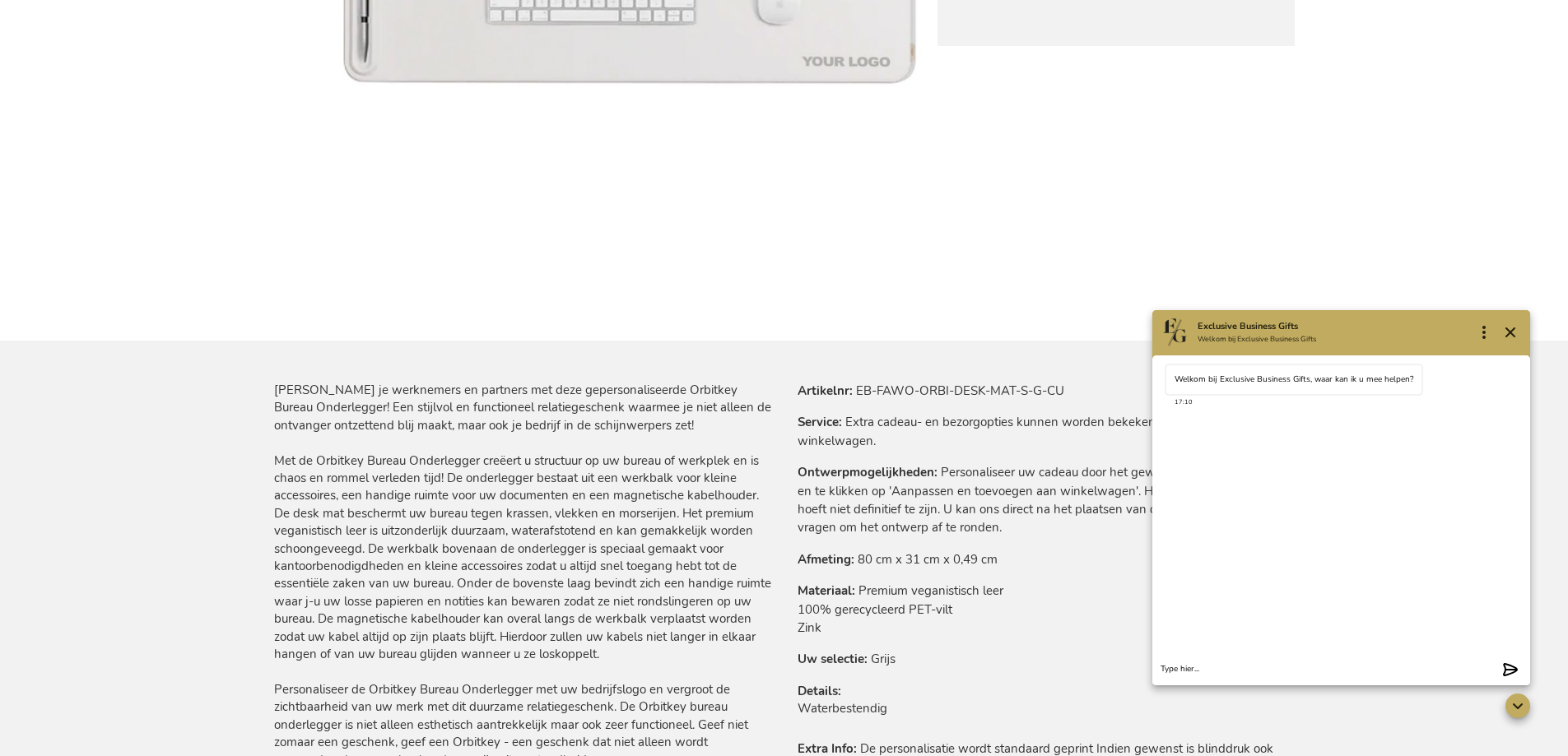
scroll to position [329, 0]
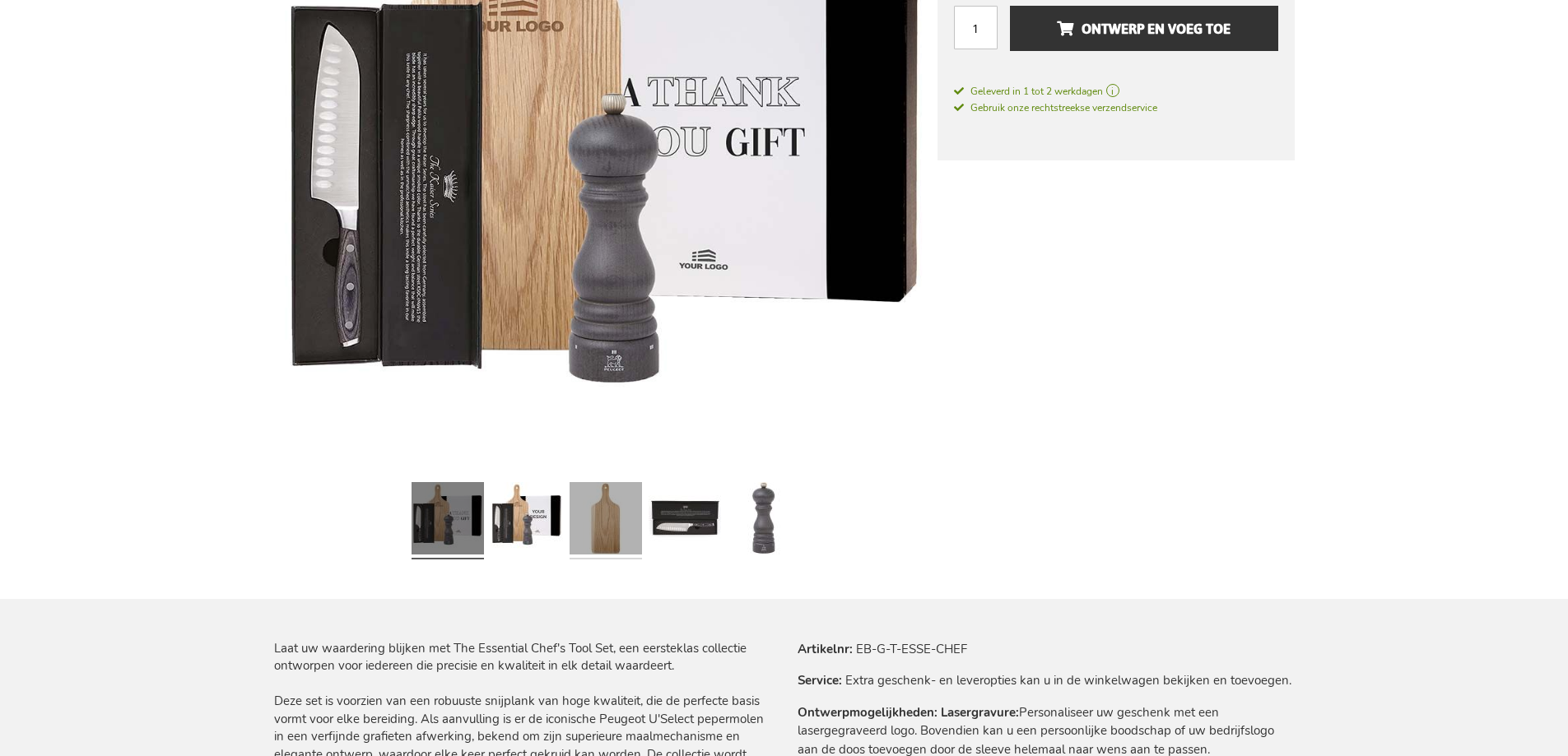
scroll to position [165, 0]
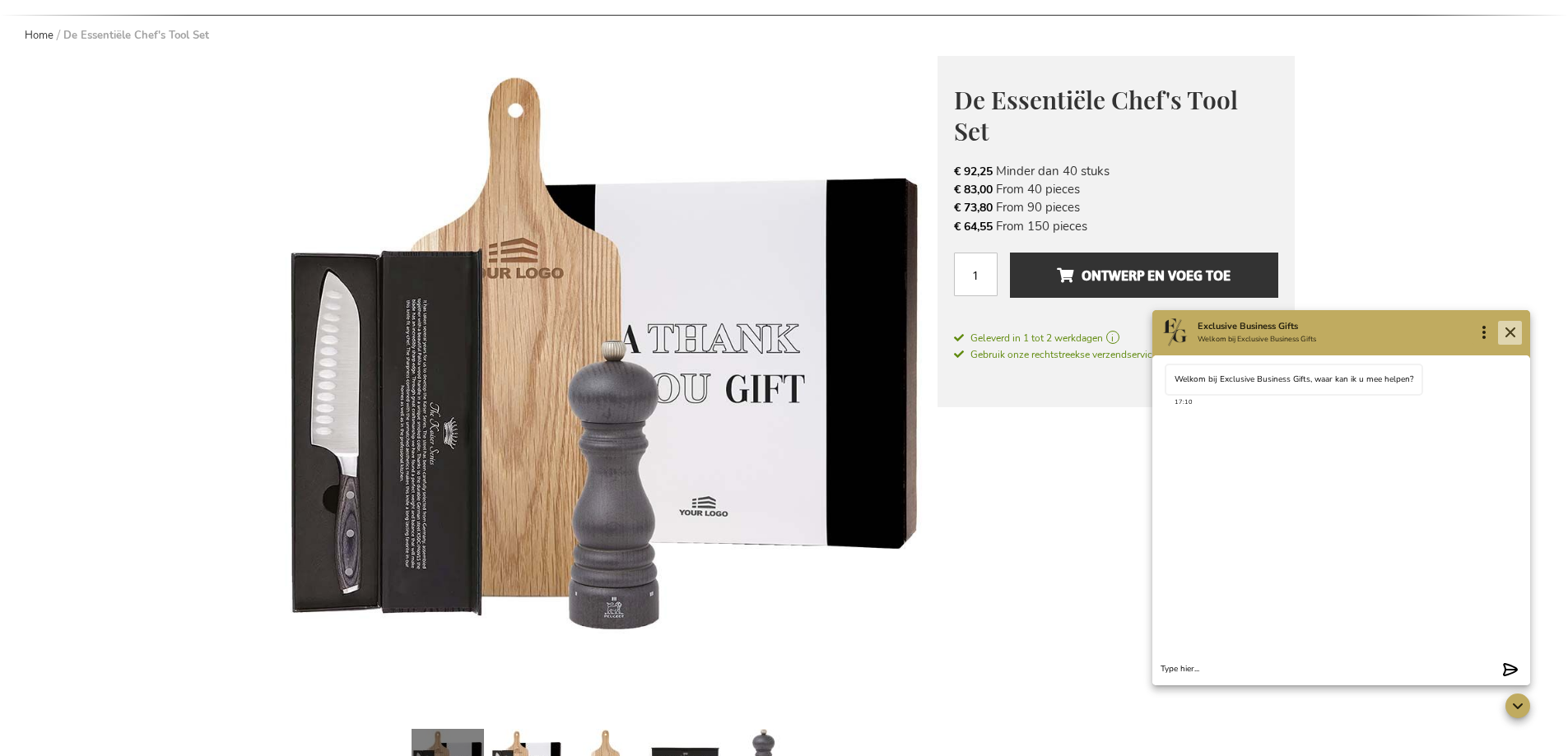
click at [1500, 335] on icon "Close" at bounding box center [1510, 332] width 20 height 20
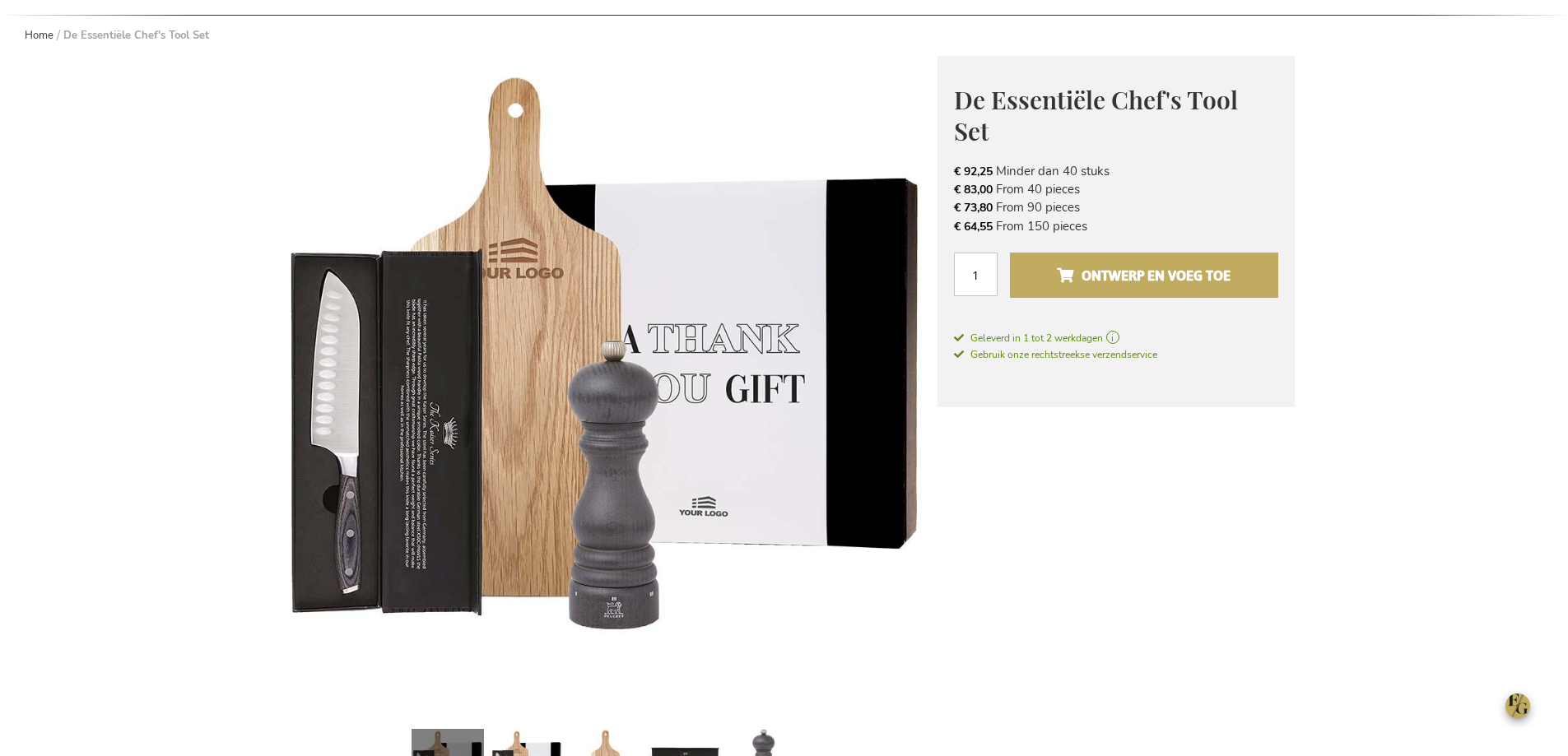
scroll to position [0, 0]
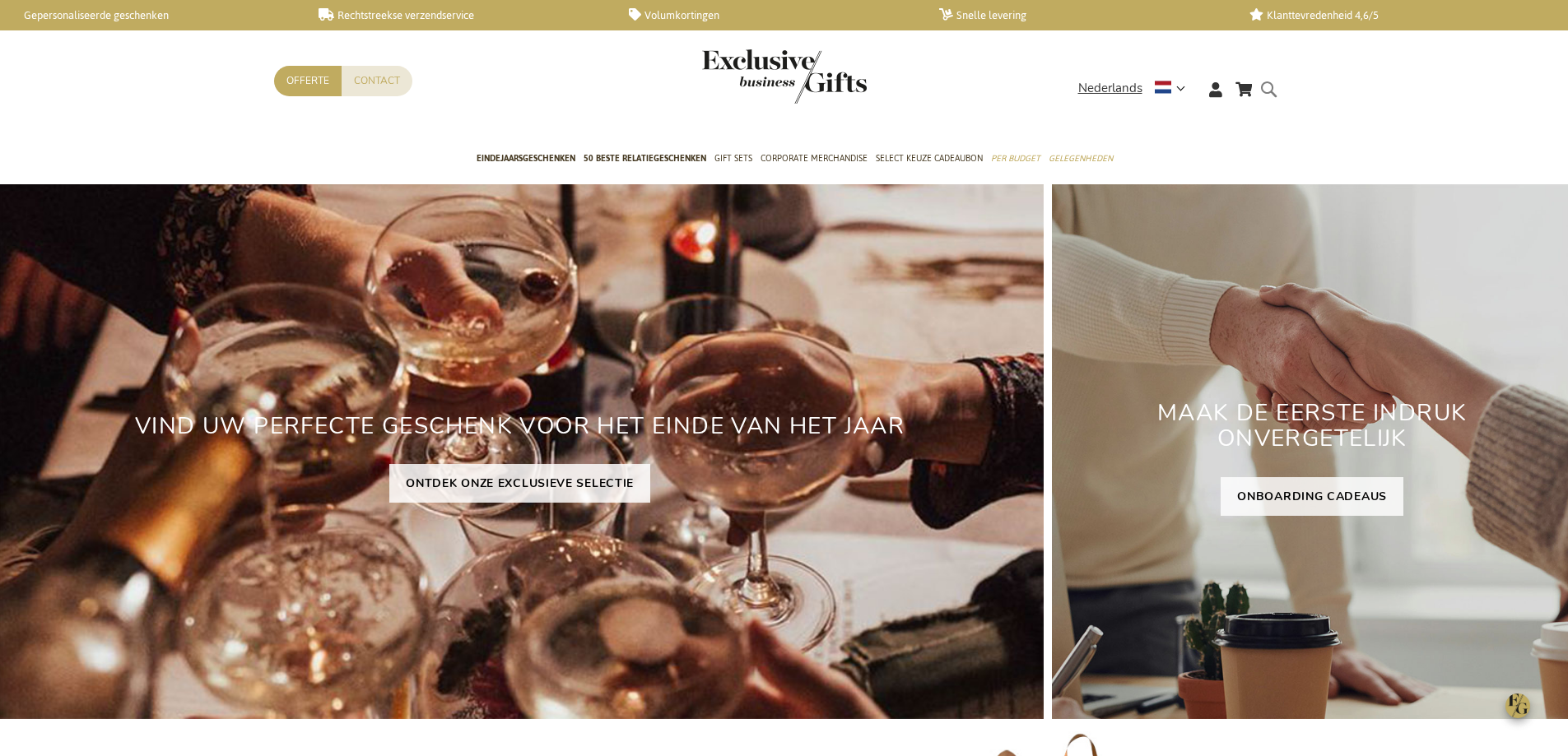
click at [1269, 86] on form "Search Search" at bounding box center [1273, 102] width 16 height 47
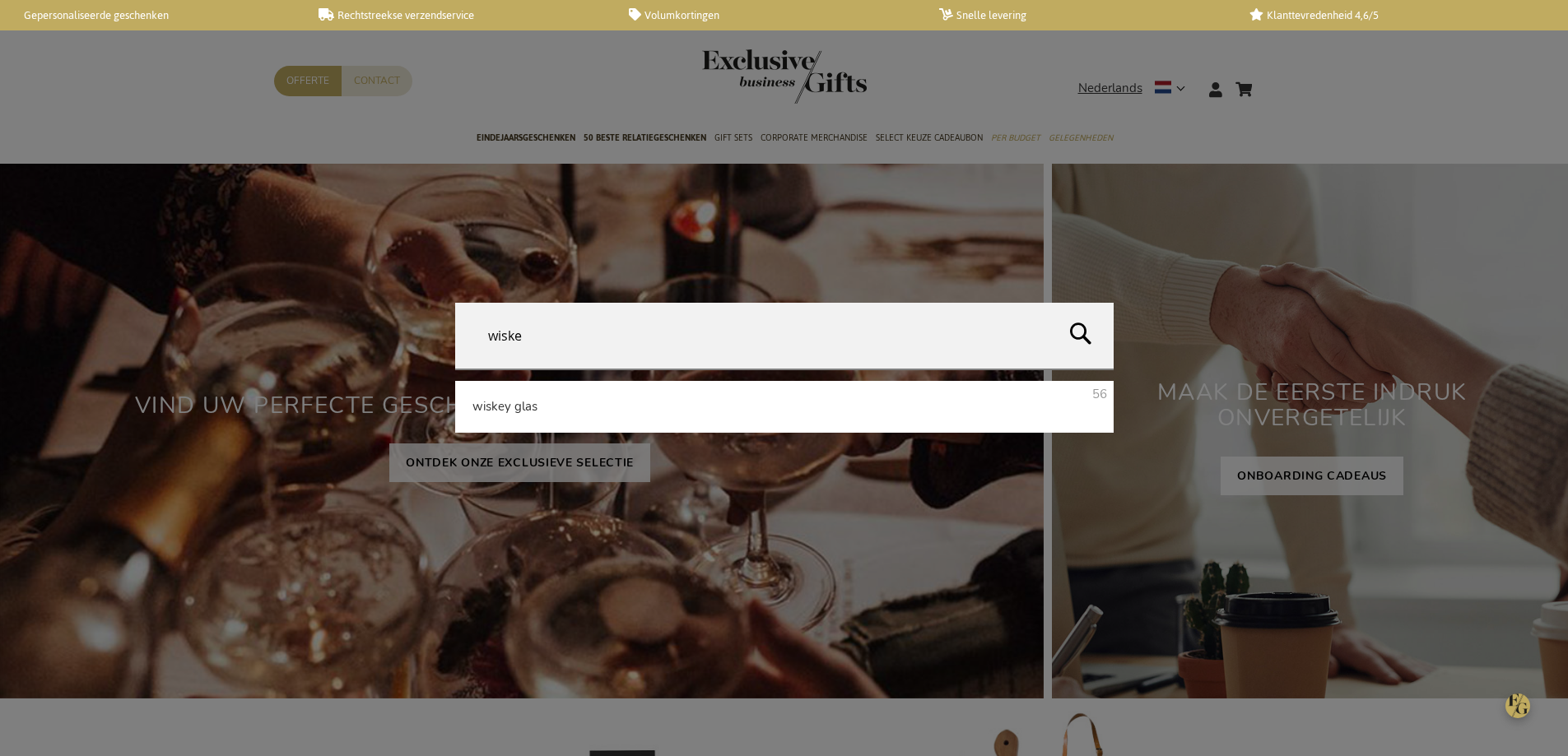
type input "wiskey"
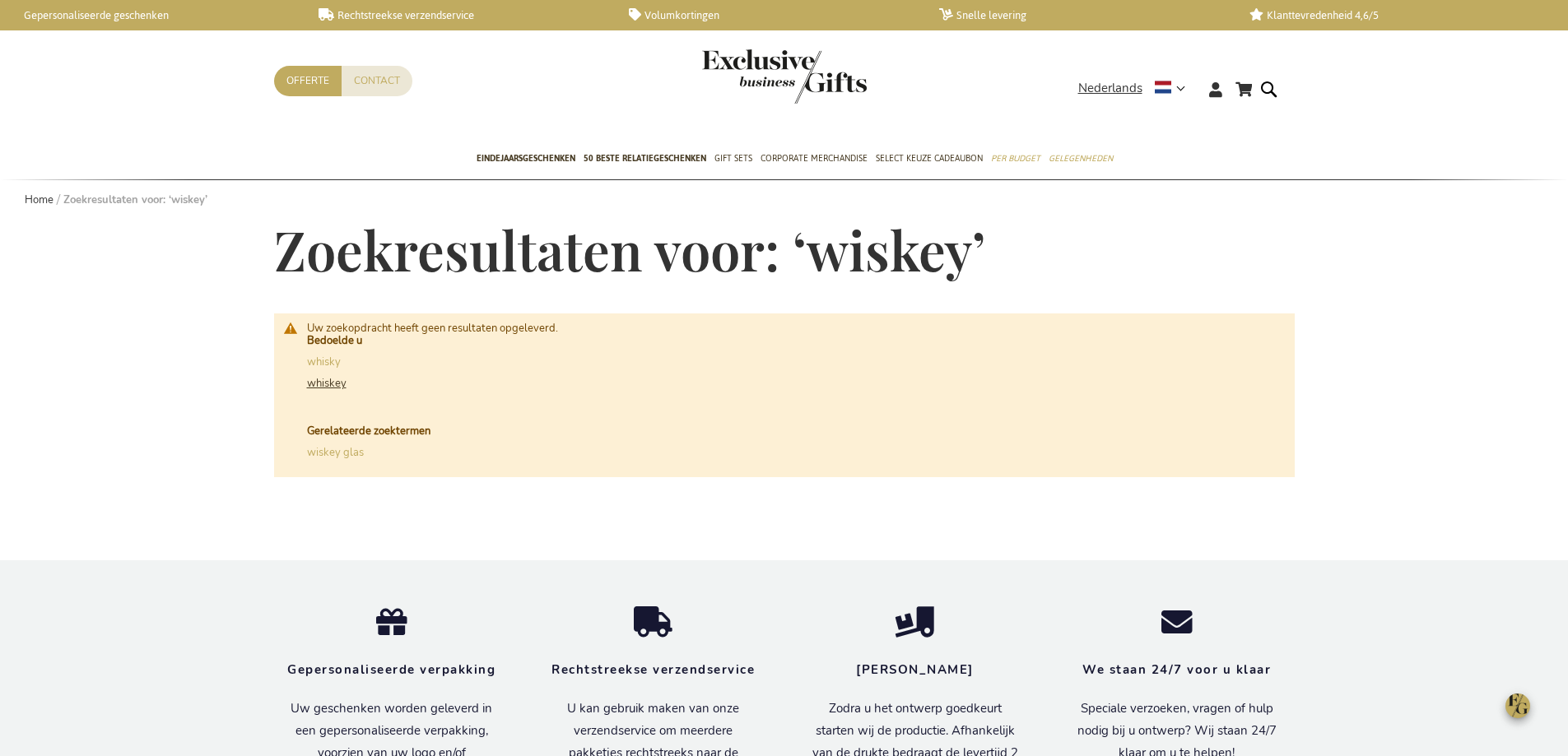
click at [330, 389] on link "whiskey" at bounding box center [326, 384] width 39 height 15
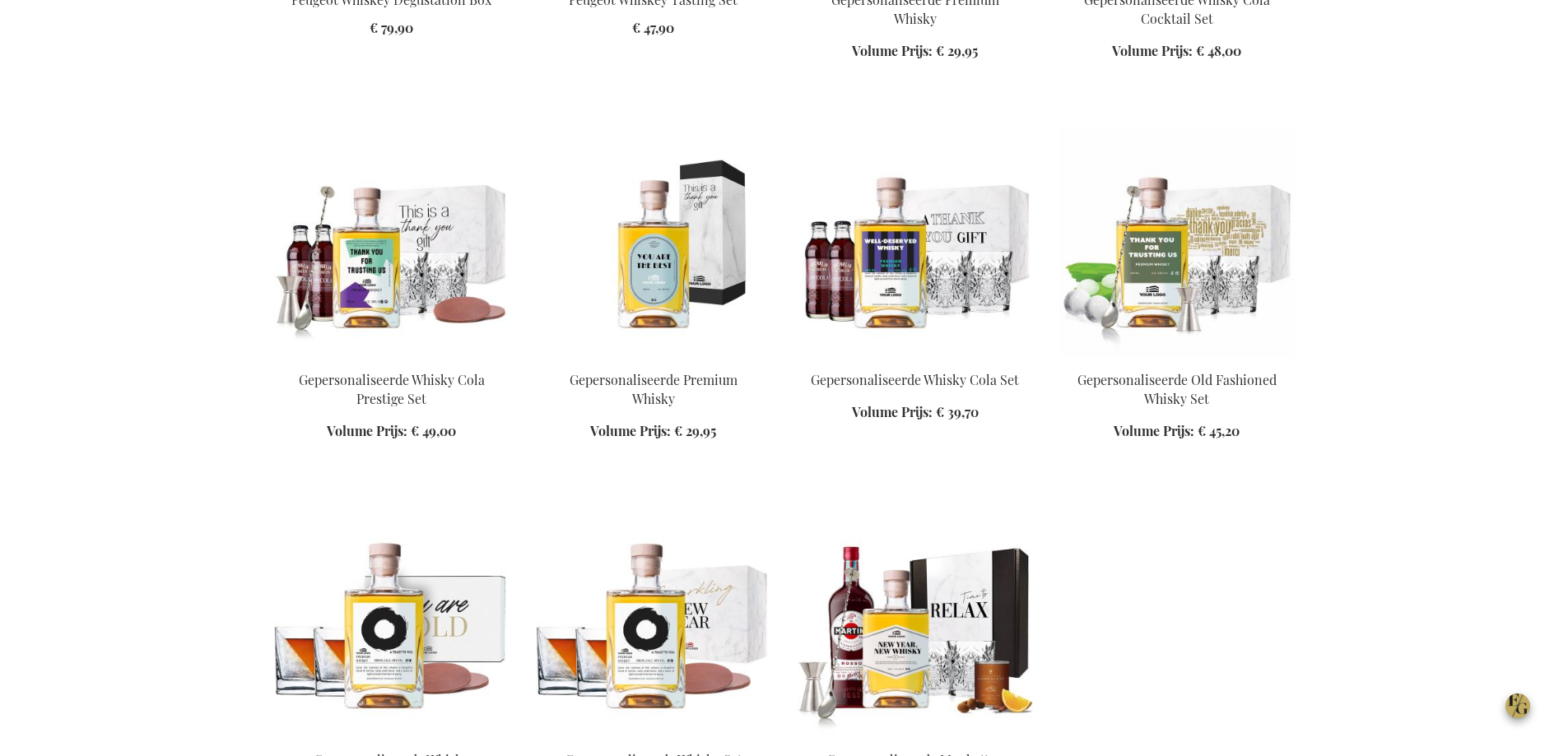
scroll to position [1069, 0]
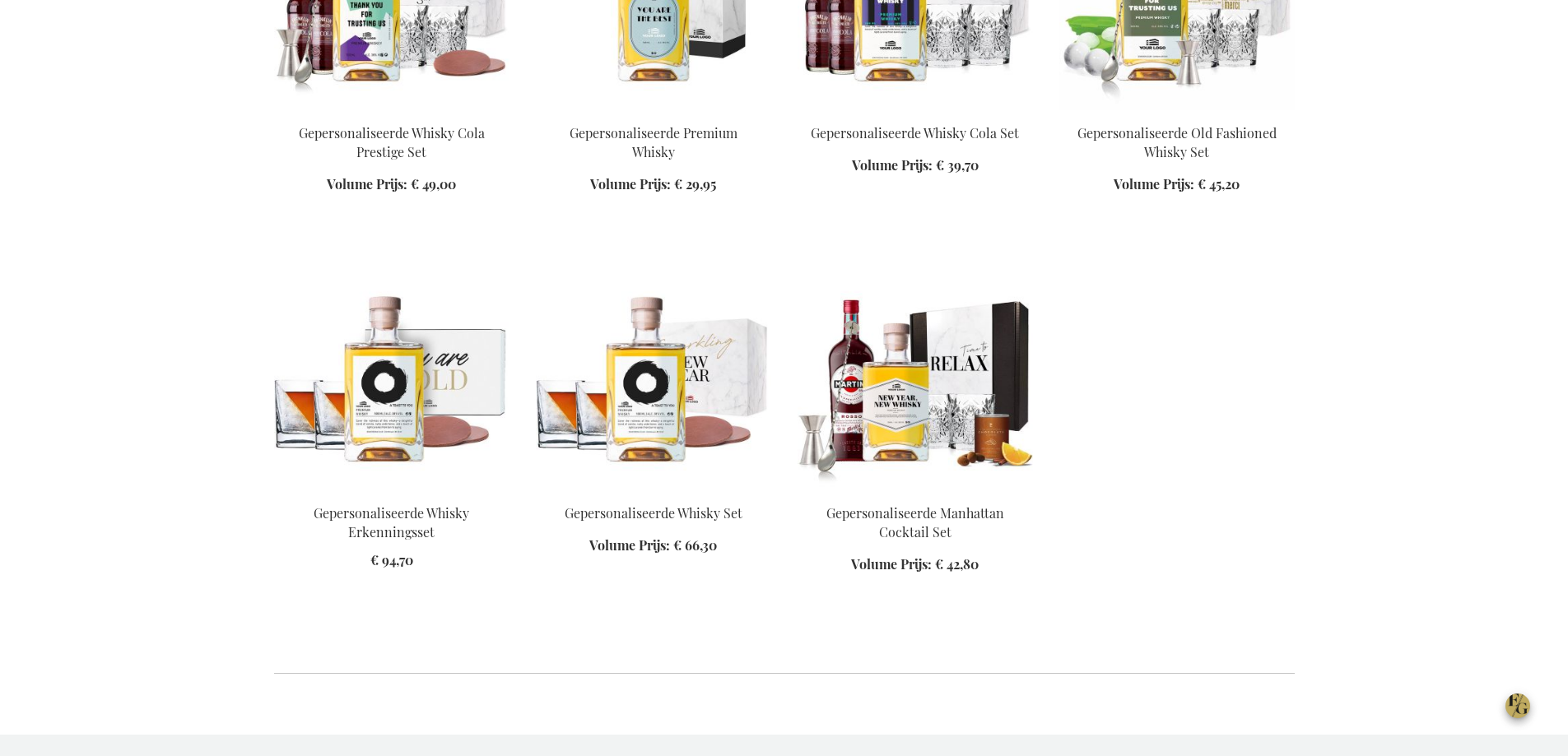
click at [959, 410] on img at bounding box center [915, 375] width 235 height 230
